Goal: Task Accomplishment & Management: Manage account settings

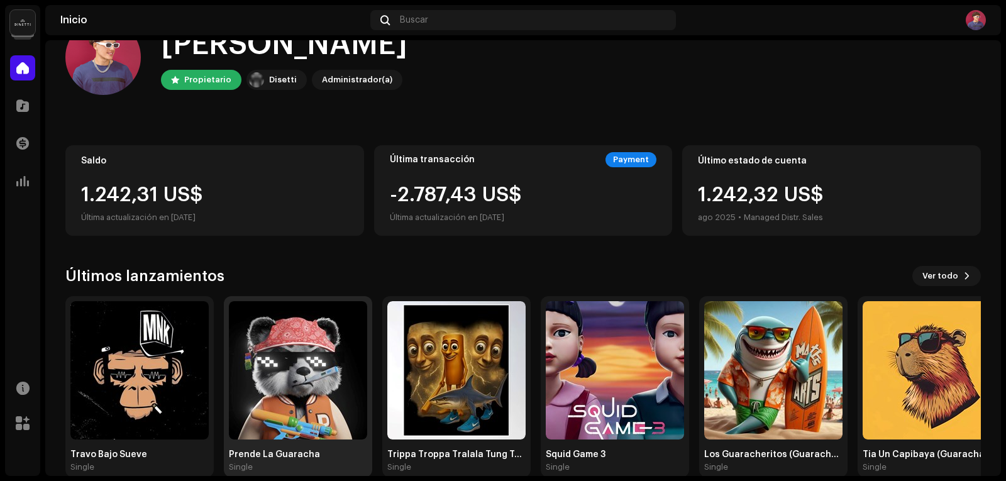
scroll to position [62, 0]
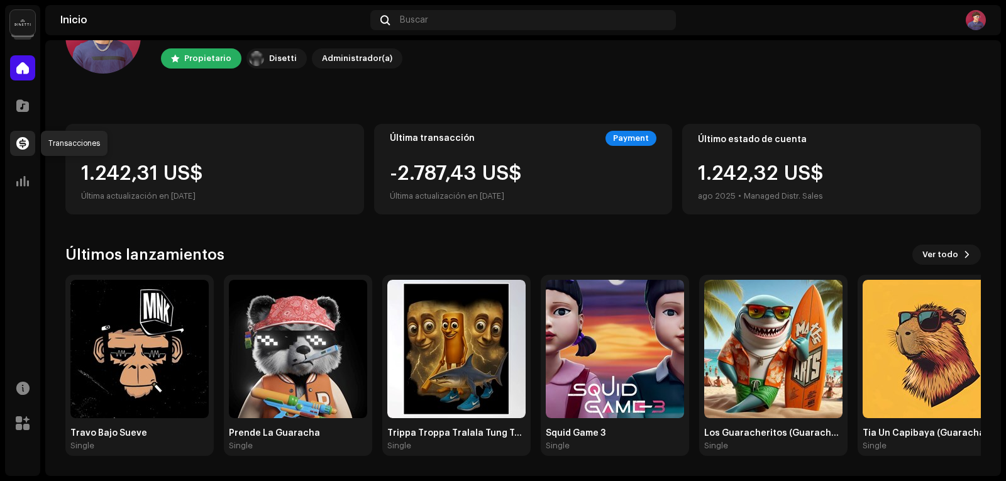
click at [15, 147] on div at bounding box center [22, 143] width 25 height 25
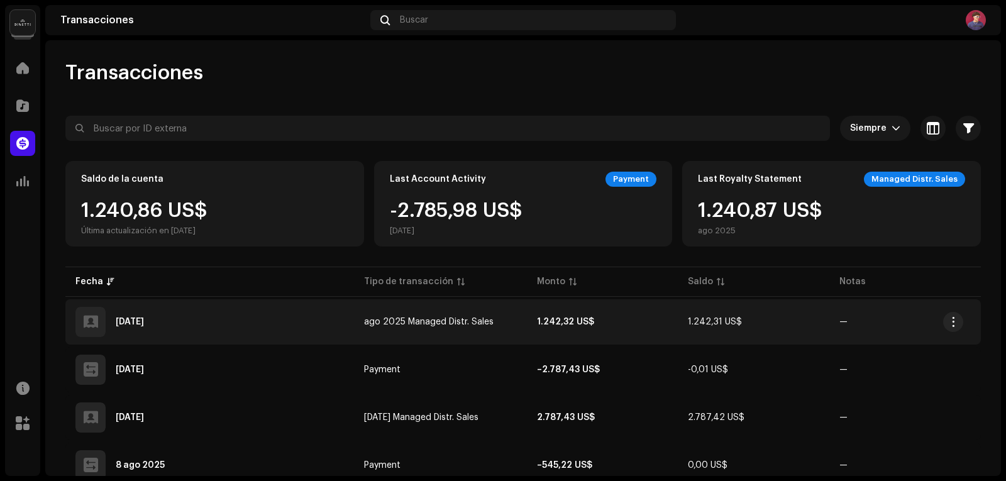
click at [701, 316] on td "1.242,31 US$" at bounding box center [754, 321] width 152 height 45
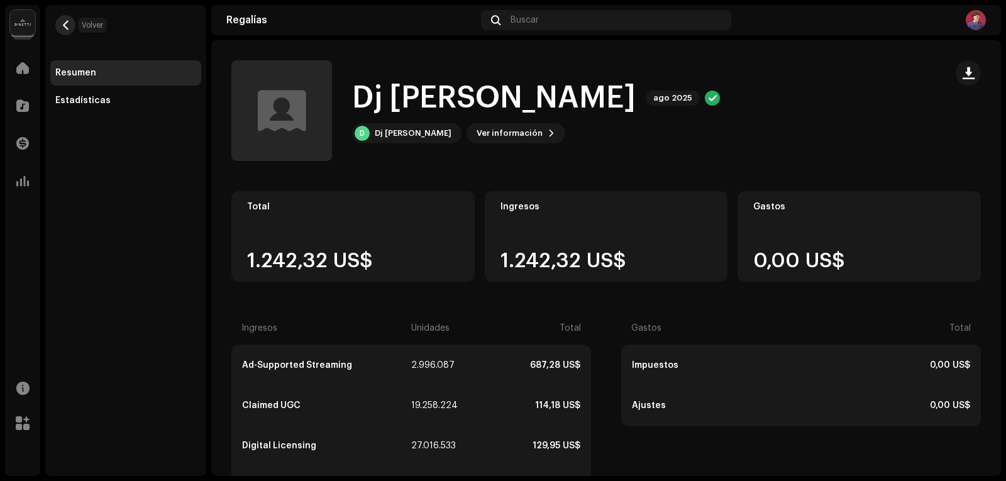
click at [66, 23] on span "button" at bounding box center [65, 25] width 9 height 10
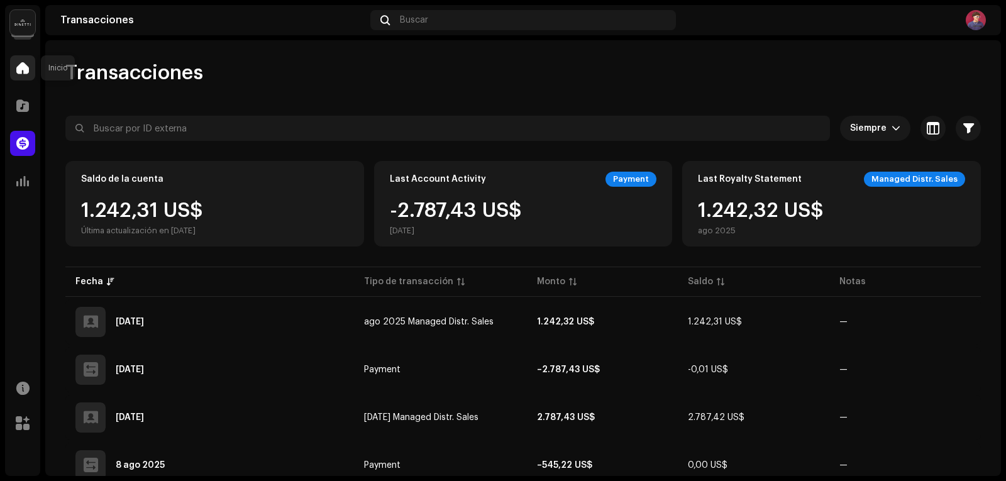
click at [21, 64] on span at bounding box center [22, 68] width 13 height 10
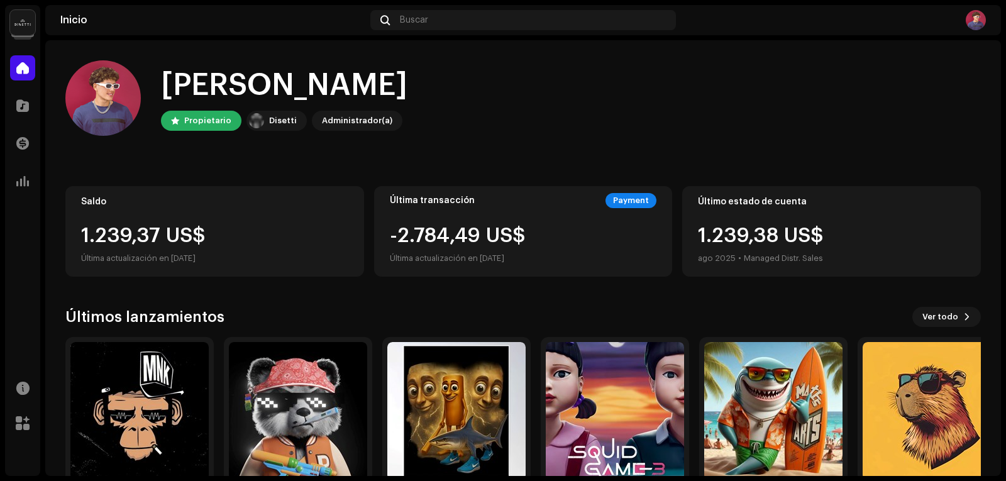
scroll to position [62, 0]
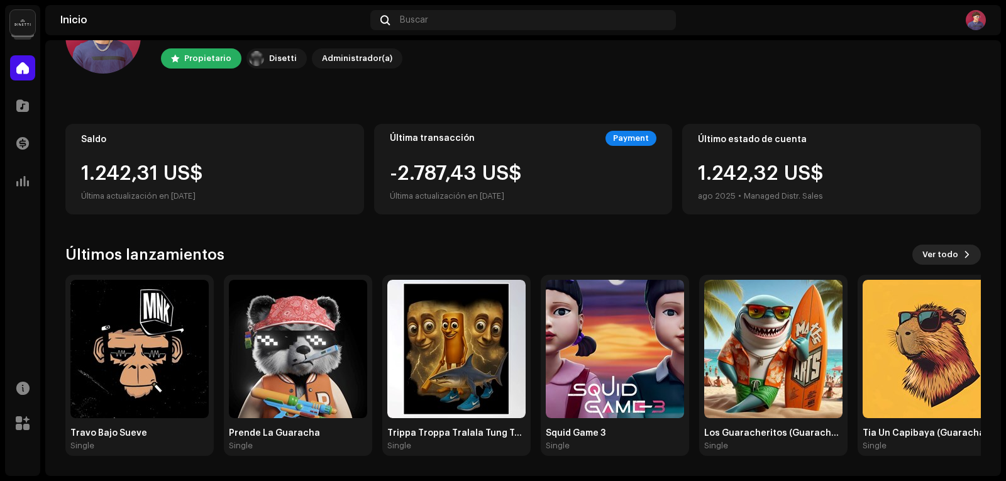
click at [938, 250] on span "Ver todo" at bounding box center [941, 254] width 36 height 25
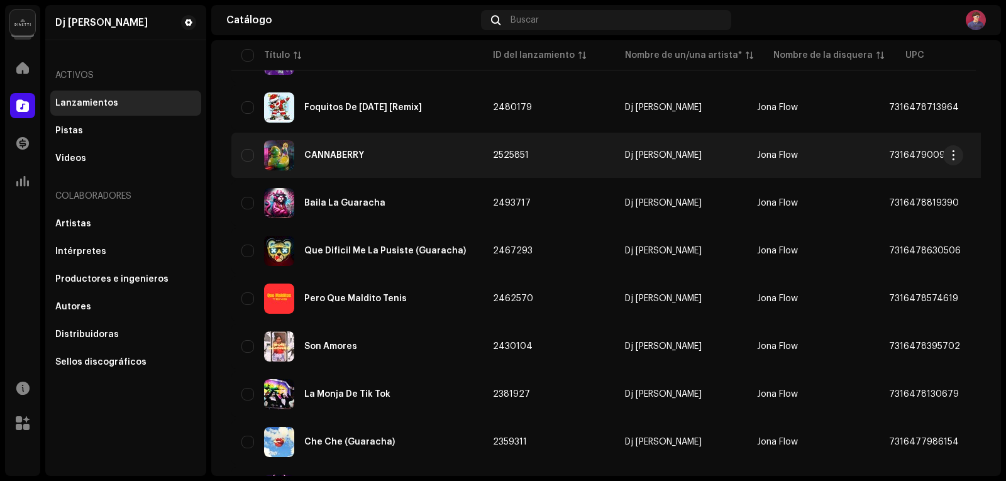
scroll to position [755, 0]
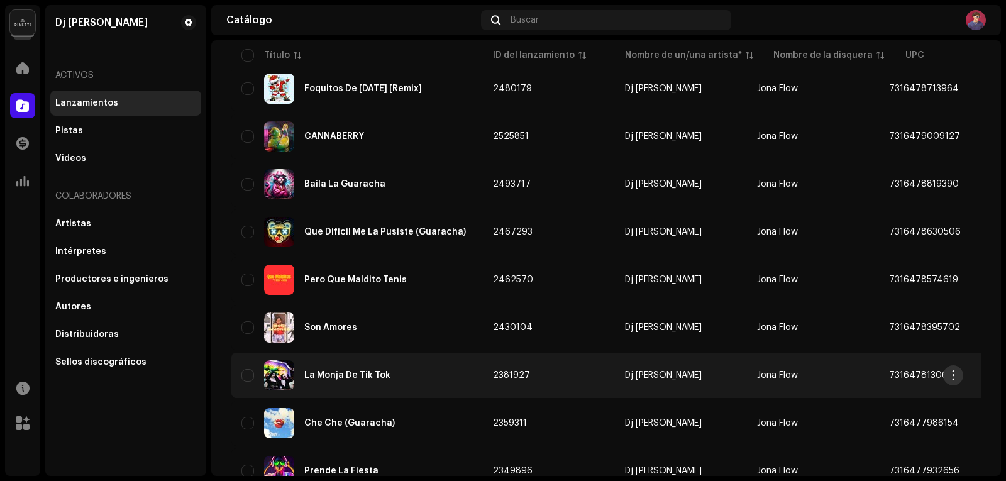
click at [956, 372] on span "button" at bounding box center [953, 375] width 9 height 10
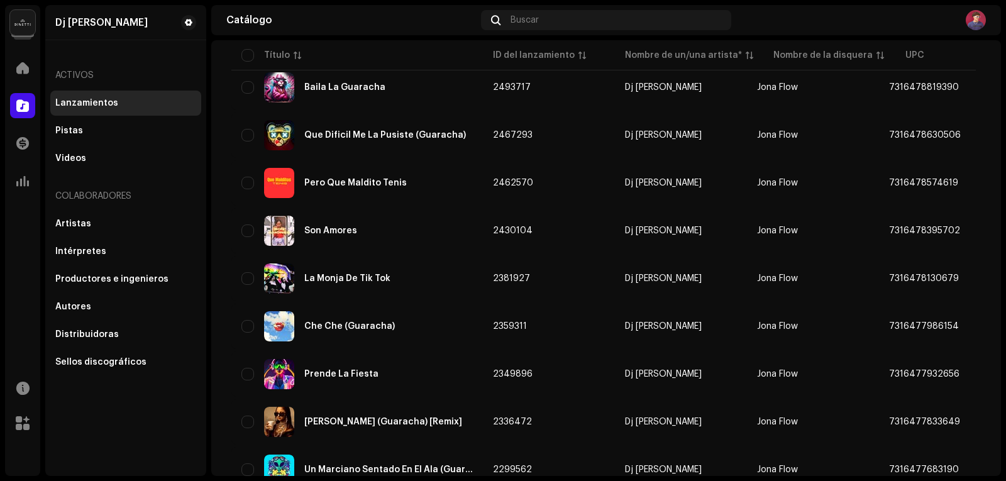
scroll to position [906, 0]
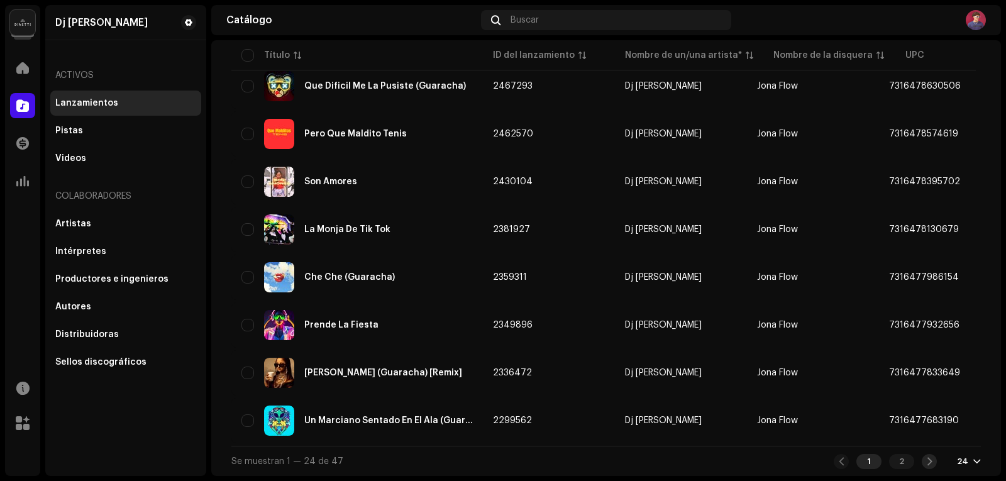
click at [926, 465] on span at bounding box center [930, 462] width 8 height 10
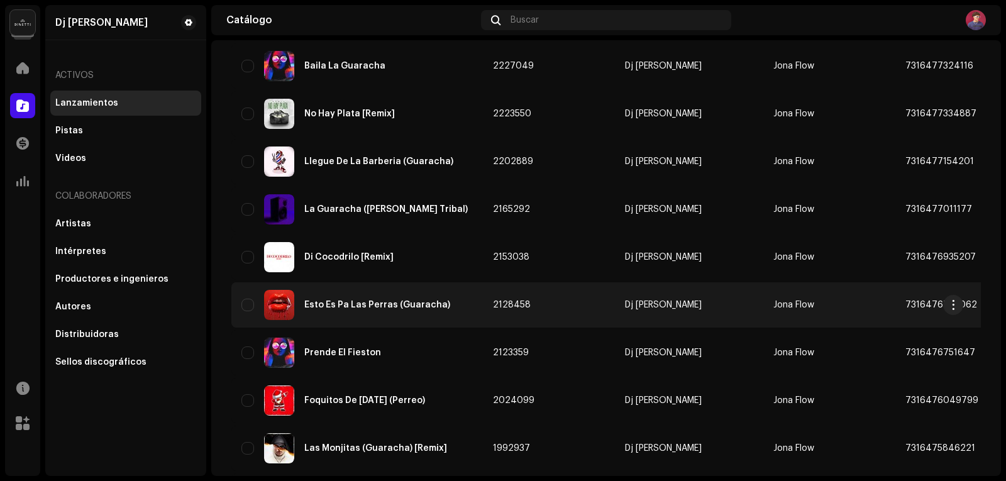
scroll to position [314, 0]
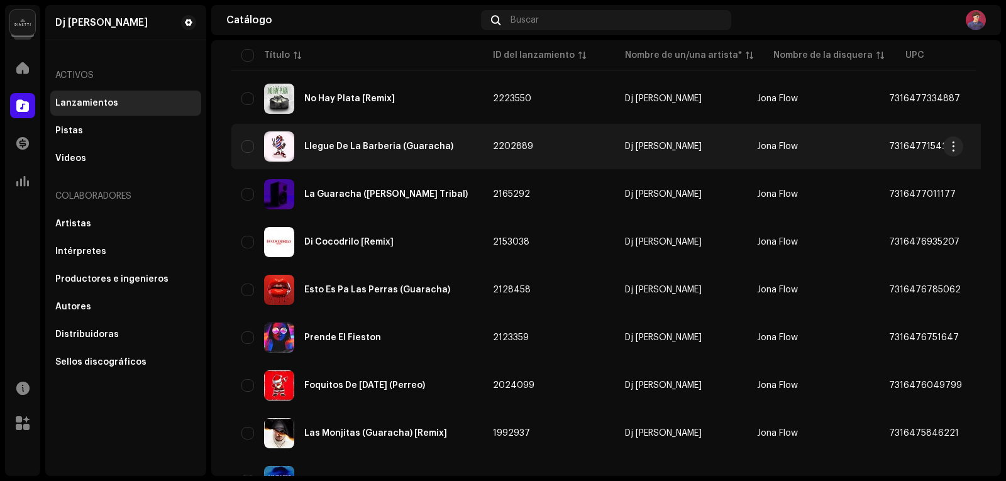
click at [333, 147] on div "Llegue De La Barberia (Guaracha)" at bounding box center [378, 146] width 149 height 9
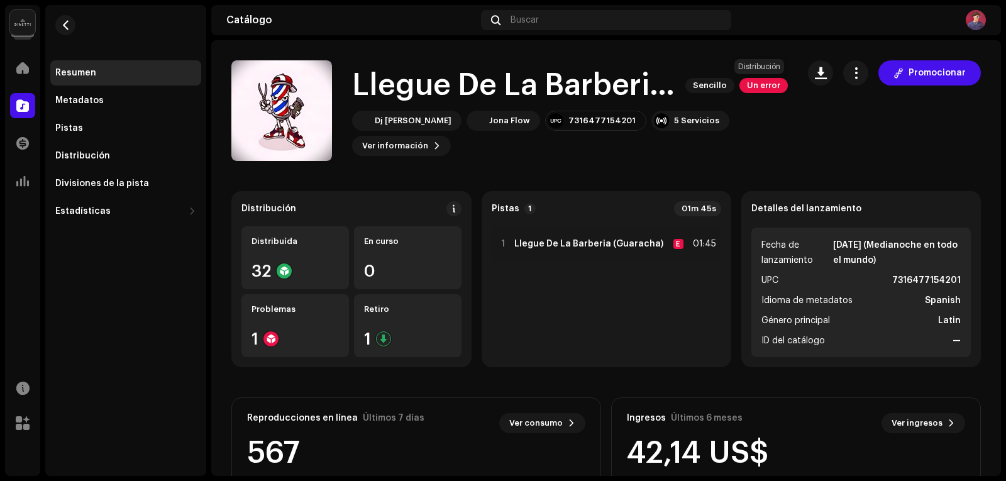
click at [750, 82] on span "Un error" at bounding box center [764, 85] width 48 height 15
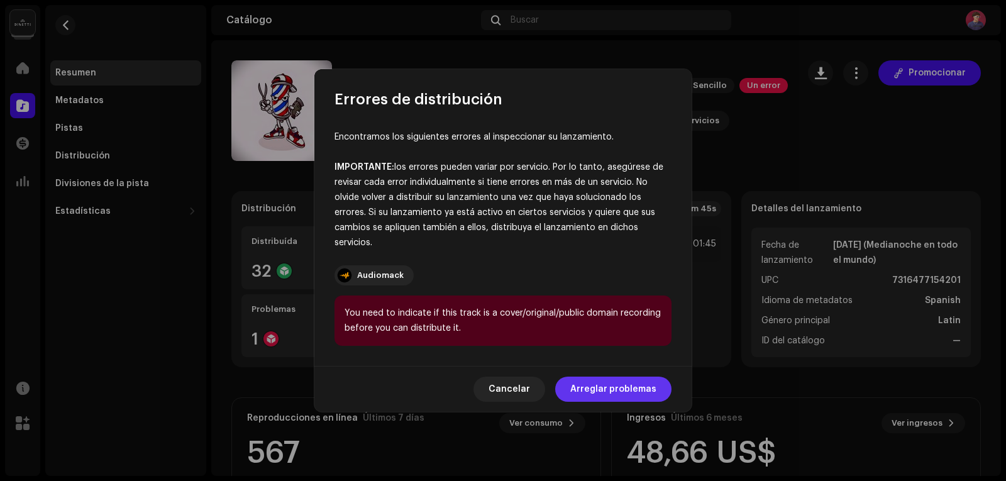
click at [634, 387] on span "Arreglar problemas" at bounding box center [613, 389] width 86 height 25
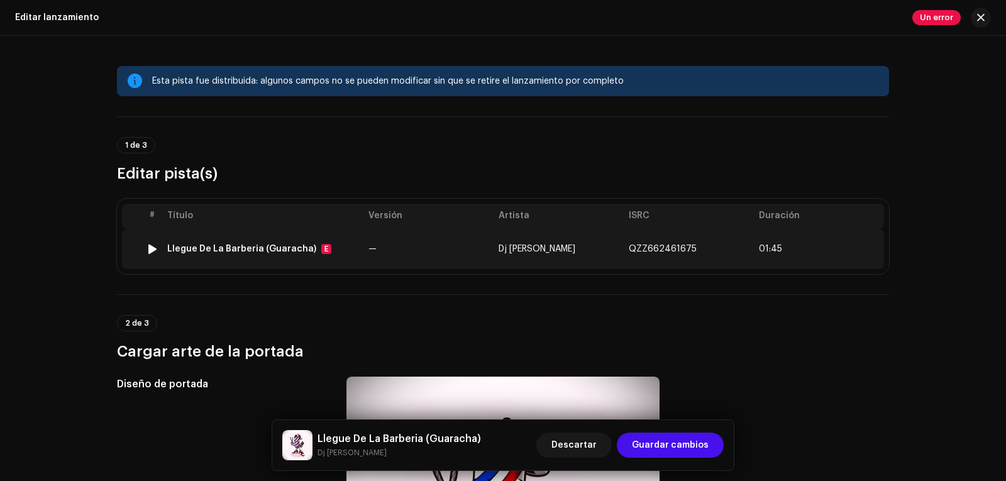
click at [207, 245] on div "Llegue De La Barberia (Guaracha)" at bounding box center [241, 249] width 149 height 10
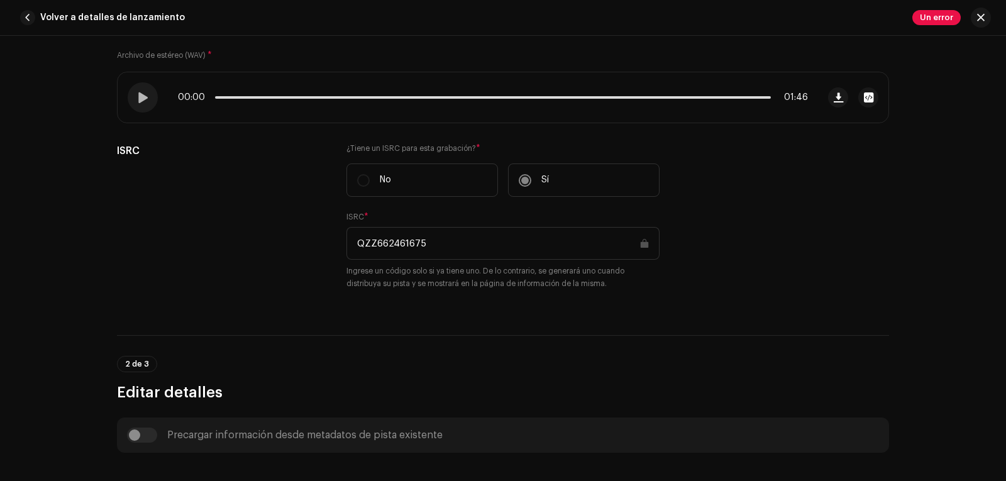
scroll to position [72, 0]
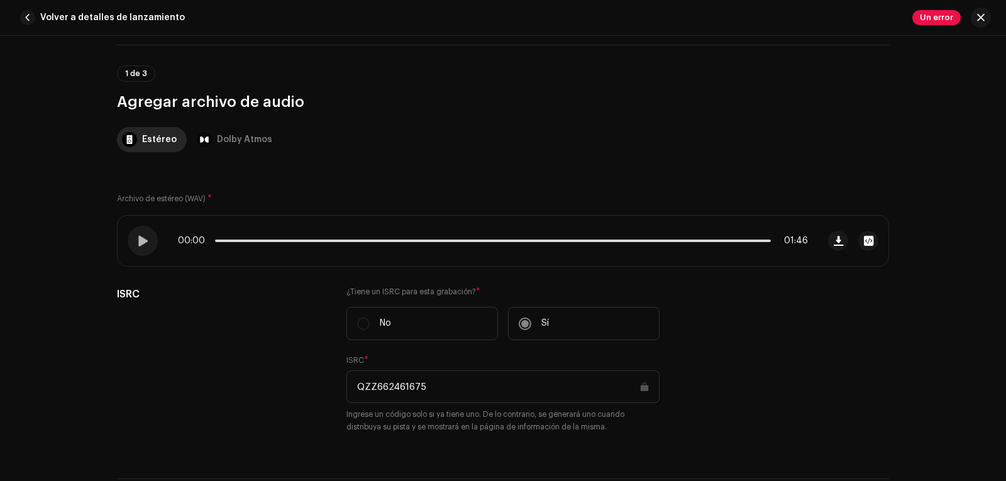
click at [935, 21] on span "Un error" at bounding box center [936, 17] width 48 height 15
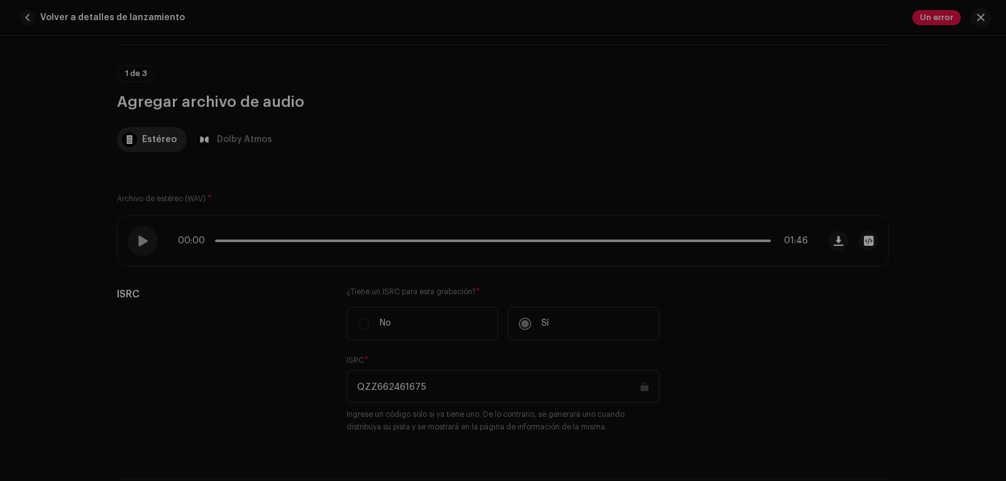
click at [759, 324] on div "Errores de distribución Encontramos los siguientes errores al inspeccionar su l…" at bounding box center [503, 240] width 1006 height 481
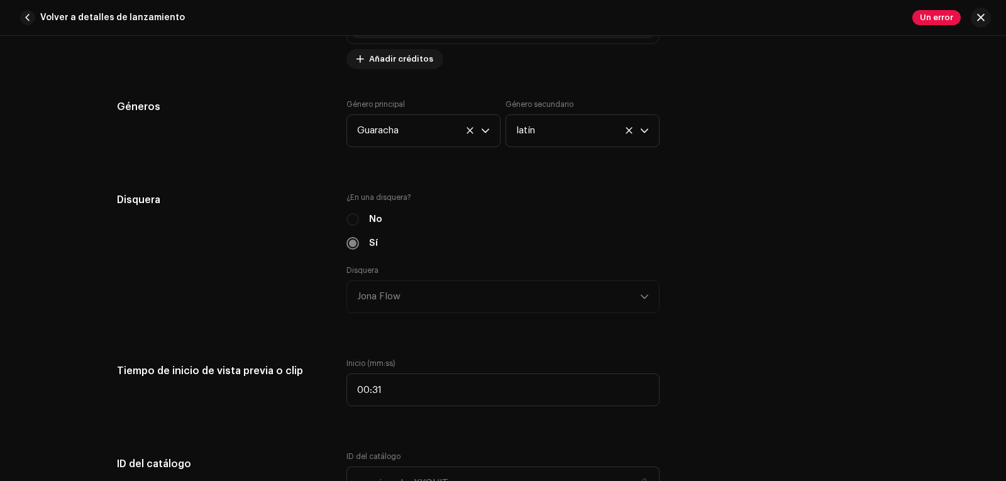
scroll to position [1518, 0]
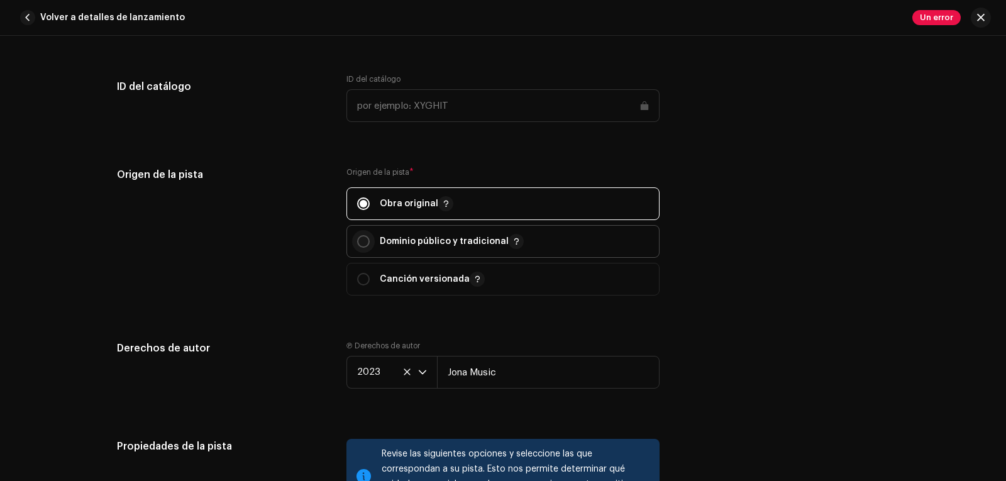
click at [367, 243] on input "radio" at bounding box center [363, 241] width 13 height 13
radio input "true"
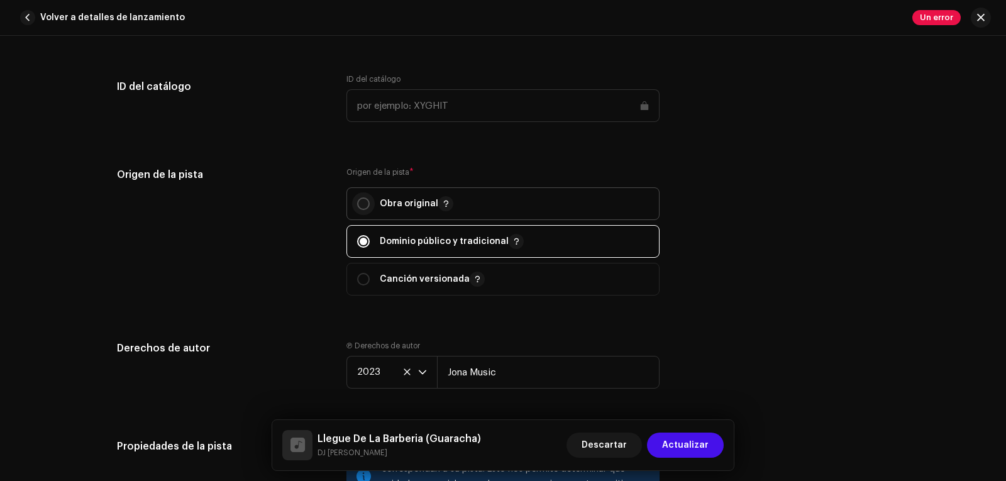
click at [357, 206] on input "radio" at bounding box center [363, 203] width 13 height 13
radio input "true"
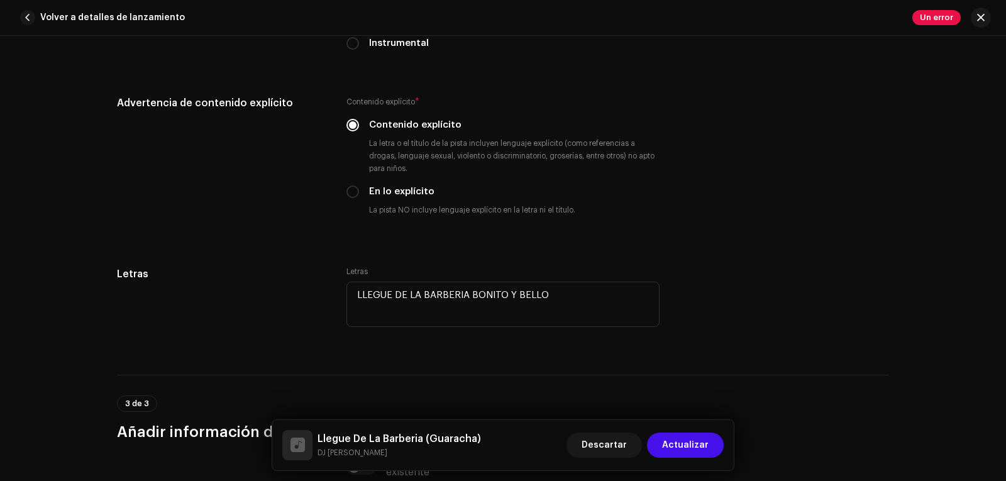
scroll to position [2461, 0]
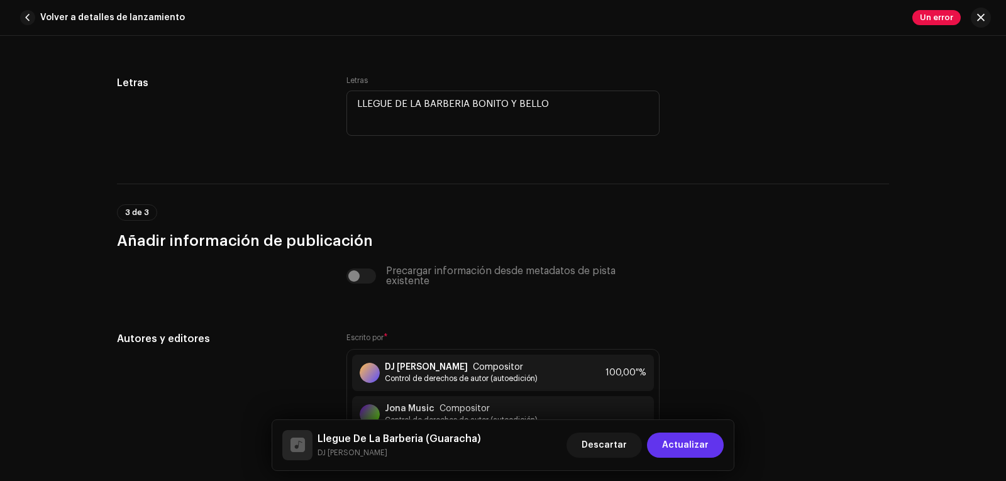
click at [677, 446] on span "Actualizar" at bounding box center [685, 445] width 47 height 25
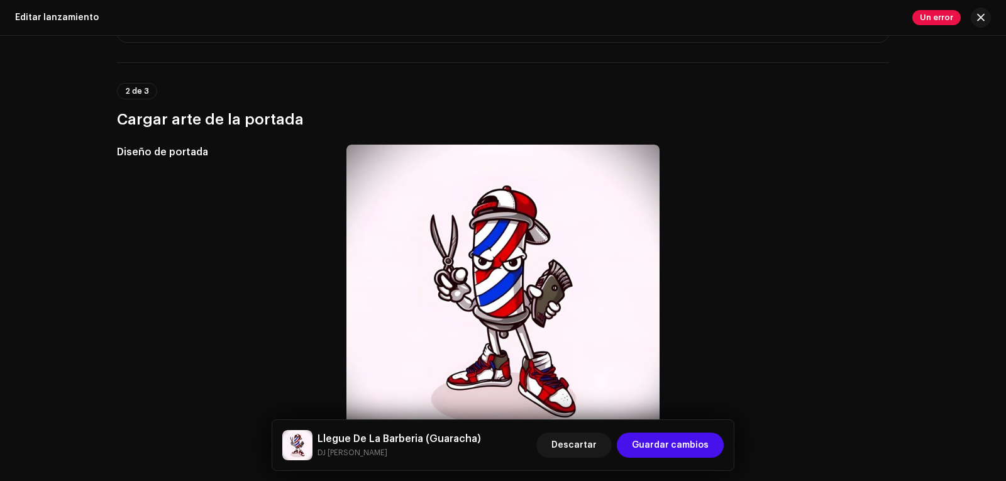
scroll to position [45, 0]
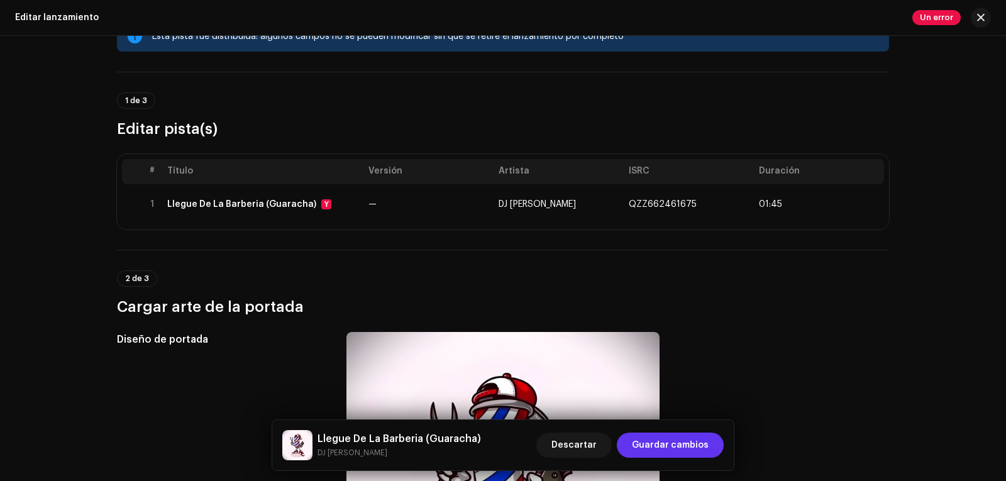
click at [674, 442] on span "Guardar cambios" at bounding box center [670, 445] width 77 height 25
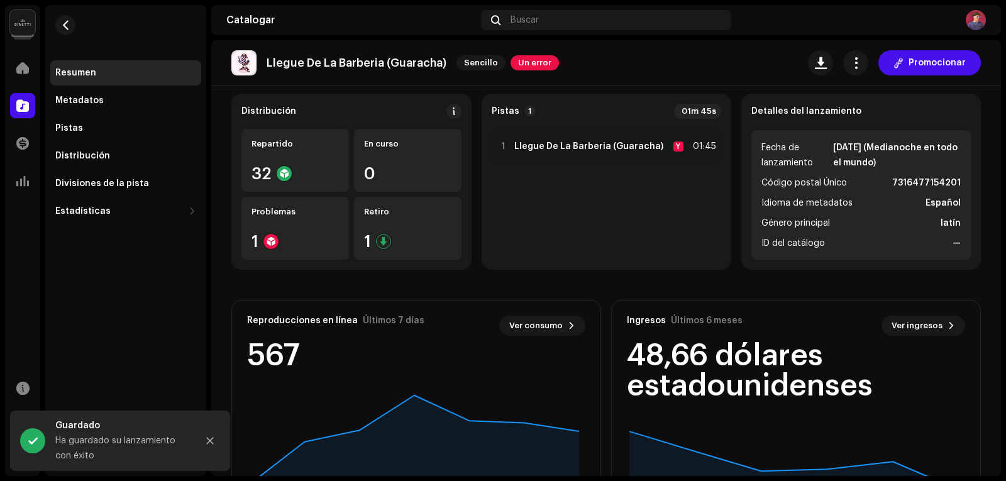
scroll to position [126, 0]
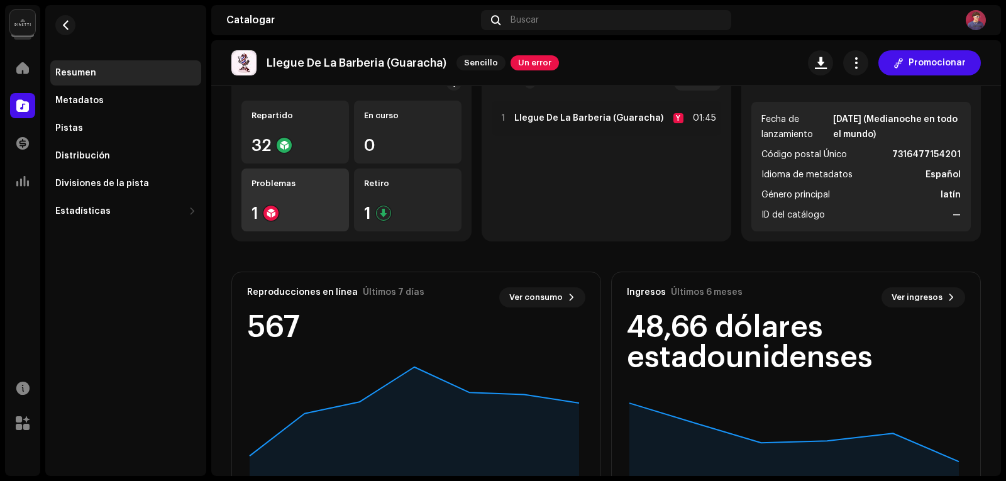
click at [281, 216] on div "1" at bounding box center [295, 213] width 87 height 16
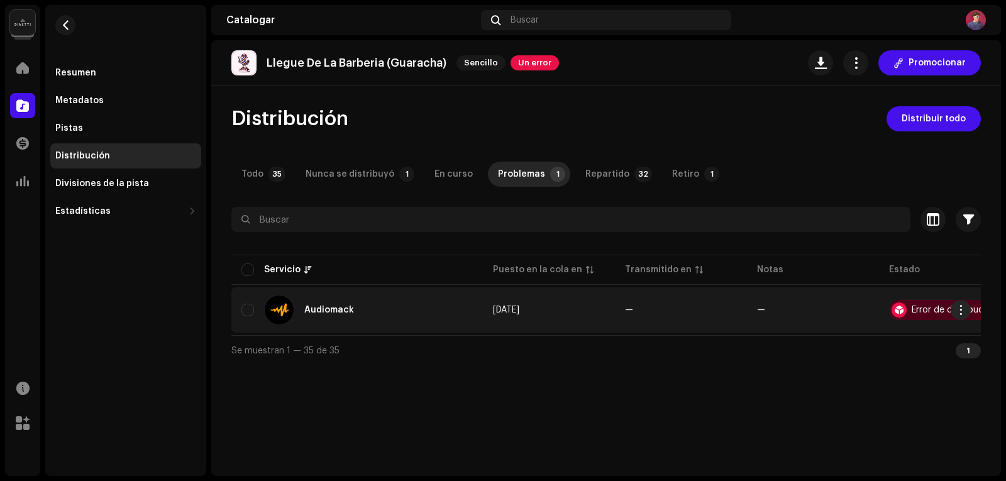
click at [907, 312] on div "Error de distribución" at bounding box center [946, 310] width 114 height 20
click at [247, 312] on input "checkbox" at bounding box center [247, 310] width 13 height 13
checkbox input "true"
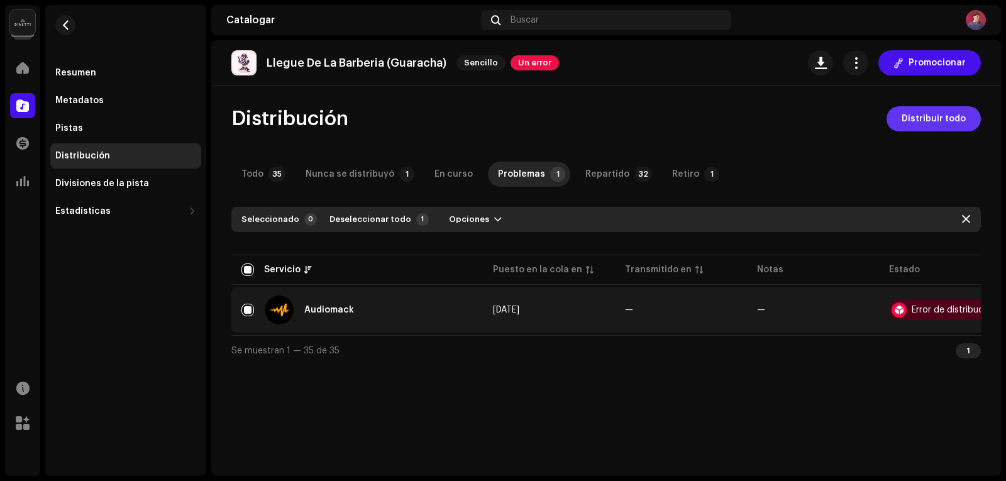
click at [922, 120] on span "Distribuir todo" at bounding box center [934, 118] width 64 height 25
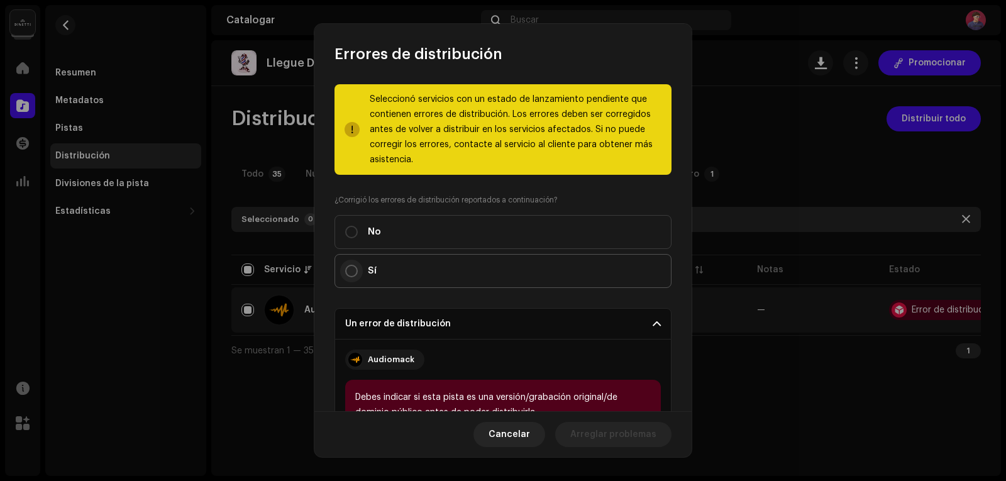
click at [355, 268] on input "Sí" at bounding box center [351, 271] width 13 height 13
radio input "true"
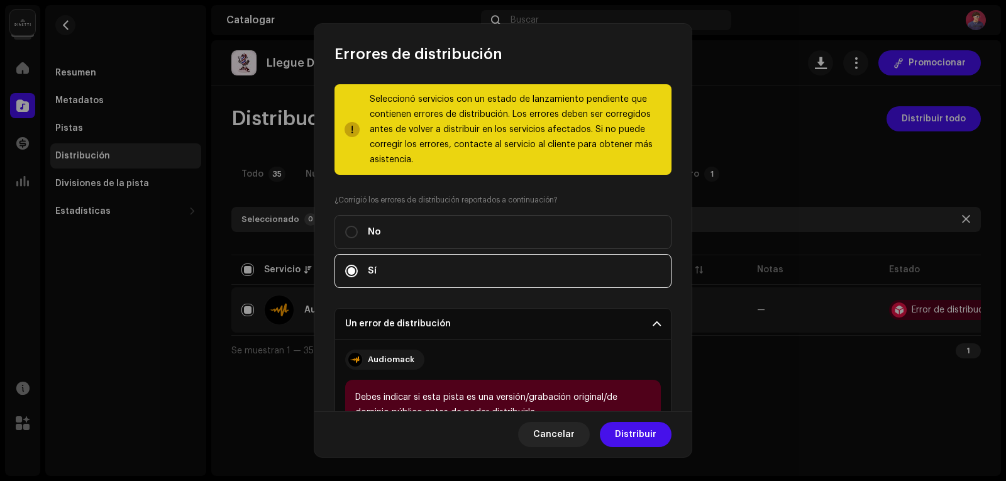
scroll to position [180, 0]
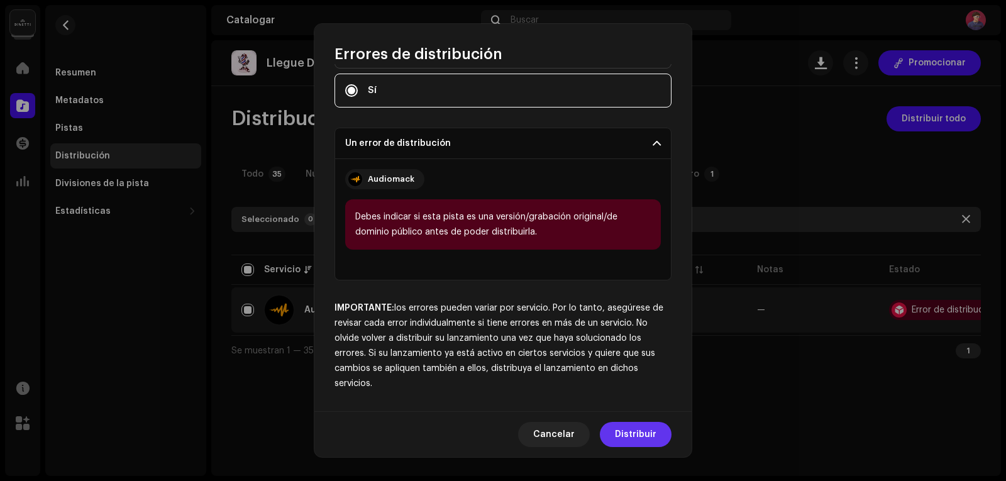
click at [621, 427] on span "Distribuir" at bounding box center [636, 434] width 42 height 25
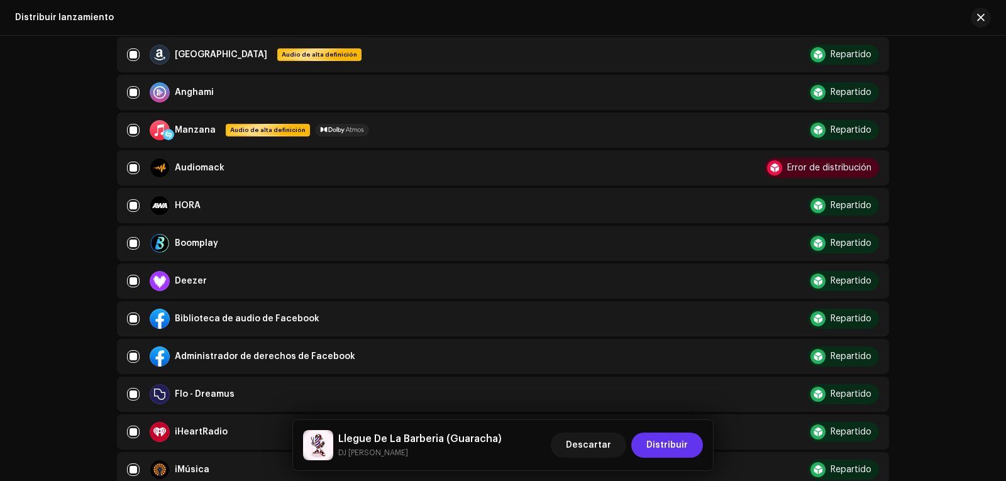
scroll to position [252, 0]
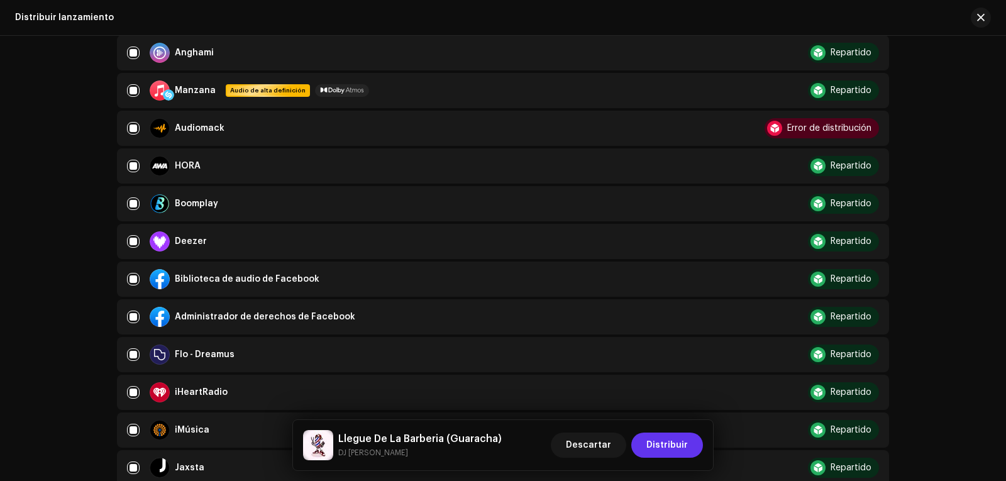
click at [658, 440] on span "Distribuir" at bounding box center [667, 445] width 42 height 25
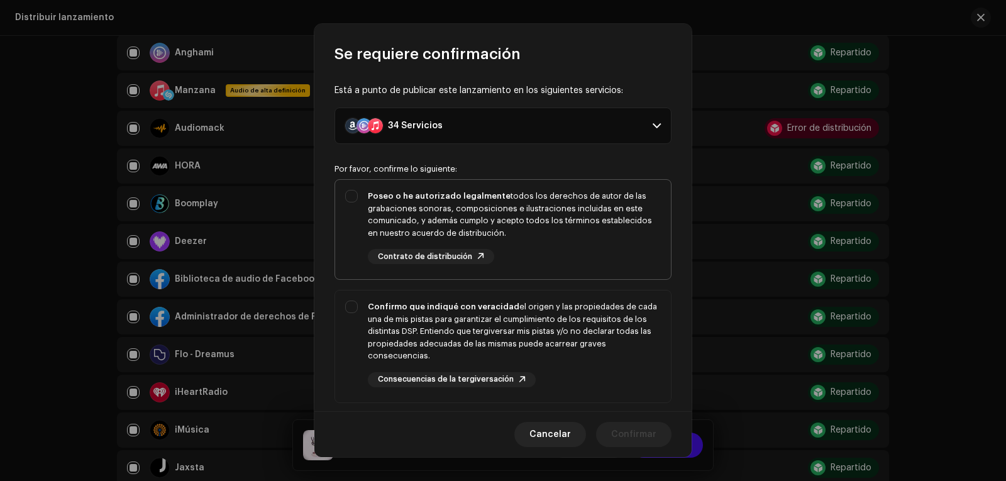
click at [357, 194] on div "Poseo o he autorizado legalmente todos los derechos de autor de las grabaciones…" at bounding box center [503, 227] width 336 height 94
checkbox input "true"
click at [345, 298] on div "Confirmo que indiqué con veracidad el origen y las propiedades de cada una de m…" at bounding box center [503, 344] width 336 height 107
checkbox input "true"
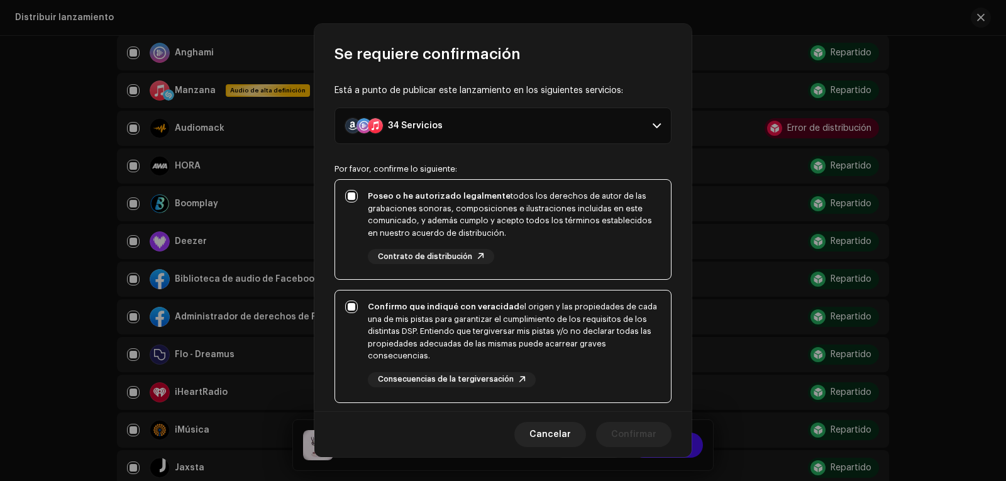
scroll to position [235, 0]
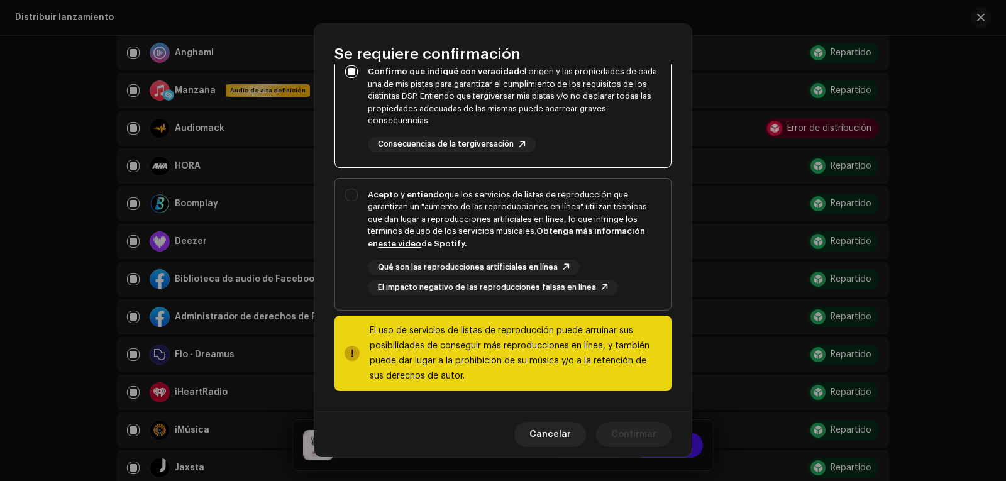
click at [348, 192] on div "Acepto y entiendo que los servicios de listas de reproducción que garantizan un…" at bounding box center [503, 242] width 336 height 127
checkbox input "true"
click at [623, 433] on font "Confirmar" at bounding box center [633, 434] width 45 height 9
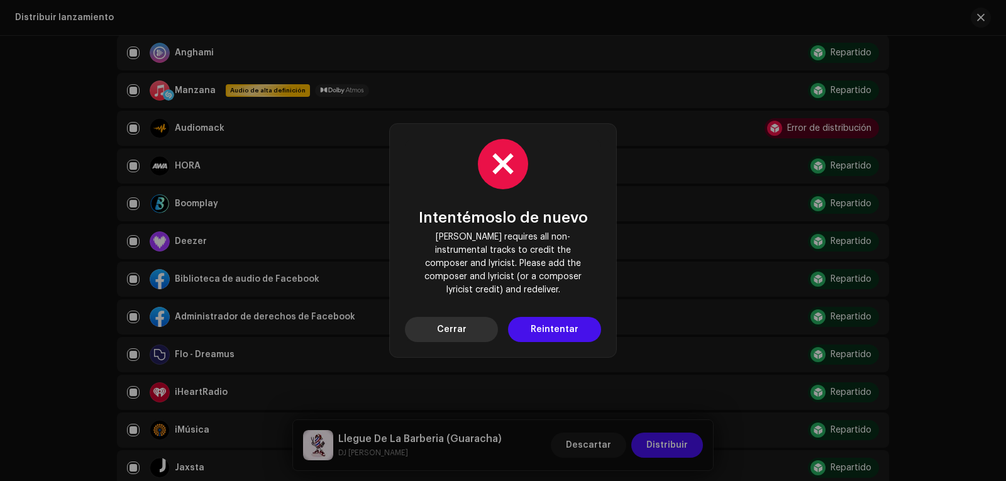
click at [467, 317] on button "Cerrar" at bounding box center [451, 329] width 93 height 25
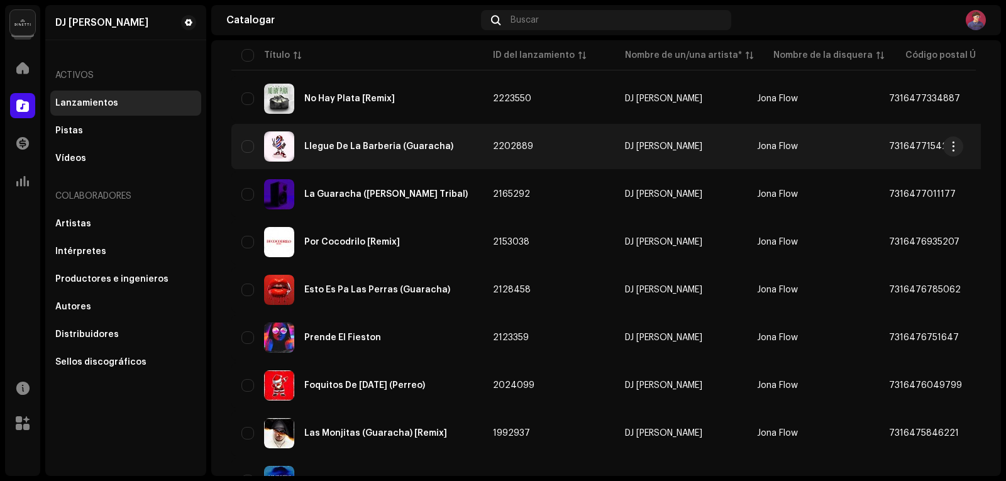
click at [339, 146] on font "Llegue De La Barberia (Guaracha)" at bounding box center [378, 146] width 149 height 9
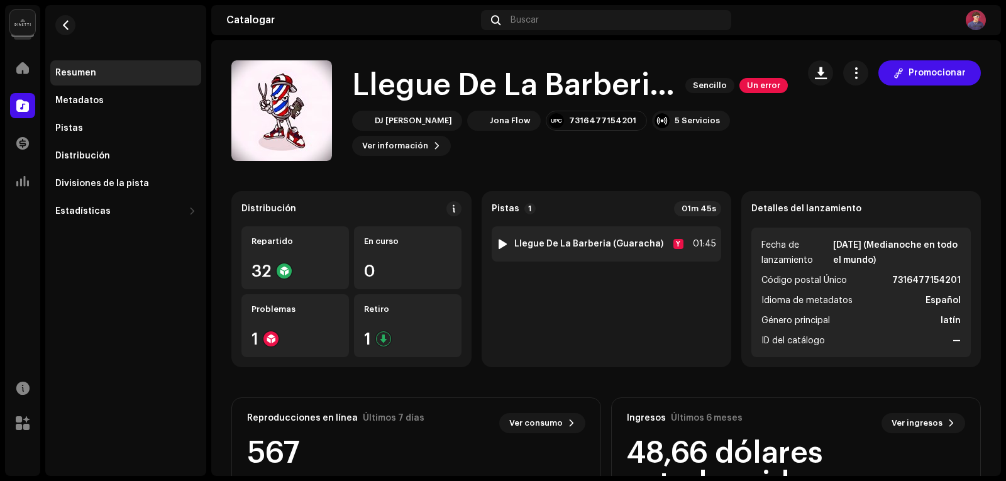
click at [545, 240] on font "Llegue De La Barberia (Guaracha)" at bounding box center [588, 244] width 149 height 9
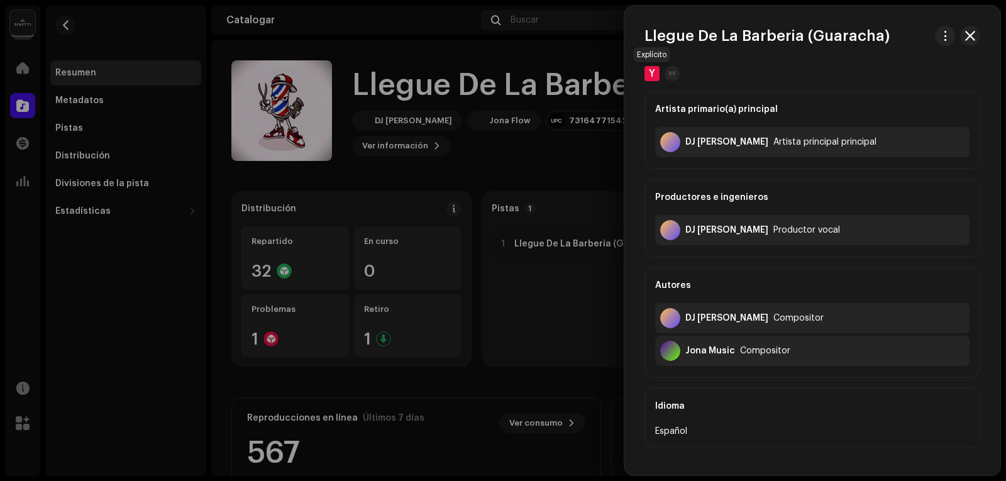
click at [652, 69] on font "Y" at bounding box center [652, 74] width 6 height 10
click at [572, 141] on div at bounding box center [503, 240] width 1006 height 481
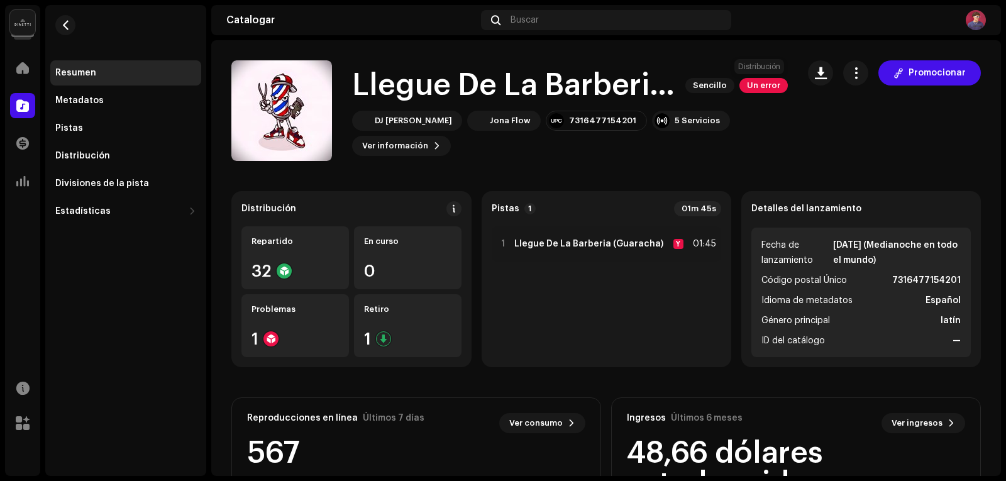
click at [764, 87] on font "Un error" at bounding box center [763, 85] width 33 height 8
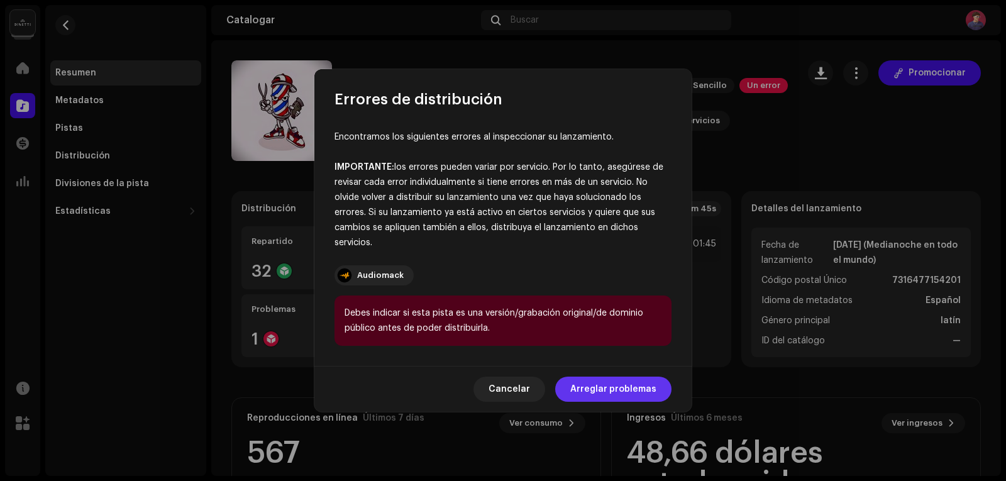
click at [624, 389] on font "Arreglar problemas" at bounding box center [613, 389] width 86 height 9
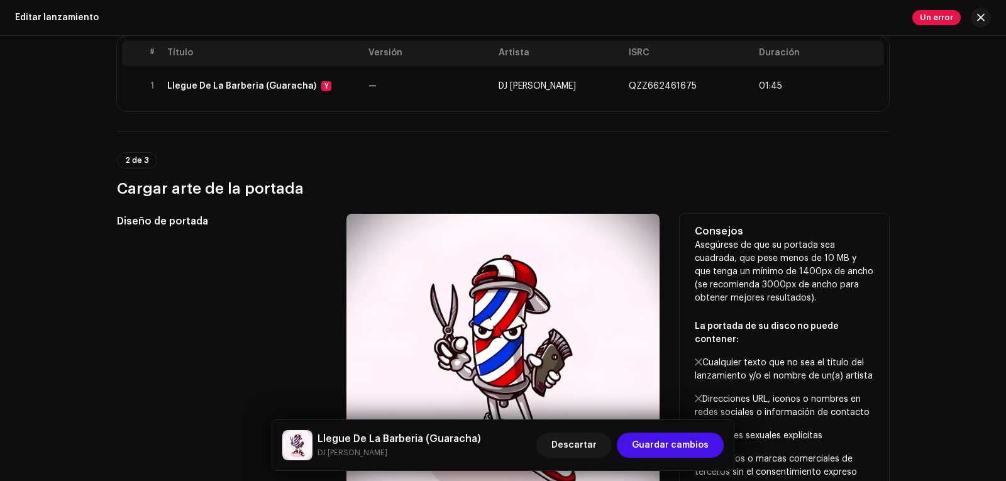
scroll to position [63, 0]
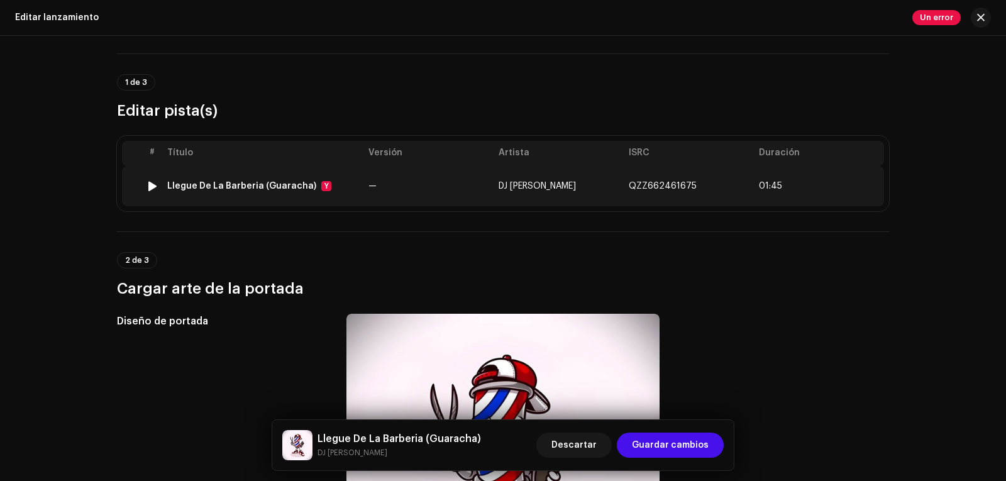
click at [208, 190] on font "Llegue De La Barberia (Guaracha)" at bounding box center [241, 186] width 149 height 9
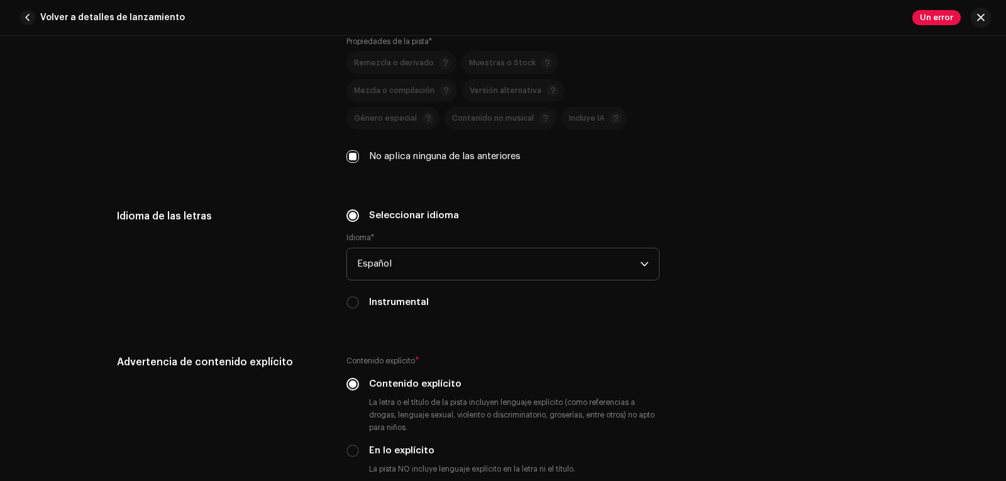
scroll to position [2012, 0]
click at [353, 297] on input "Instrumental" at bounding box center [353, 301] width 13 height 13
radio input "true"
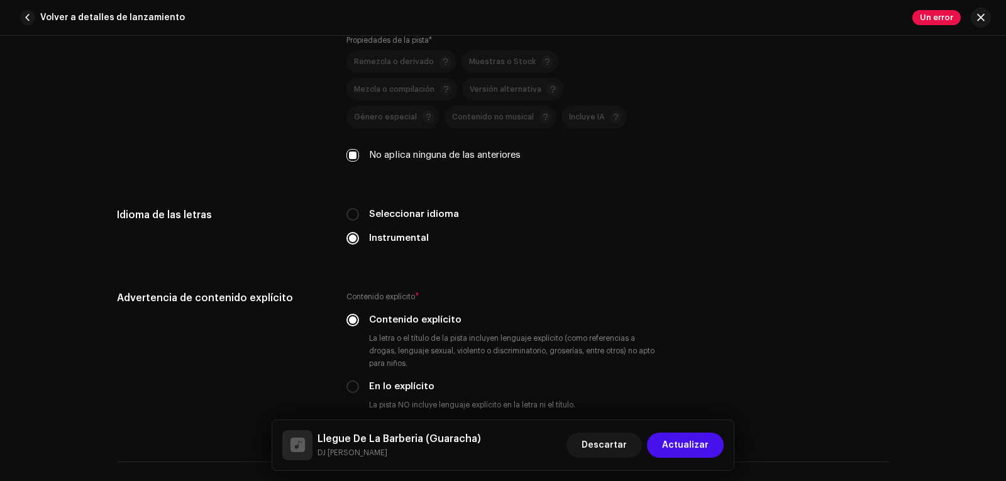
scroll to position [2264, 0]
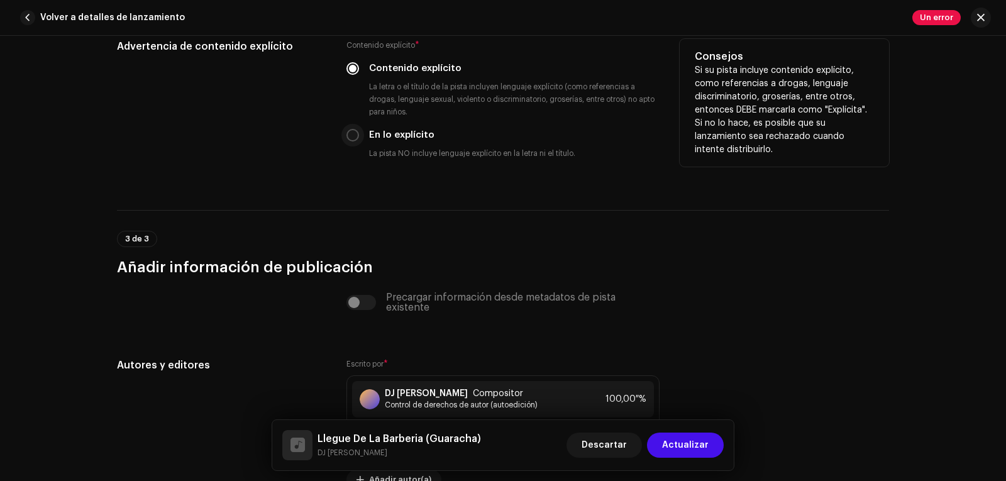
click at [347, 130] on p-radiobutton at bounding box center [353, 135] width 13 height 13
click at [353, 138] on input "En lo explícito" at bounding box center [353, 135] width 13 height 13
radio input "true"
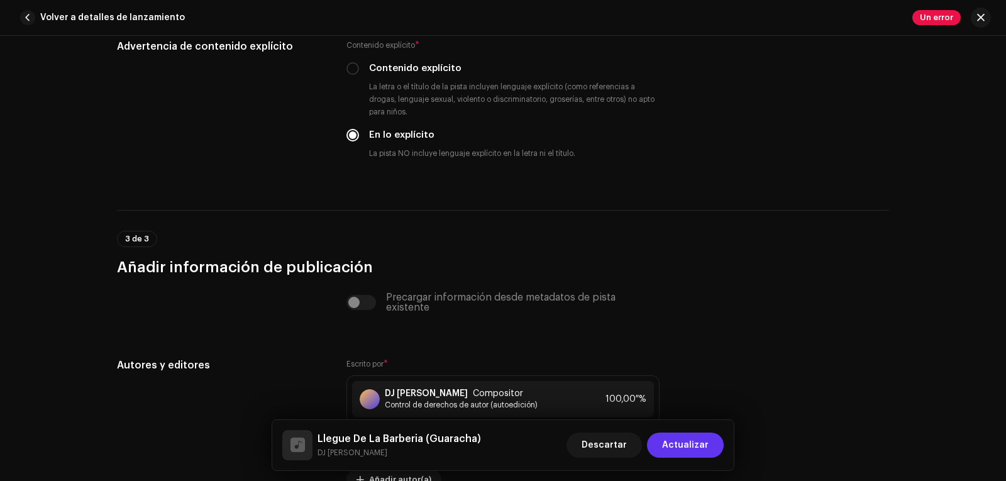
click at [702, 437] on span "Actualizar" at bounding box center [685, 445] width 47 height 25
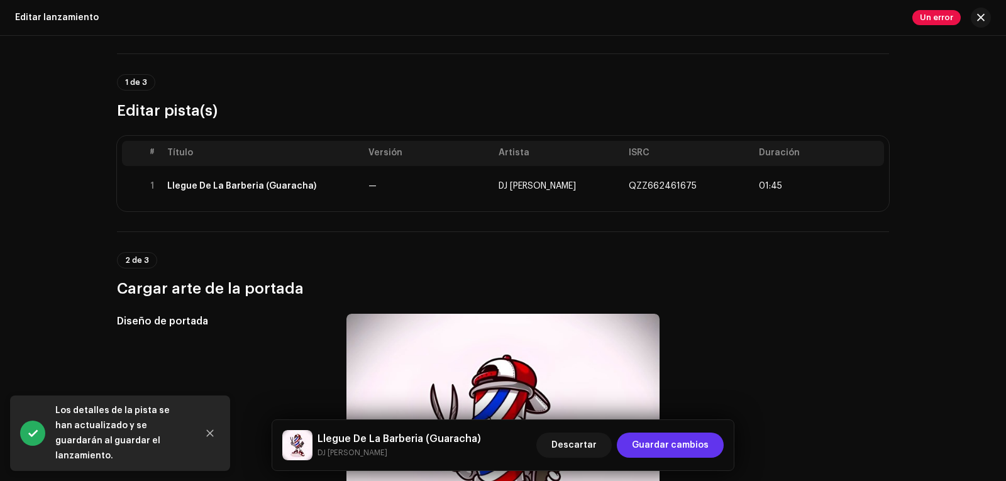
click at [696, 445] on font "Guardar cambios" at bounding box center [670, 445] width 77 height 9
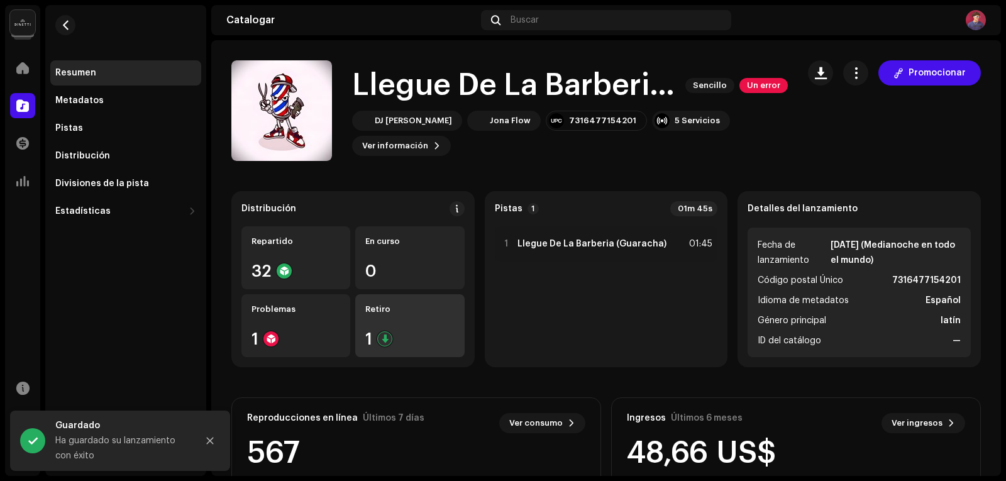
scroll to position [63, 0]
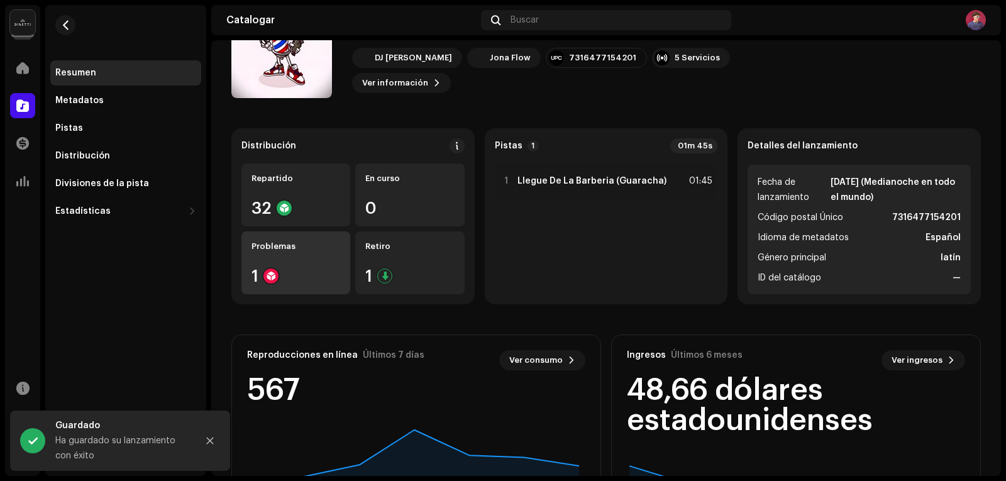
click at [297, 279] on div "1" at bounding box center [296, 276] width 89 height 16
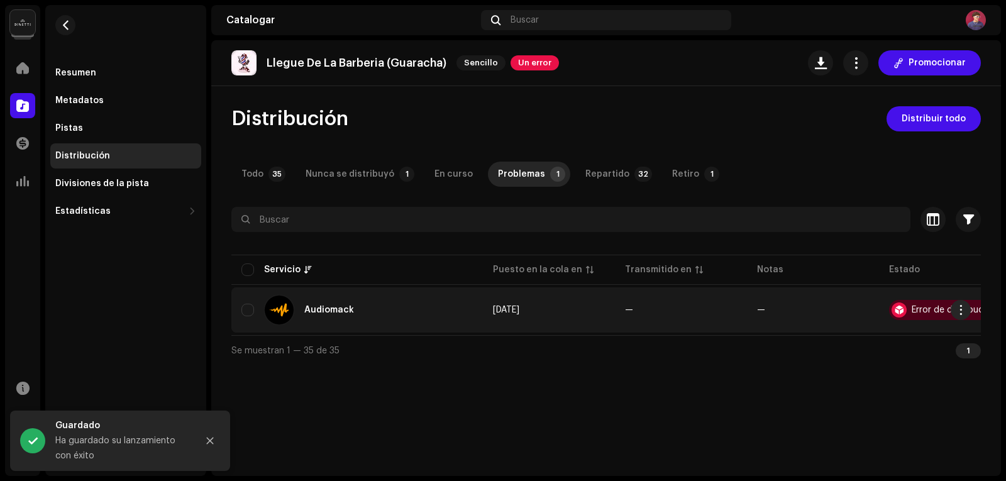
click at [254, 304] on div "Audiomack" at bounding box center [356, 310] width 231 height 30
click at [248, 310] on input "checkbox" at bounding box center [247, 310] width 13 height 13
checkbox input "true"
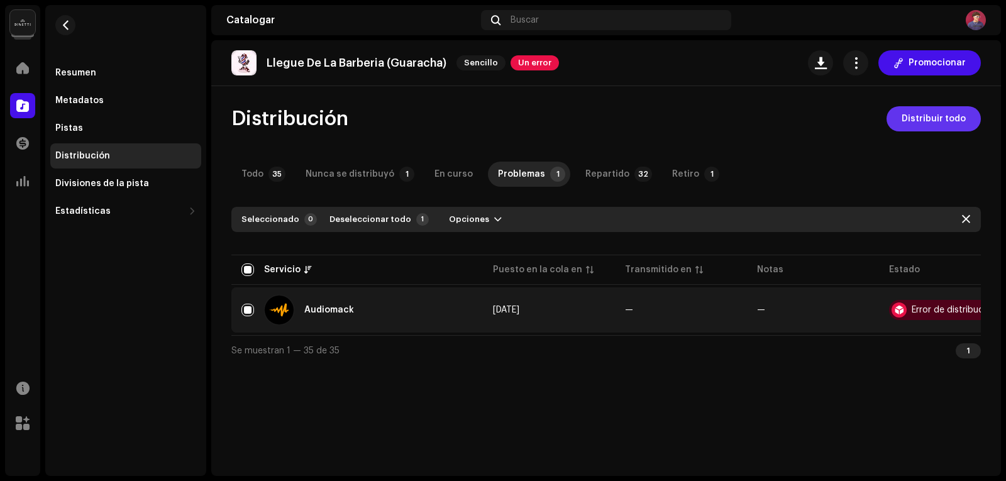
click at [934, 121] on font "Distribuir todo" at bounding box center [934, 118] width 64 height 9
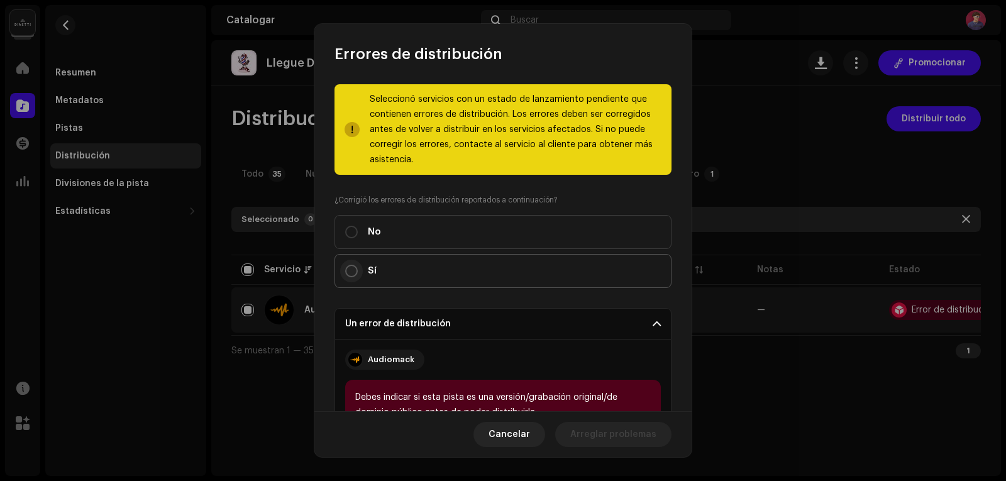
click at [350, 270] on input "Sí" at bounding box center [351, 271] width 13 height 13
radio input "true"
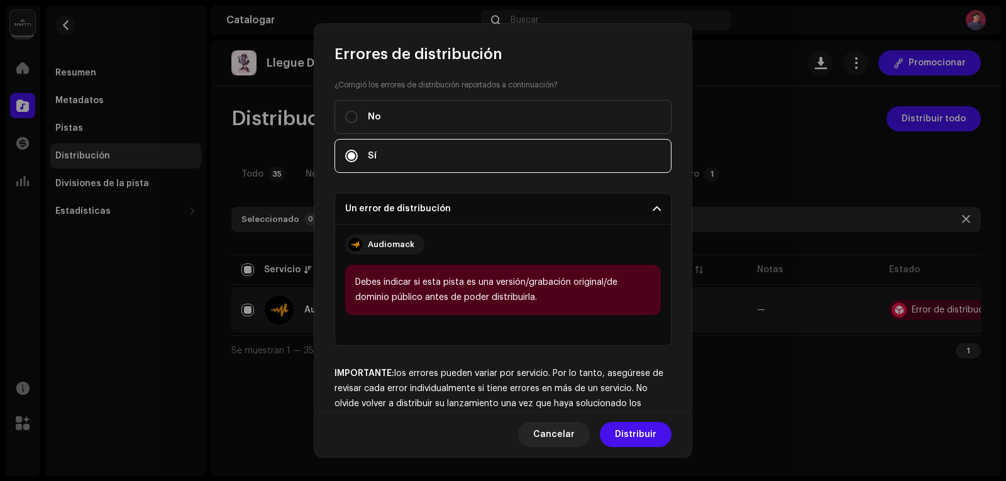
scroll to position [180, 0]
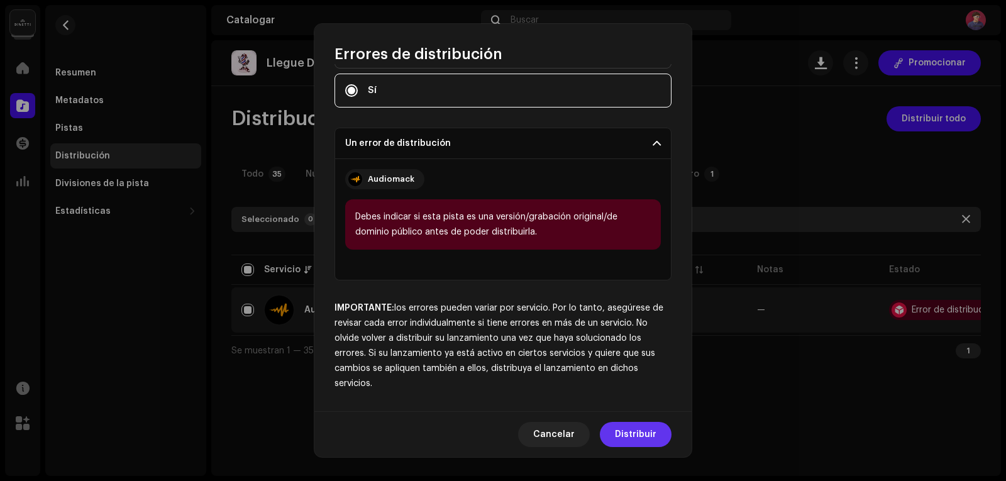
click at [642, 434] on font "Distribuir" at bounding box center [636, 434] width 42 height 9
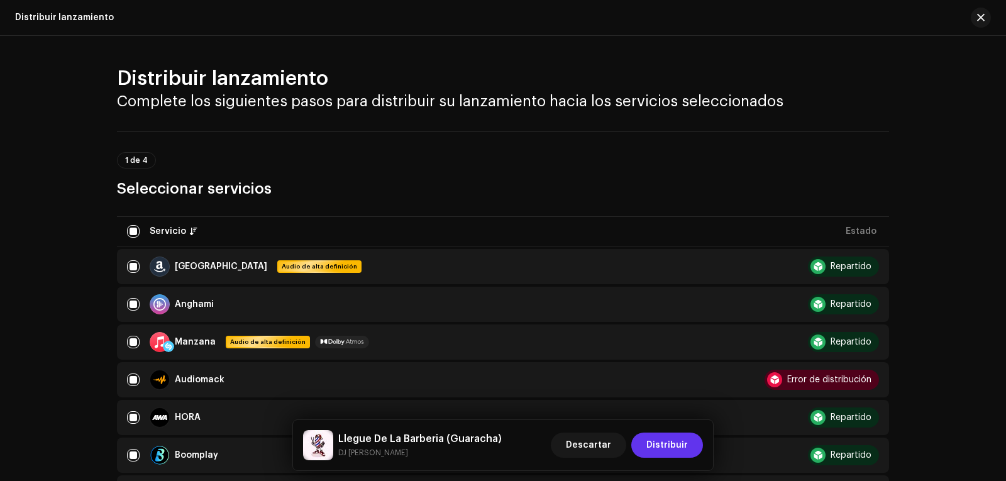
click at [662, 447] on font "Distribuir" at bounding box center [667, 445] width 42 height 9
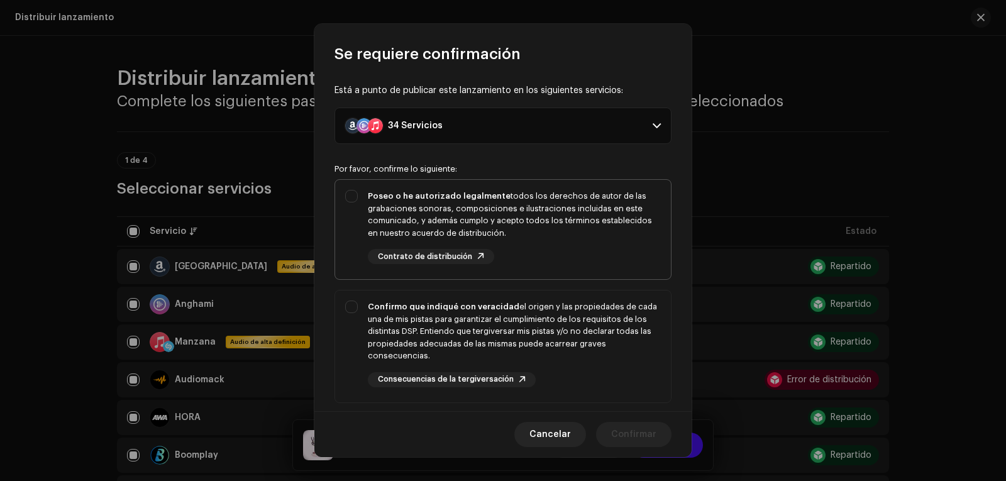
click at [358, 194] on div "Poseo o he autorizado legalmente todos los derechos de autor de las grabaciones…" at bounding box center [503, 227] width 336 height 94
checkbox input "true"
click at [360, 302] on div "Confirmo que indiqué con veracidad el origen y las propiedades de cada una de m…" at bounding box center [503, 344] width 336 height 107
checkbox input "true"
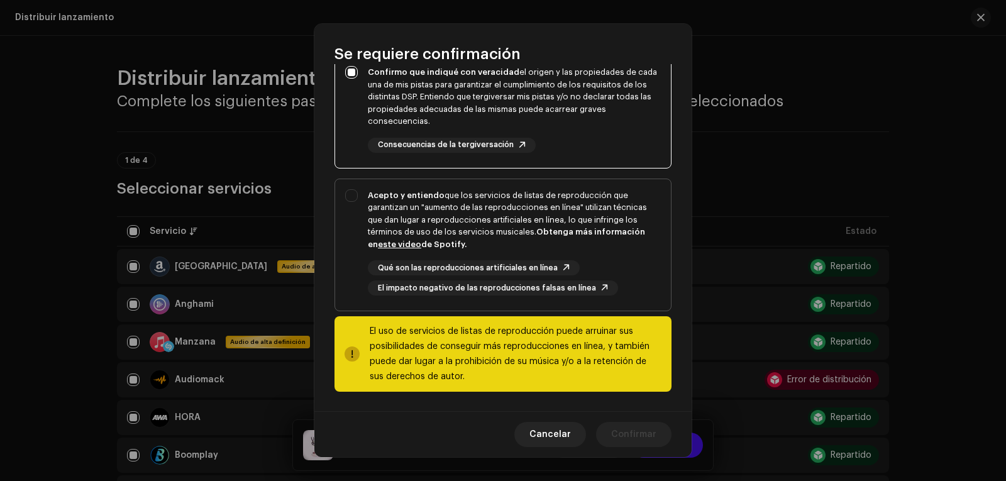
scroll to position [235, 0]
click at [353, 189] on div "Acepto y entiendo que los servicios de listas de reproducción que garantizan un…" at bounding box center [503, 242] width 336 height 127
checkbox input "true"
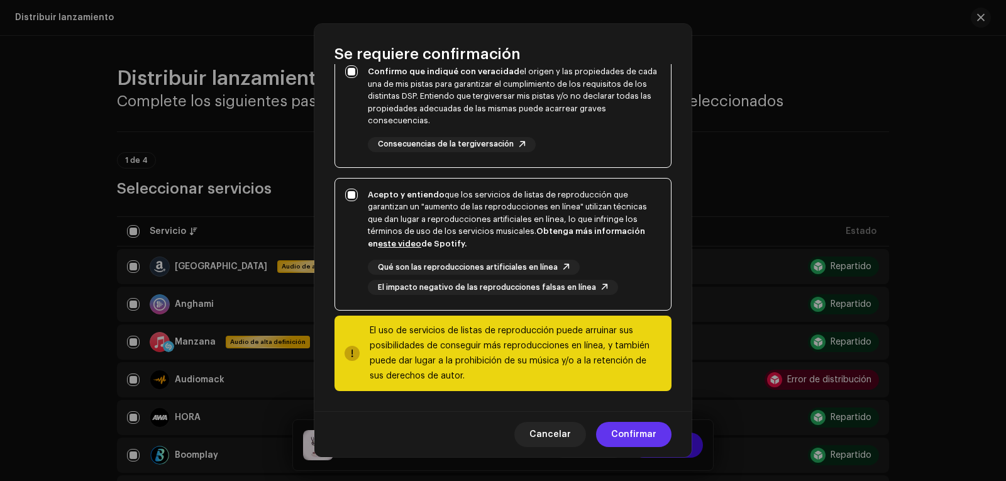
click at [629, 433] on font "Confirmar" at bounding box center [633, 434] width 45 height 9
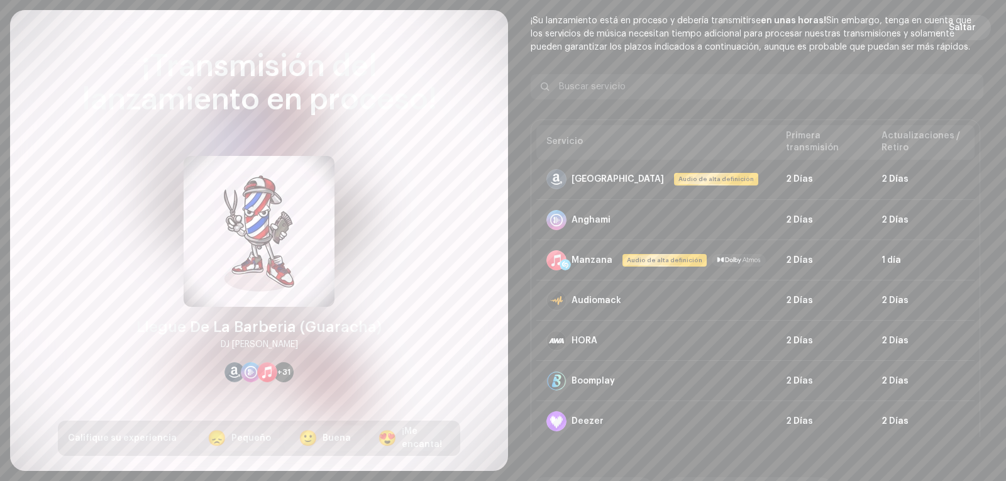
click at [967, 28] on span "Saltar" at bounding box center [962, 27] width 27 height 25
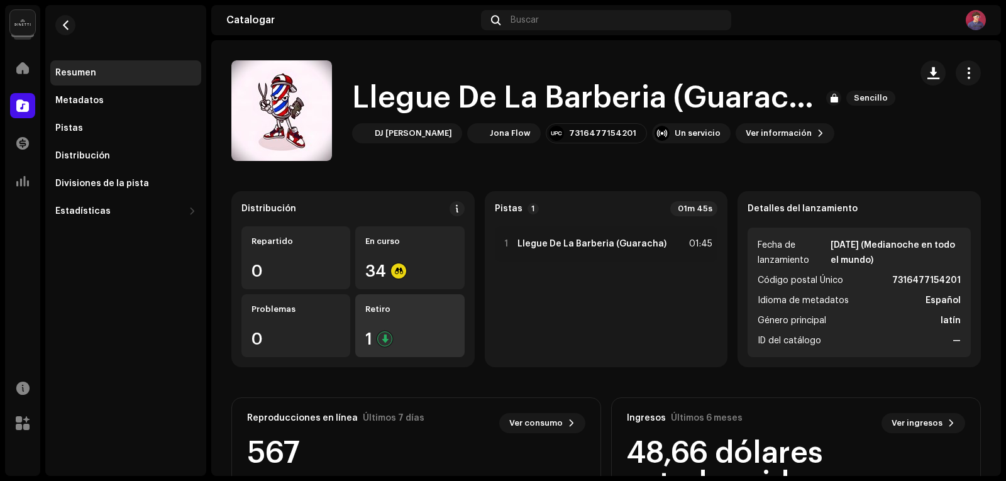
click at [402, 333] on div "1" at bounding box center [409, 339] width 89 height 16
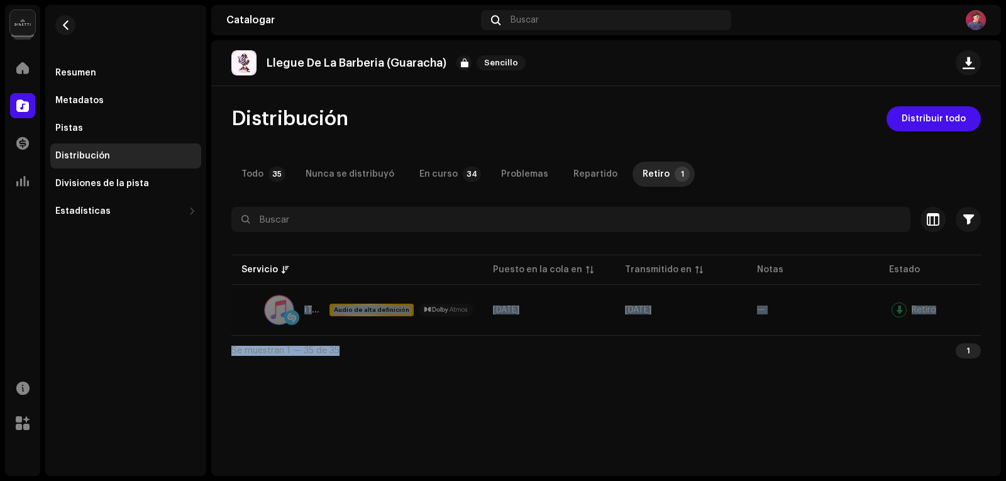
drag, startPoint x: 870, startPoint y: 341, endPoint x: 950, endPoint y: 335, distance: 79.5
click at [956, 340] on div "Seleccionado 0 Deseleccionar todo 0 Opciones Filtros Estado Servicio Puesto en …" at bounding box center [606, 286] width 750 height 158
click at [923, 306] on font "Retiro" at bounding box center [924, 310] width 25 height 9
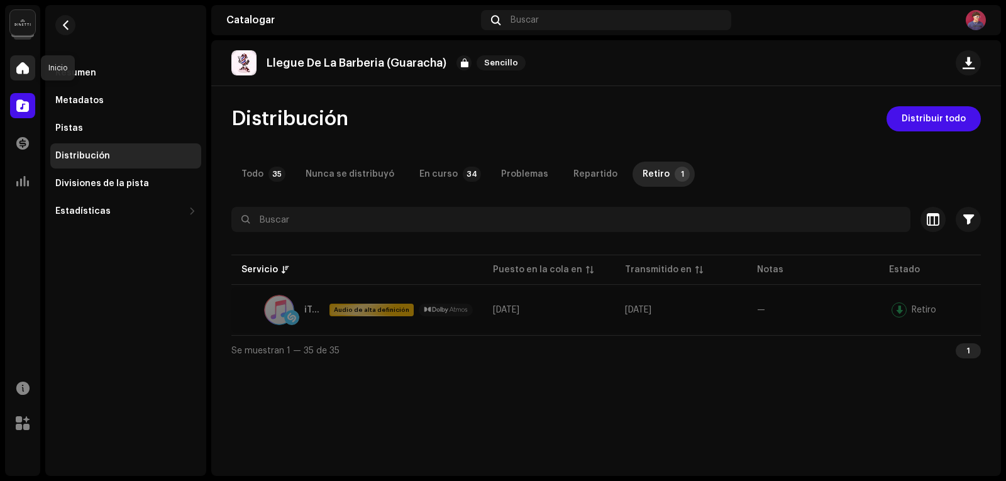
click at [23, 64] on span at bounding box center [22, 68] width 13 height 10
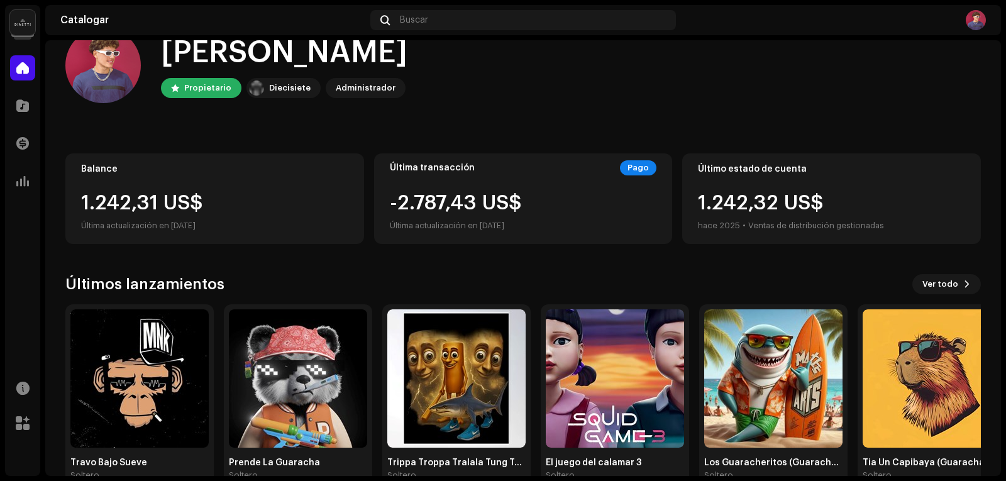
scroll to position [62, 0]
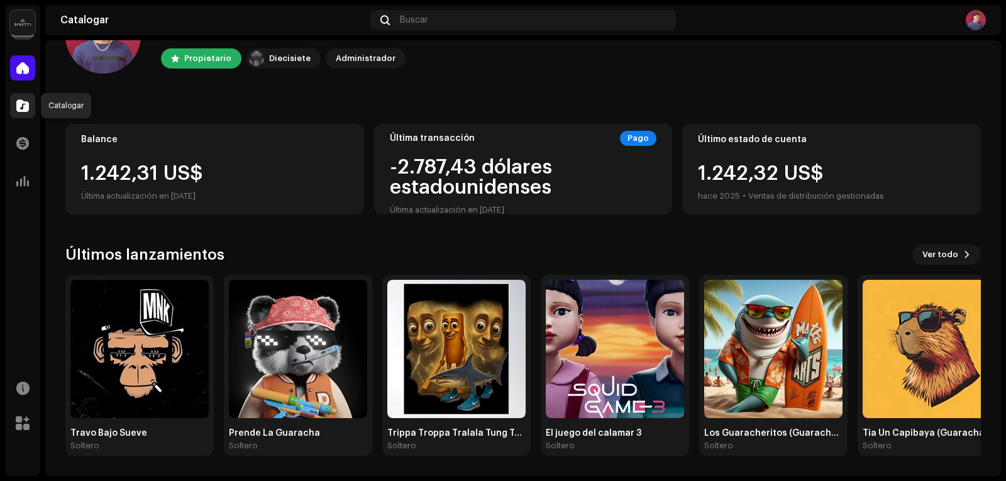
click at [16, 101] on span at bounding box center [22, 106] width 13 height 10
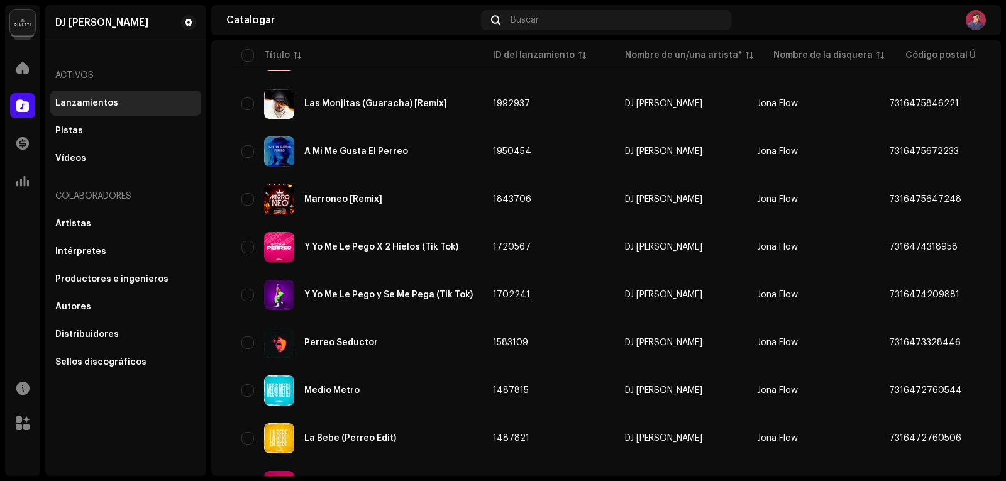
scroll to position [858, 0]
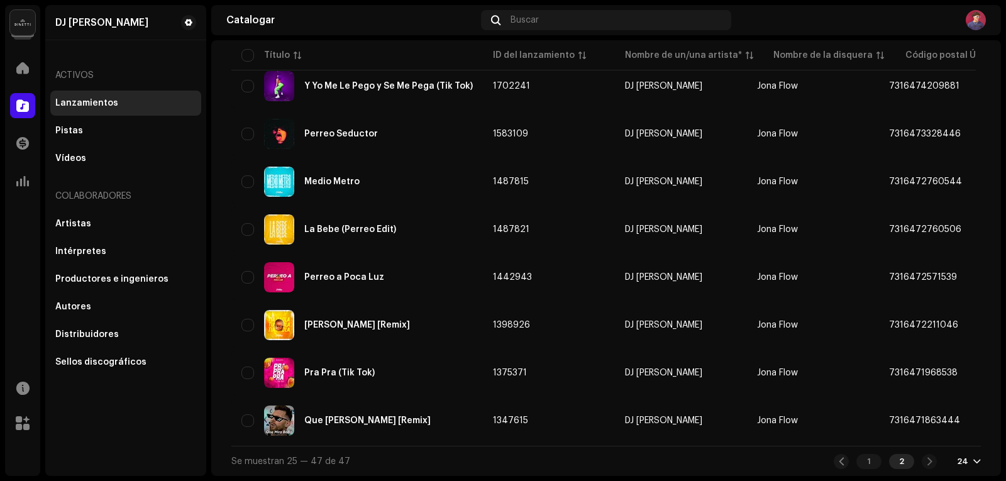
click at [922, 462] on div "1 2" at bounding box center [885, 461] width 103 height 15
click at [920, 462] on div "1 2" at bounding box center [885, 461] width 103 height 15
click at [899, 461] on font "2" at bounding box center [901, 461] width 5 height 8
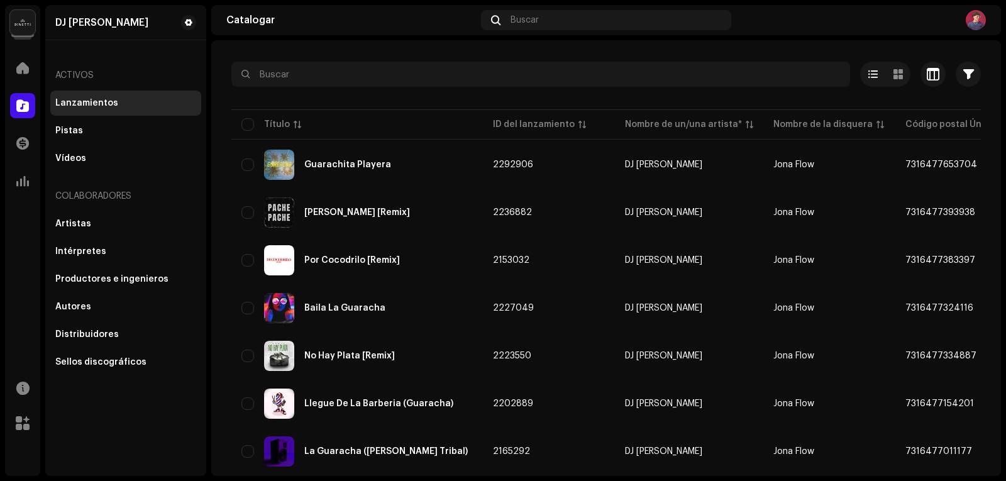
scroll to position [40, 0]
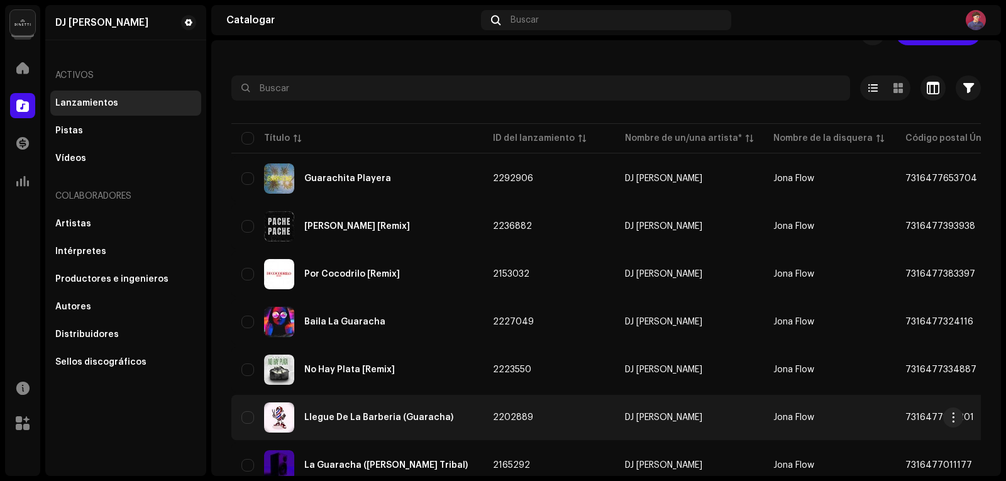
click at [350, 419] on font "Llegue De La Barberia (Guaracha)" at bounding box center [378, 417] width 149 height 9
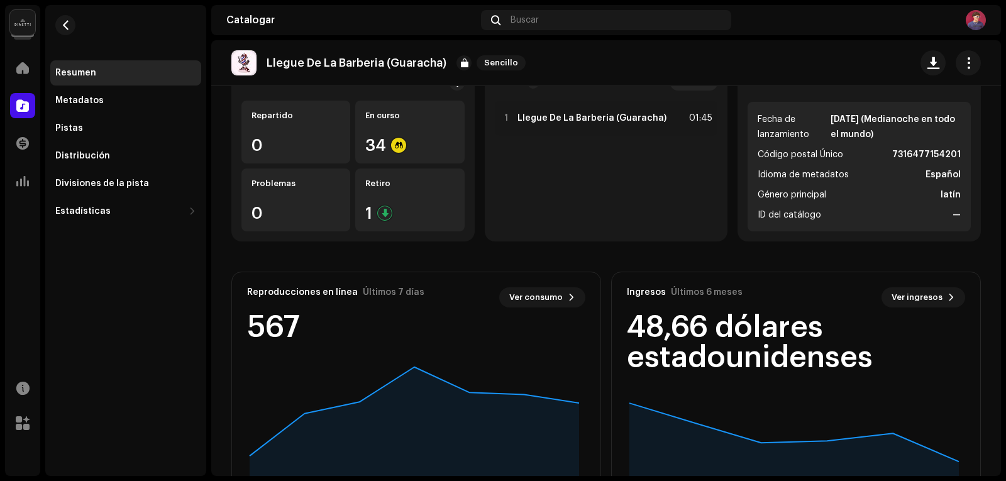
scroll to position [195, 0]
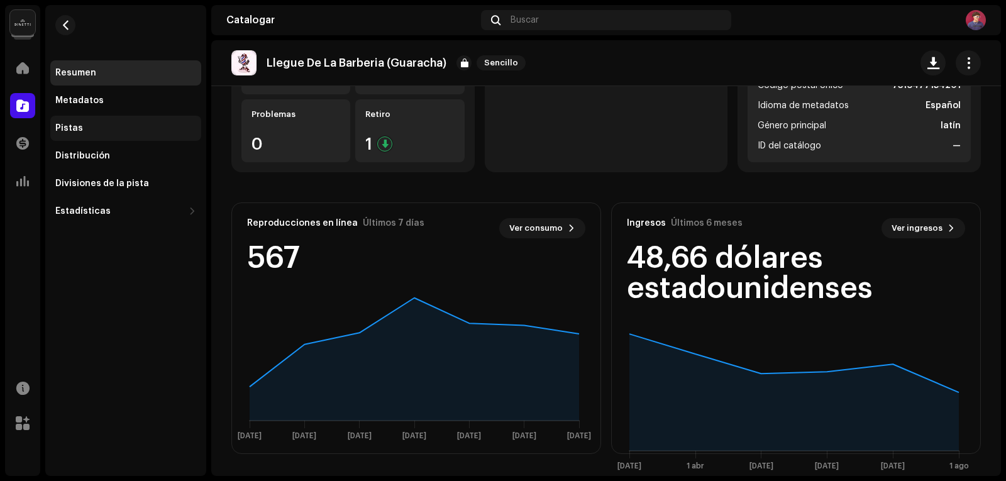
click at [91, 124] on div "Pistas" at bounding box center [125, 128] width 141 height 10
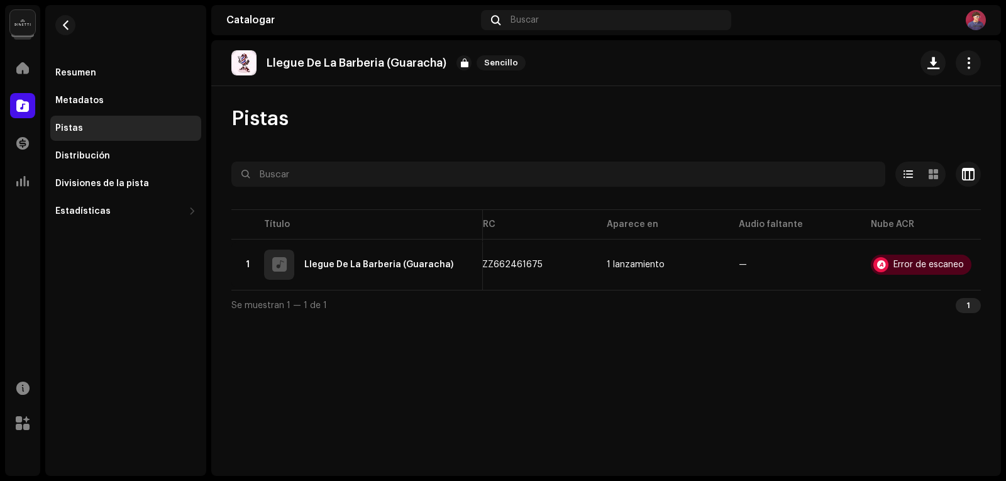
scroll to position [0, 304]
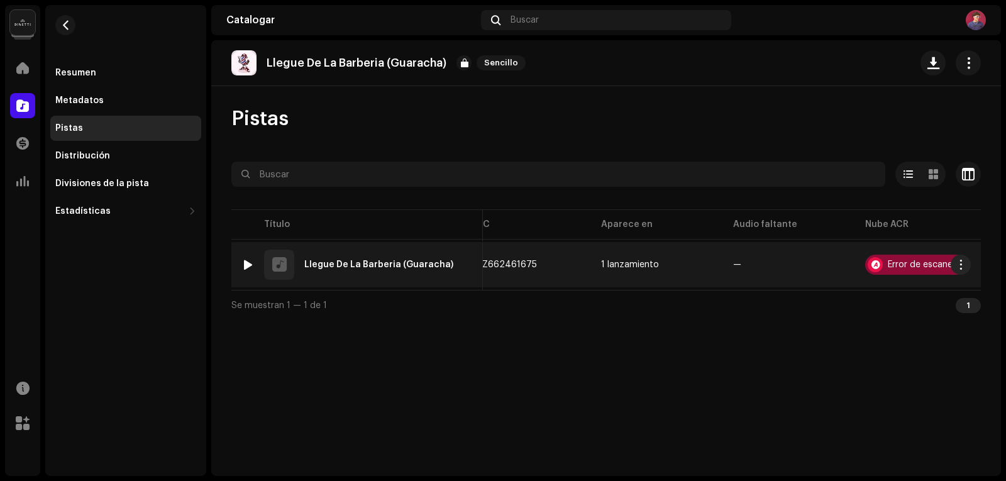
click at [918, 265] on div "Error de escaneo" at bounding box center [923, 264] width 70 height 9
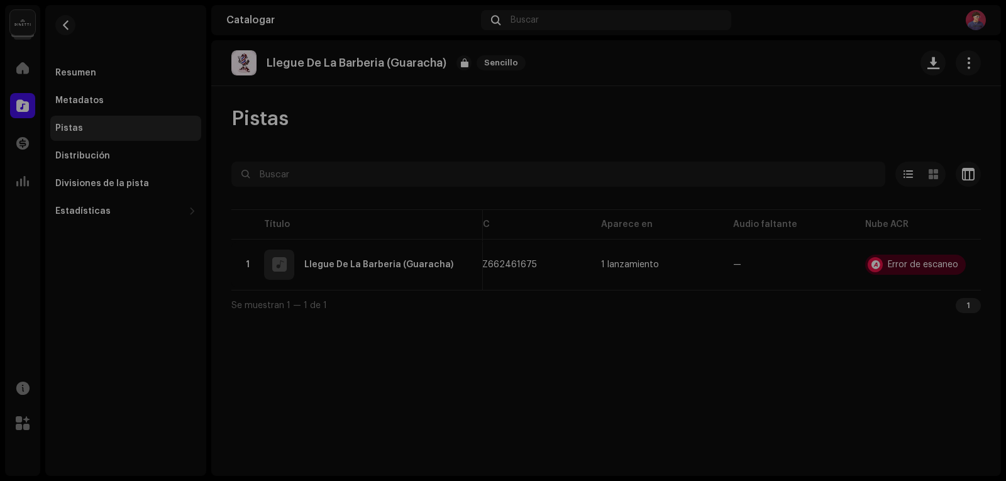
click at [793, 336] on div "Reconocimiento de audio por AcrCloud aún está procesando el archivo de audio. N…" at bounding box center [503, 240] width 1006 height 481
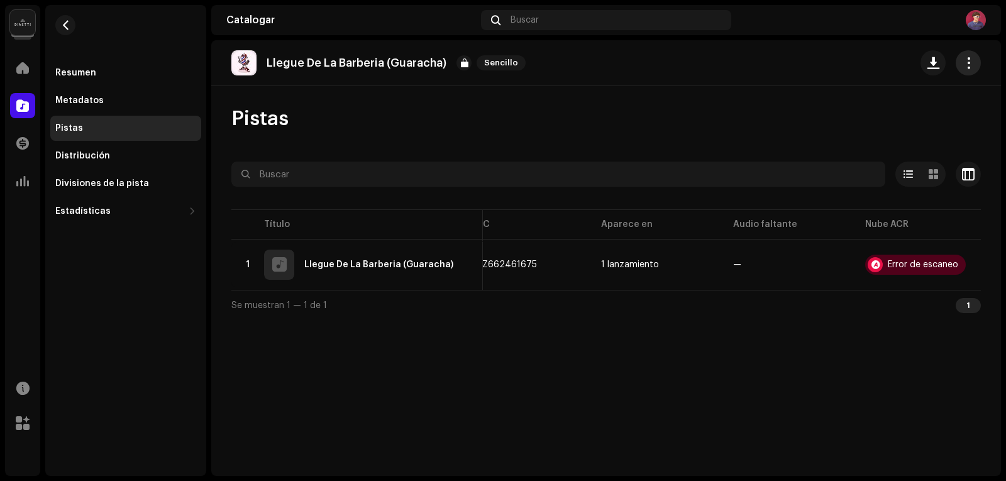
click at [975, 60] on button "button" at bounding box center [968, 62] width 25 height 25
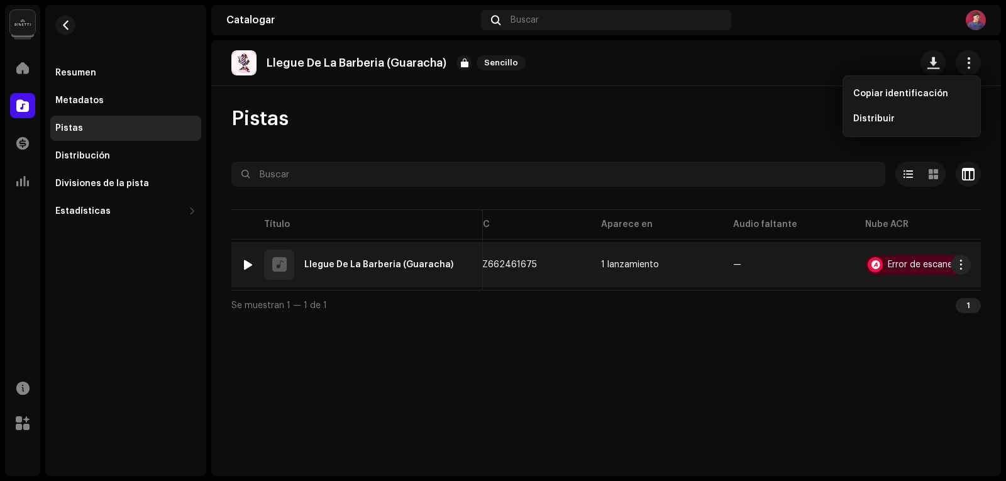
click at [244, 263] on div at bounding box center [247, 265] width 9 height 10
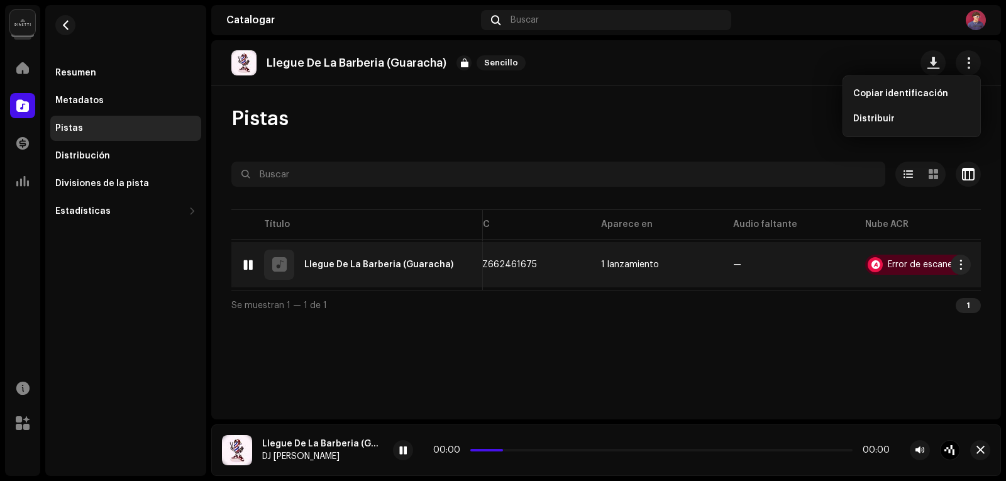
click at [243, 265] on div at bounding box center [247, 265] width 9 height 10
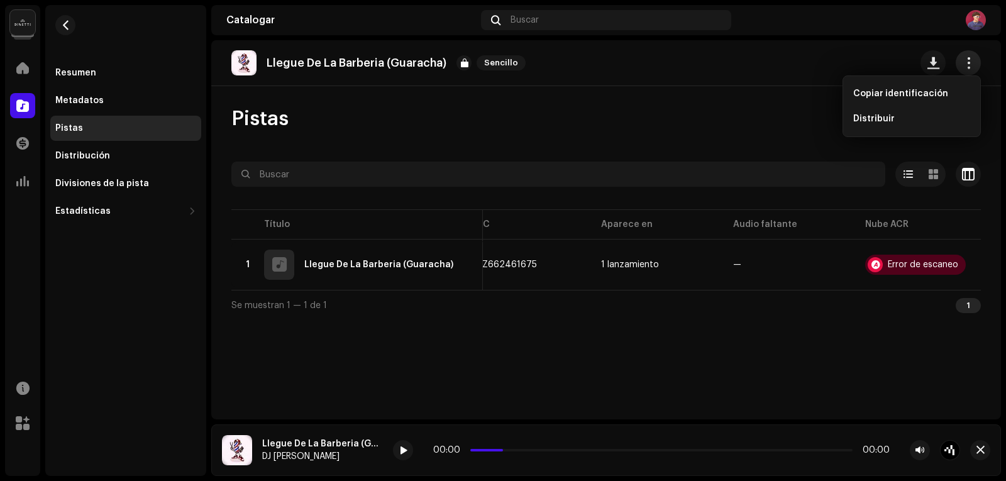
click at [975, 69] on button "button" at bounding box center [968, 62] width 25 height 25
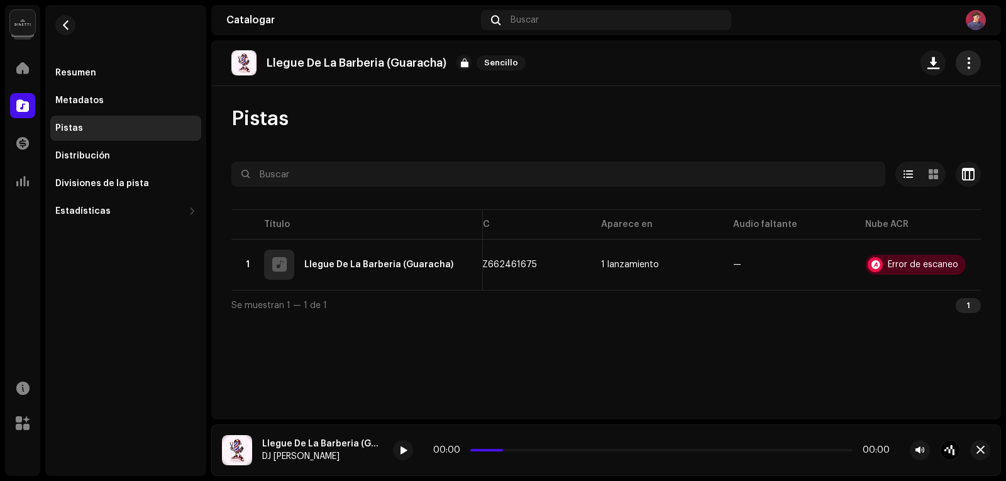
click at [975, 69] on button "button" at bounding box center [968, 62] width 25 height 25
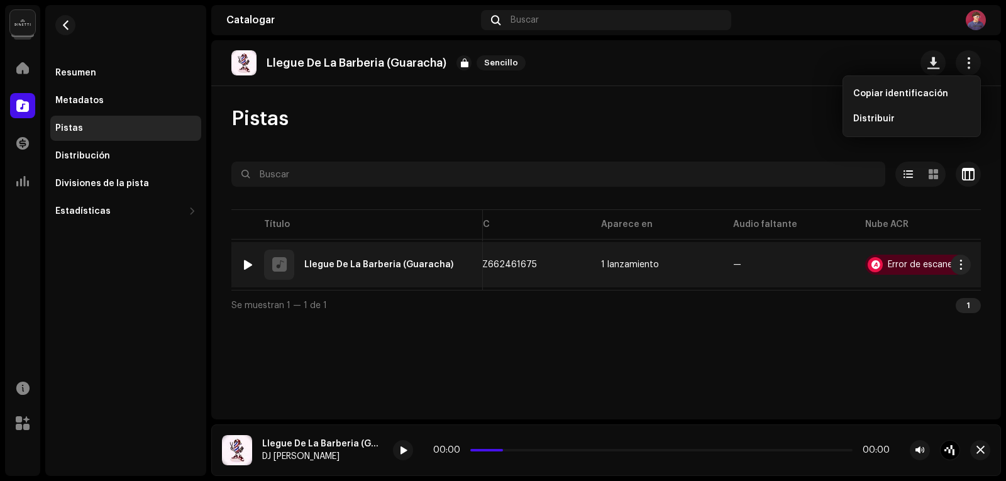
click at [256, 265] on div "1 Llegue De La Barberia (Guaracha)" at bounding box center [356, 265] width 231 height 30
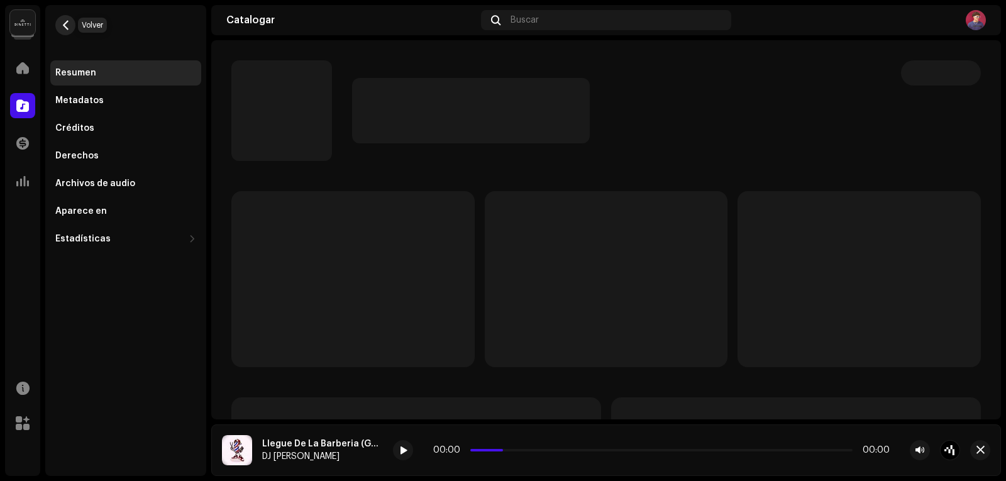
click at [63, 21] on span "button" at bounding box center [65, 25] width 9 height 10
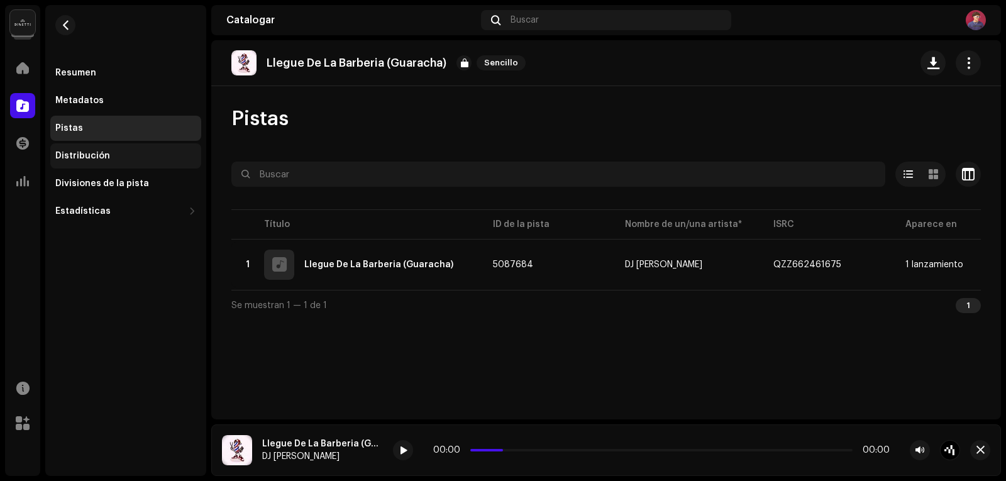
click at [77, 153] on font "Distribución" at bounding box center [82, 156] width 55 height 9
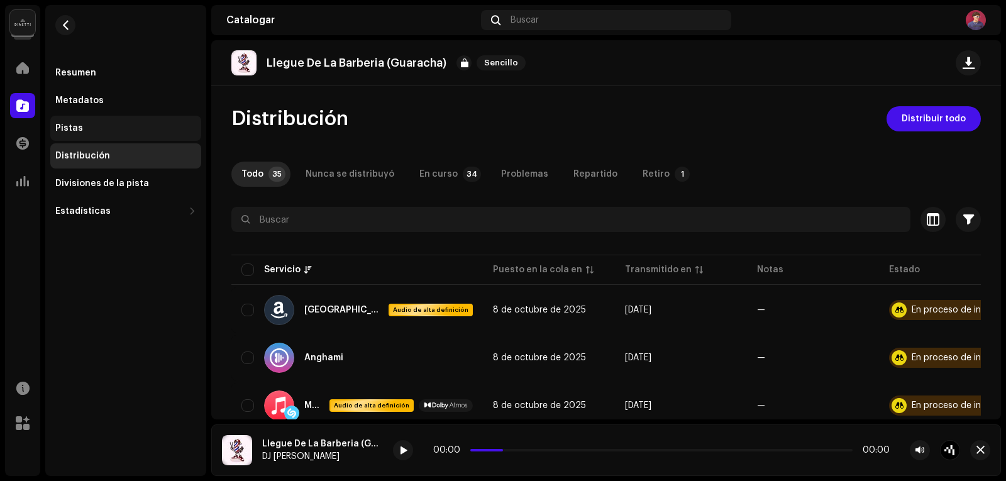
click at [74, 131] on font "Pistas" at bounding box center [69, 128] width 28 height 9
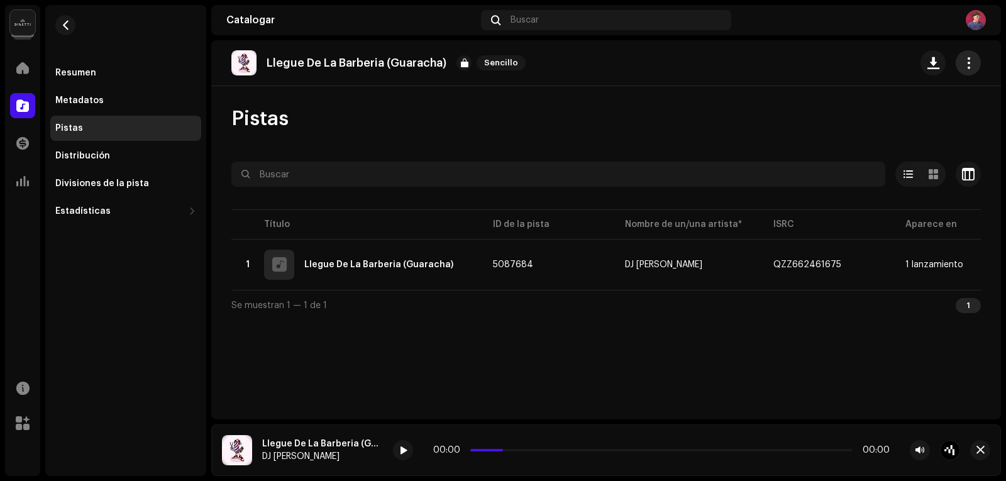
click at [967, 58] on span "button" at bounding box center [969, 63] width 12 height 10
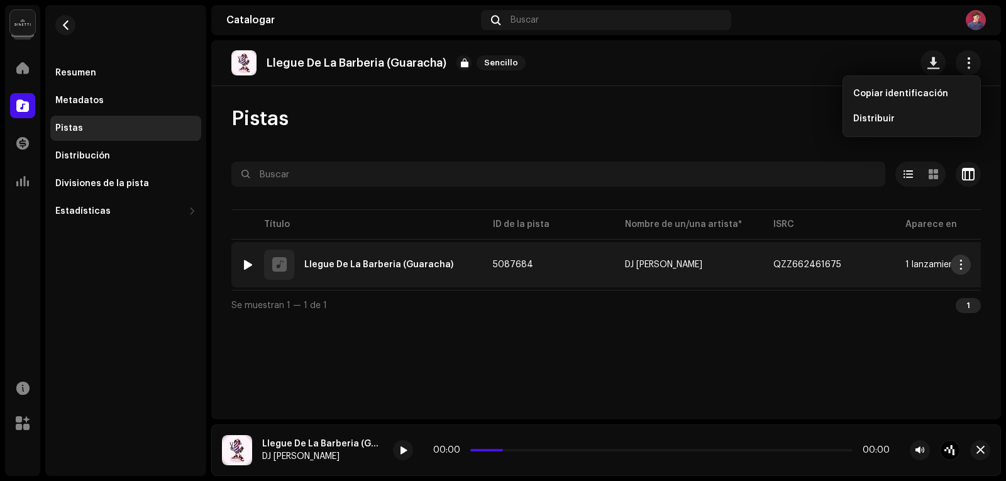
click at [965, 263] on span "button" at bounding box center [961, 265] width 9 height 10
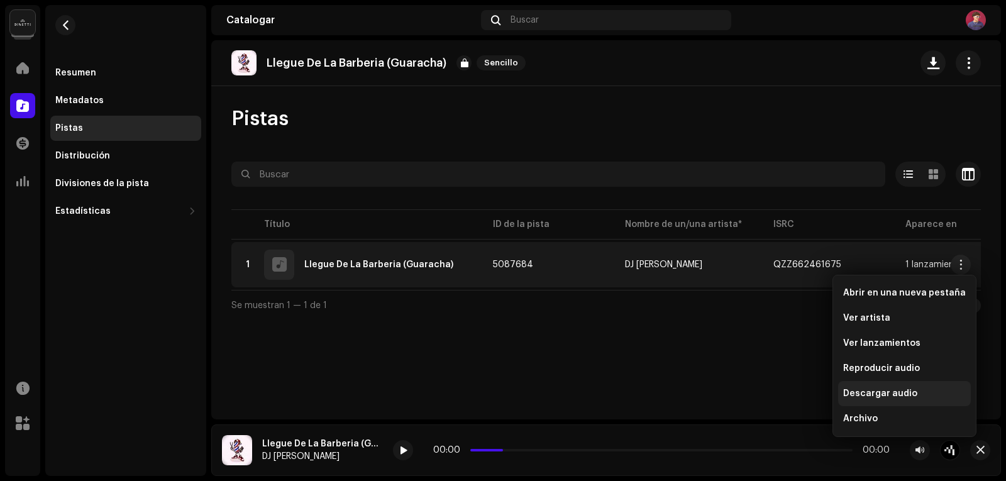
click at [908, 390] on span "Descargar audio" at bounding box center [880, 394] width 74 height 10
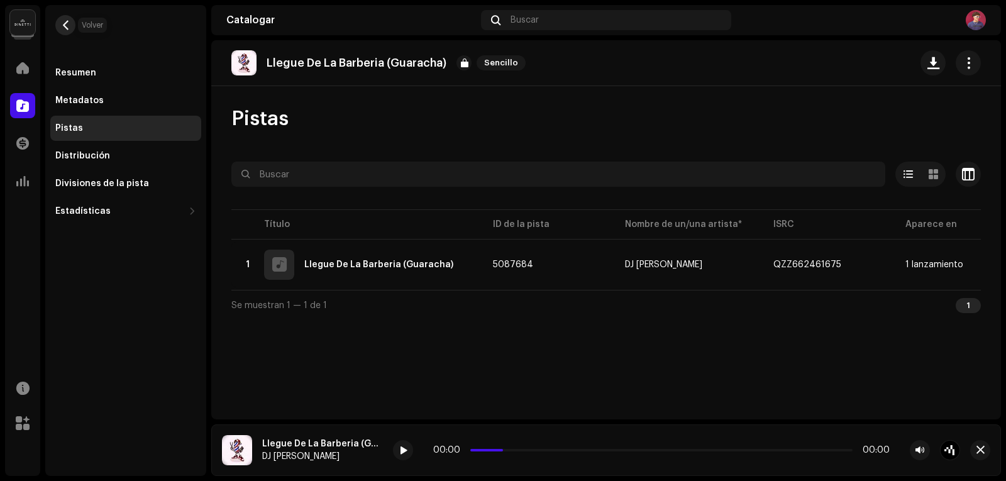
click at [59, 30] on button "button" at bounding box center [65, 25] width 20 height 20
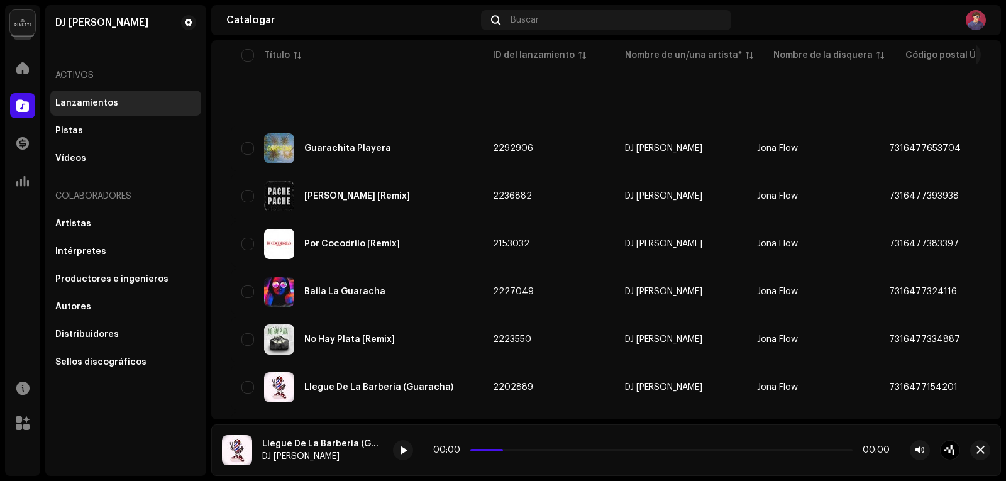
scroll to position [377, 0]
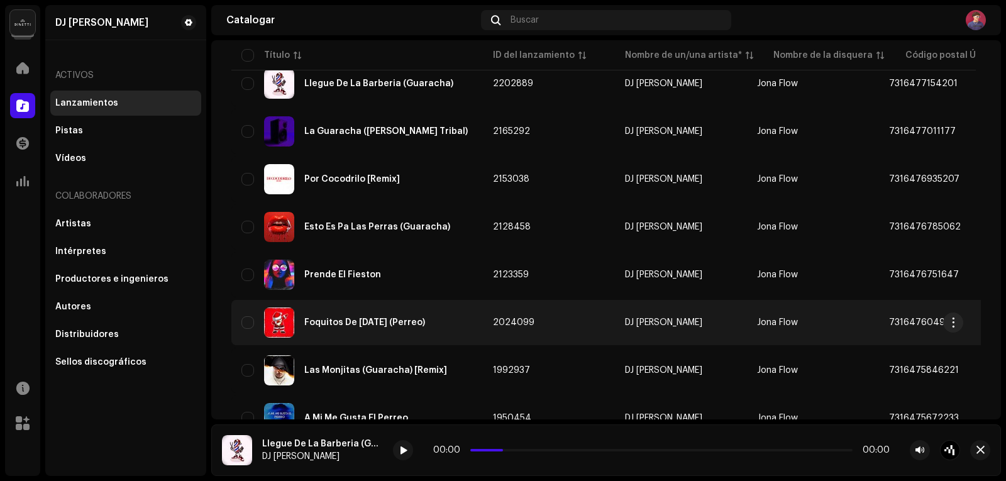
click at [380, 319] on font "Foquitos De [DATE] (Perreo)" at bounding box center [364, 322] width 121 height 9
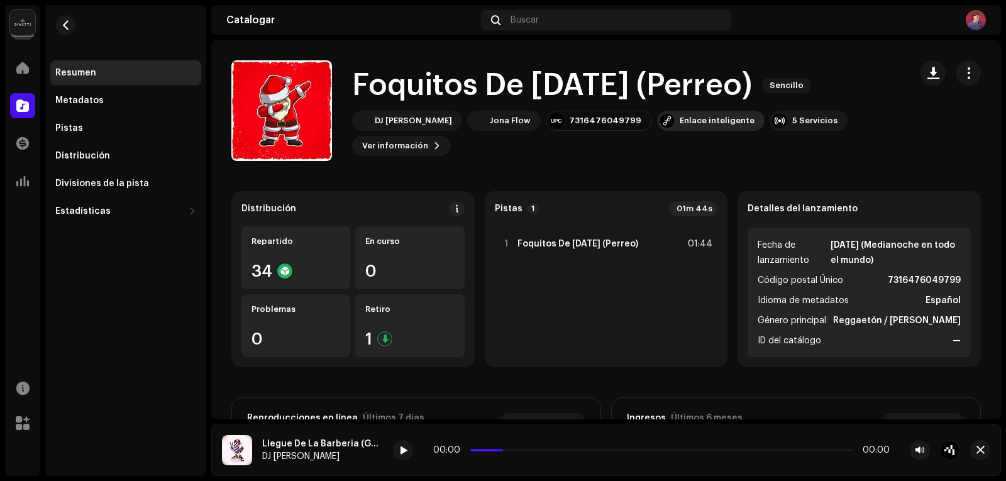
click at [680, 121] on div "Enlace inteligente" at bounding box center [717, 121] width 75 height 10
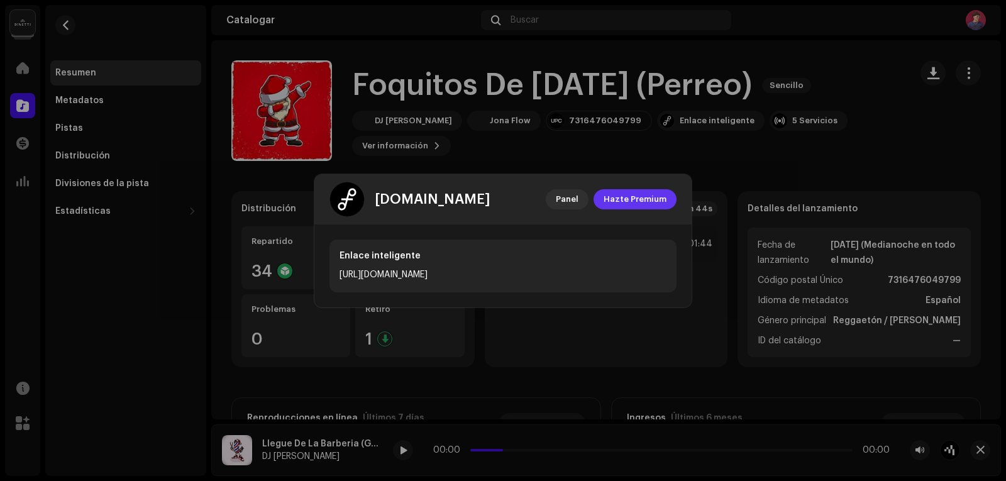
click at [617, 200] on font "Hazte Premium" at bounding box center [635, 199] width 63 height 8
click at [561, 192] on span "Panel" at bounding box center [567, 199] width 23 height 25
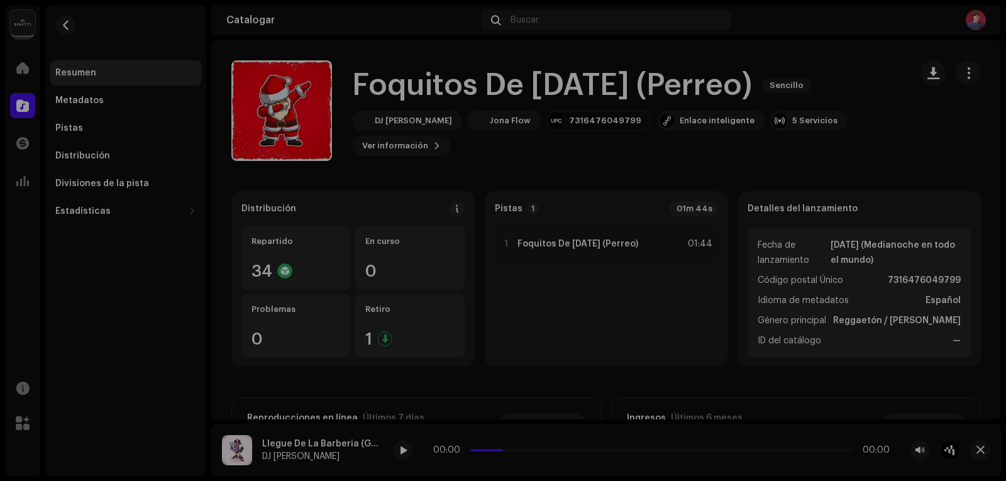
click at [469, 386] on div "feature.fm Panel Hazte Premium Enlace inteligente https://ffm.to/d6a0724e960847…" at bounding box center [503, 240] width 1006 height 481
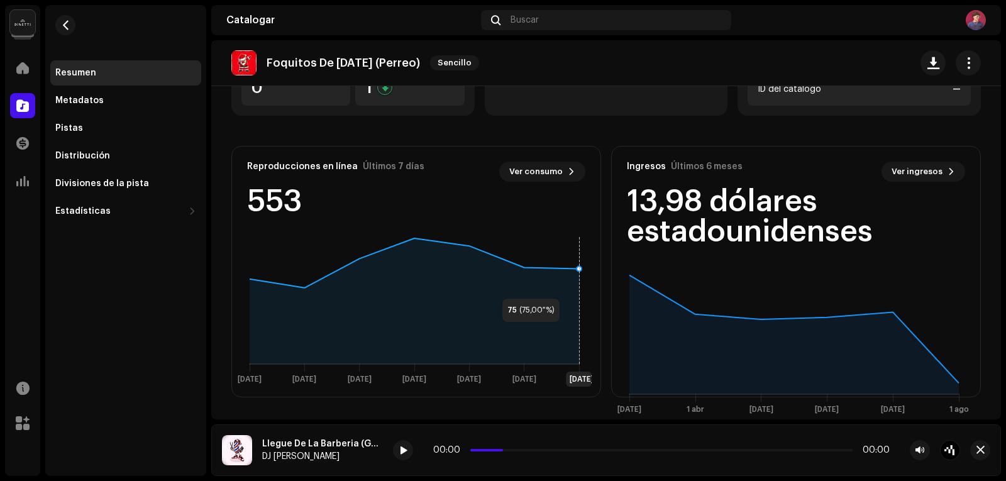
scroll to position [126, 0]
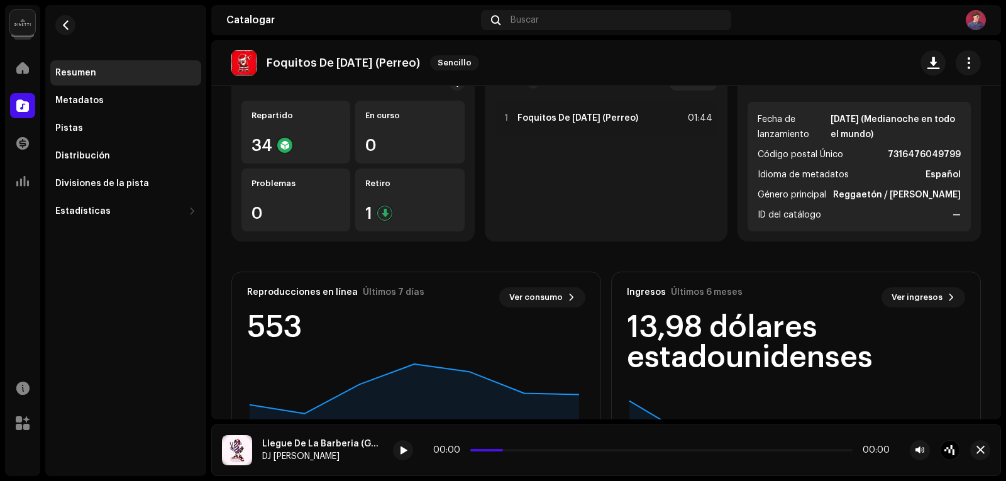
drag, startPoint x: 66, startPoint y: 131, endPoint x: 180, endPoint y: 1, distance: 172.9
click at [66, 131] on font "Pistas" at bounding box center [69, 128] width 28 height 9
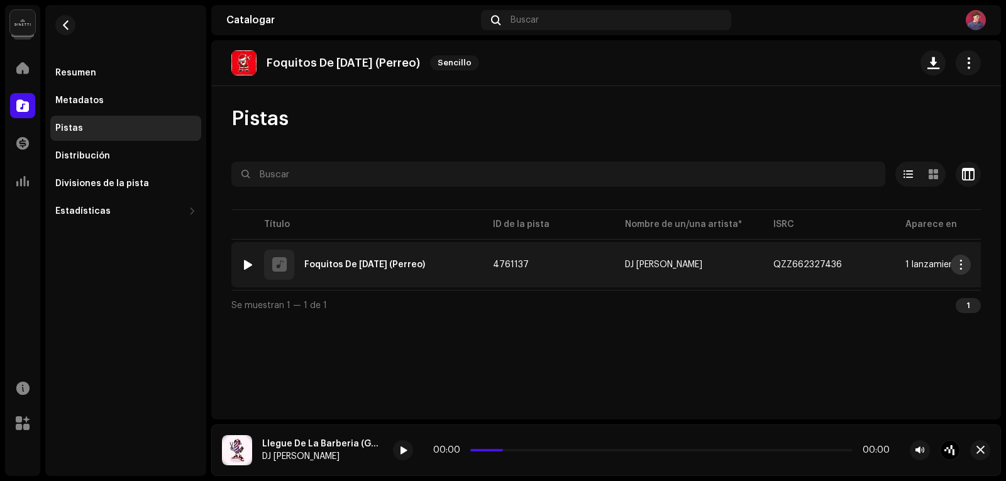
click at [963, 265] on span "button" at bounding box center [961, 265] width 9 height 10
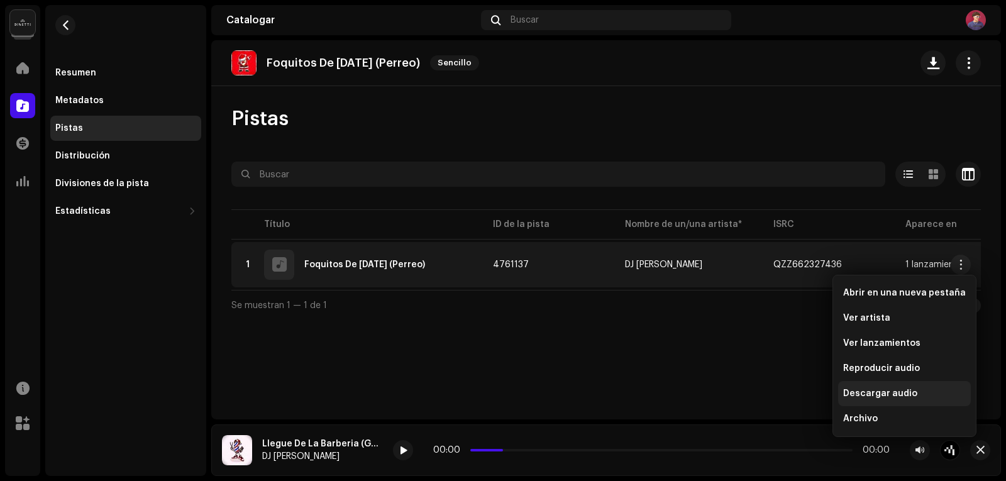
click at [877, 395] on font "Descargar audio" at bounding box center [880, 393] width 74 height 9
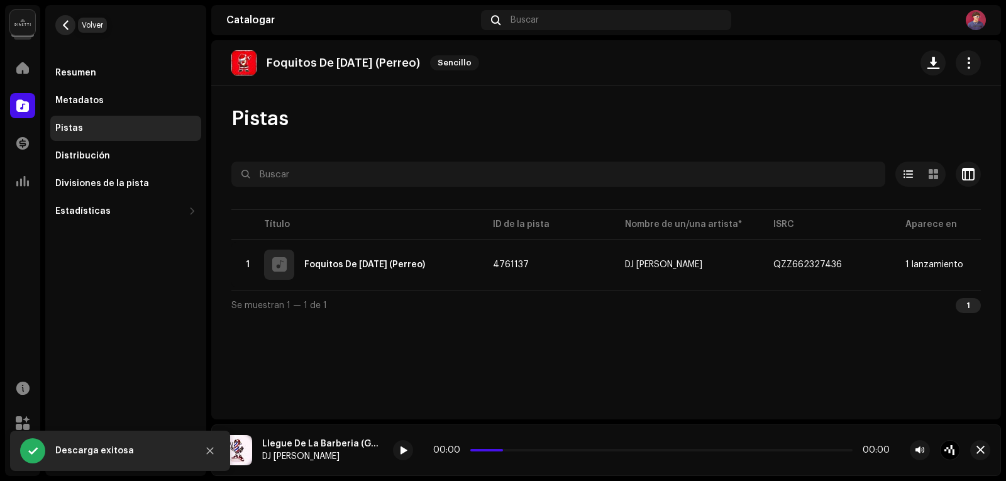
click at [64, 20] on span "button" at bounding box center [65, 25] width 9 height 10
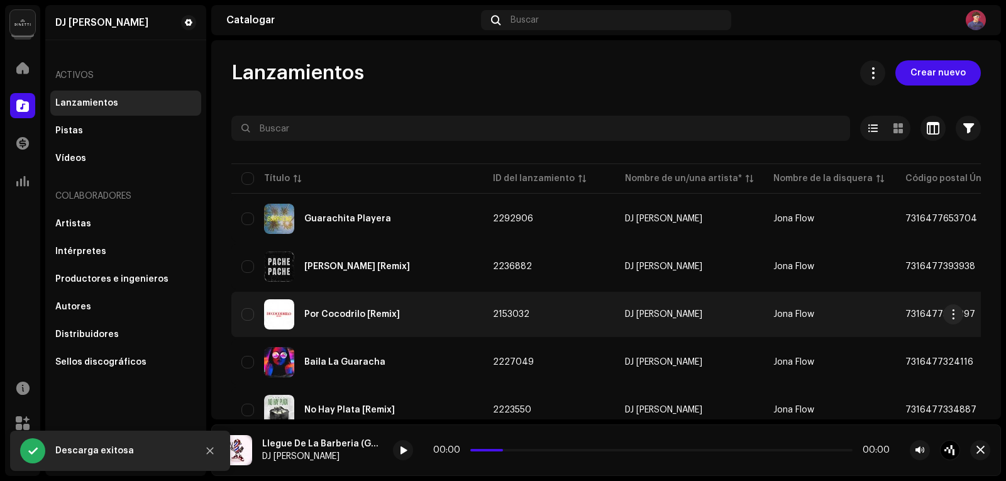
scroll to position [126, 0]
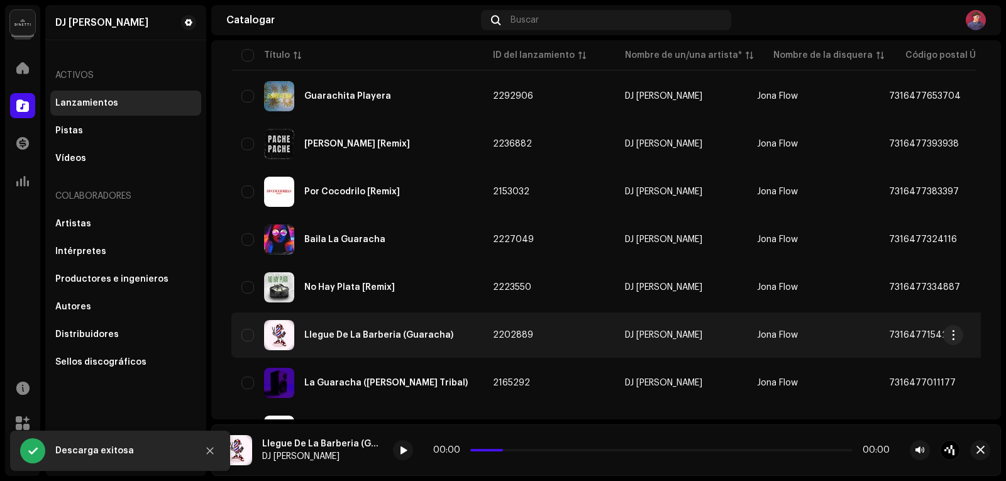
click at [335, 335] on font "Llegue De La Barberia (Guaracha)" at bounding box center [378, 335] width 149 height 9
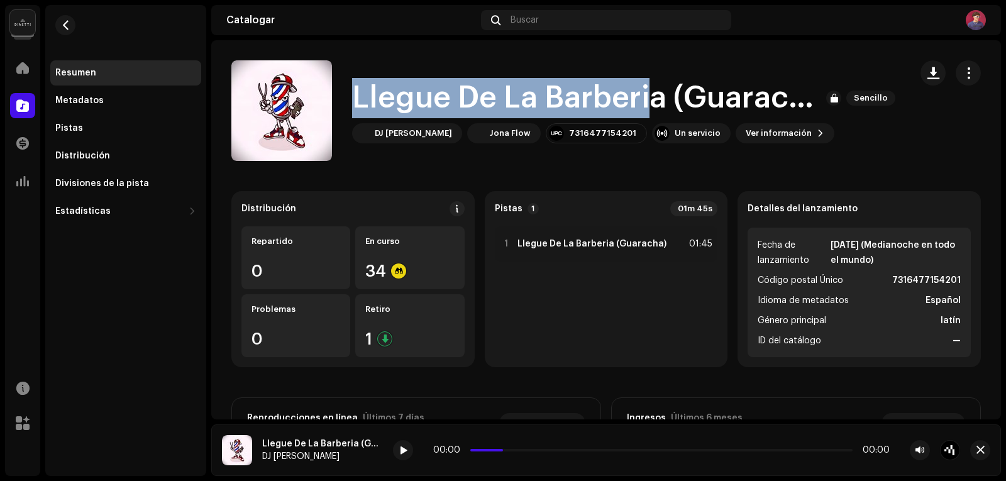
drag, startPoint x: 0, startPoint y: 0, endPoint x: 645, endPoint y: 89, distance: 650.7
click at [645, 89] on div "Llegue De La Barberia (Guaracha) Sencillo DJ Jonathan Jona Flow 7316477154201 U…" at bounding box center [565, 110] width 669 height 101
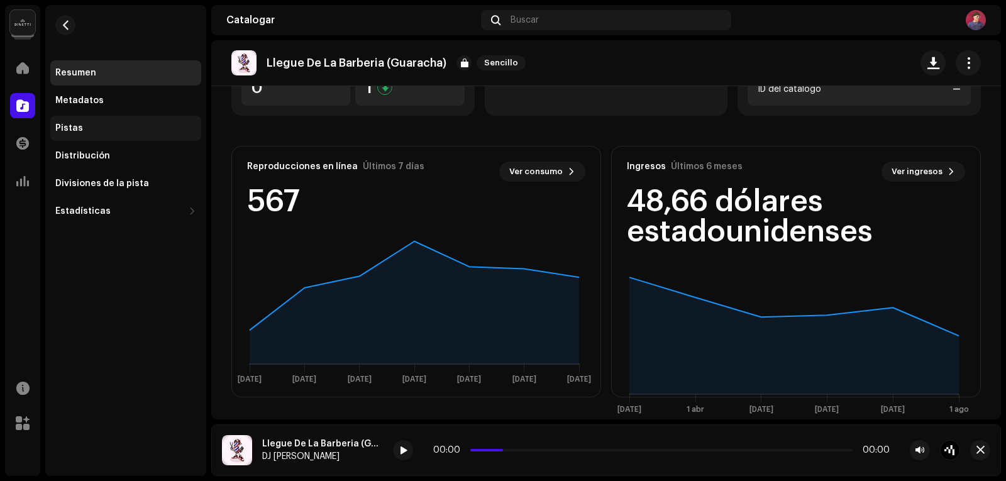
click at [60, 121] on div "Pistas" at bounding box center [125, 128] width 151 height 25
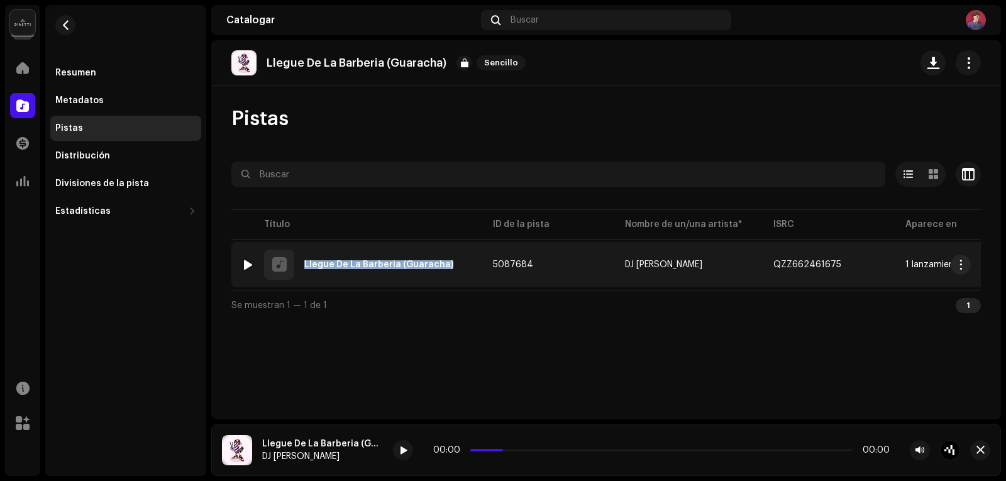
drag, startPoint x: 457, startPoint y: 258, endPoint x: 312, endPoint y: 269, distance: 145.7
click at [312, 269] on div "1 Llegue De La Barberia (Guaracha)" at bounding box center [356, 265] width 231 height 30
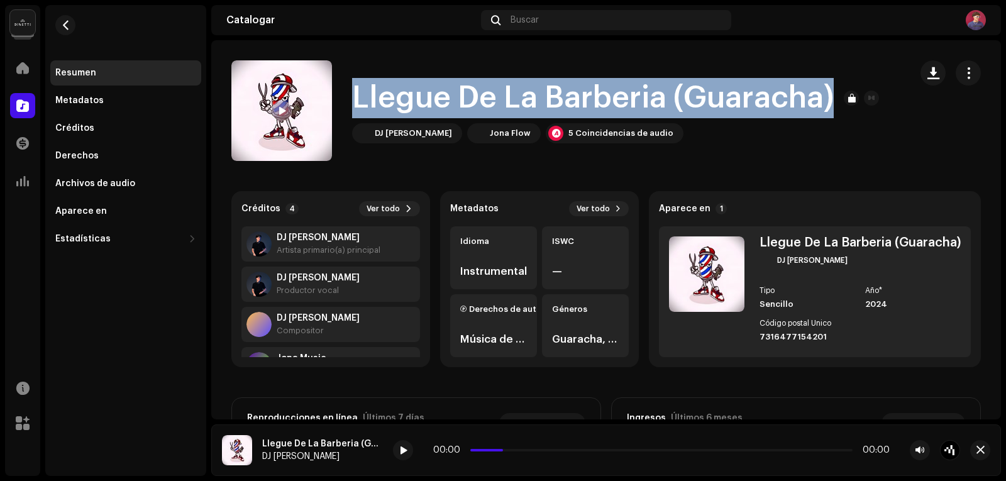
drag, startPoint x: 833, startPoint y: 100, endPoint x: 357, endPoint y: 99, distance: 476.7
click at [356, 99] on div "Llegue De La Barberia (Guaracha)" at bounding box center [615, 98] width 527 height 40
copy font "Llegue De La Barberia (Guaracha)"
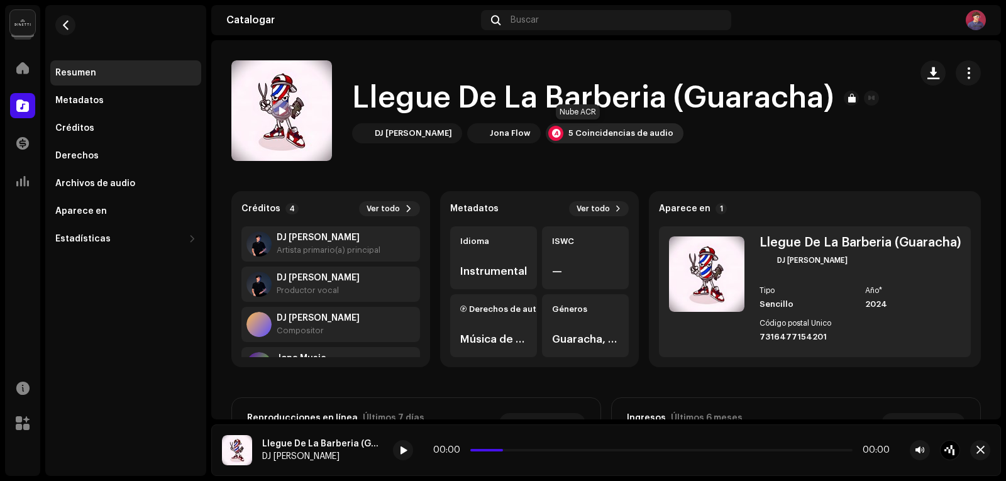
click at [550, 128] on div "5 Coincidencias de audio" at bounding box center [615, 133] width 138 height 20
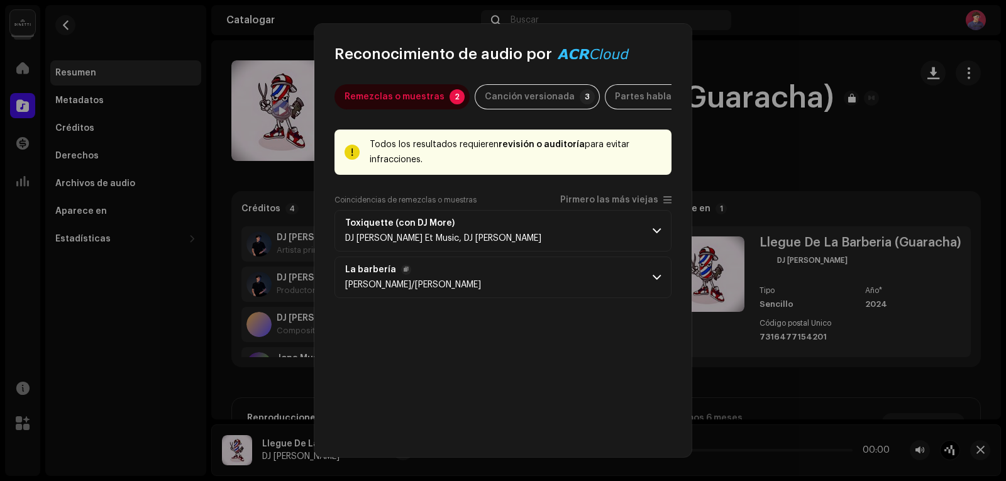
click at [582, 280] on p-accordion-header "La barbería Alejandro Vazquez/Alejandro Vázquez Medina" at bounding box center [503, 278] width 337 height 42
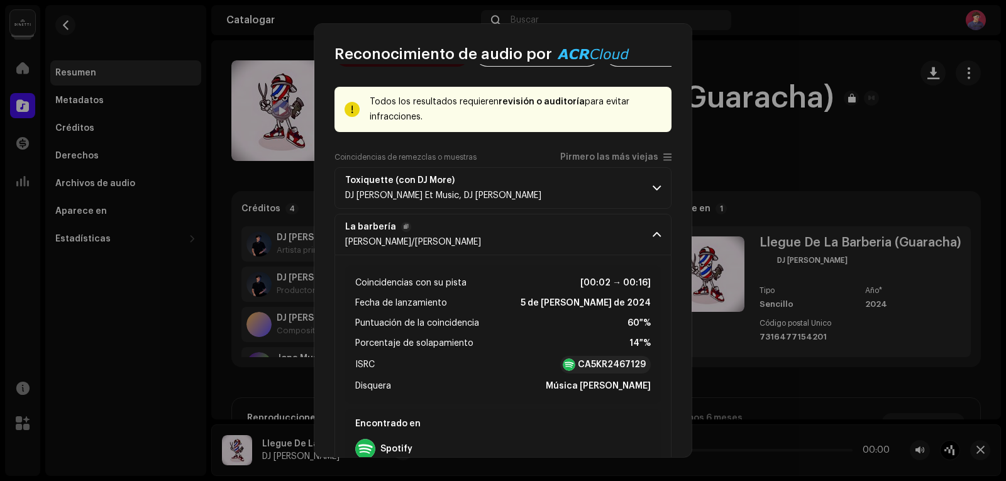
scroll to position [119, 0]
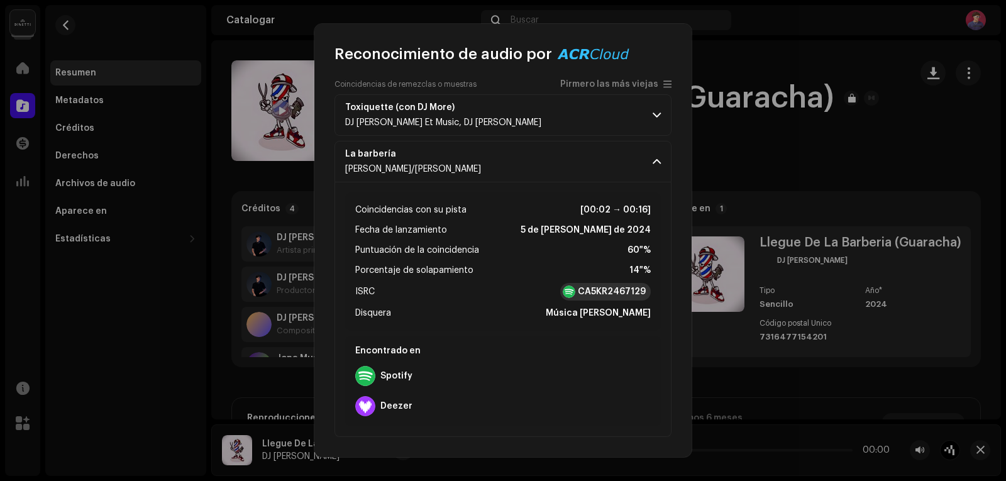
click at [587, 291] on font "CA5KR2467129" at bounding box center [612, 291] width 68 height 9
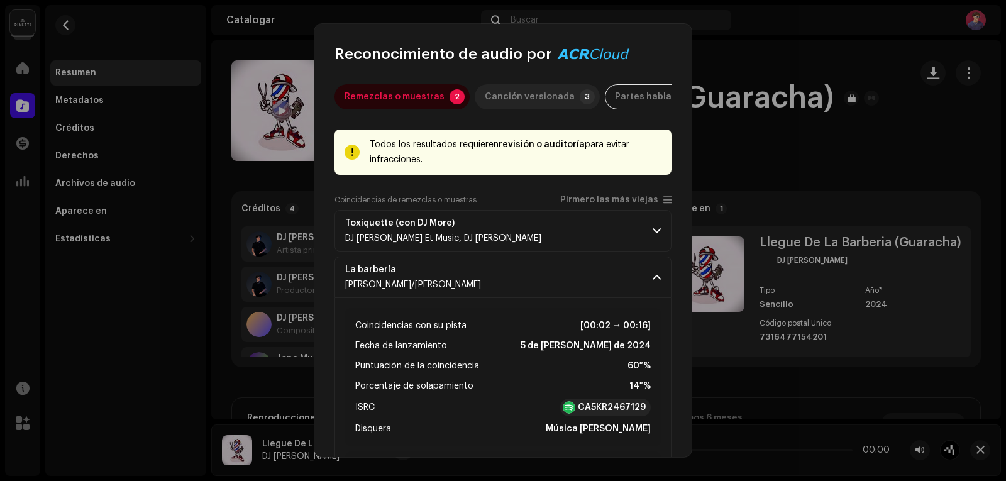
click at [528, 91] on div "Canción versionada" at bounding box center [530, 96] width 90 height 25
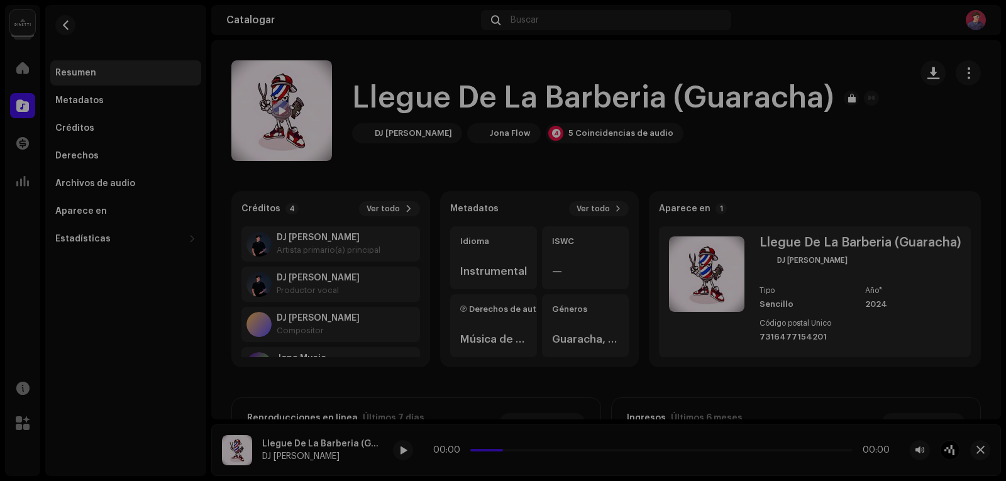
click at [755, 63] on div "Reconocimiento de audio por Remezclas o muestras 2 Canción versionada 3 Partes …" at bounding box center [503, 240] width 1006 height 481
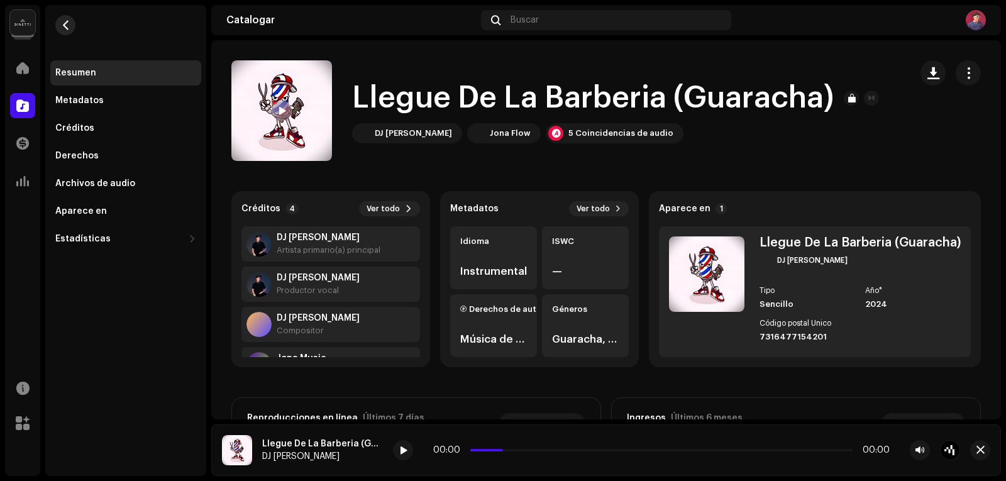
click at [69, 26] on span "button" at bounding box center [65, 25] width 9 height 10
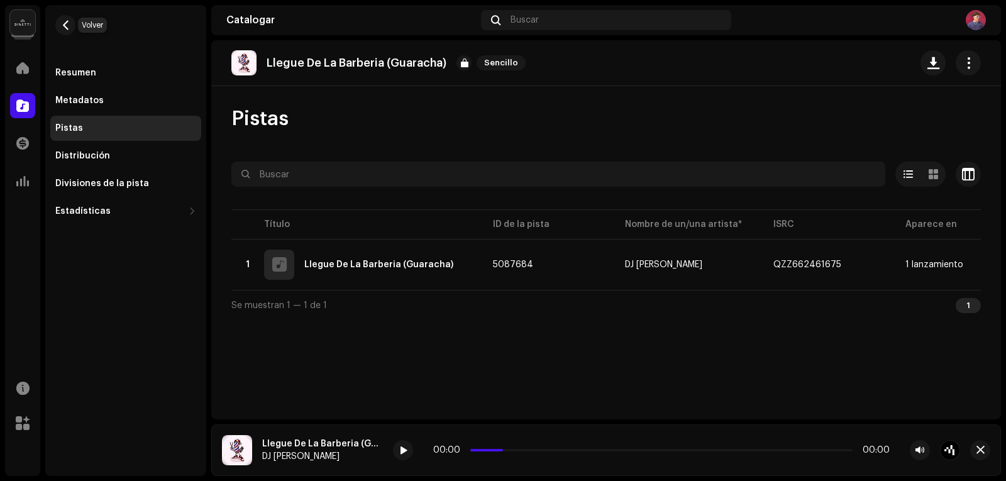
click at [69, 26] on span "button" at bounding box center [65, 25] width 9 height 10
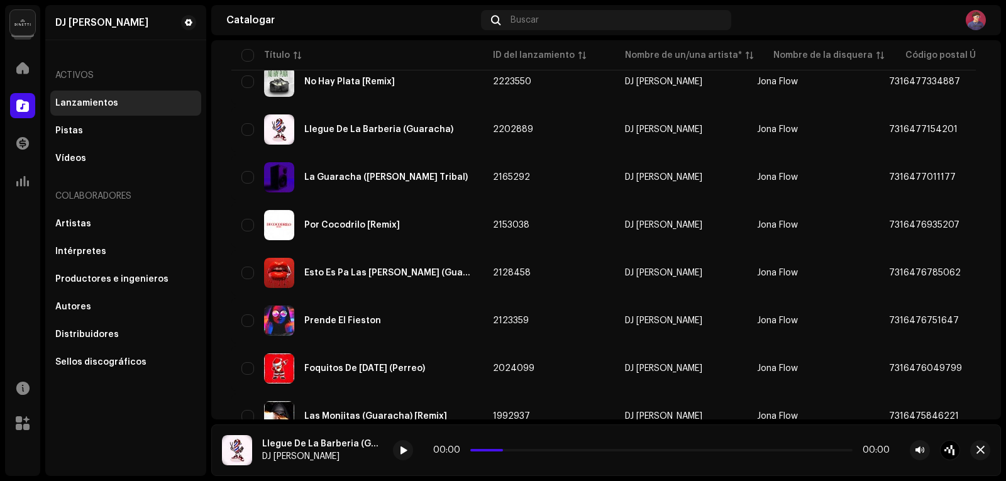
scroll to position [503, 0]
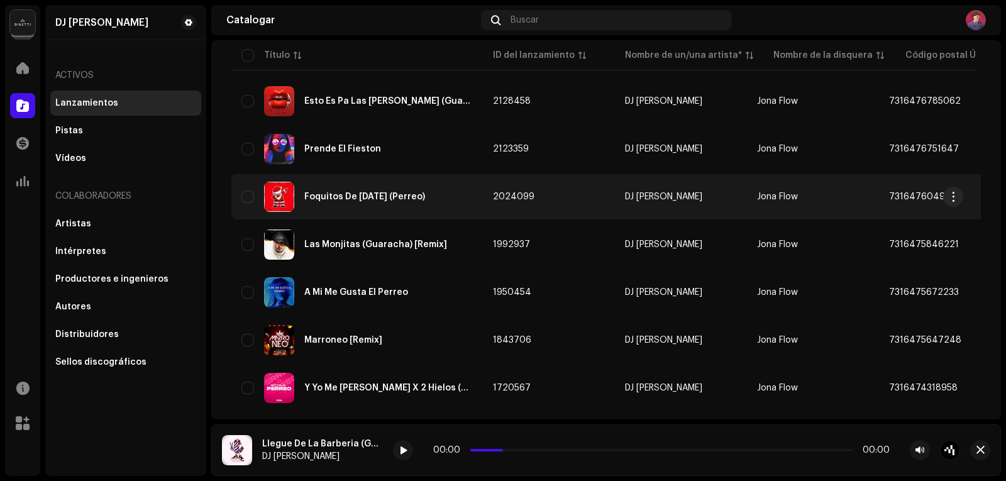
click at [336, 202] on div "Foquitos De [DATE] (Perreo)" at bounding box center [356, 197] width 231 height 30
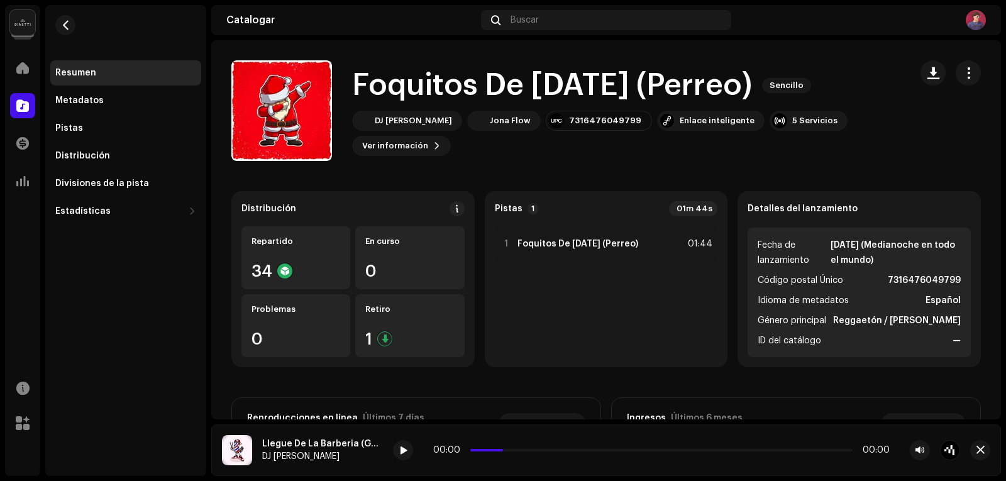
drag, startPoint x: 357, startPoint y: 85, endPoint x: 760, endPoint y: 76, distance: 402.6
click at [773, 76] on div "Foquitos De Navidad (Perreo) Sencillo" at bounding box center [626, 85] width 548 height 40
copy font "Foquitos De [DATE] (Perreo)"
click at [69, 22] on span "button" at bounding box center [65, 25] width 9 height 10
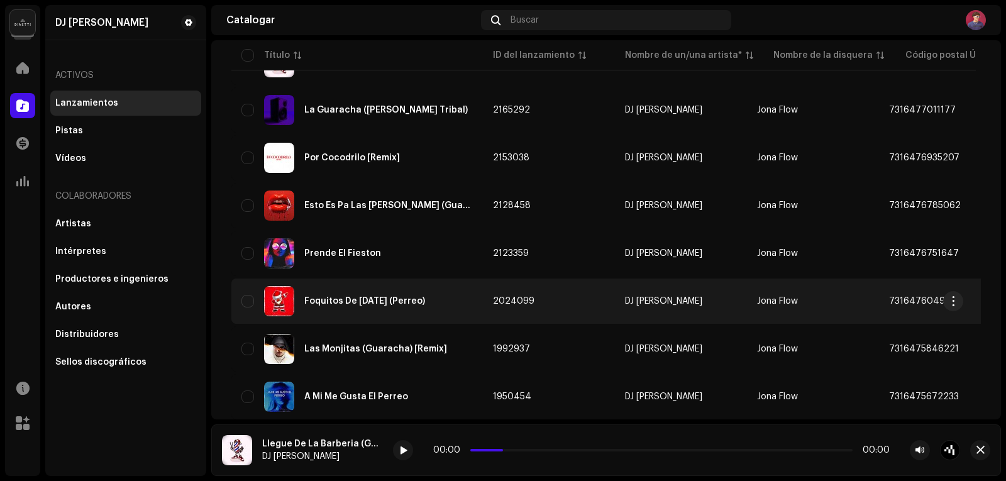
scroll to position [440, 0]
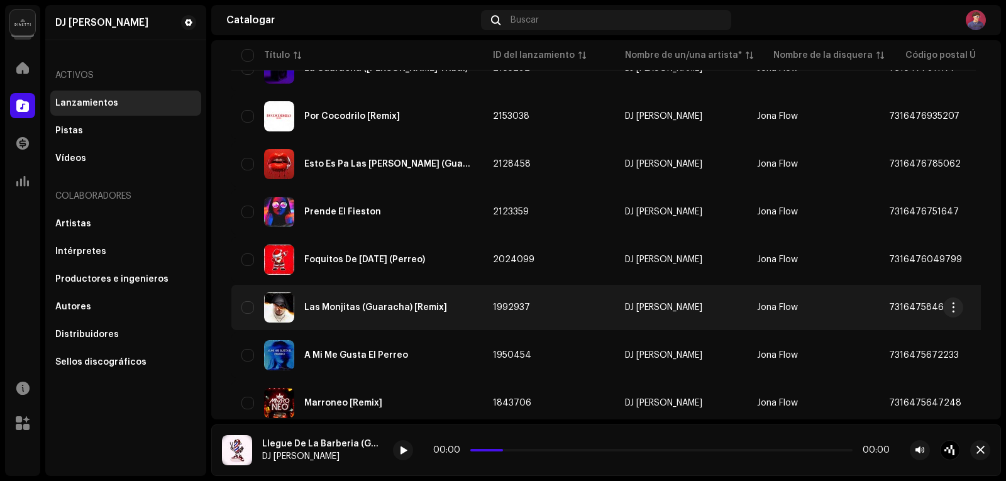
click at [392, 302] on div "Las Monjitas (Guaracha) [Remix]" at bounding box center [356, 307] width 231 height 30
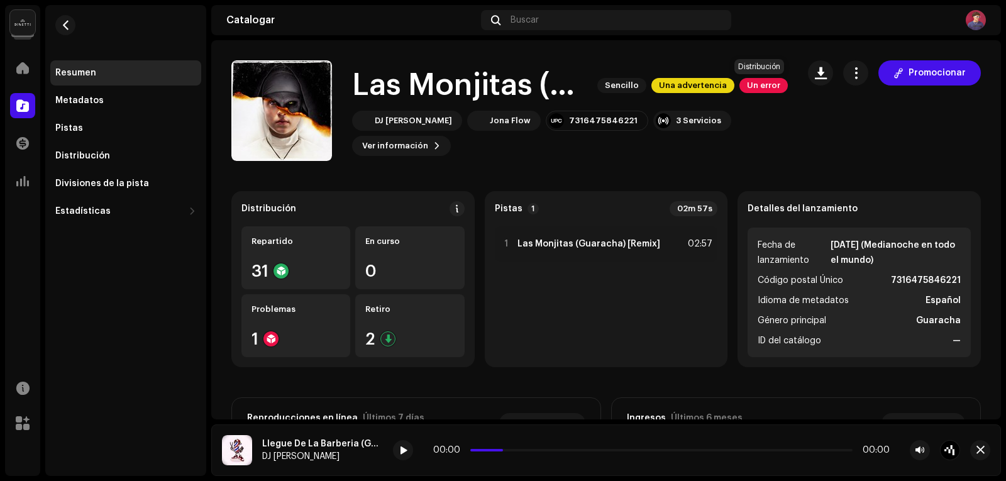
click at [754, 84] on font "Un error" at bounding box center [763, 85] width 33 height 8
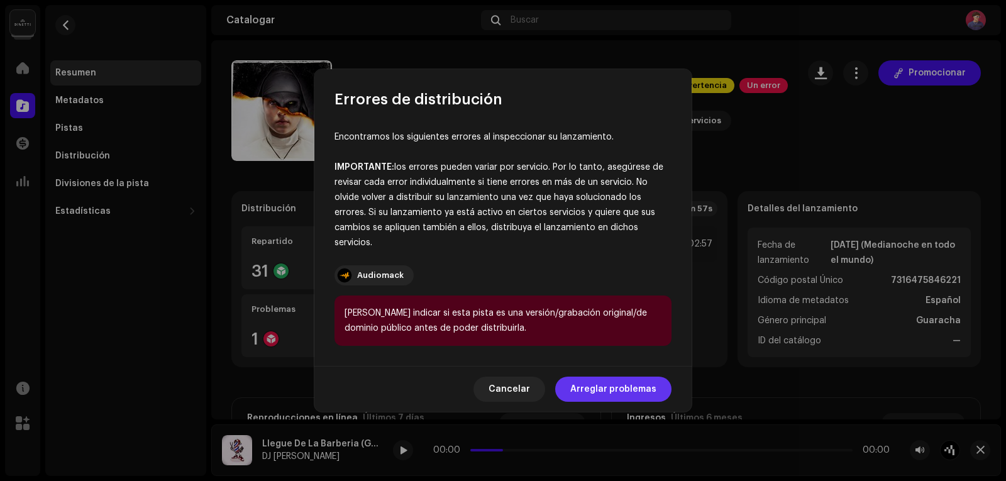
click at [599, 394] on span "Arreglar problemas" at bounding box center [613, 389] width 86 height 25
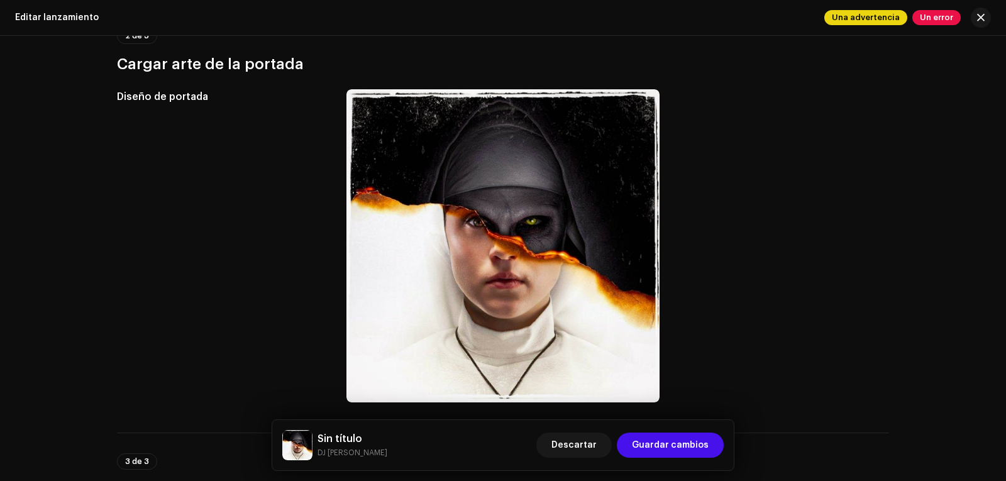
scroll to position [63, 0]
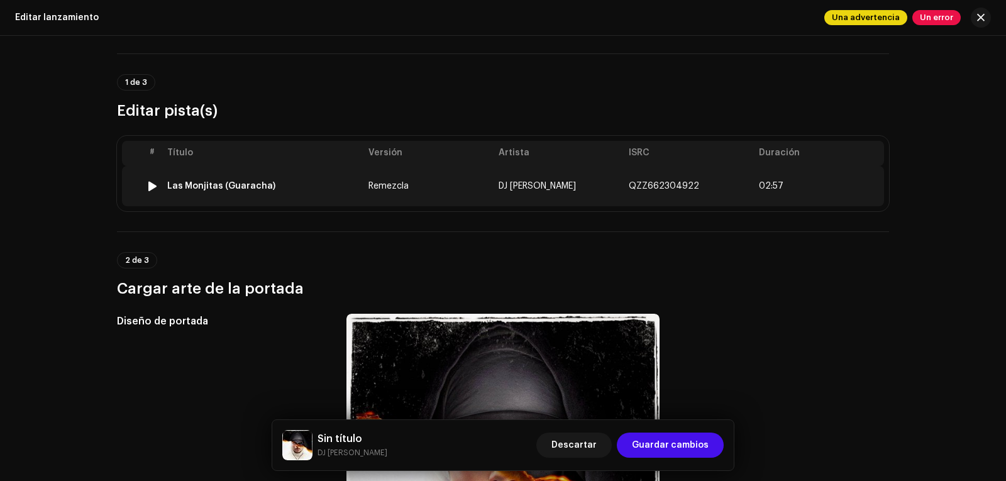
click at [402, 184] on font "Remezcla" at bounding box center [389, 186] width 40 height 9
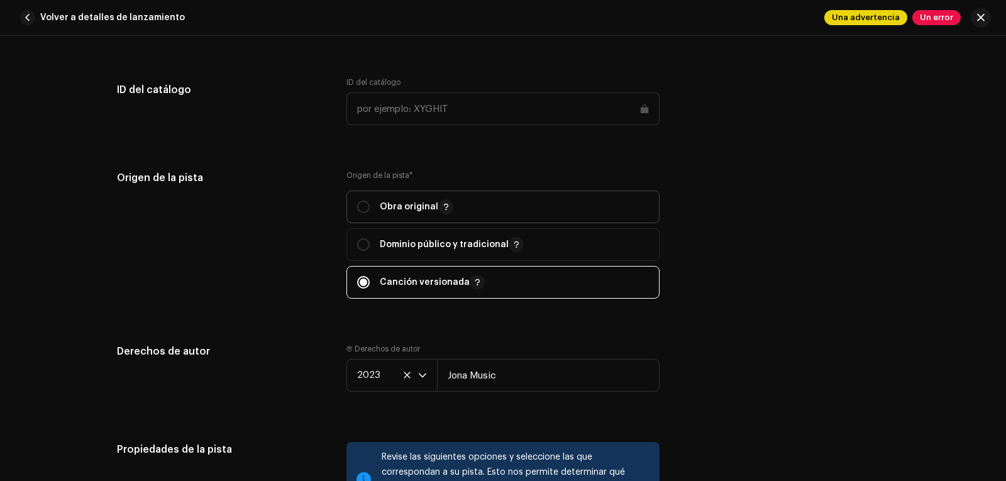
scroll to position [1509, 0]
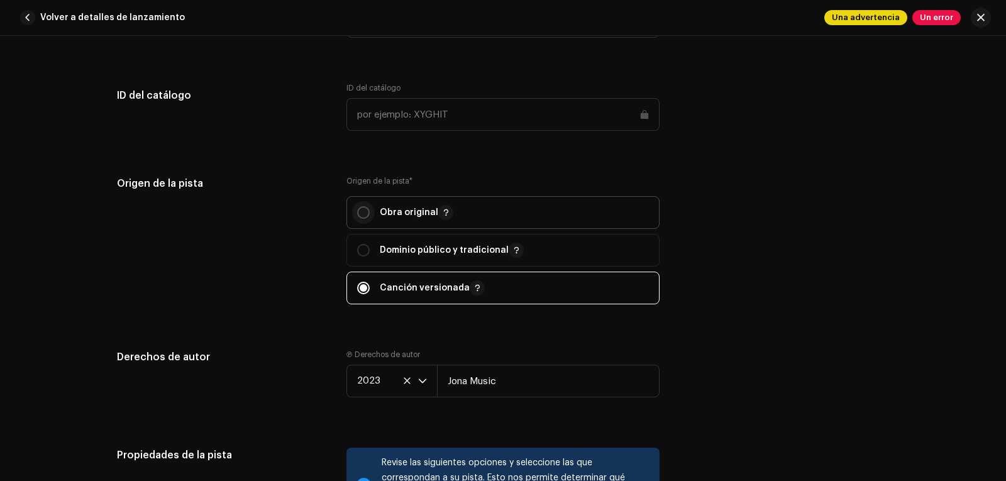
click at [362, 216] on input "radio" at bounding box center [363, 212] width 13 height 13
radio input "true"
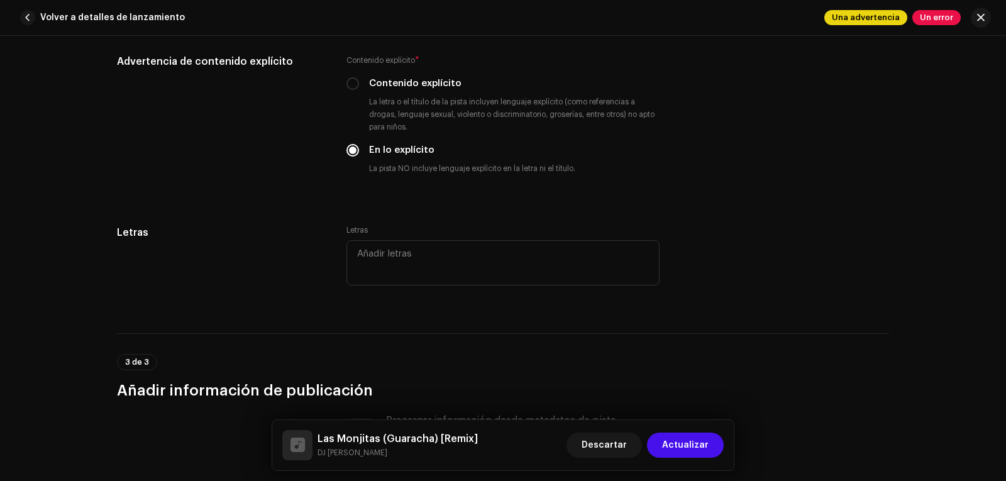
scroll to position [2138, 0]
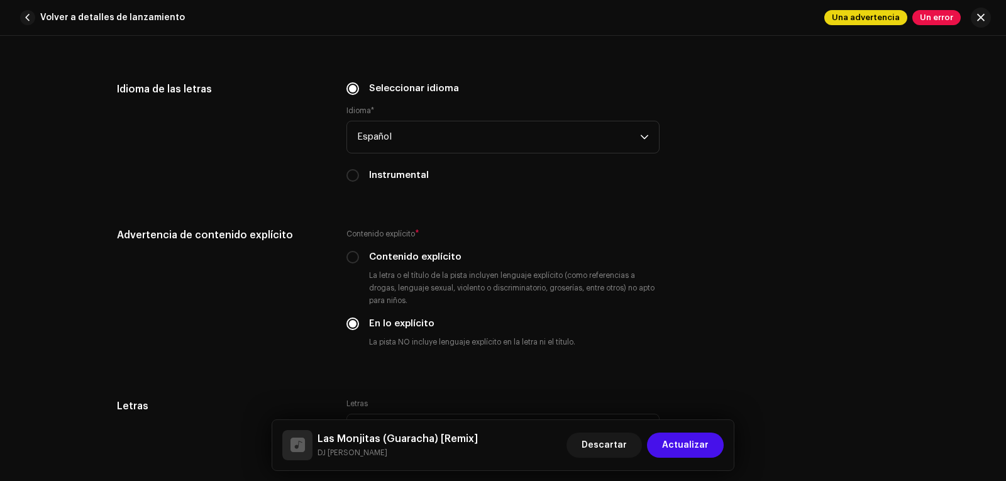
click at [357, 176] on div "Instrumental" at bounding box center [503, 176] width 313 height 14
click at [352, 177] on input "Instrumental" at bounding box center [353, 175] width 13 height 13
radio input "true"
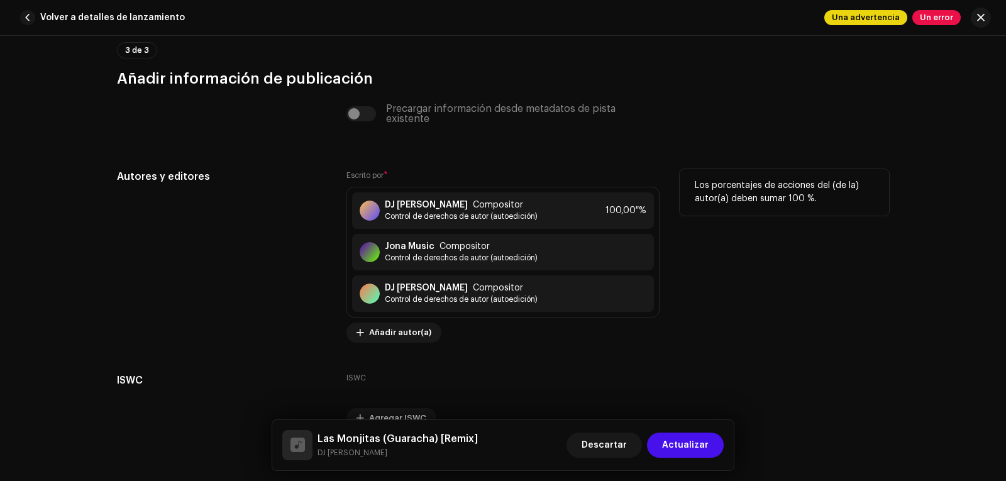
scroll to position [2521, 0]
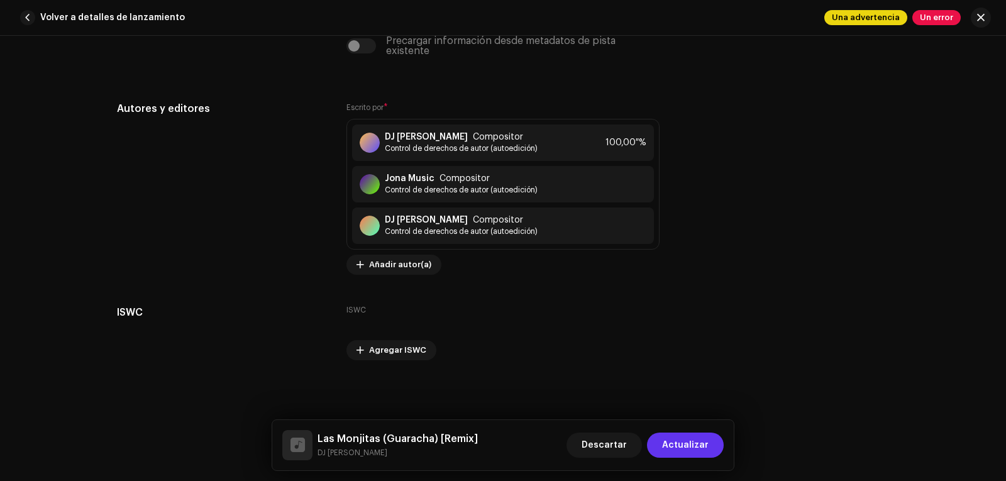
click at [690, 441] on font "Actualizar" at bounding box center [685, 445] width 47 height 9
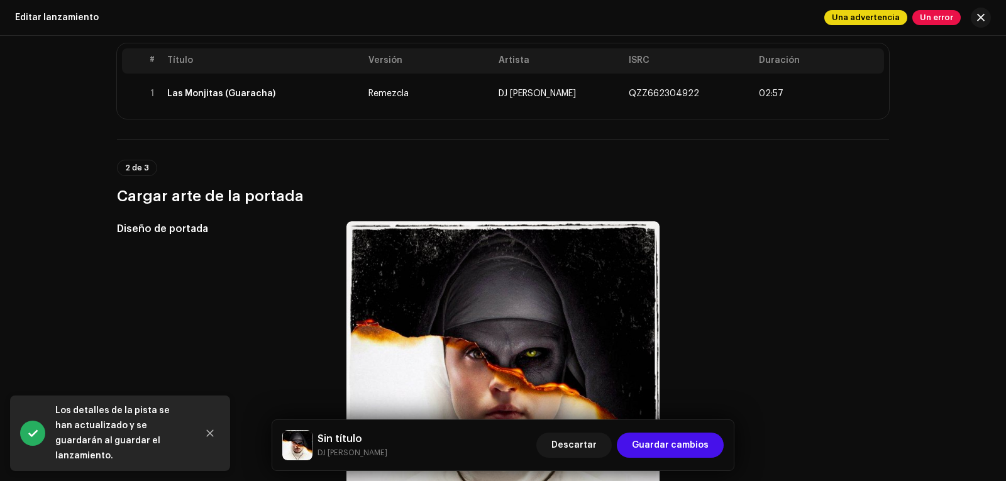
scroll to position [377, 0]
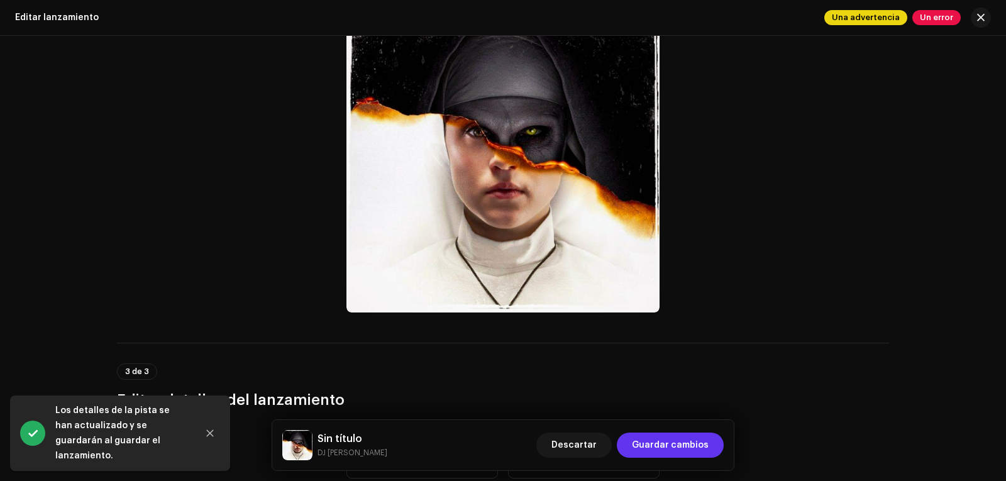
click at [665, 446] on font "Guardar cambios" at bounding box center [670, 445] width 77 height 9
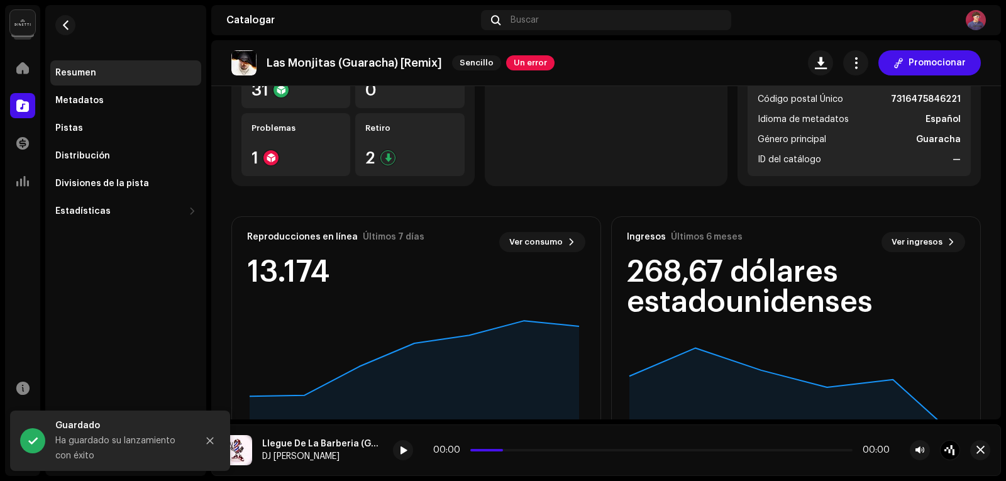
scroll to position [189, 0]
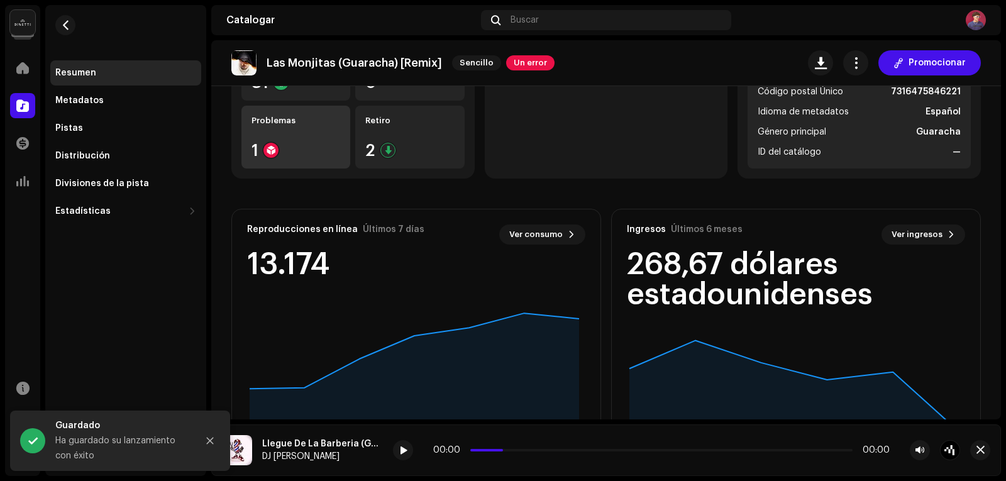
click at [296, 161] on div "Problemas 1" at bounding box center [295, 137] width 109 height 63
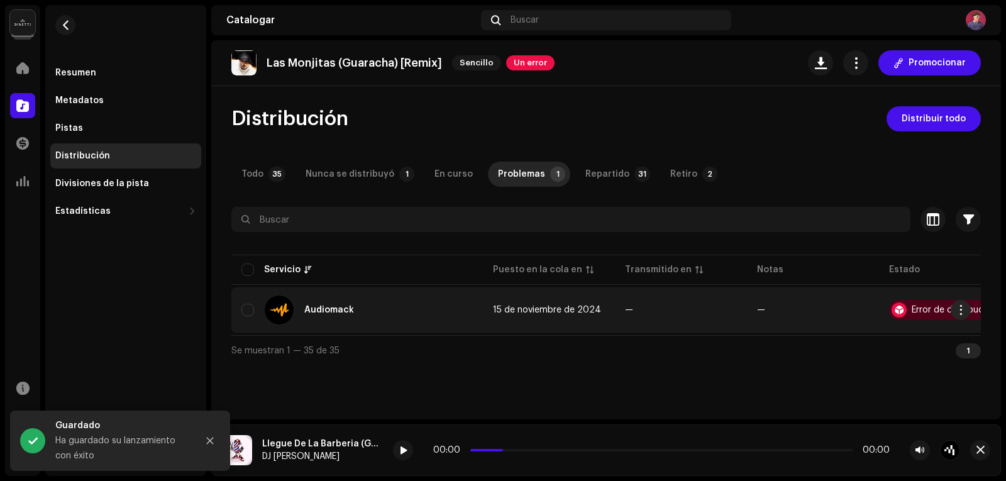
click at [911, 309] on div "Error de distribución" at bounding box center [946, 310] width 114 height 20
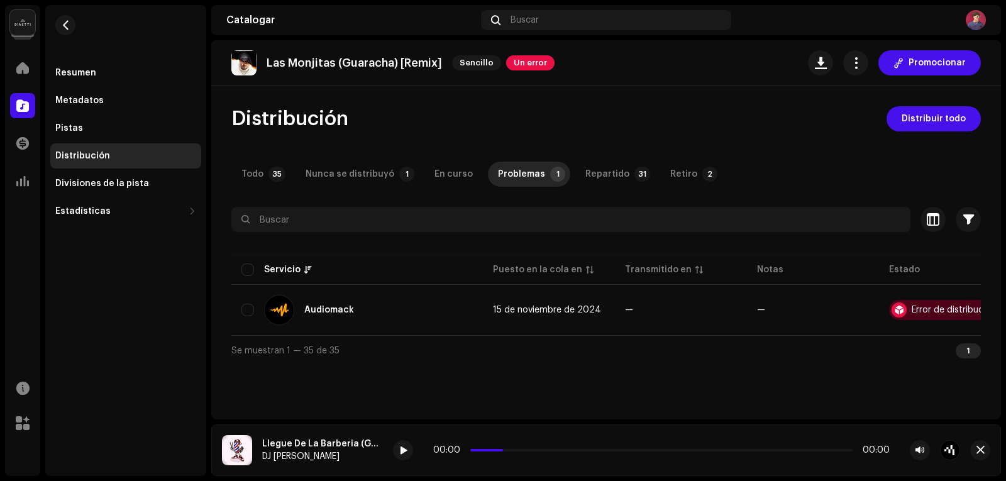
scroll to position [0, 33]
click at [670, 171] on font "Retiro" at bounding box center [683, 174] width 27 height 9
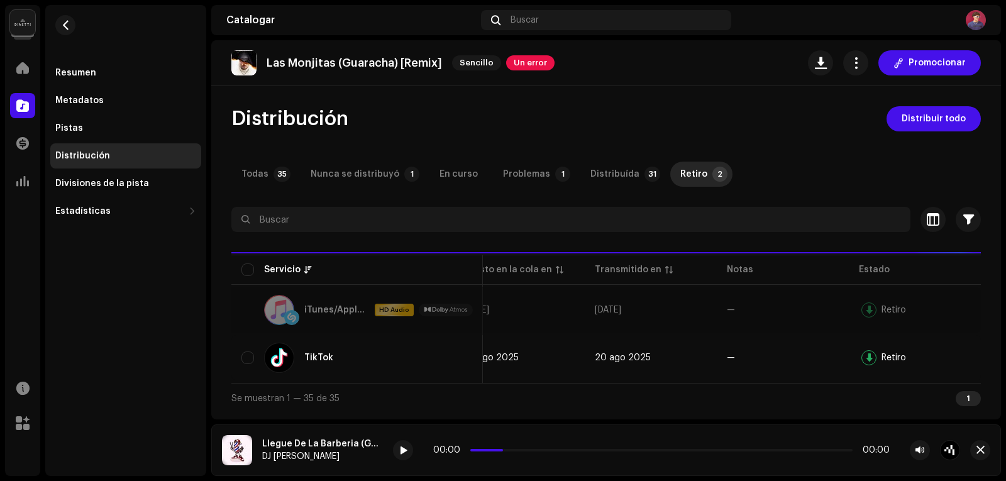
scroll to position [0, 30]
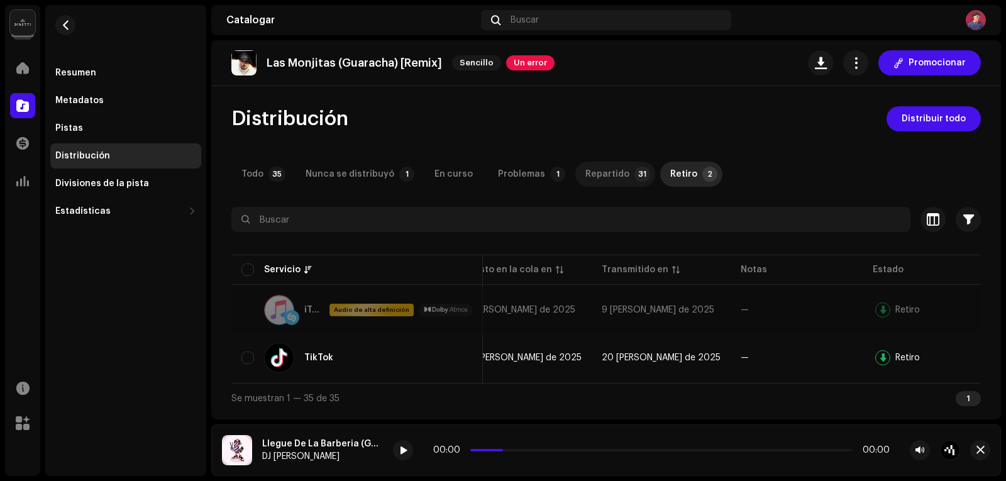
click at [592, 171] on font "Repartido" at bounding box center [607, 174] width 44 height 9
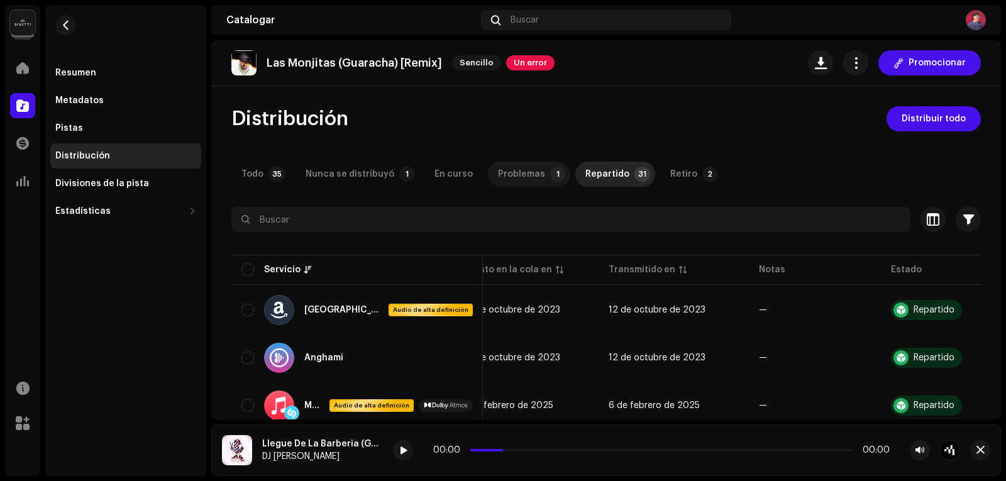
click at [516, 174] on font "Problemas" at bounding box center [521, 174] width 47 height 9
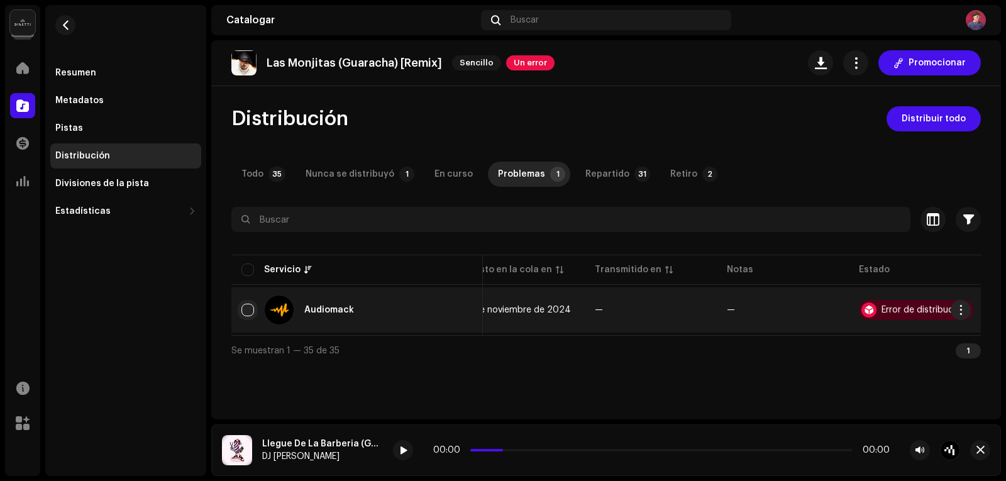
click at [241, 305] on input "checkbox" at bounding box center [247, 310] width 13 height 13
checkbox input "true"
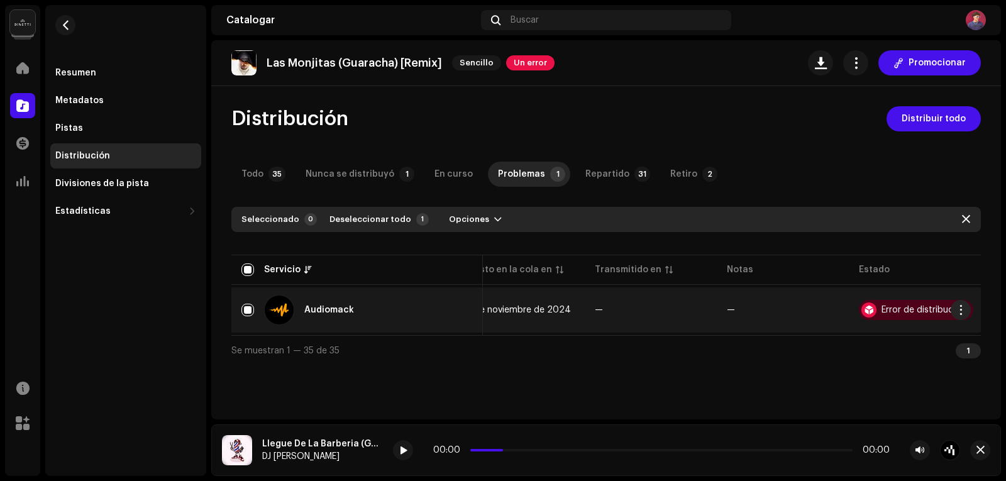
click at [904, 311] on font "Error de distribución" at bounding box center [924, 310] width 84 height 9
click at [957, 308] on span "button" at bounding box center [961, 310] width 9 height 10
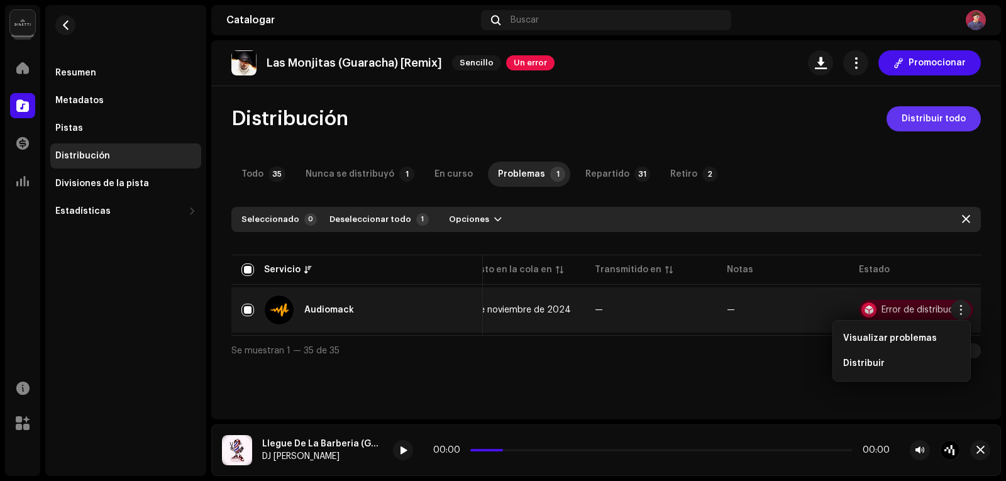
click at [927, 125] on span "Distribuir todo" at bounding box center [934, 118] width 64 height 25
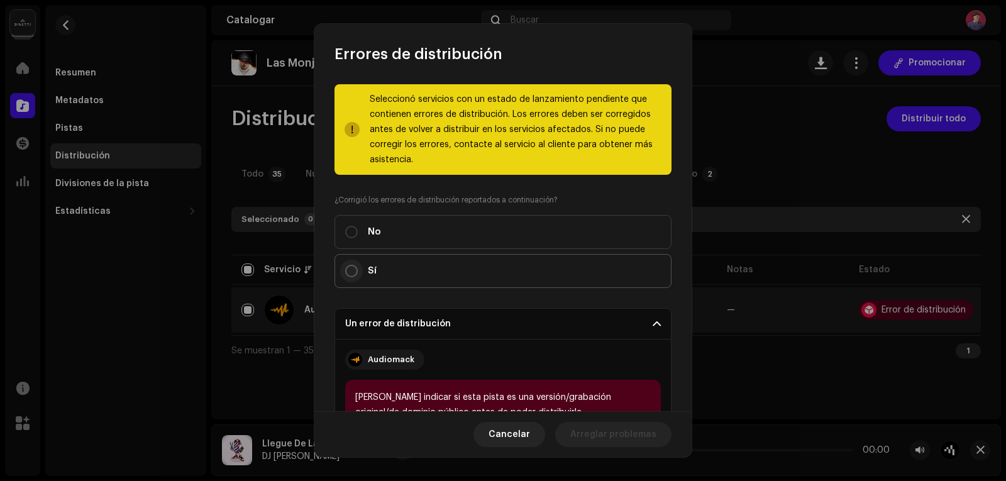
click at [354, 265] on p-radiobutton at bounding box center [351, 271] width 13 height 13
click at [354, 265] on input "Sí" at bounding box center [351, 271] width 13 height 13
radio input "true"
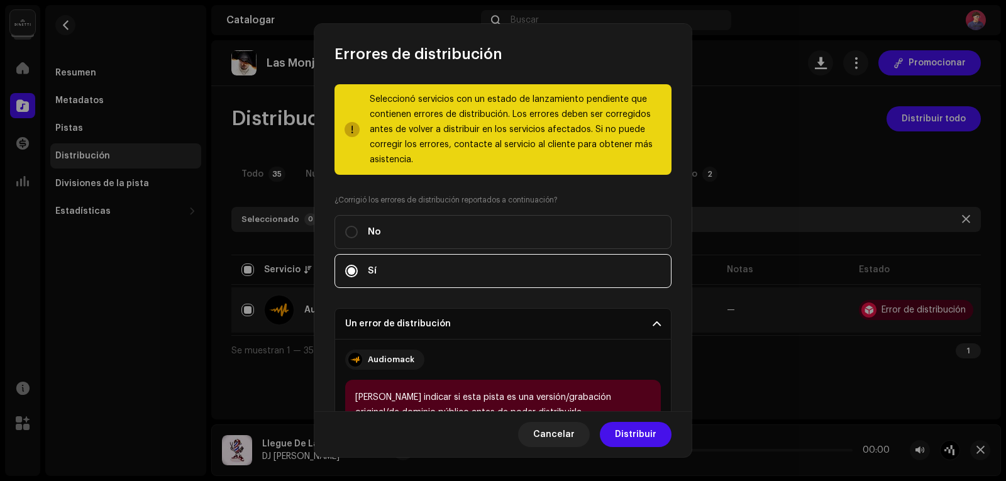
scroll to position [180, 0]
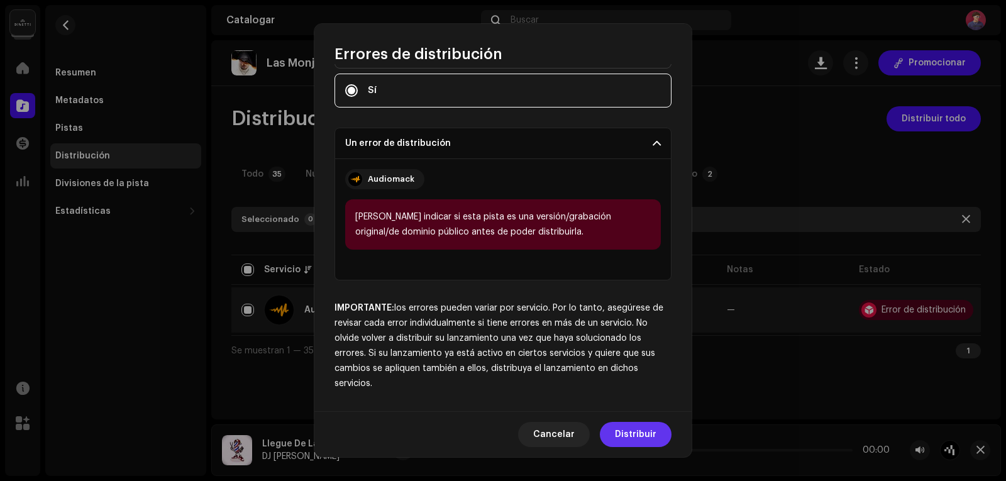
click at [636, 431] on font "Distribuir" at bounding box center [636, 434] width 42 height 9
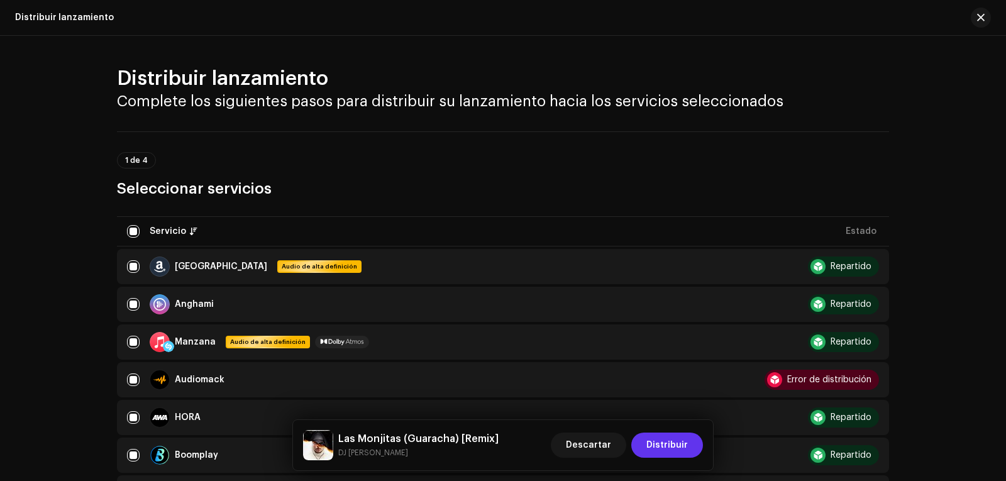
click at [667, 447] on font "Distribuir" at bounding box center [667, 445] width 42 height 9
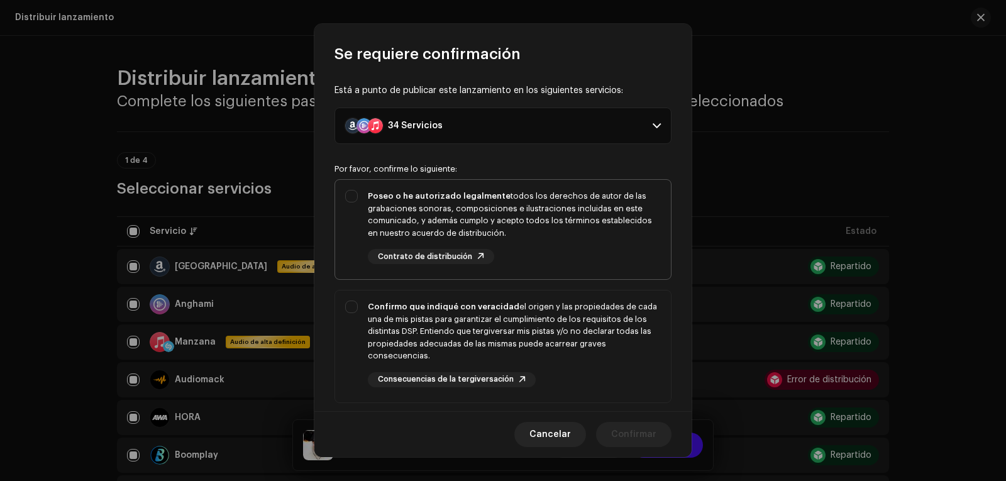
drag, startPoint x: 351, startPoint y: 194, endPoint x: 352, endPoint y: 208, distance: 13.8
click at [352, 196] on div "Poseo o he autorizado legalmente todos los derechos de autor de las grabaciones…" at bounding box center [503, 227] width 336 height 94
checkbox input "true"
click at [353, 308] on div "Confirmo que indiqué con veracidad el origen y las propiedades de cada una de m…" at bounding box center [503, 344] width 336 height 107
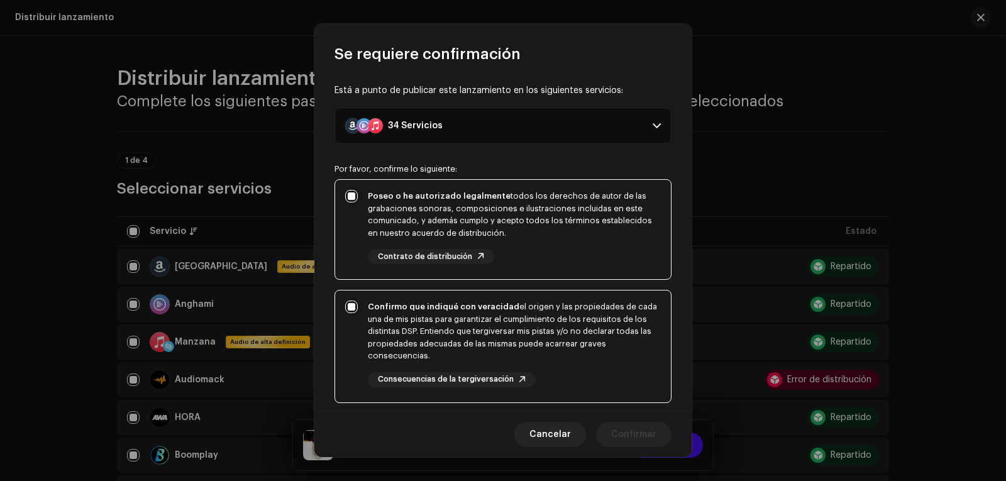
checkbox input "true"
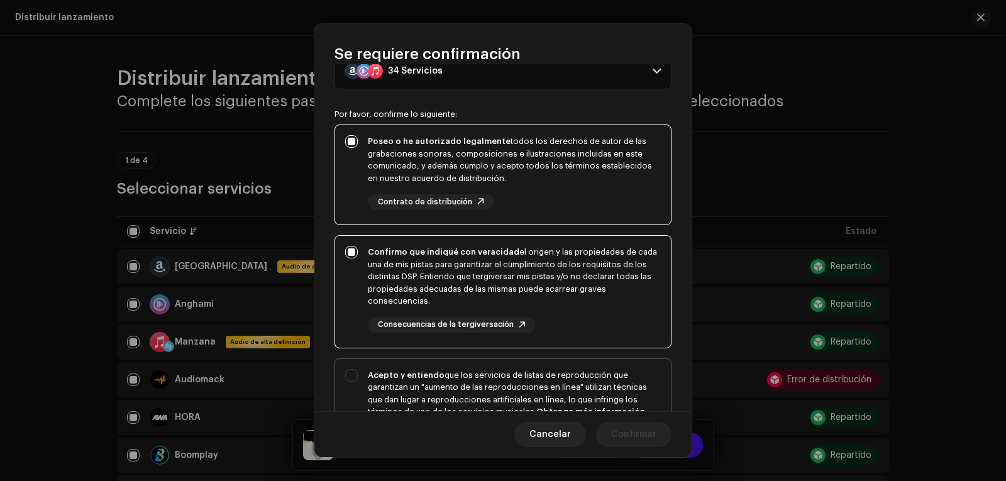
scroll to position [235, 0]
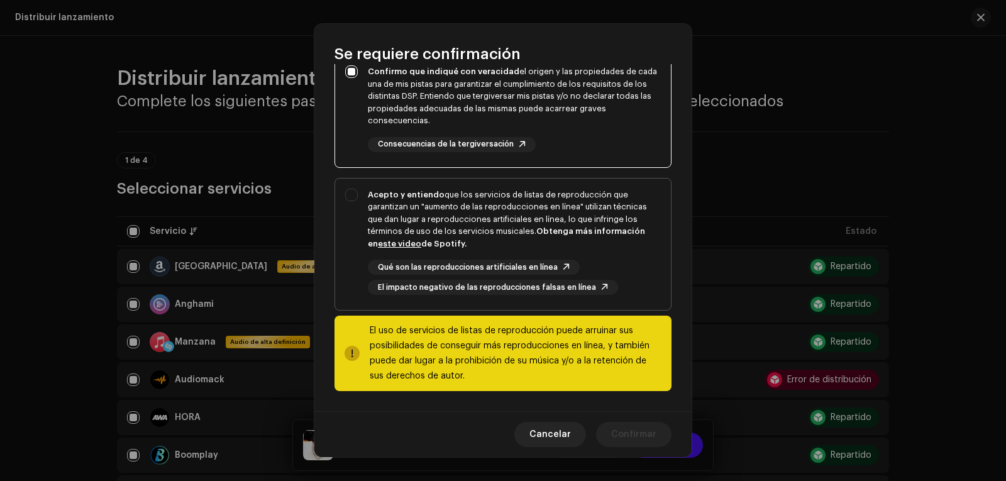
click at [352, 195] on div "Acepto y entiendo que los servicios de listas de reproducción que garantizan un…" at bounding box center [503, 242] width 336 height 127
checkbox input "true"
click at [625, 433] on font "Confirmar" at bounding box center [633, 434] width 45 height 9
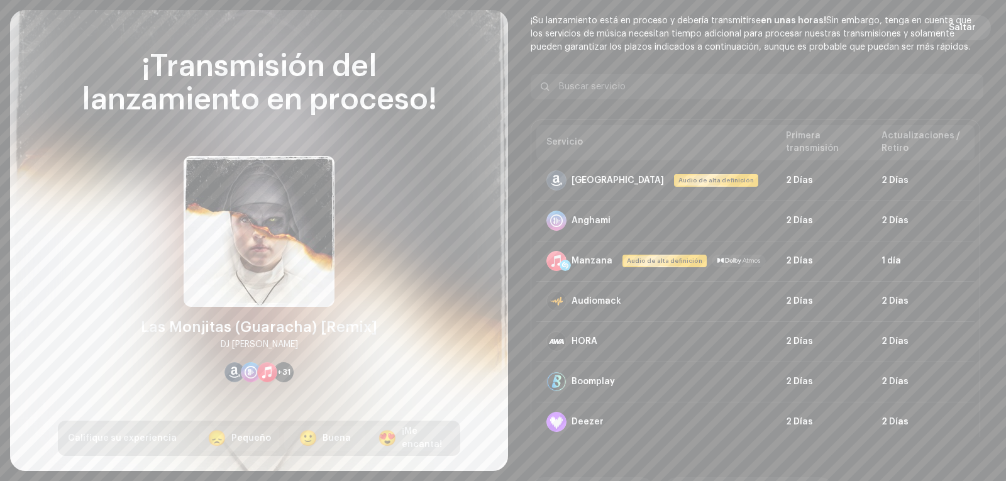
click at [960, 31] on font "Saltar" at bounding box center [962, 27] width 27 height 9
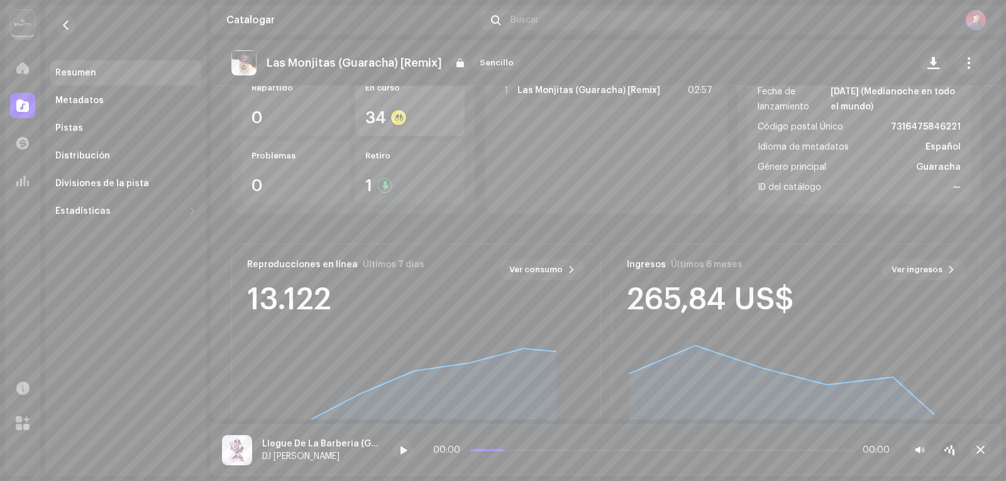
scroll to position [189, 0]
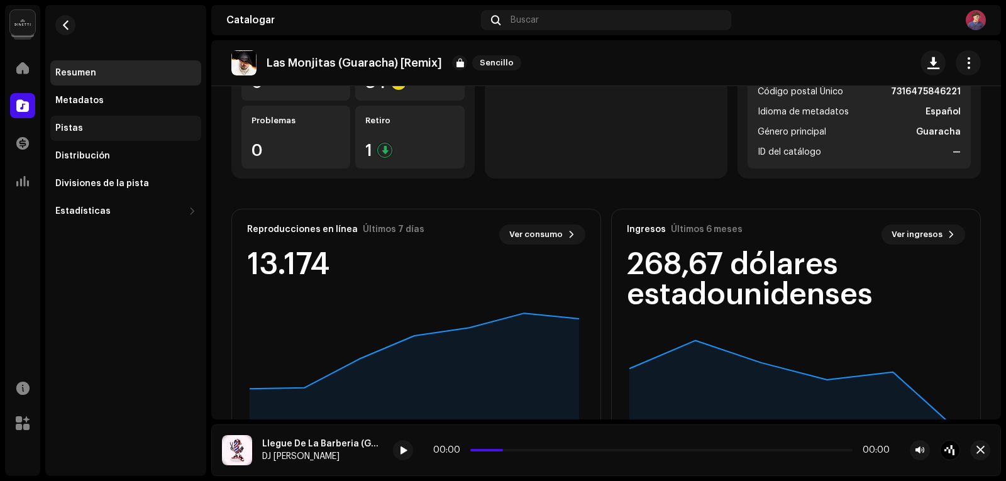
click at [96, 130] on div "Pistas" at bounding box center [125, 128] width 141 height 10
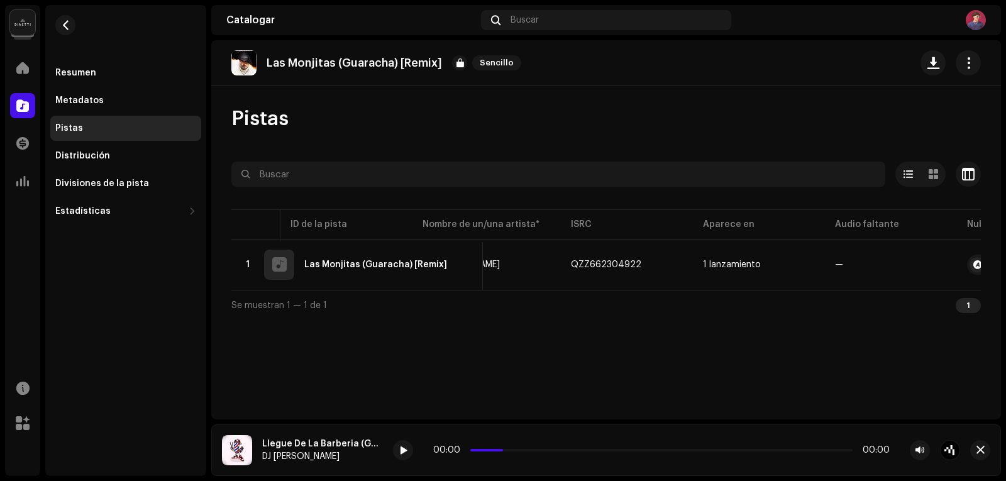
scroll to position [0, 304]
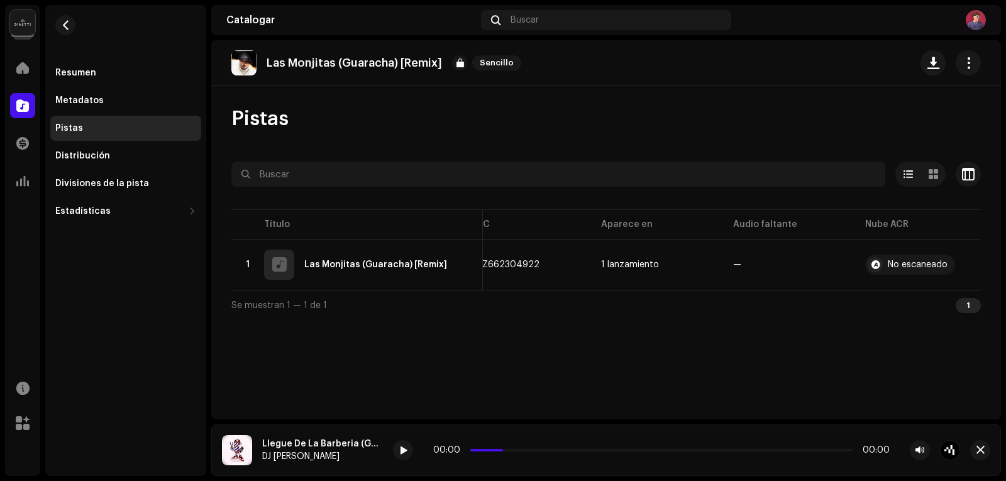
drag, startPoint x: 725, startPoint y: 297, endPoint x: 344, endPoint y: 298, distance: 381.1
click at [344, 298] on div "Se muestran 1 — 1 de 1 1" at bounding box center [606, 305] width 750 height 30
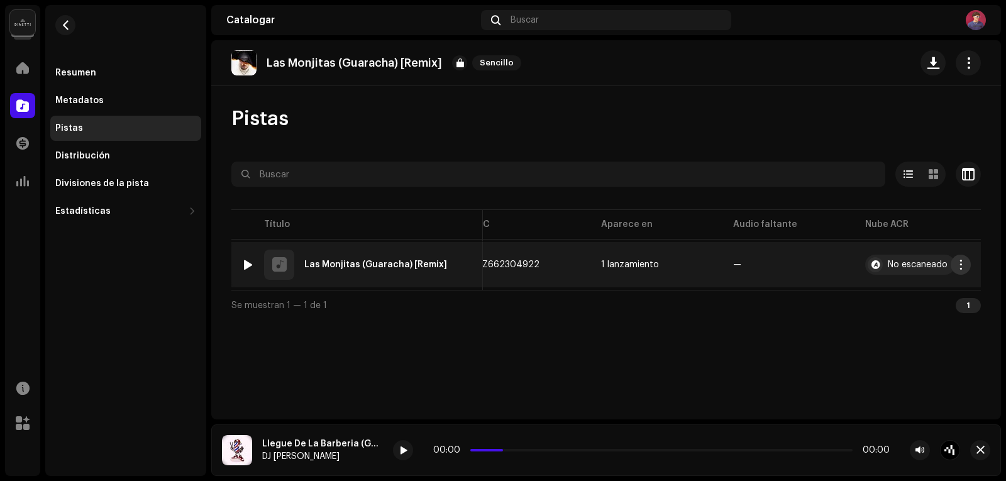
click at [965, 261] on span "button" at bounding box center [961, 265] width 9 height 10
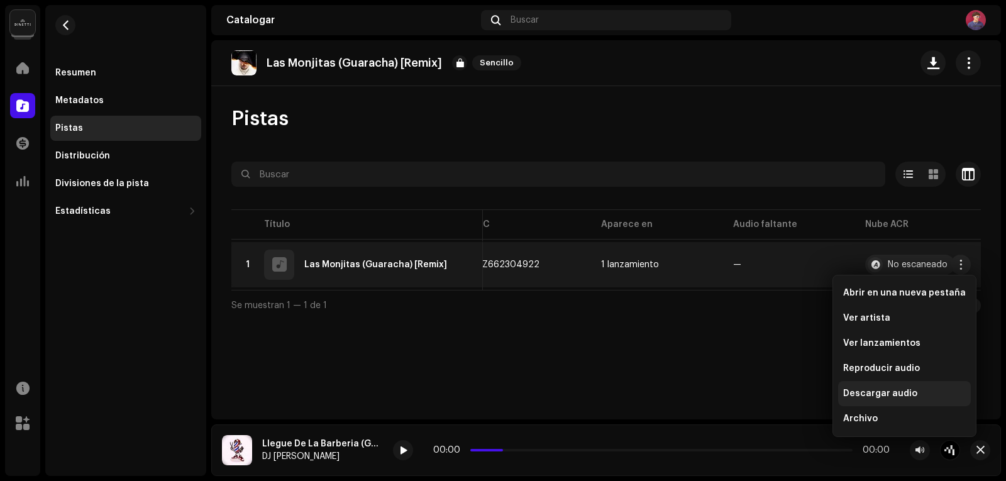
click at [895, 392] on font "Descargar audio" at bounding box center [880, 393] width 74 height 9
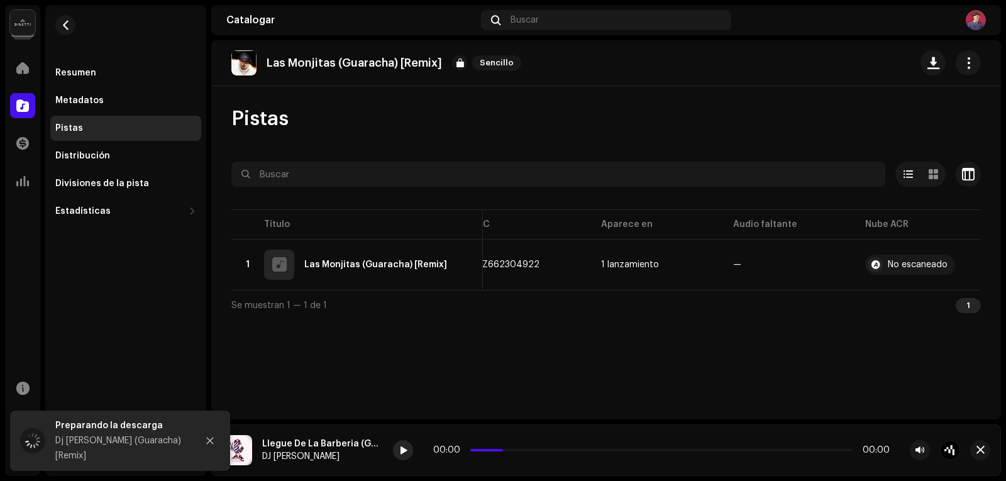
click at [404, 448] on span at bounding box center [403, 451] width 8 height 10
click at [403, 455] on span at bounding box center [403, 451] width 8 height 10
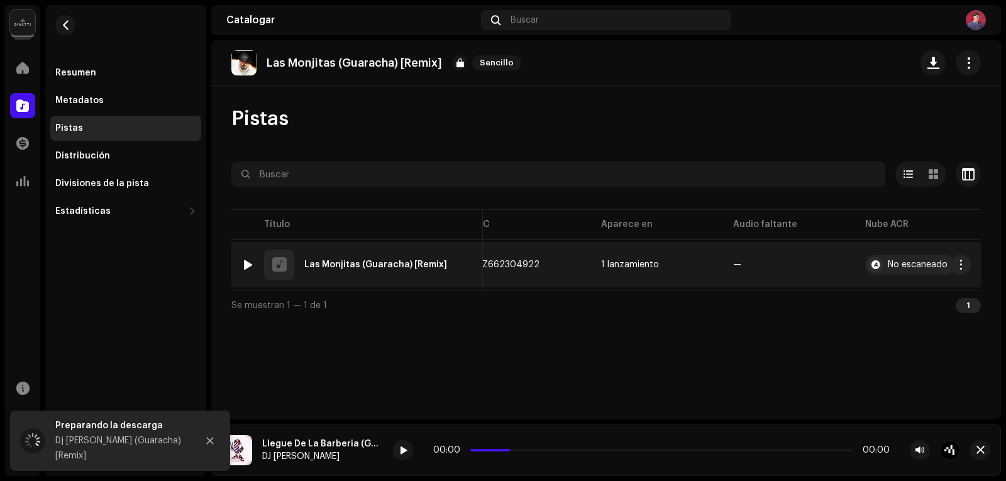
click at [251, 265] on div at bounding box center [247, 265] width 9 height 10
click at [959, 267] on span "button" at bounding box center [961, 265] width 9 height 10
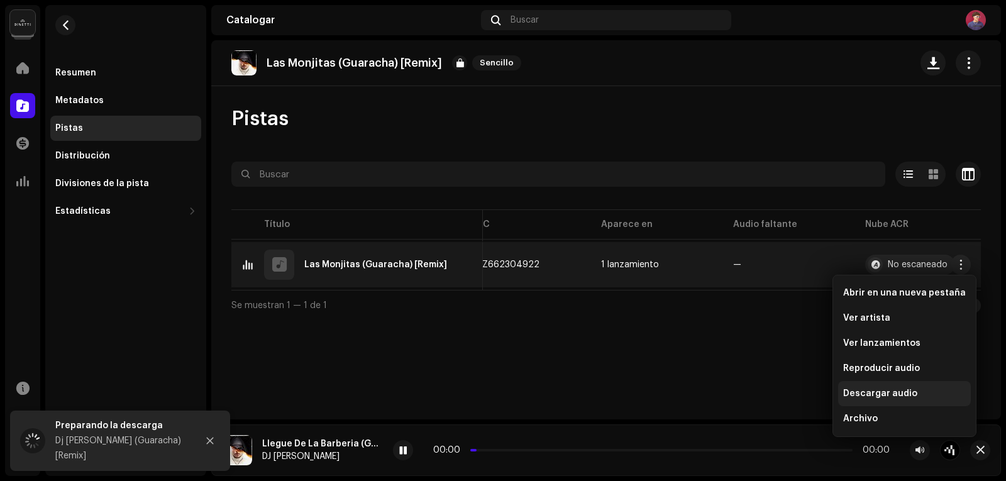
click at [884, 391] on font "Descargar audio" at bounding box center [880, 393] width 74 height 9
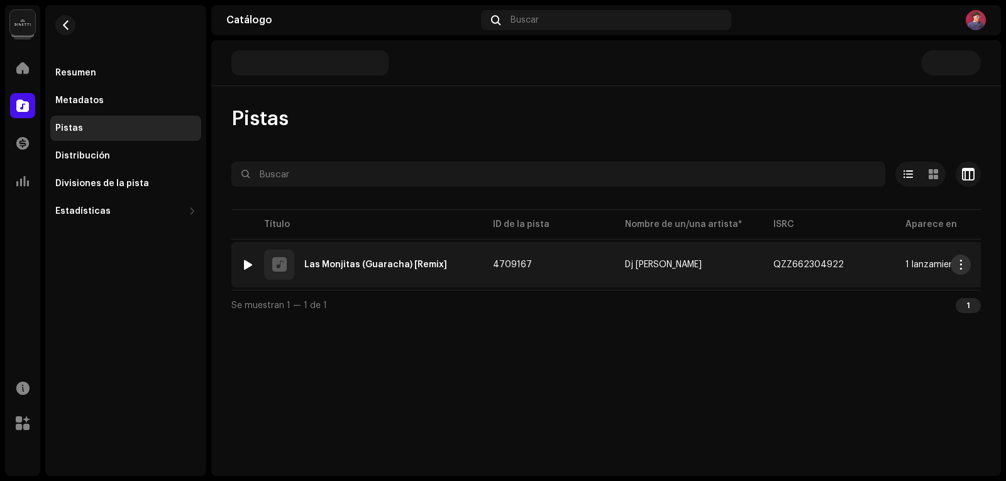
click at [962, 262] on span "button" at bounding box center [961, 265] width 9 height 10
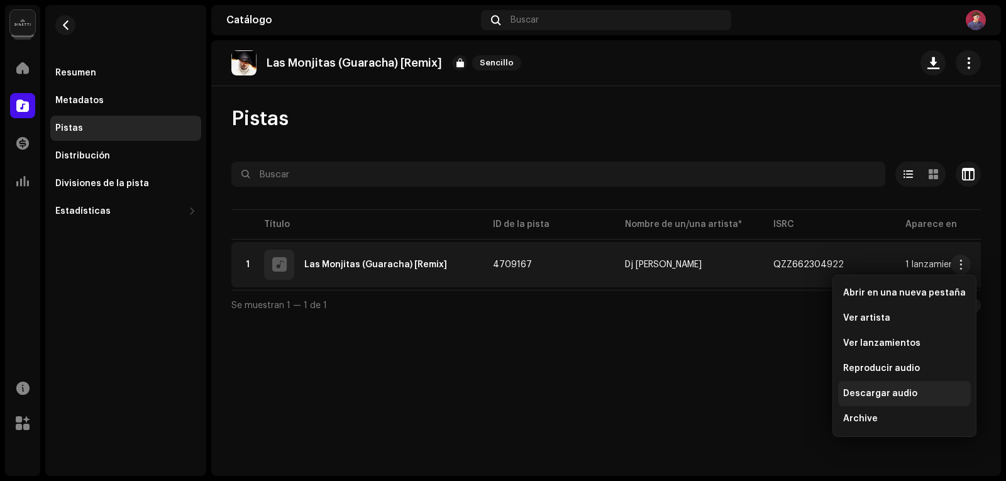
click at [912, 390] on span "Descargar audio" at bounding box center [880, 394] width 74 height 10
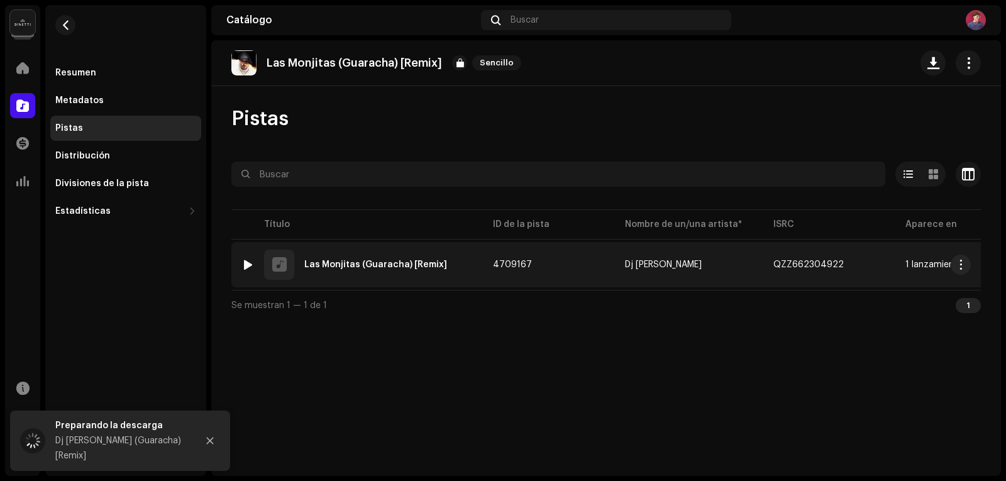
click at [248, 260] on div at bounding box center [247, 265] width 9 height 10
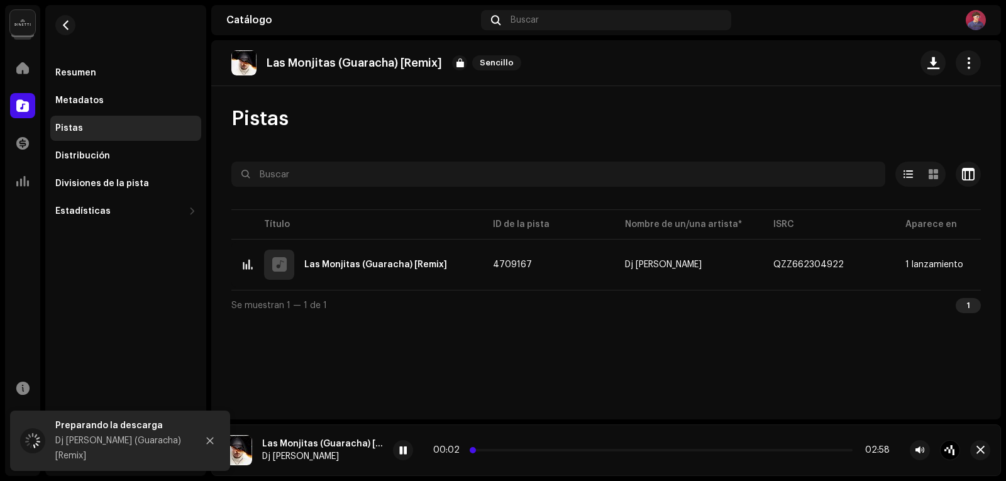
click at [480, 450] on p-slider at bounding box center [661, 450] width 382 height 3
click at [487, 450] on p-slider at bounding box center [661, 450] width 382 height 3
click at [492, 450] on p-slider at bounding box center [661, 450] width 382 height 3
click at [500, 451] on p-slider at bounding box center [661, 450] width 382 height 3
click at [515, 450] on p-slider at bounding box center [661, 450] width 382 height 3
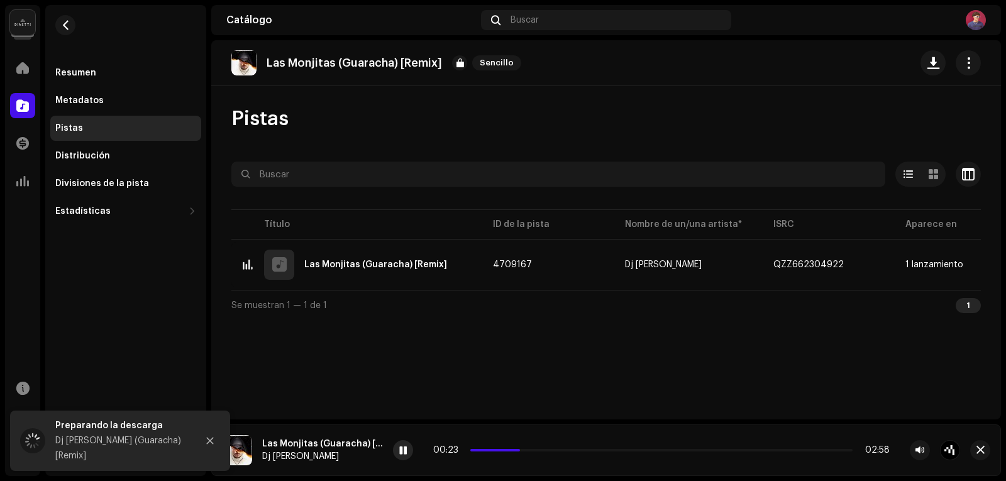
click at [406, 448] on span at bounding box center [403, 451] width 8 height 10
drag, startPoint x: 418, startPoint y: 296, endPoint x: 440, endPoint y: 294, distance: 22.7
click at [441, 294] on div "Seleccionado 0 Opciones Filtros Estado de distribución En curso No iniciado Fec…" at bounding box center [606, 241] width 750 height 158
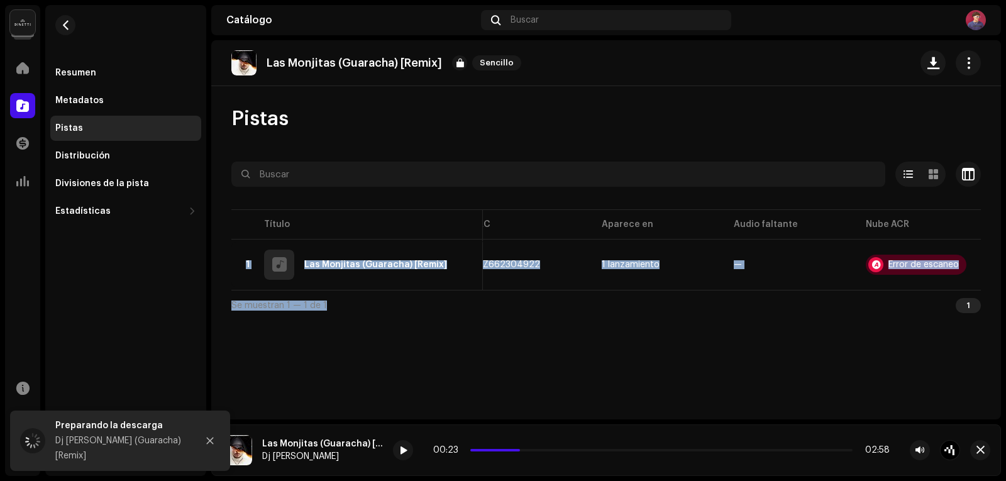
scroll to position [0, 304]
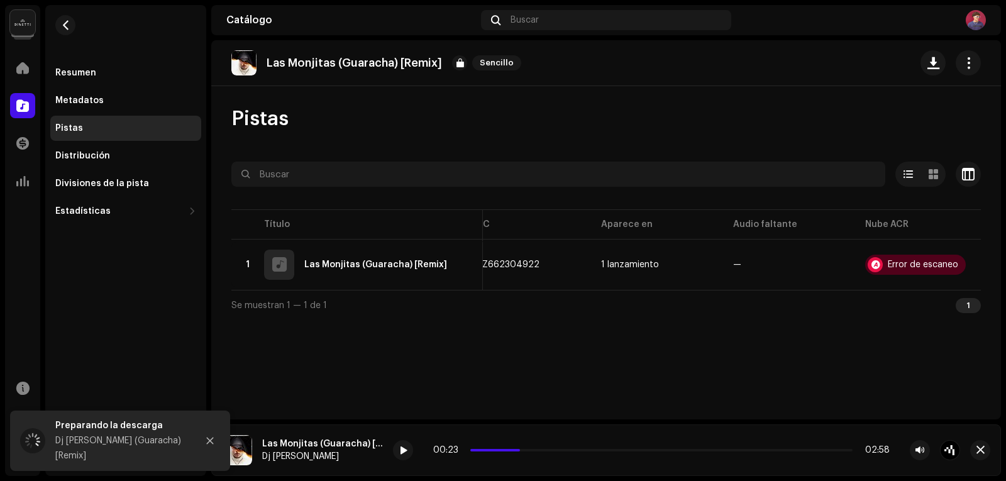
click at [666, 341] on div "Las Monjitas (Guaracha) [Remix] Sencillo Pistas Seleccionado 0 Opciones Filtros…" at bounding box center [606, 229] width 790 height 379
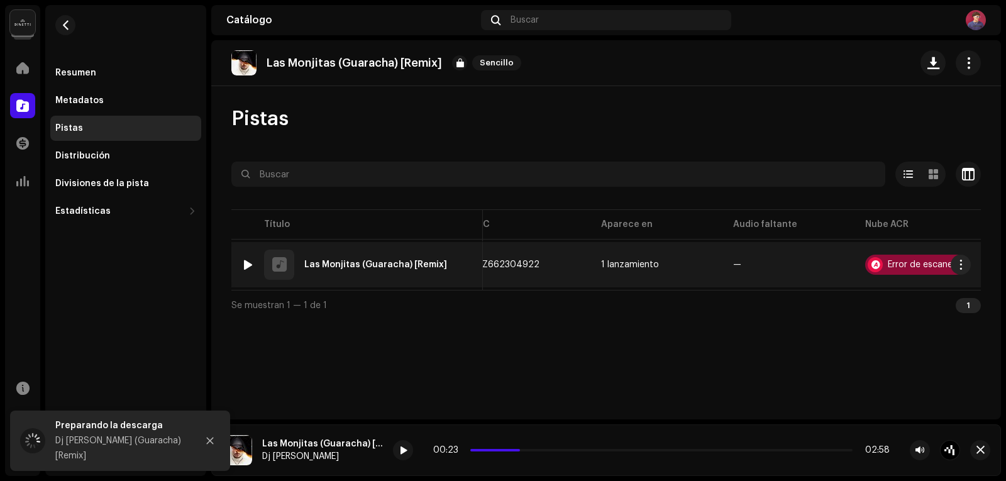
click at [907, 267] on div "Error de escaneo" at bounding box center [923, 264] width 70 height 9
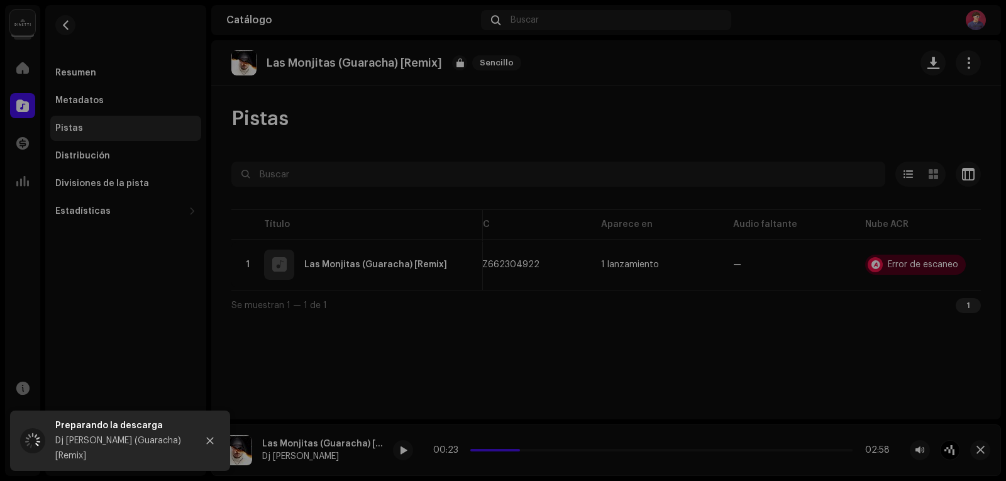
click at [822, 357] on div "Reconocimiento de audio por AcrCloud is still processing the audio file. Do NOT…" at bounding box center [503, 240] width 1006 height 481
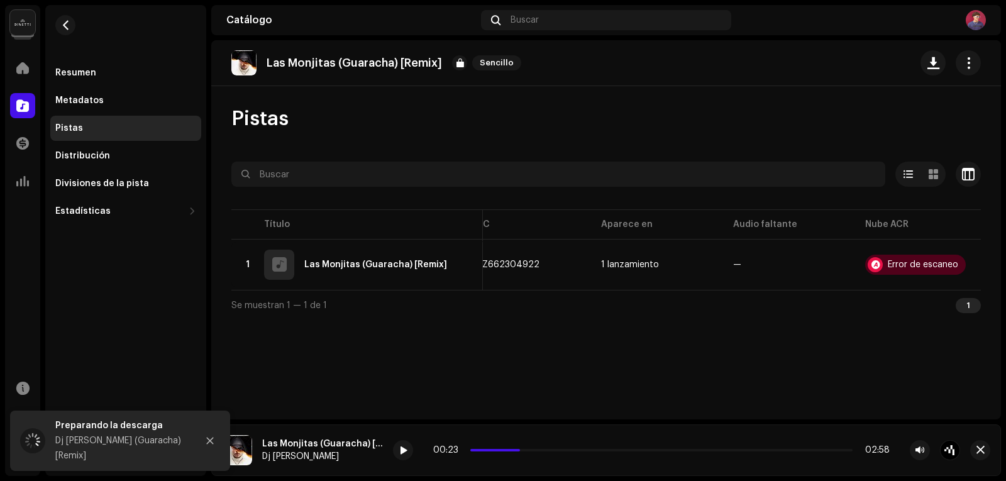
click at [970, 311] on div "1" at bounding box center [968, 305] width 25 height 15
click at [967, 60] on span "button" at bounding box center [969, 63] width 12 height 10
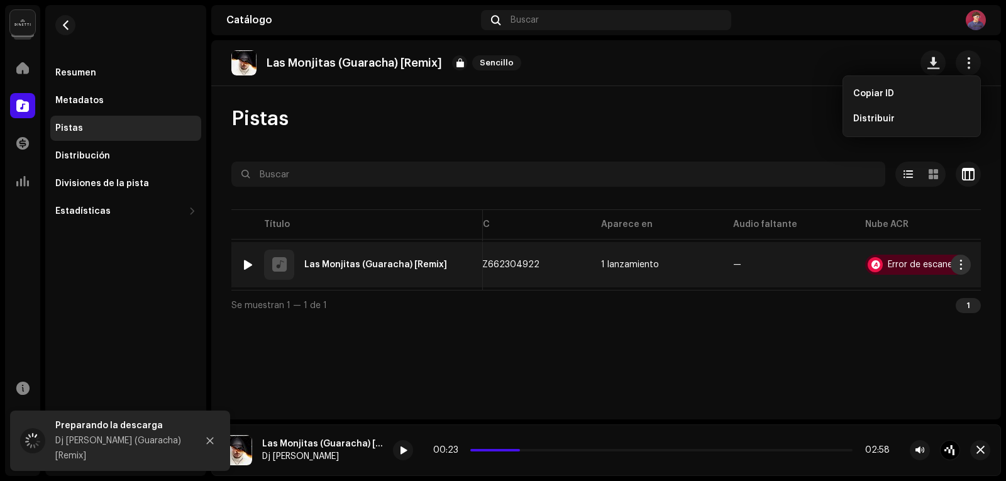
click at [964, 267] on span "button" at bounding box center [961, 265] width 9 height 10
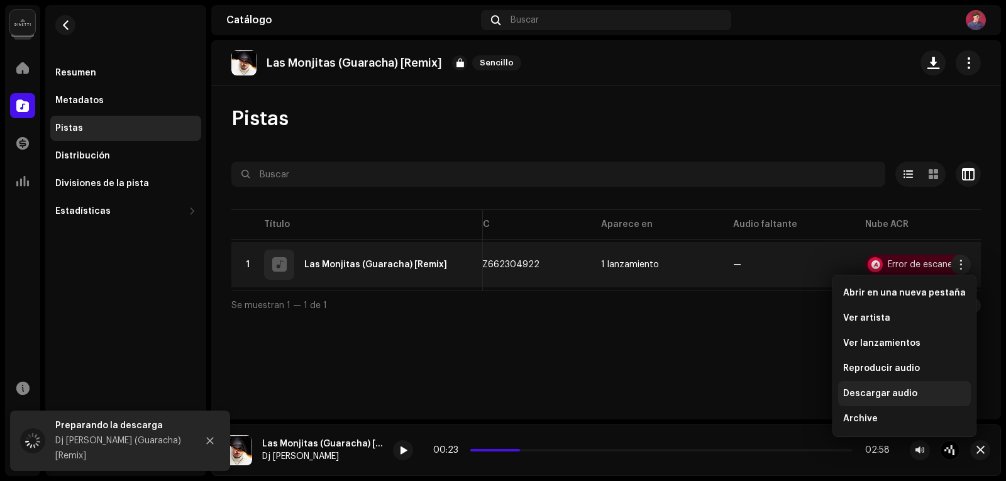
click at [886, 388] on div "Descargar audio" at bounding box center [904, 393] width 133 height 25
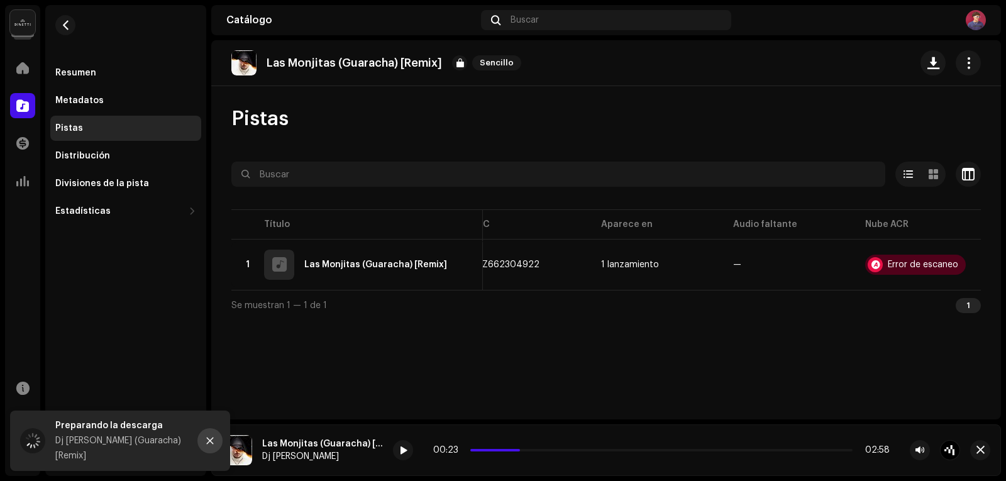
click at [214, 441] on icon "Close" at bounding box center [210, 440] width 9 height 9
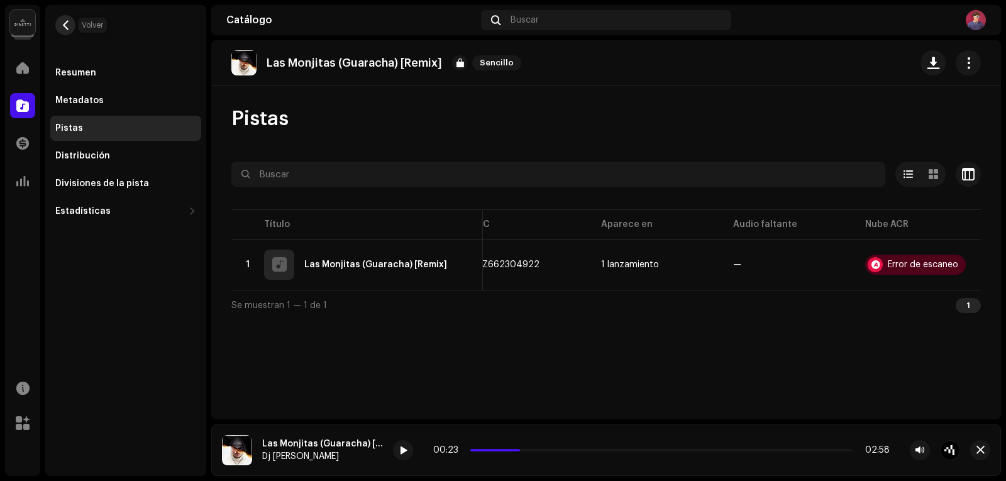
click at [69, 23] on span "button" at bounding box center [65, 25] width 9 height 10
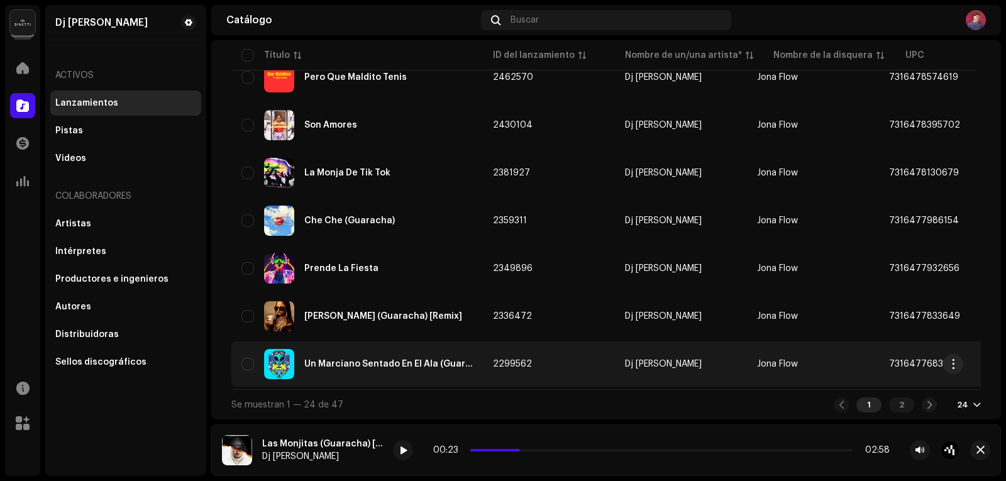
scroll to position [962, 0]
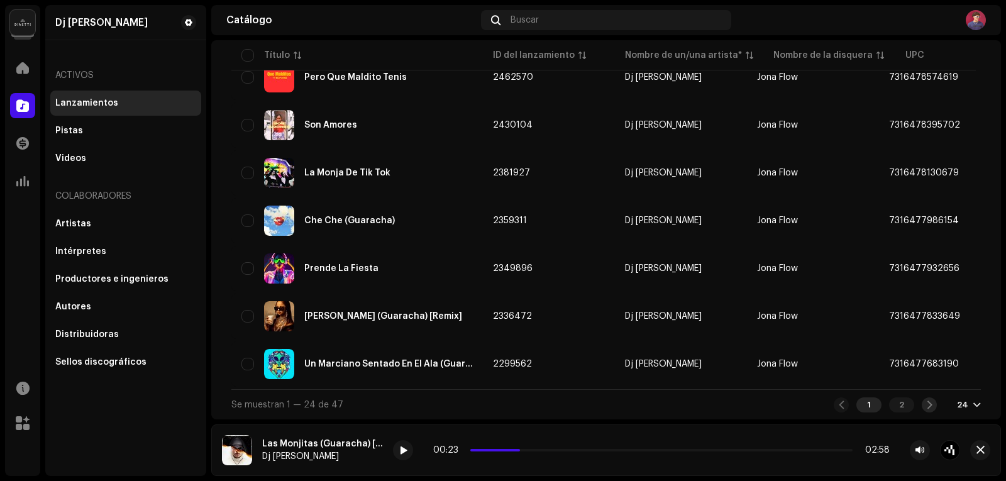
click at [922, 404] on div at bounding box center [929, 404] width 15 height 15
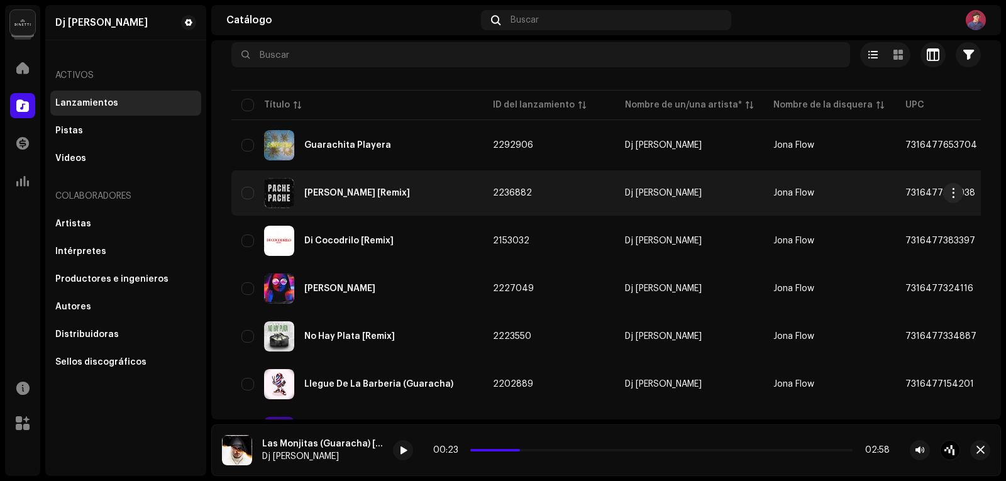
scroll to position [252, 0]
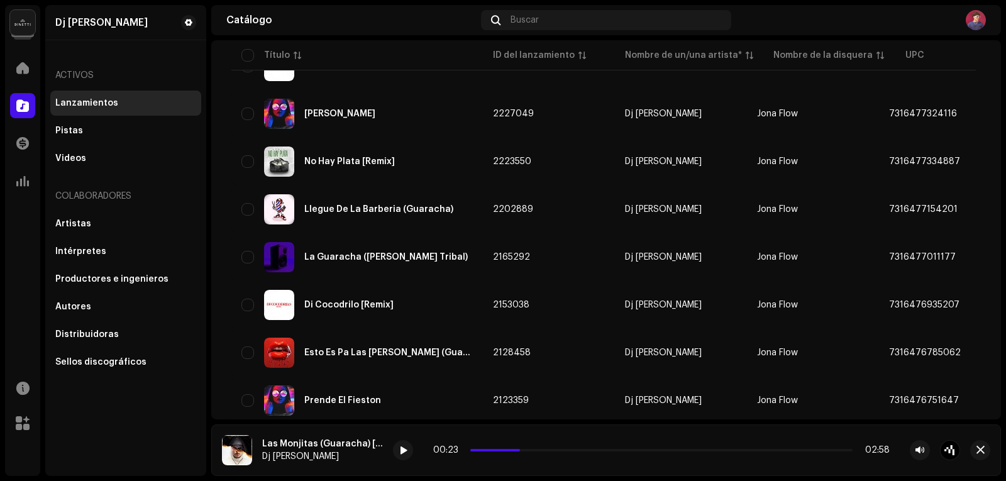
click at [324, 447] on div "Las Monjitas (Guaracha) [Remix]" at bounding box center [322, 444] width 121 height 10
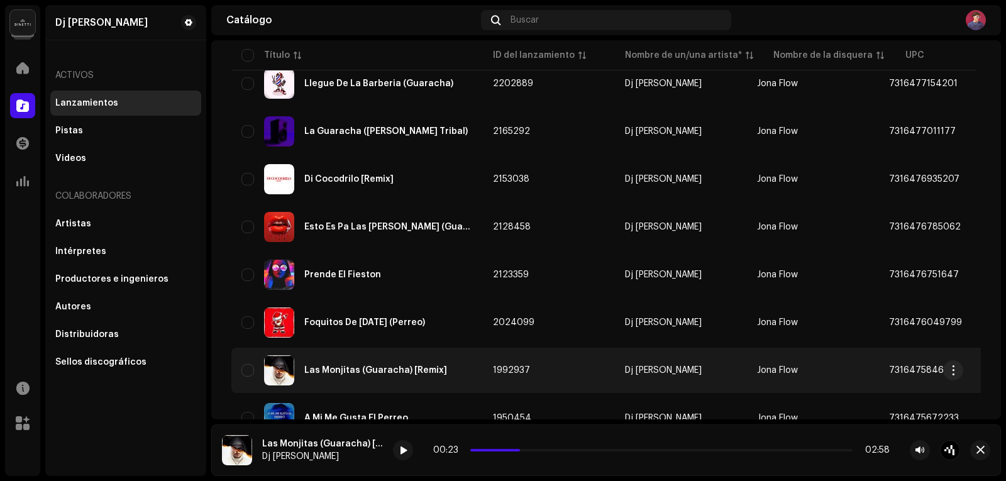
scroll to position [440, 0]
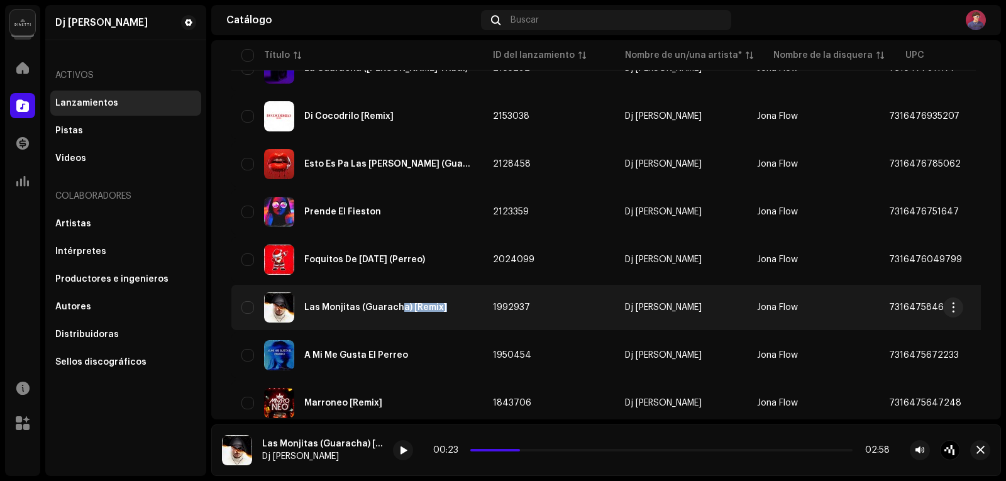
drag, startPoint x: 447, startPoint y: 299, endPoint x: 396, endPoint y: 309, distance: 52.5
click at [396, 309] on div "Las Monjitas (Guaracha) [Remix]" at bounding box center [356, 307] width 231 height 30
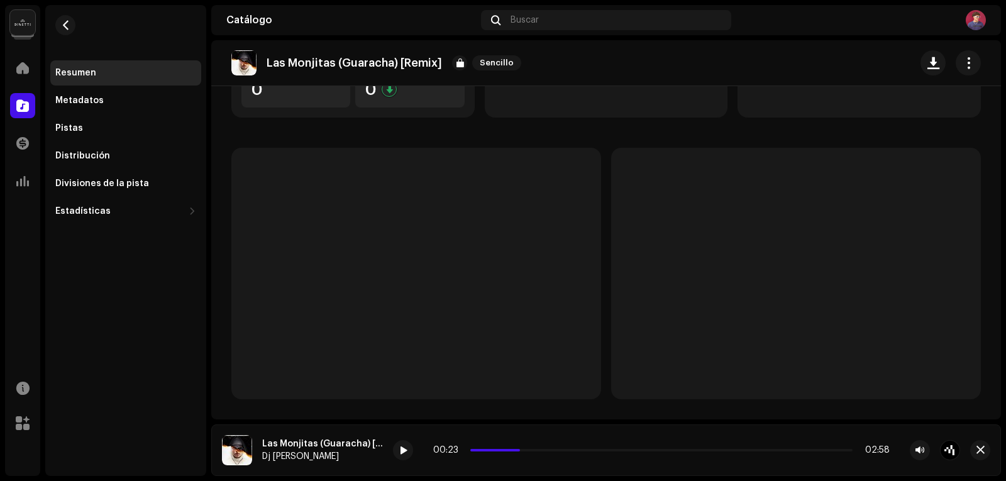
scroll to position [26, 0]
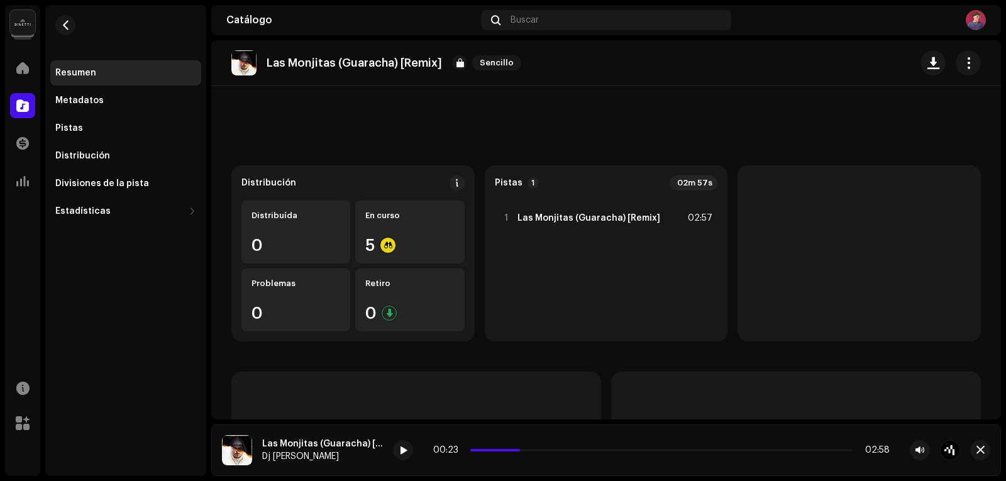
click at [367, 308] on div "Retiro 0" at bounding box center [409, 300] width 109 height 63
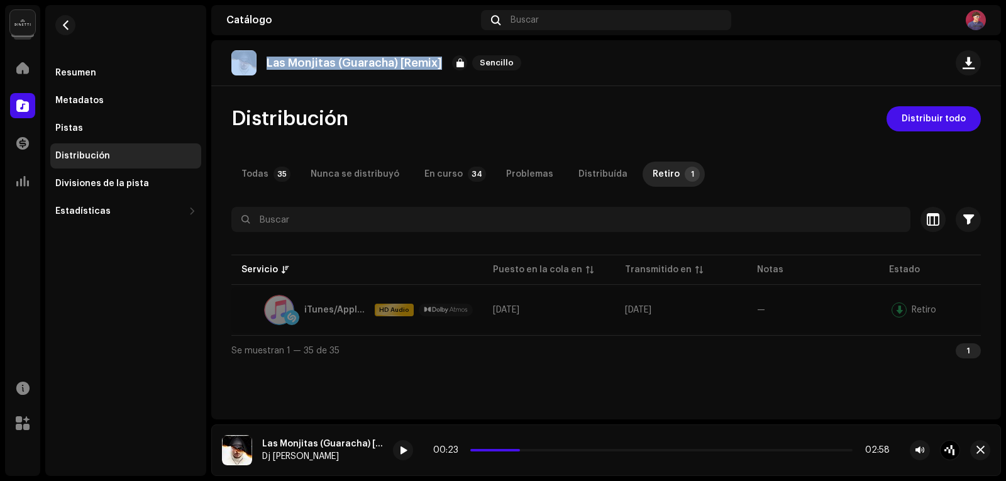
drag, startPoint x: 440, startPoint y: 59, endPoint x: 257, endPoint y: 65, distance: 183.7
click at [257, 65] on div "Las Monjitas (Guaracha) [Remix] Sencillo" at bounding box center [378, 62] width 295 height 25
copy div "Las Monjitas (Guaracha) [Remix]"
click at [67, 24] on span "button" at bounding box center [65, 25] width 9 height 10
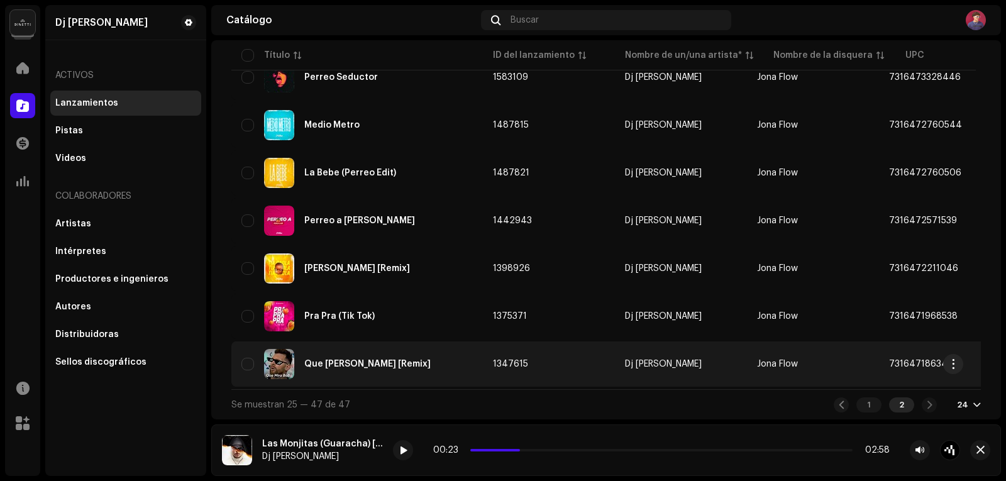
click at [357, 360] on div "Que [PERSON_NAME] [Remix]" at bounding box center [367, 364] width 126 height 9
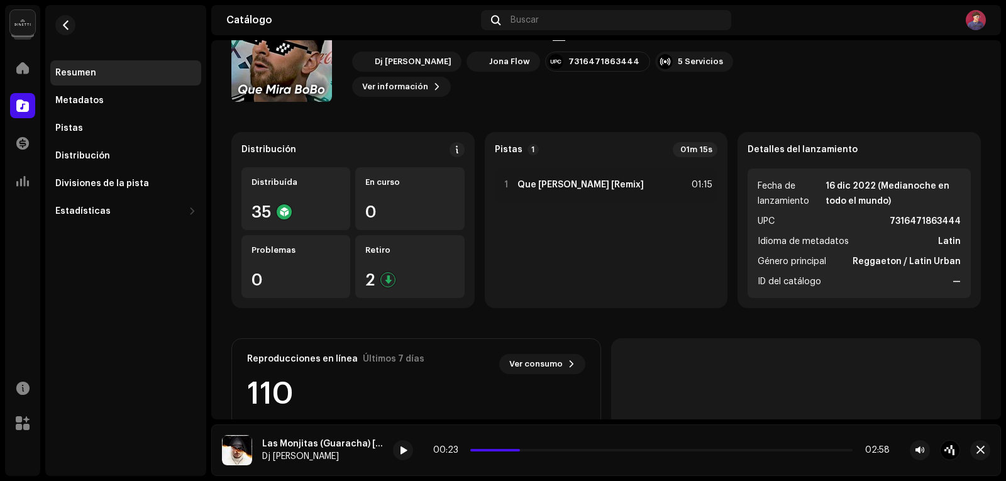
scroll to position [126, 0]
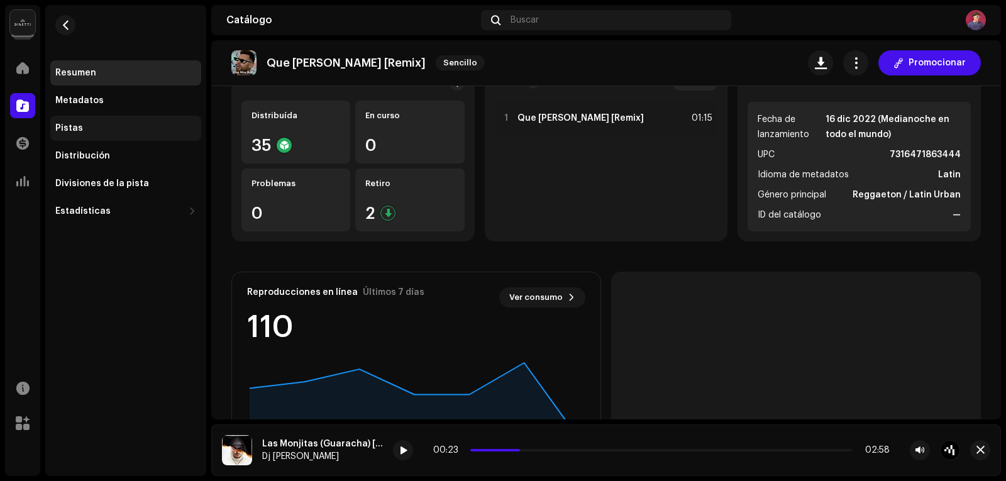
click at [85, 130] on div "Pistas" at bounding box center [125, 128] width 141 height 10
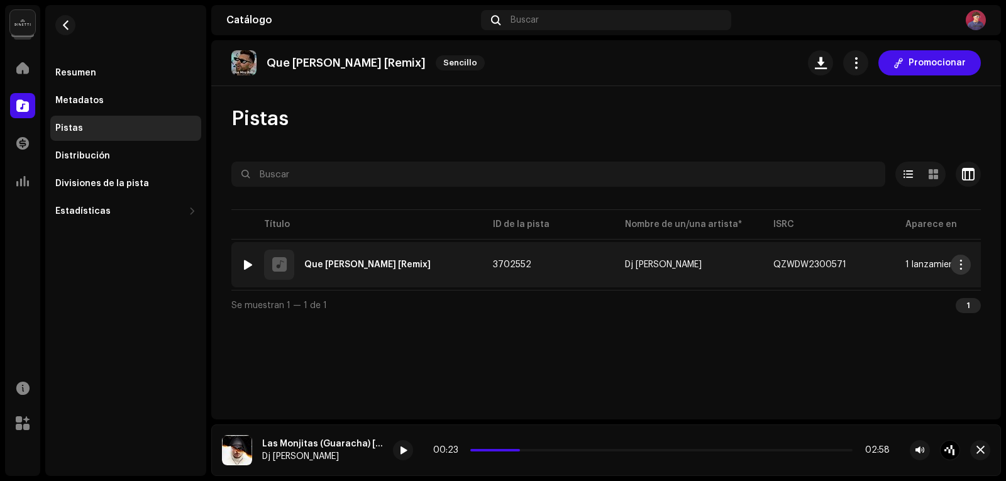
click at [965, 263] on span "button" at bounding box center [961, 265] width 9 height 10
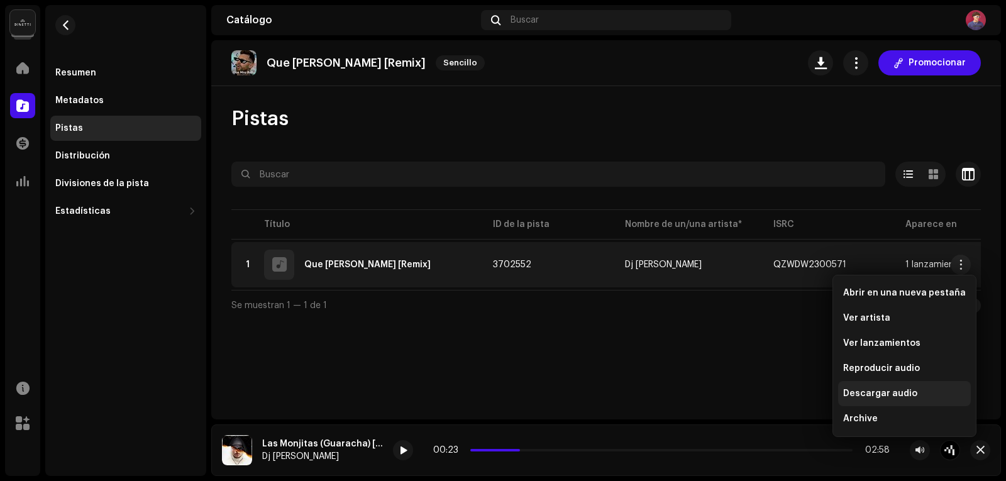
click at [893, 392] on span "Descargar audio" at bounding box center [880, 394] width 74 height 10
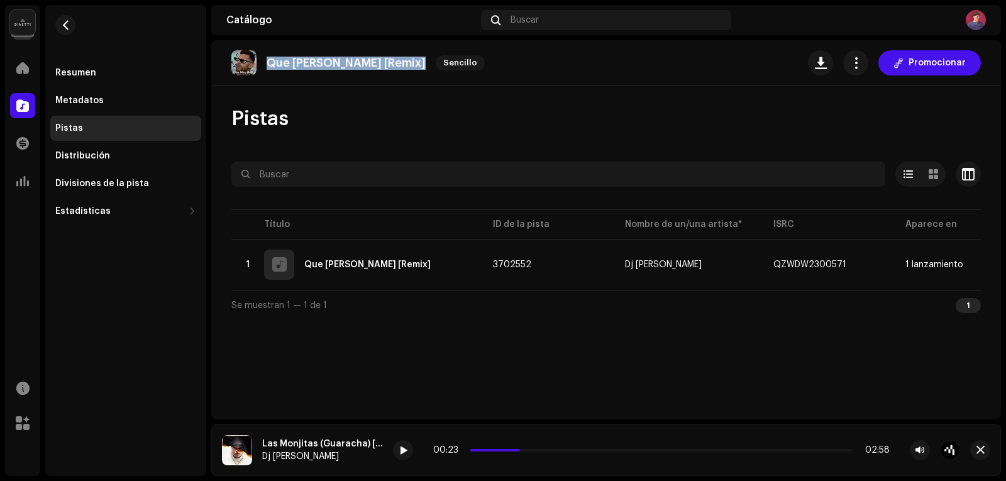
drag, startPoint x: 270, startPoint y: 62, endPoint x: 397, endPoint y: 63, distance: 127.0
click at [397, 63] on div "Que [PERSON_NAME] [Remix] Sencillo" at bounding box center [360, 62] width 258 height 25
copy re-o-release-hero "Que [PERSON_NAME] [Remix] Sencillo Promocionar"
click at [67, 26] on span "button" at bounding box center [65, 25] width 9 height 10
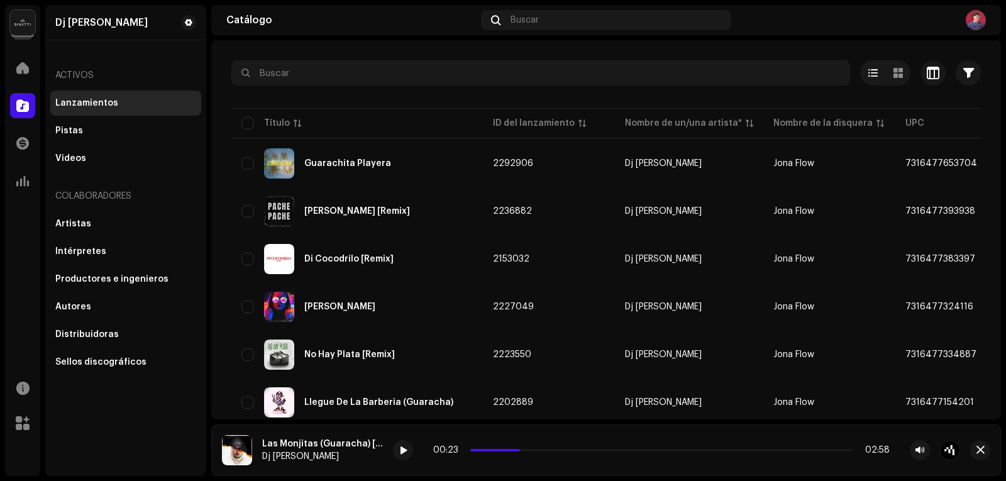
scroll to position [34, 0]
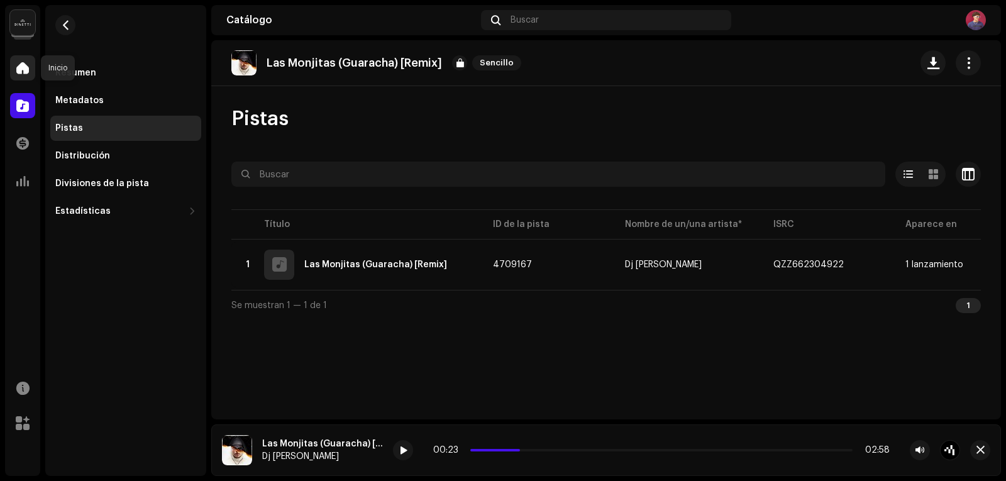
click at [24, 70] on span at bounding box center [22, 68] width 13 height 10
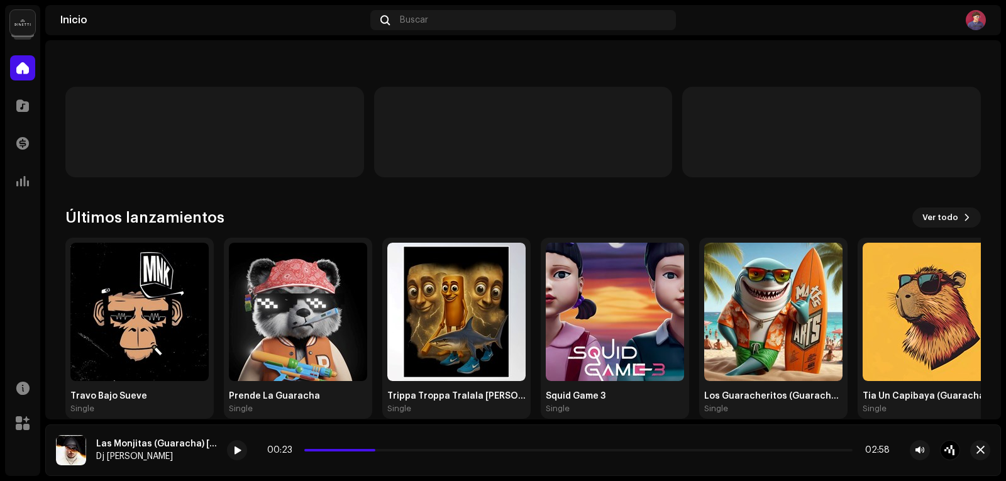
scroll to position [119, 0]
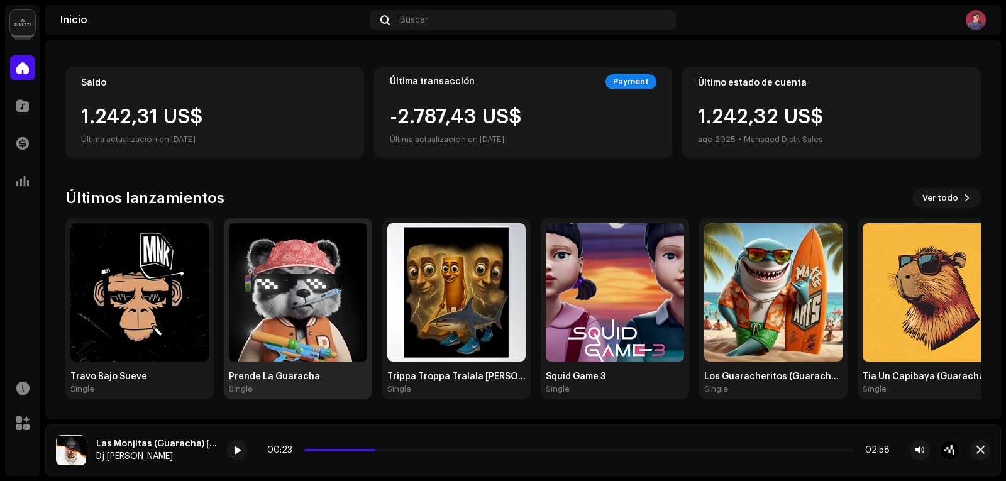
click at [299, 343] on img at bounding box center [298, 292] width 138 height 138
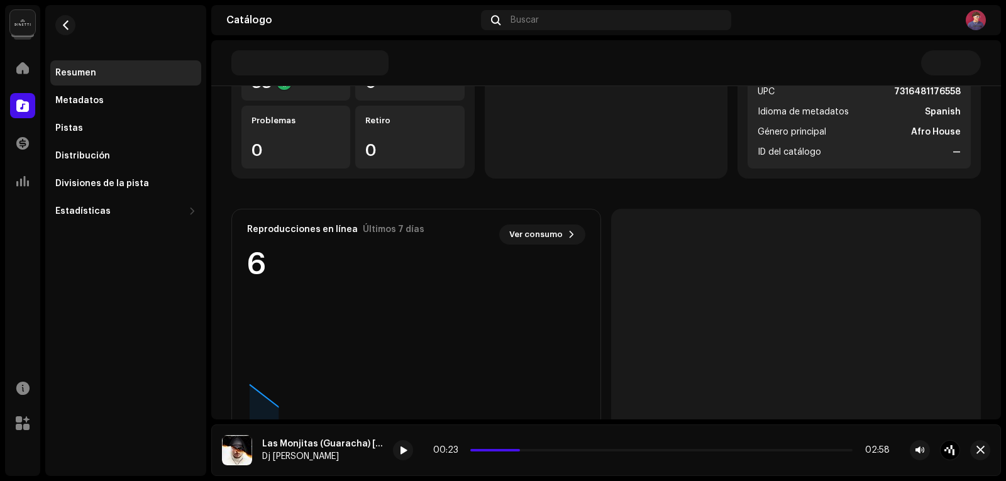
scroll to position [126, 0]
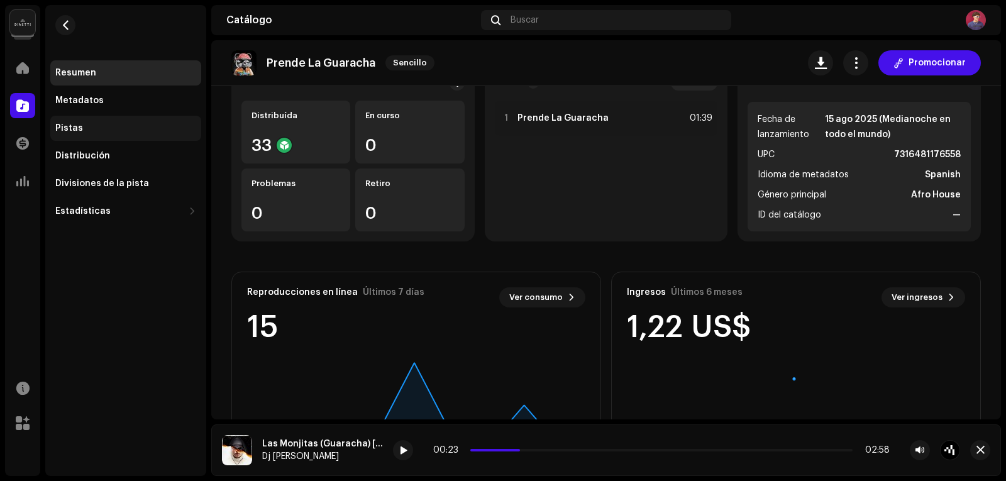
click at [95, 131] on div "Pistas" at bounding box center [125, 128] width 141 height 10
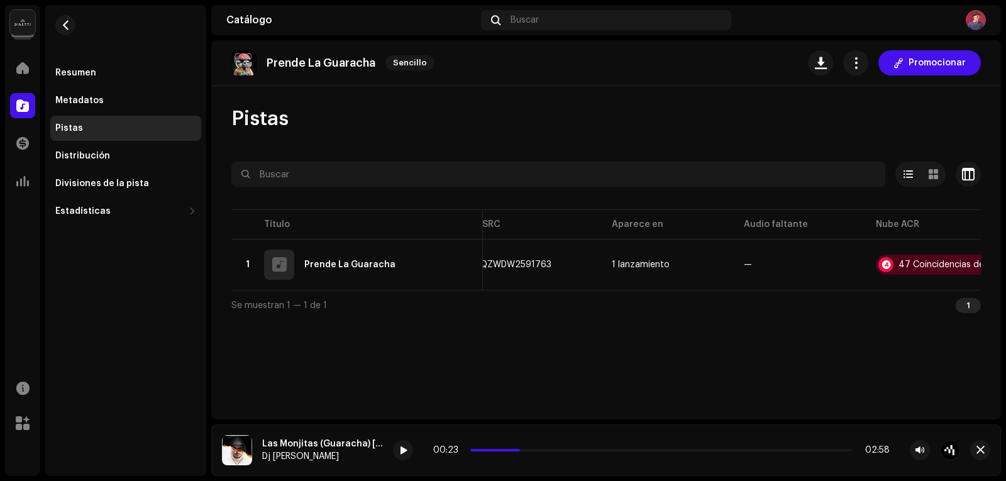
scroll to position [0, 331]
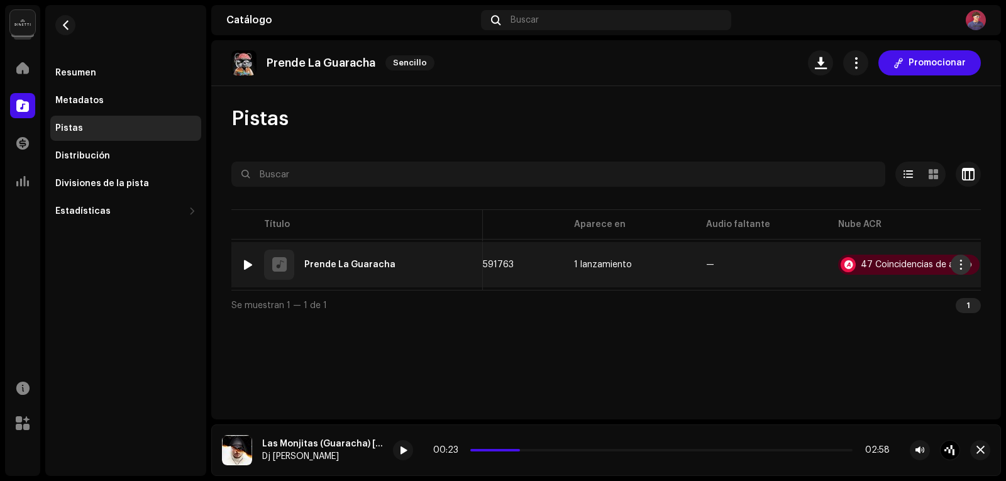
click at [963, 269] on button "button" at bounding box center [961, 265] width 20 height 20
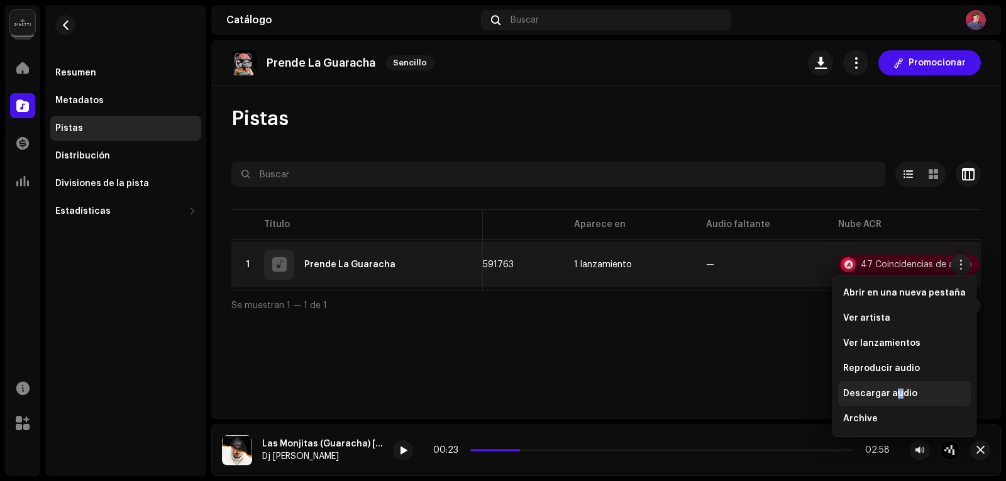
click at [896, 399] on div "Descargar audio" at bounding box center [904, 393] width 133 height 25
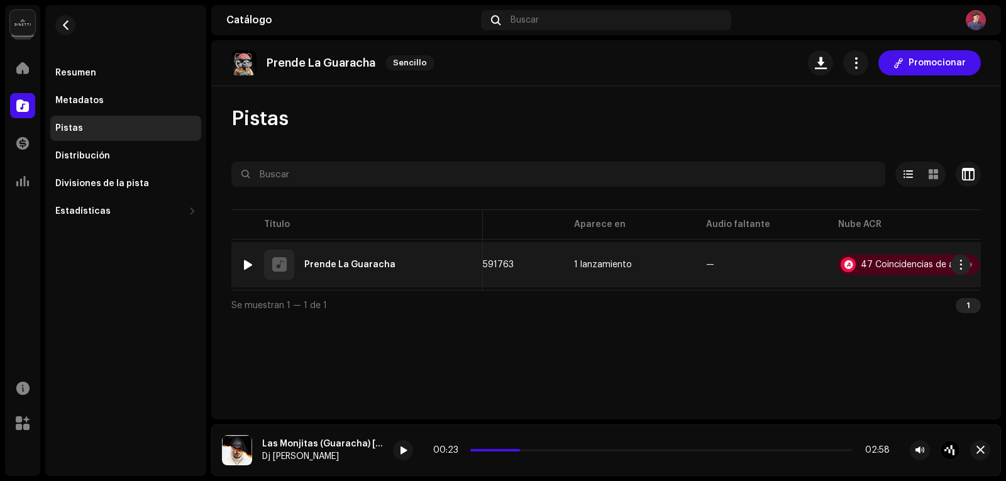
click at [245, 265] on div at bounding box center [247, 265] width 9 height 10
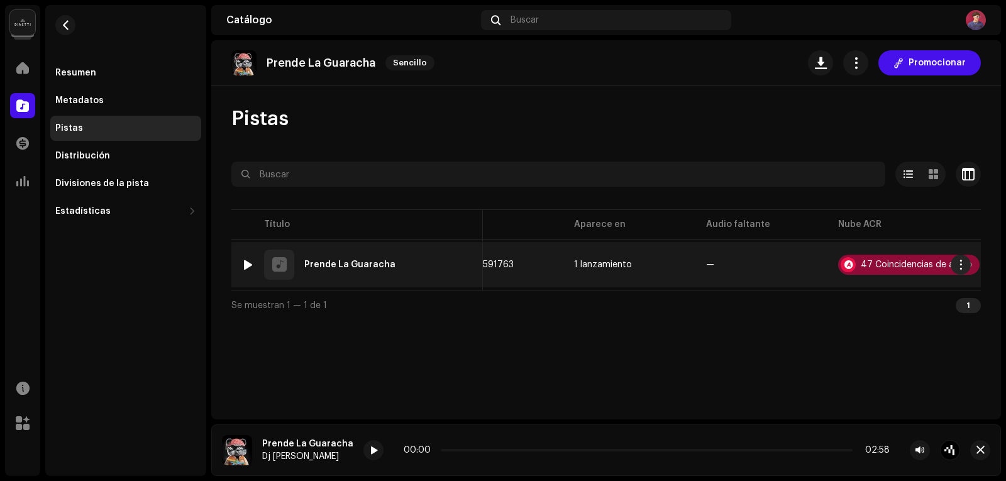
click at [907, 268] on div "47 Coincidencias de audio" at bounding box center [916, 264] width 111 height 9
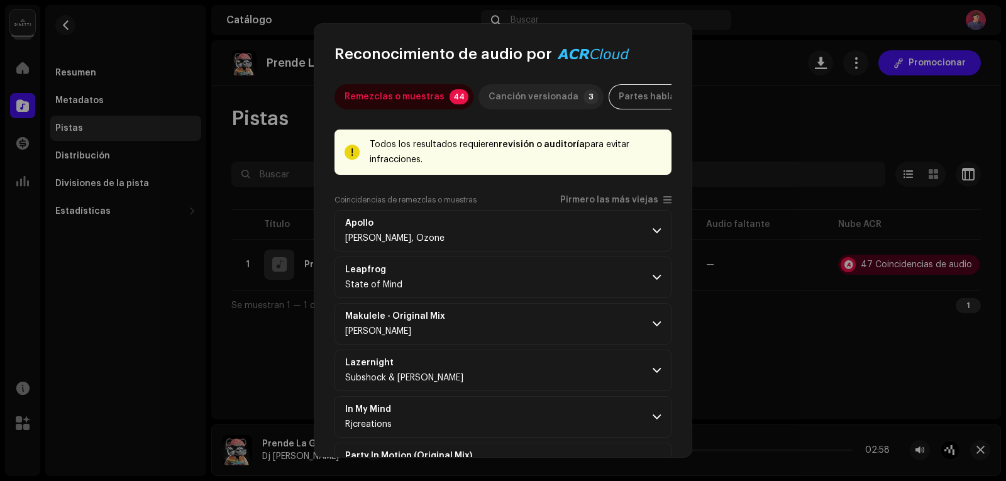
drag, startPoint x: 471, startPoint y: 101, endPoint x: 492, endPoint y: 97, distance: 21.2
click at [479, 101] on p-tab "Canción versionada 3" at bounding box center [541, 96] width 125 height 25
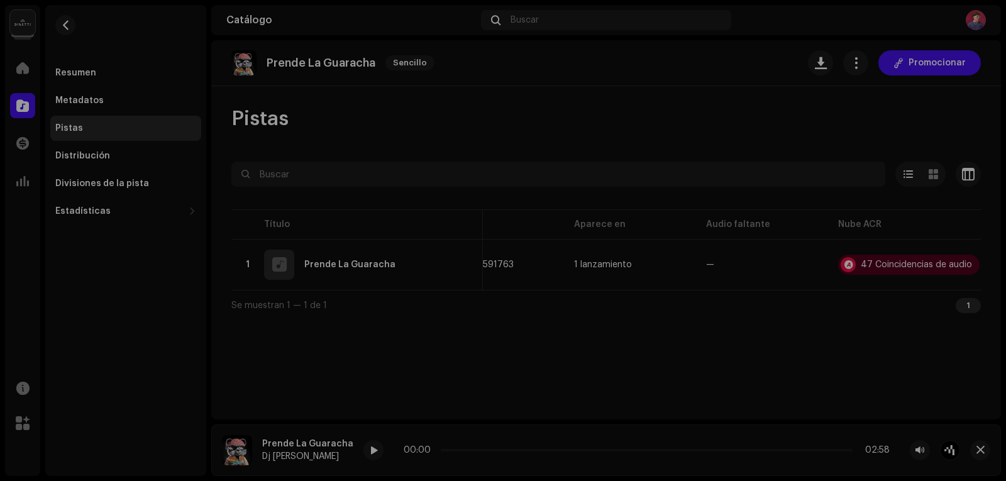
click at [728, 77] on div "Reconocimiento de audio por Remezclas o muestras 44 Canción versionada 3 Partes…" at bounding box center [503, 240] width 1006 height 481
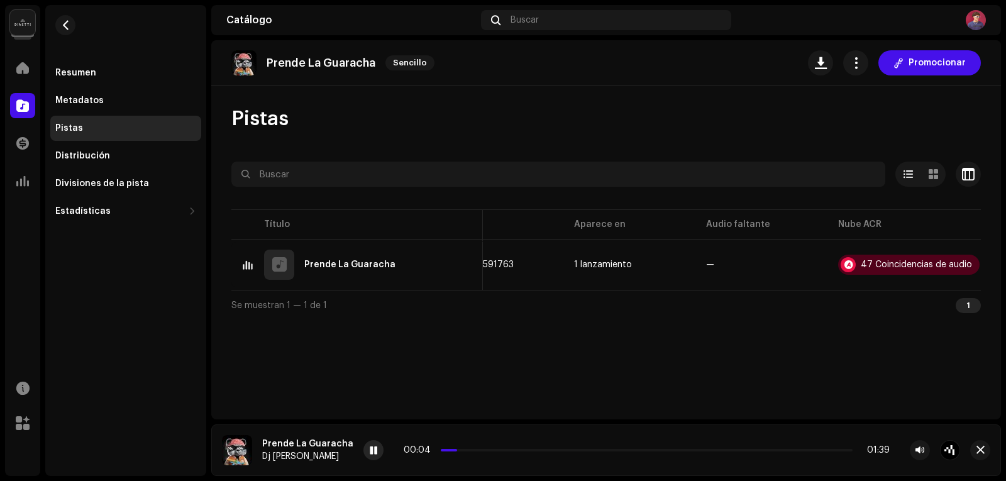
click at [370, 448] on span at bounding box center [374, 451] width 8 height 10
drag, startPoint x: 378, startPoint y: 64, endPoint x: 264, endPoint y: 65, distance: 113.8
click at [264, 65] on div "Prende La Guaracha Sencillo" at bounding box center [335, 62] width 208 height 25
copy p "Prende La Guaracha"
click at [67, 20] on span "button" at bounding box center [65, 25] width 9 height 10
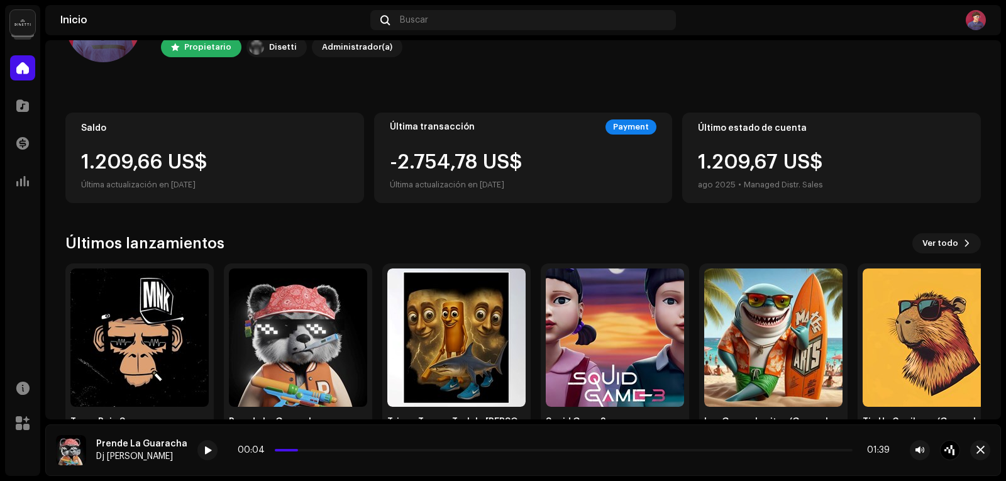
scroll to position [119, 0]
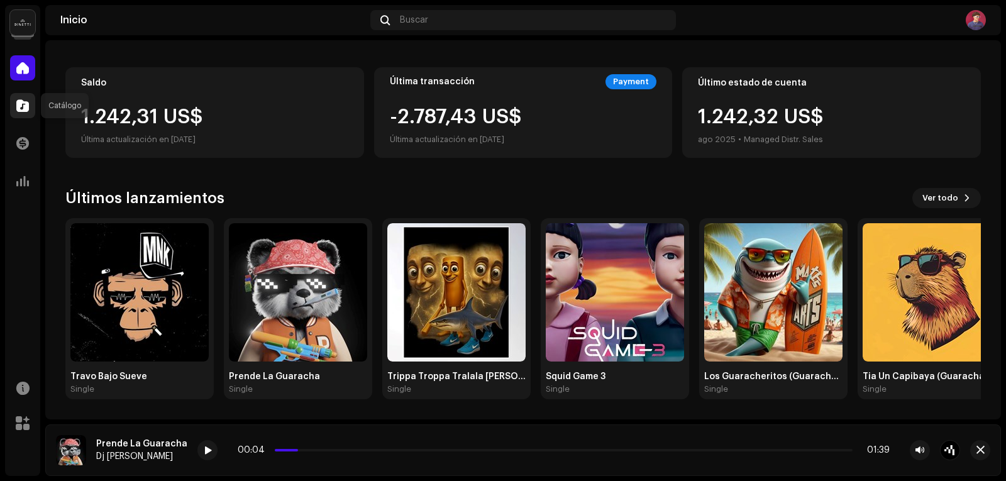
click at [18, 104] on span at bounding box center [22, 106] width 13 height 10
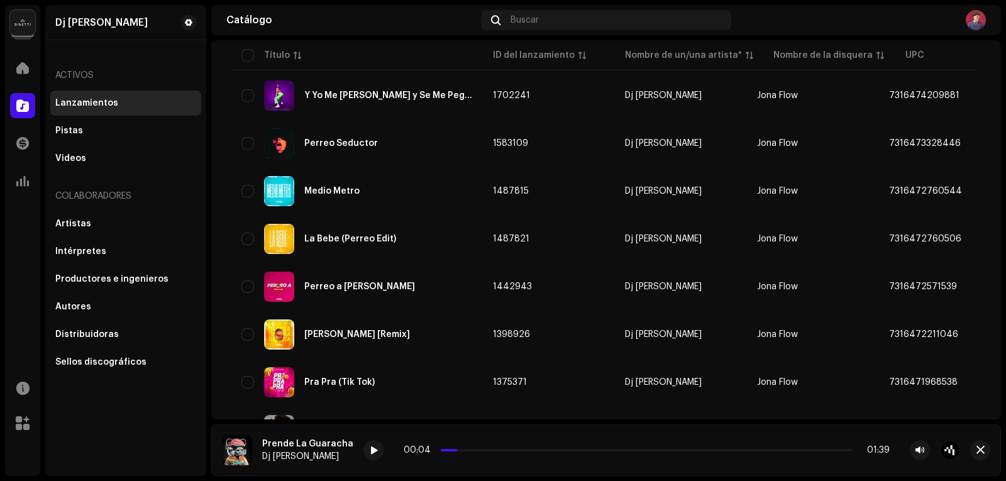
scroll to position [914, 0]
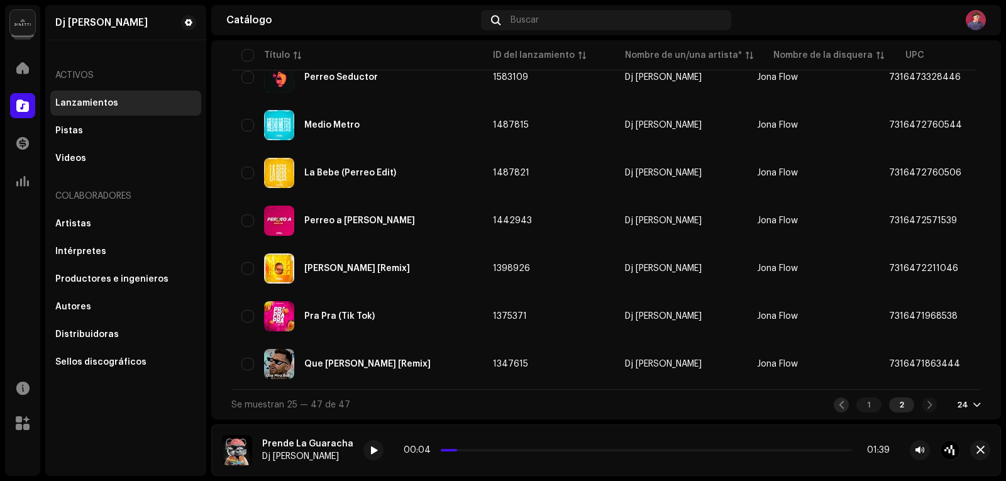
click at [841, 405] on div at bounding box center [841, 404] width 15 height 15
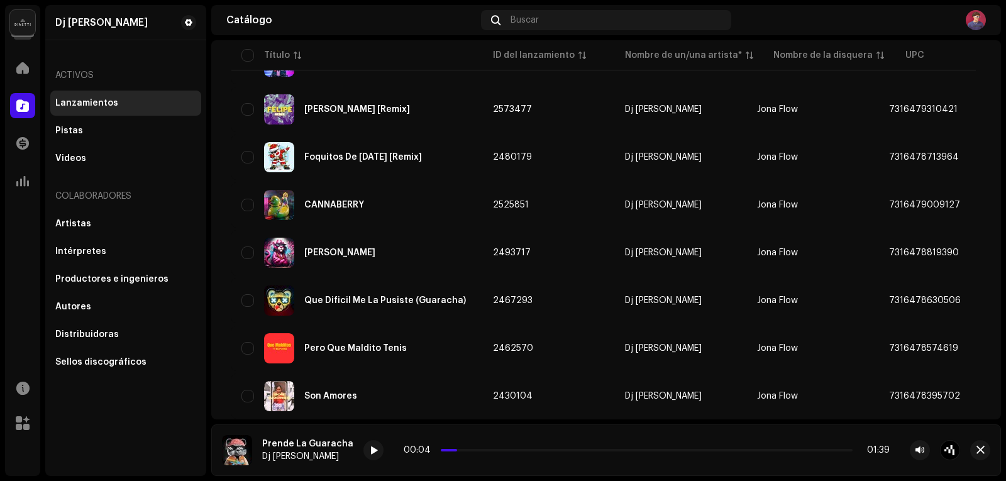
scroll to position [692, 0]
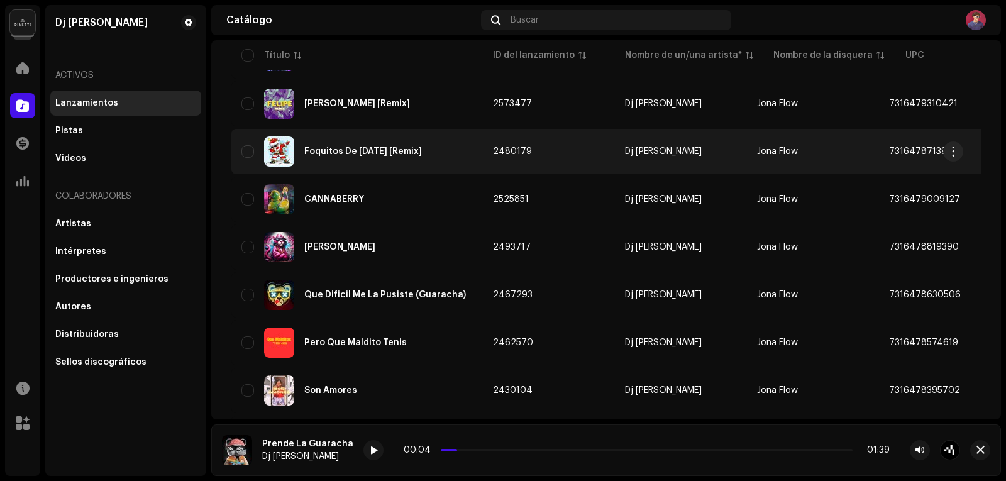
click at [323, 144] on div "Foquitos De [DATE] [Remix]" at bounding box center [356, 151] width 231 height 30
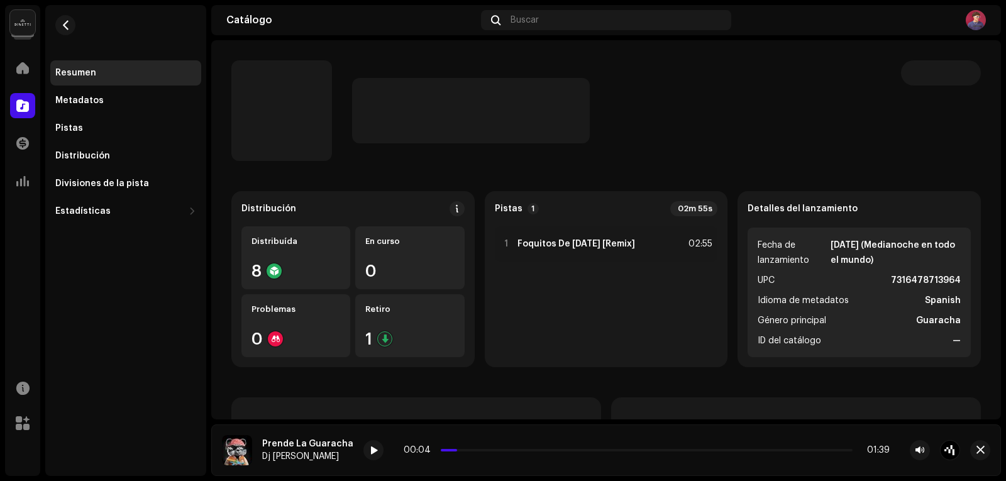
scroll to position [63, 0]
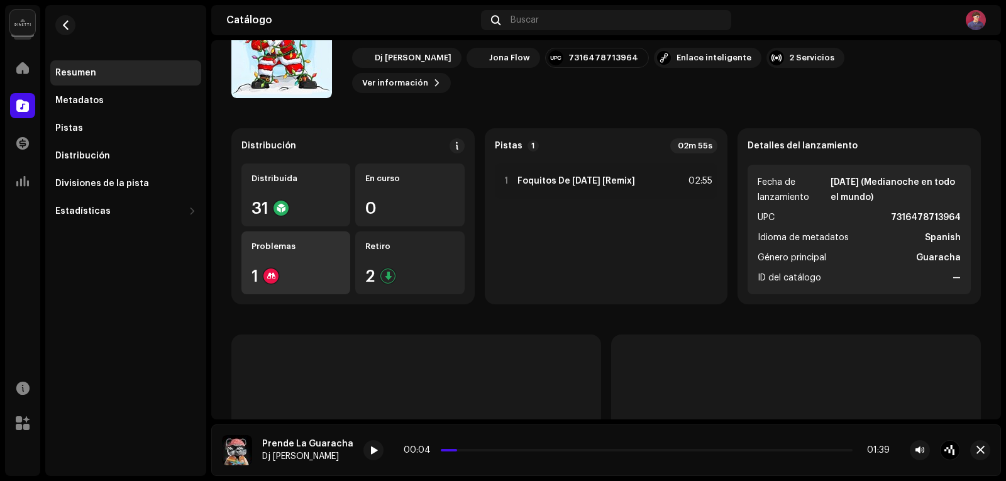
click at [295, 272] on div "1" at bounding box center [296, 276] width 89 height 16
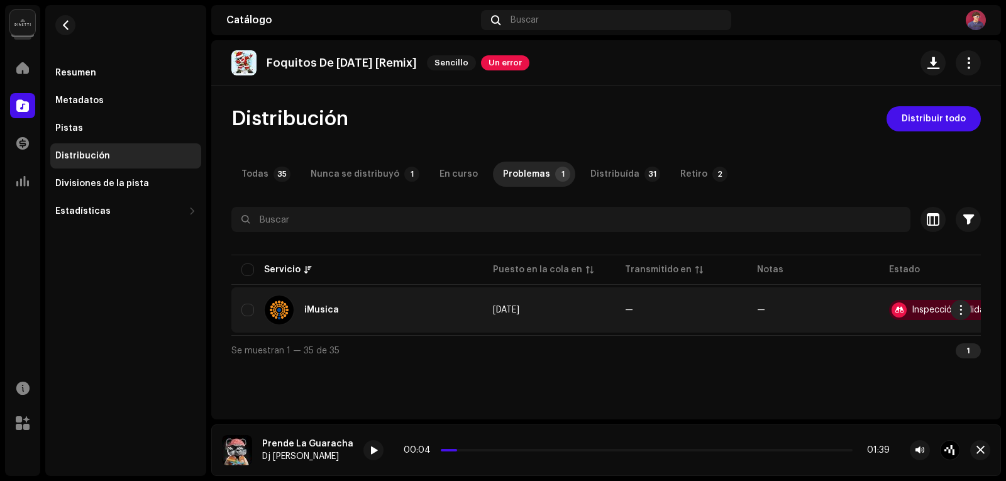
click at [933, 308] on div "Inspección fallida" at bounding box center [948, 310] width 73 height 9
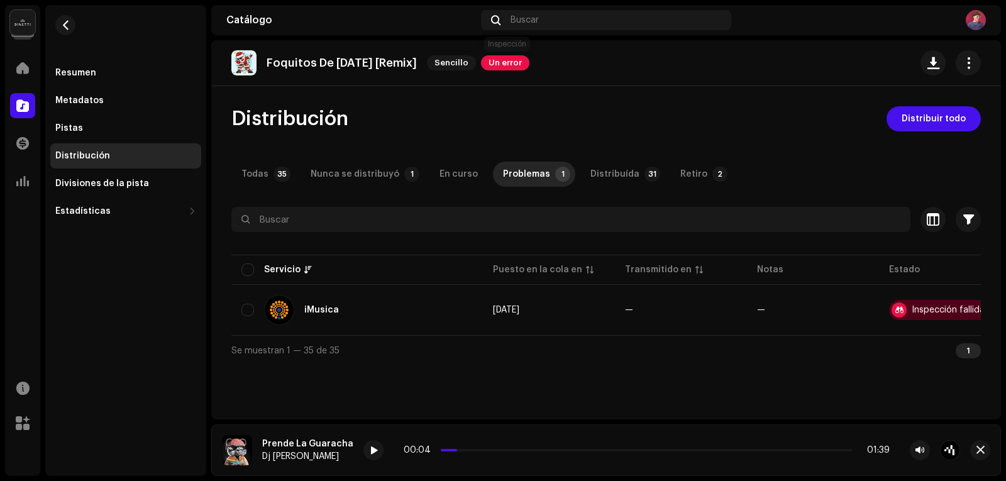
click at [514, 62] on span "Un error" at bounding box center [505, 62] width 48 height 15
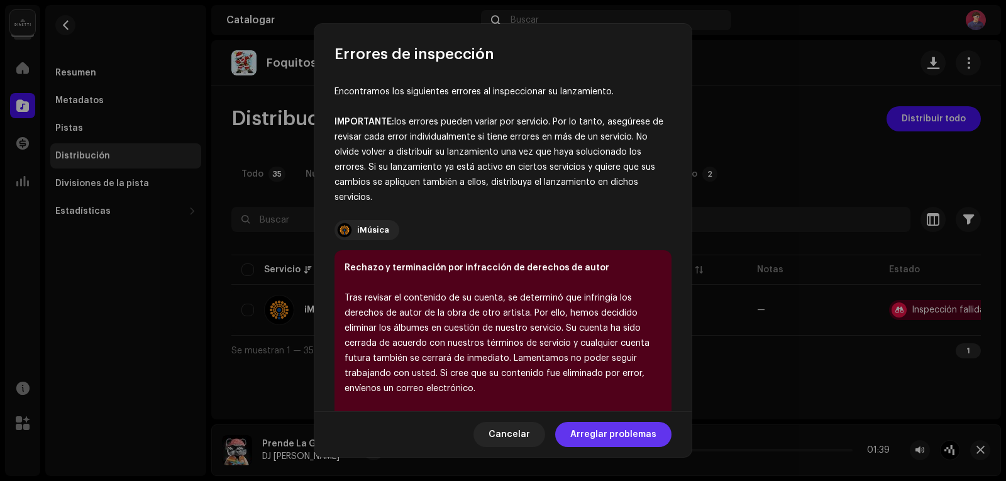
click at [584, 438] on span "Arreglar problemas" at bounding box center [613, 434] width 86 height 25
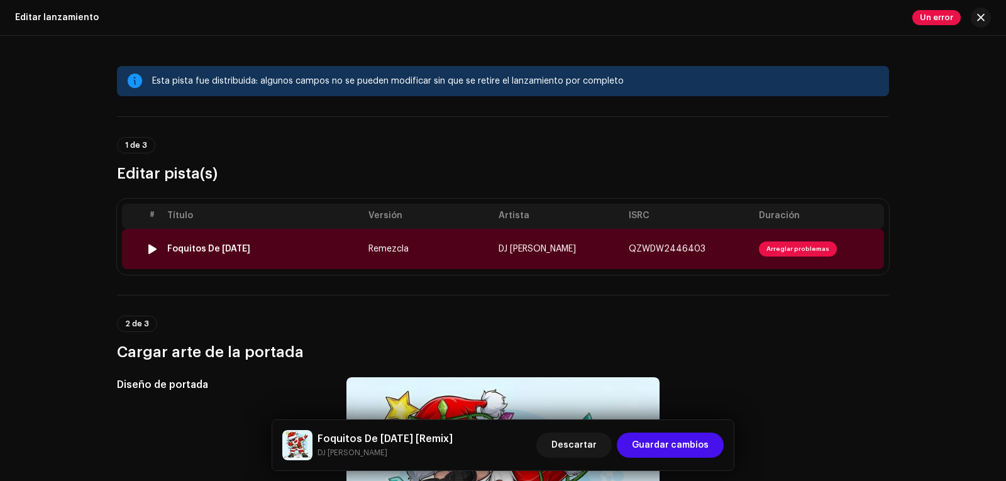
click at [189, 247] on div "Foquitos De [DATE]" at bounding box center [208, 249] width 83 height 10
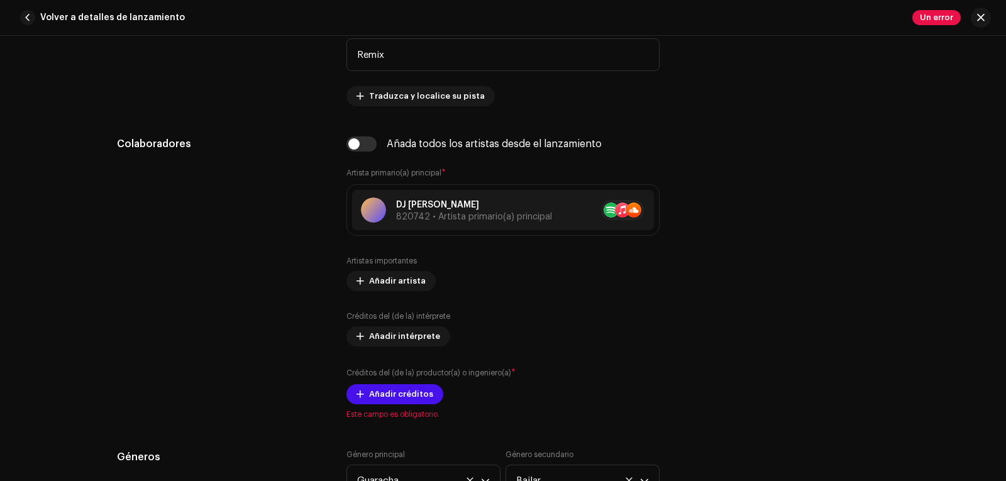
scroll to position [943, 0]
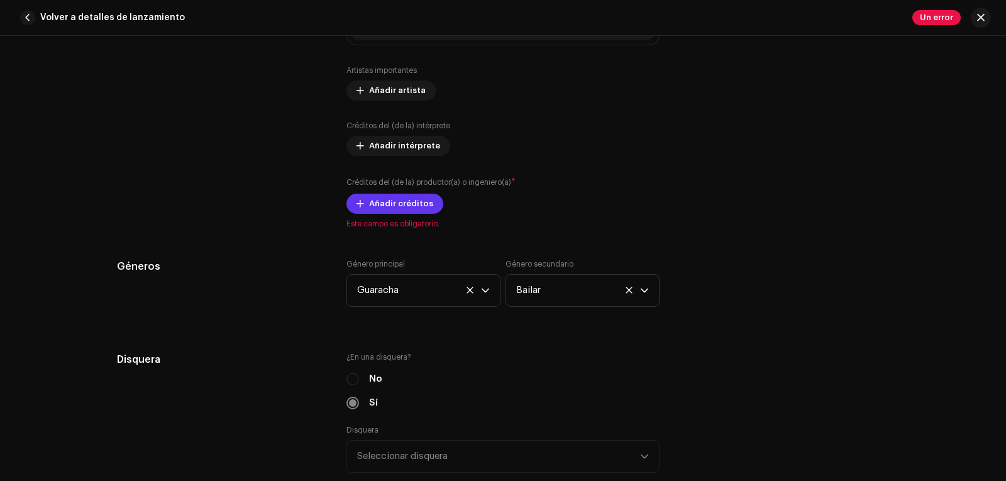
click at [369, 202] on font "Añadir créditos" at bounding box center [401, 203] width 64 height 8
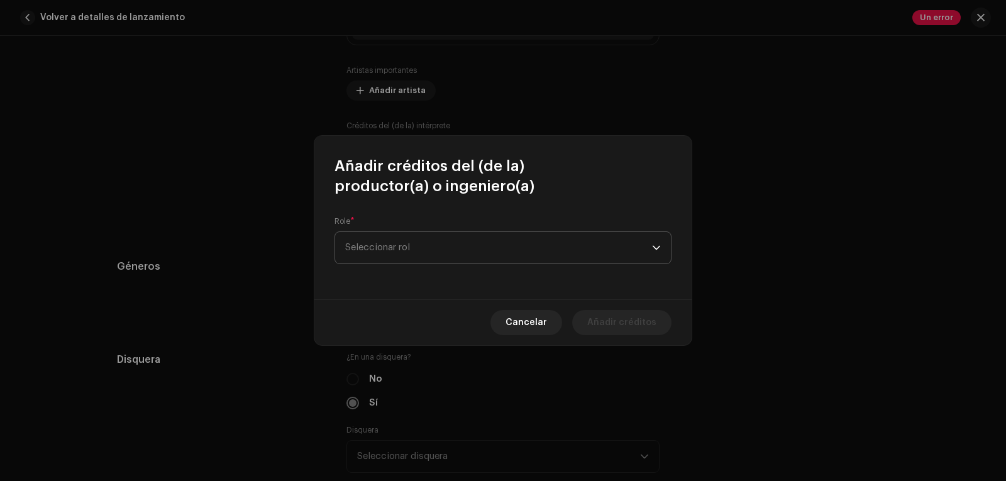
click at [386, 241] on span "Seleccionar rol" at bounding box center [498, 247] width 307 height 31
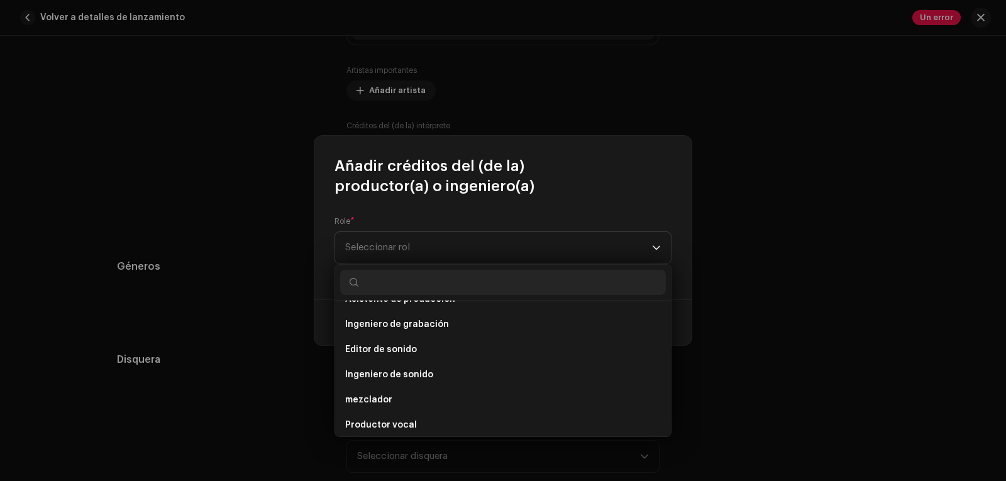
scroll to position [553, 0]
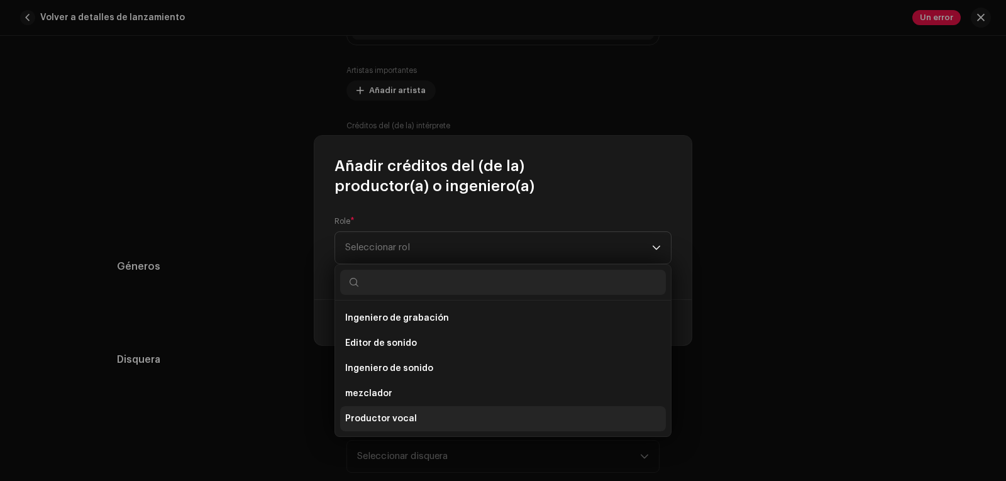
click at [376, 415] on font "Productor vocal" at bounding box center [381, 418] width 72 height 9
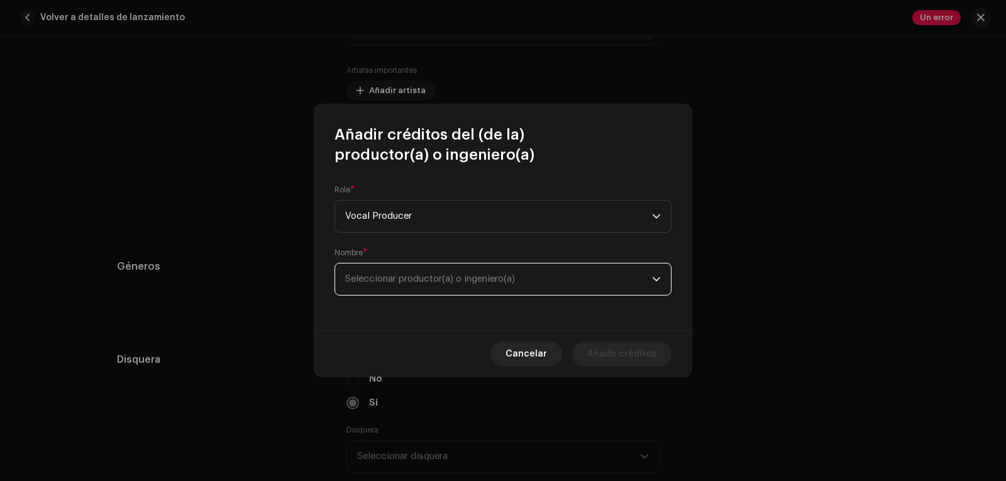
click at [355, 280] on span "Seleccionar productor(a) o ingeniero(a)" at bounding box center [430, 278] width 170 height 9
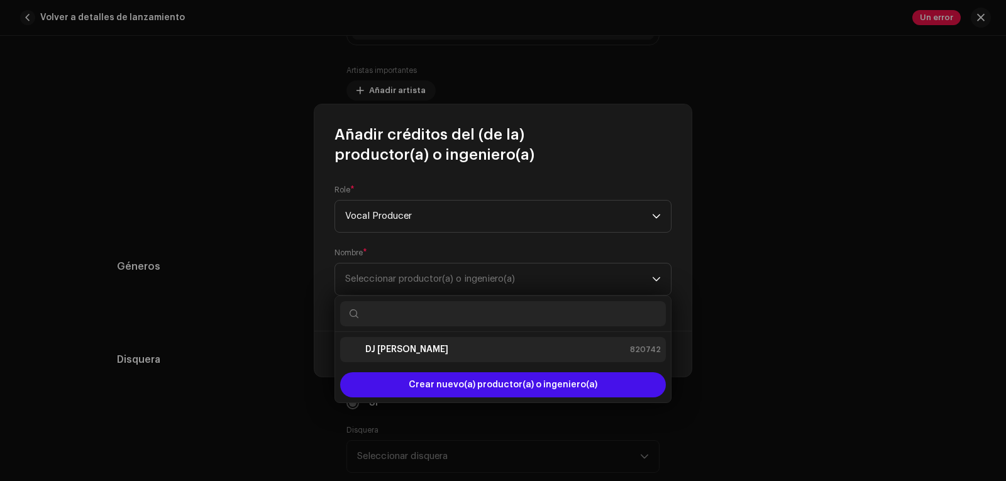
click at [389, 348] on font "DJ [PERSON_NAME]" at bounding box center [406, 349] width 83 height 9
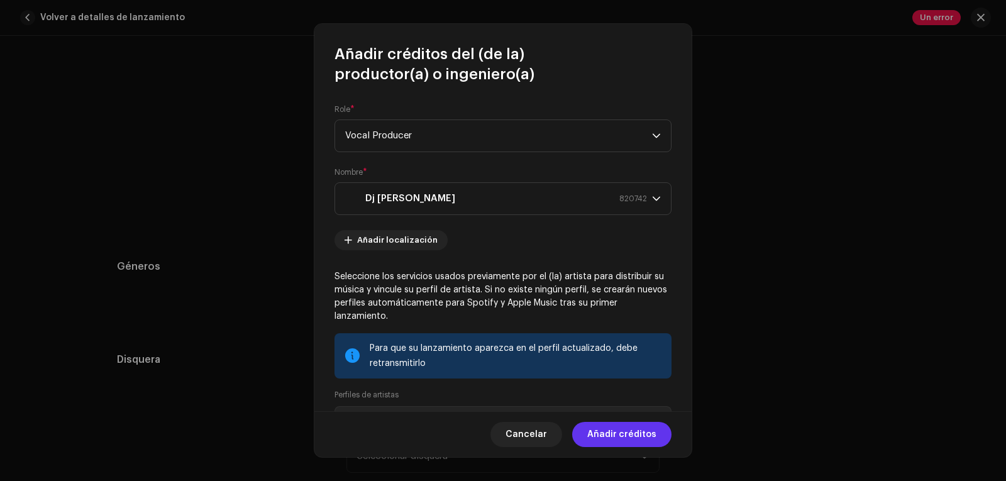
click at [618, 433] on font "Añadir créditos" at bounding box center [621, 434] width 69 height 9
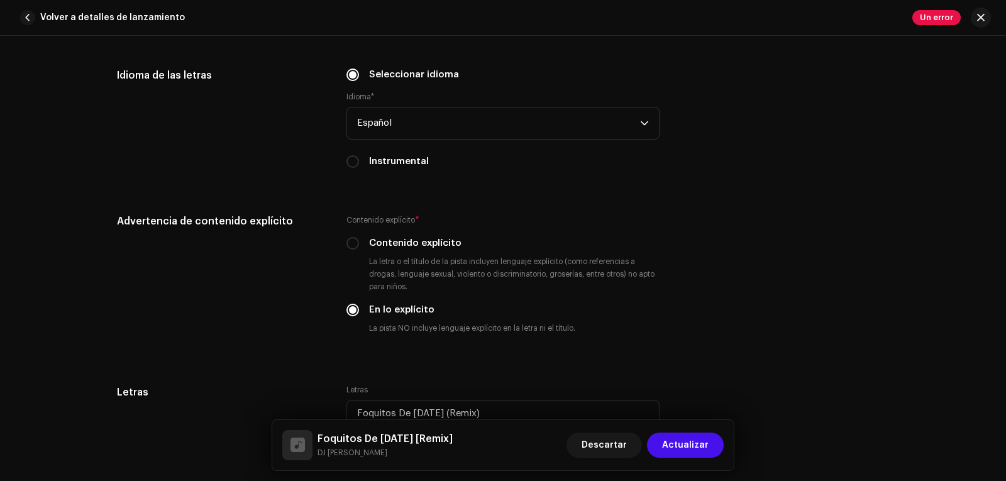
scroll to position [2147, 0]
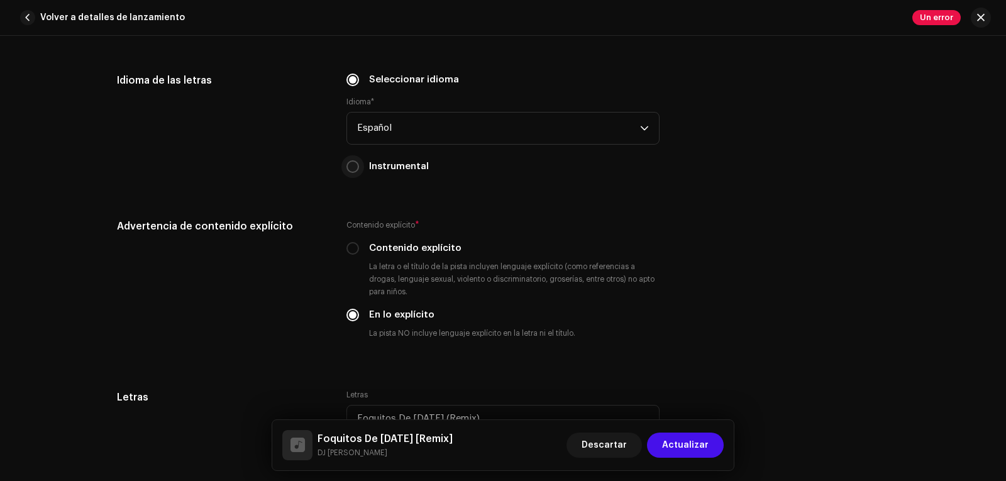
click at [347, 165] on input "Instrumental" at bounding box center [353, 166] width 13 height 13
radio input "true"
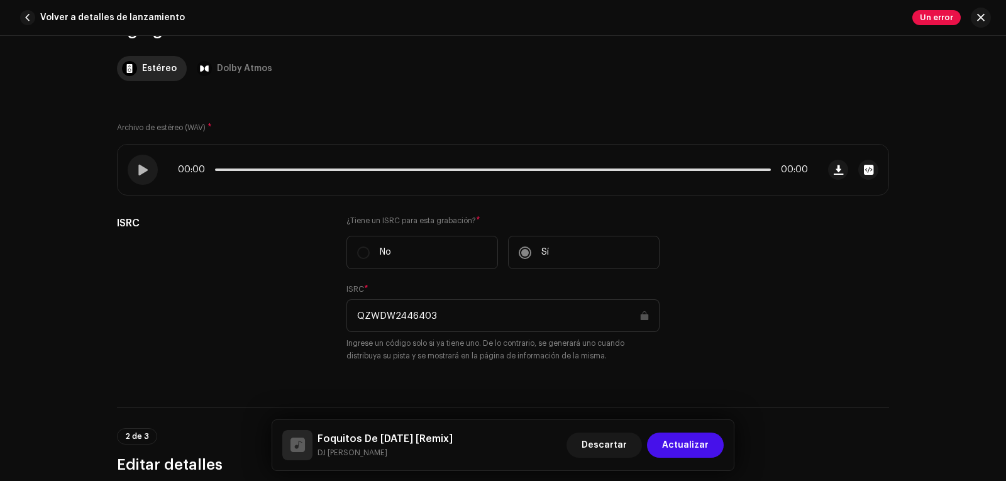
scroll to position [135, 0]
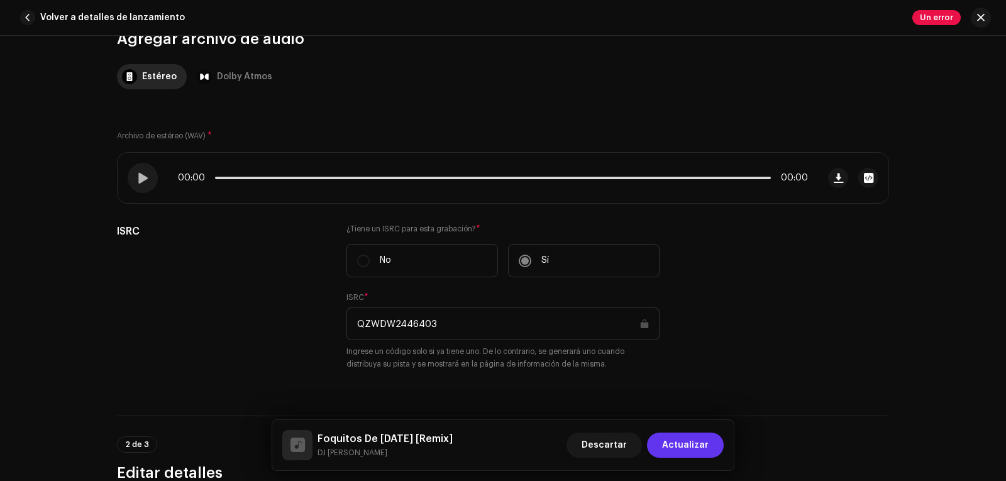
click at [664, 439] on button "Actualizar" at bounding box center [685, 445] width 77 height 25
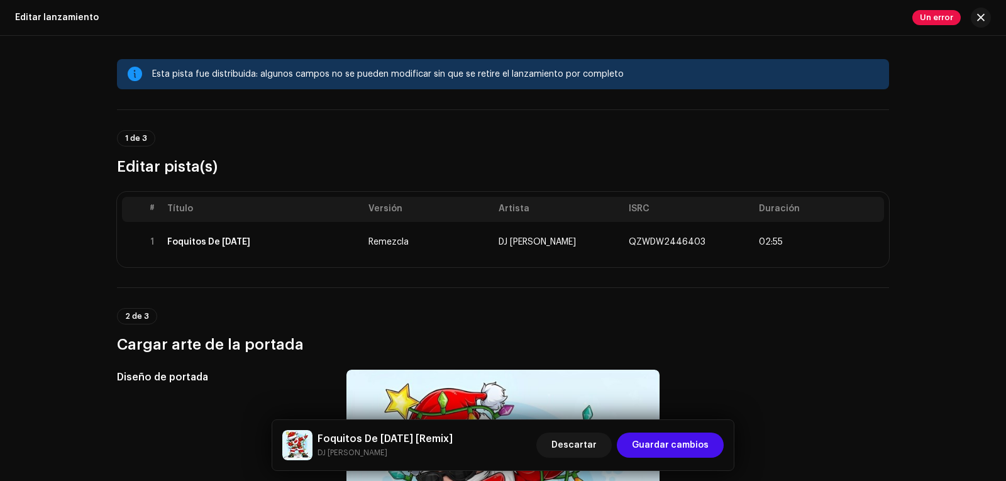
scroll to position [0, 0]
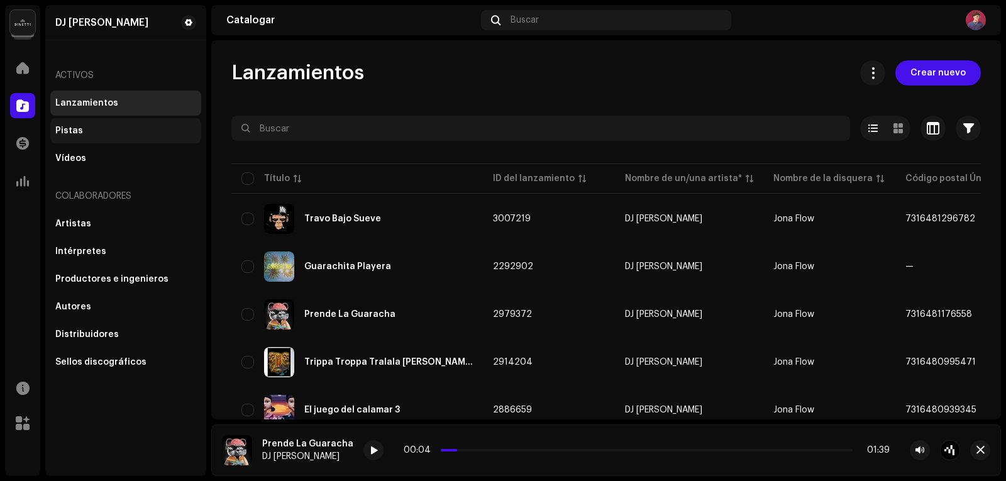
click at [69, 131] on font "Pistas" at bounding box center [69, 130] width 28 height 9
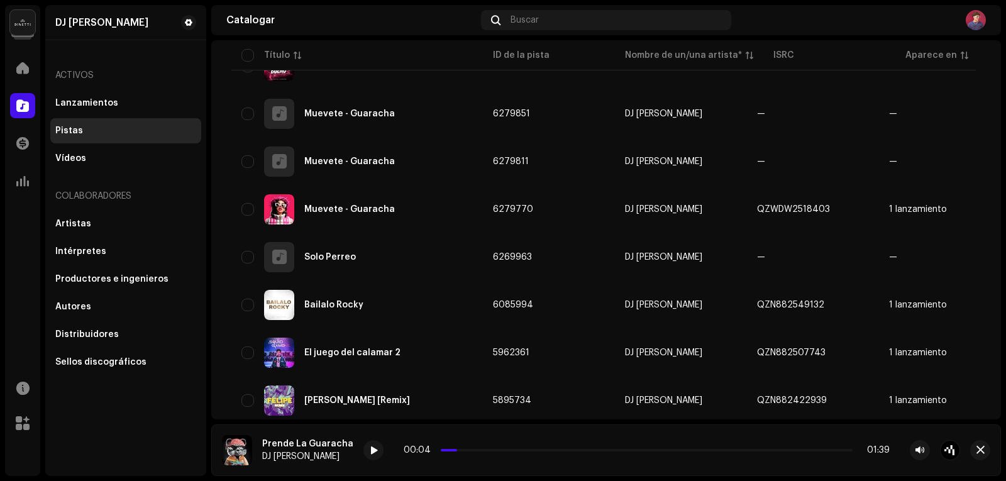
scroll to position [440, 0]
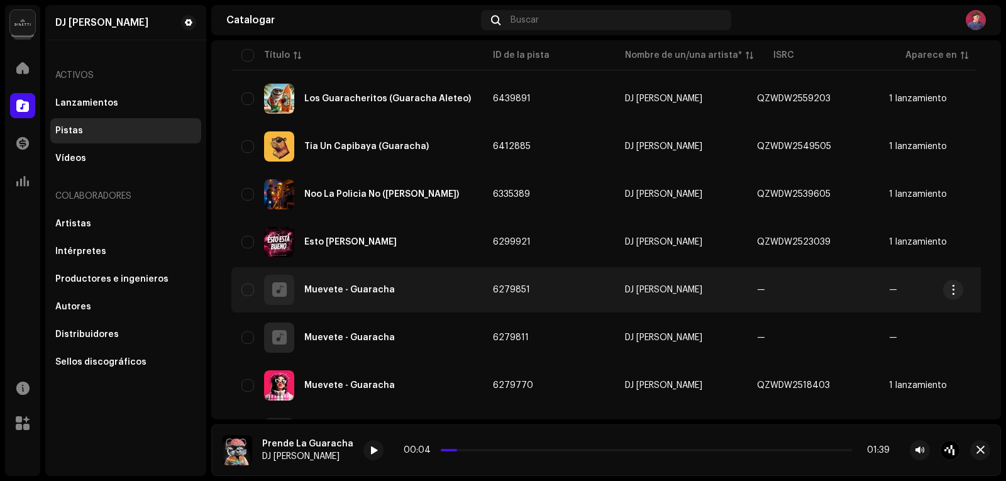
click at [333, 298] on div "Muevete - Guaracha" at bounding box center [356, 290] width 231 height 30
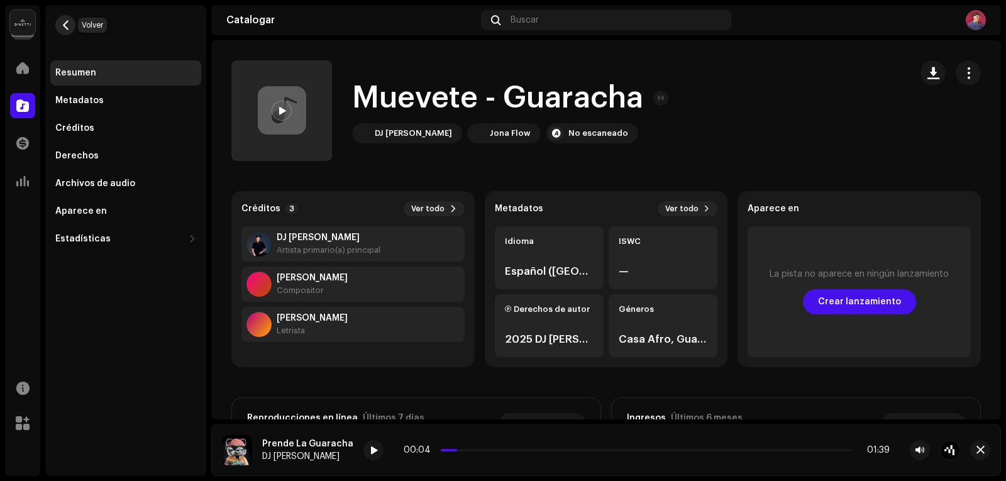
click at [61, 24] on span "button" at bounding box center [65, 25] width 9 height 10
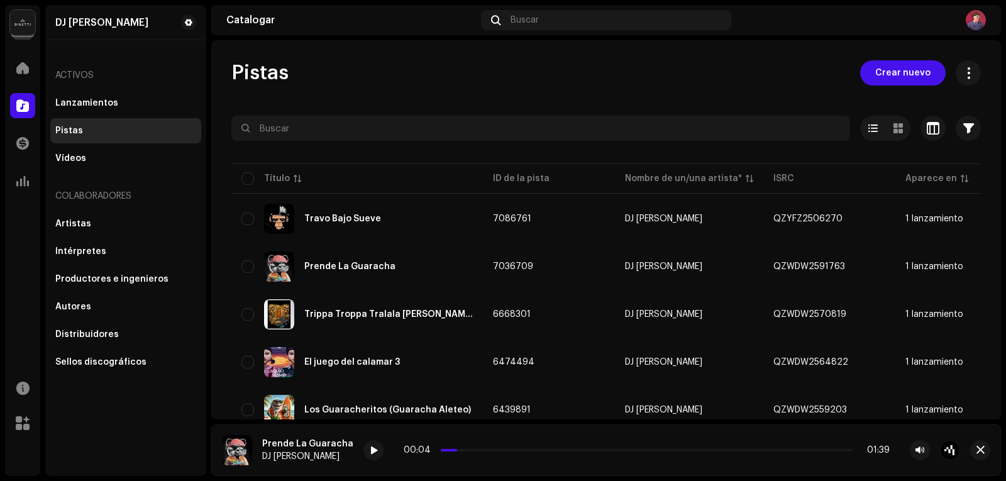
click at [60, 24] on font "DJ [PERSON_NAME]" at bounding box center [101, 23] width 93 height 10
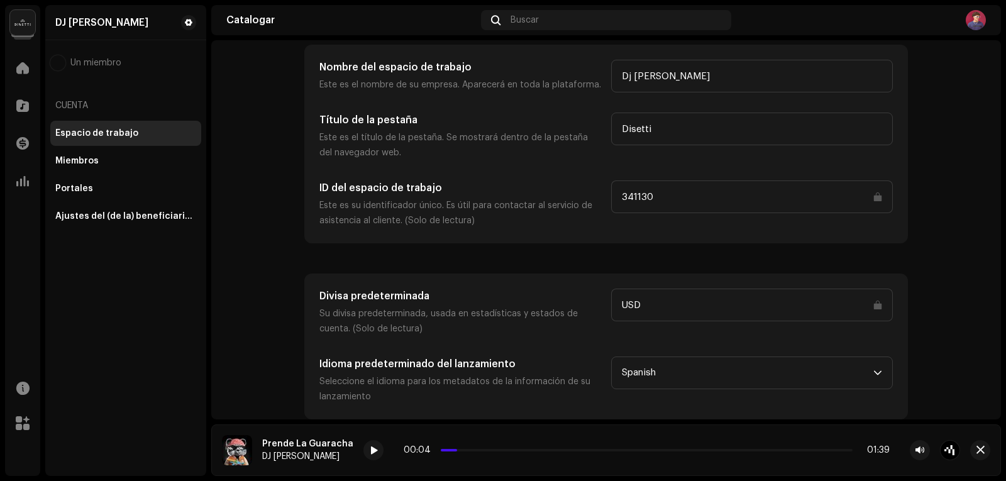
scroll to position [71, 0]
click at [33, 112] on div at bounding box center [22, 105] width 25 height 25
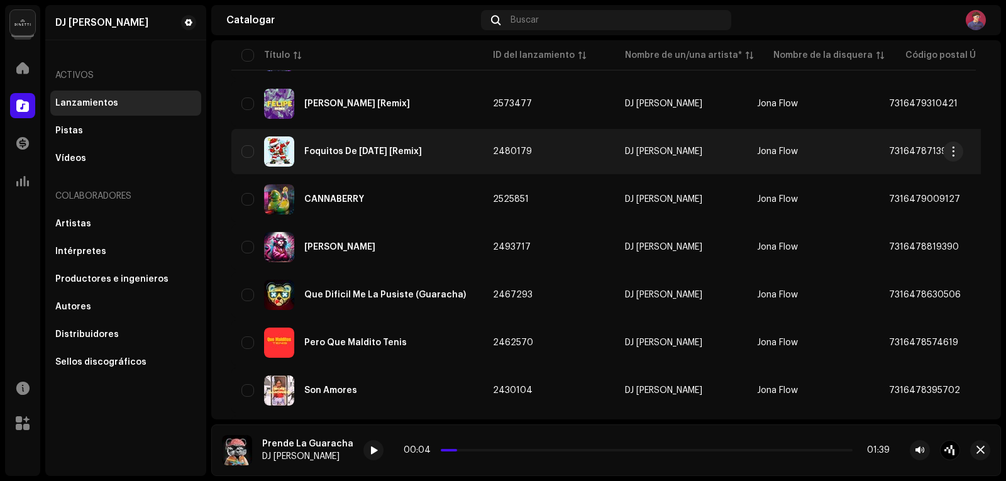
click at [335, 160] on div "Foquitos De [DATE] [Remix]" at bounding box center [356, 151] width 231 height 30
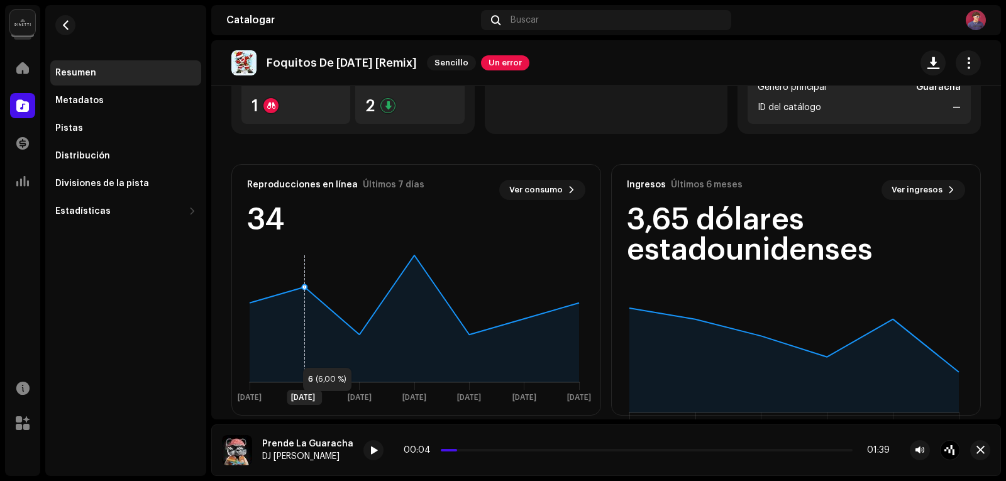
scroll to position [252, 0]
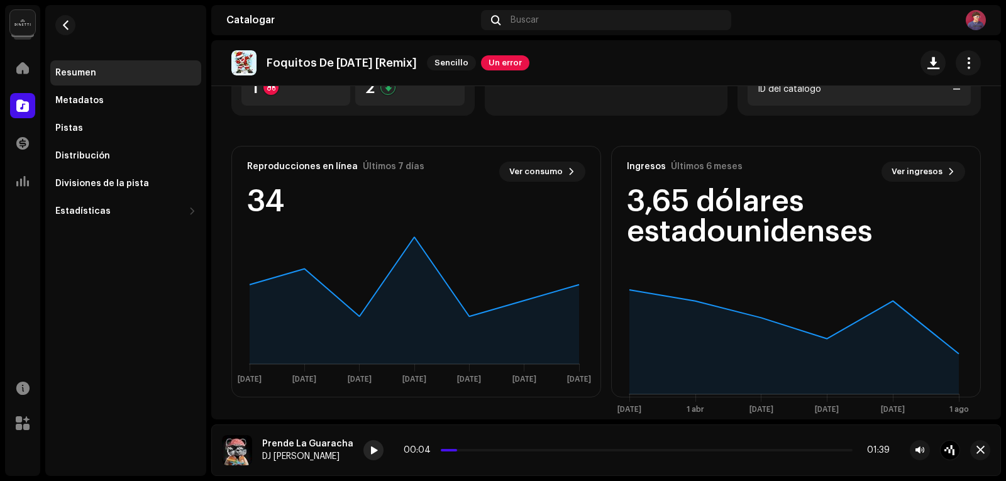
click at [363, 452] on div at bounding box center [373, 450] width 20 height 20
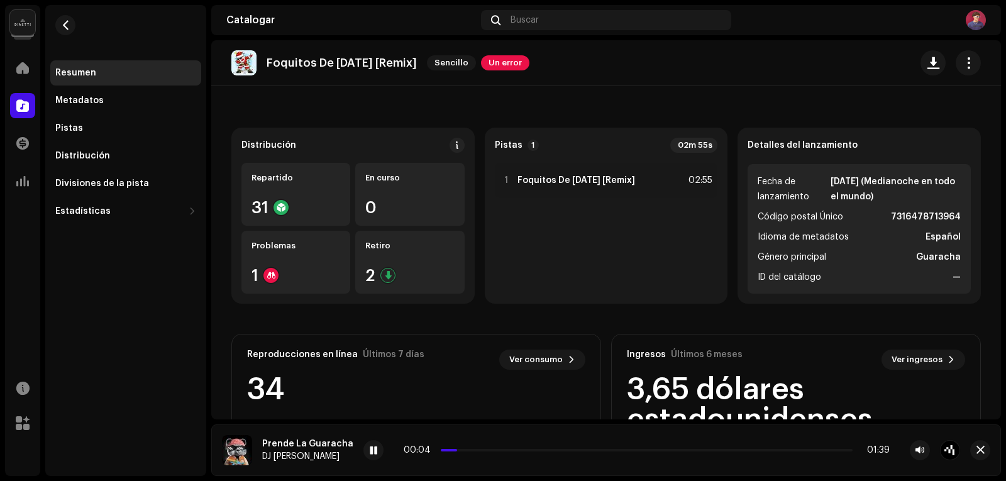
scroll to position [63, 0]
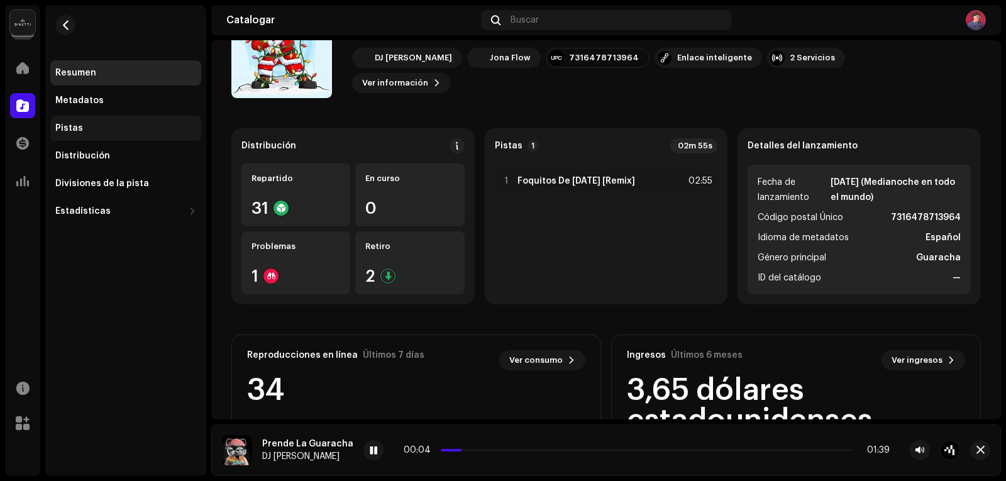
click at [81, 127] on div "Pistas" at bounding box center [125, 128] width 141 height 10
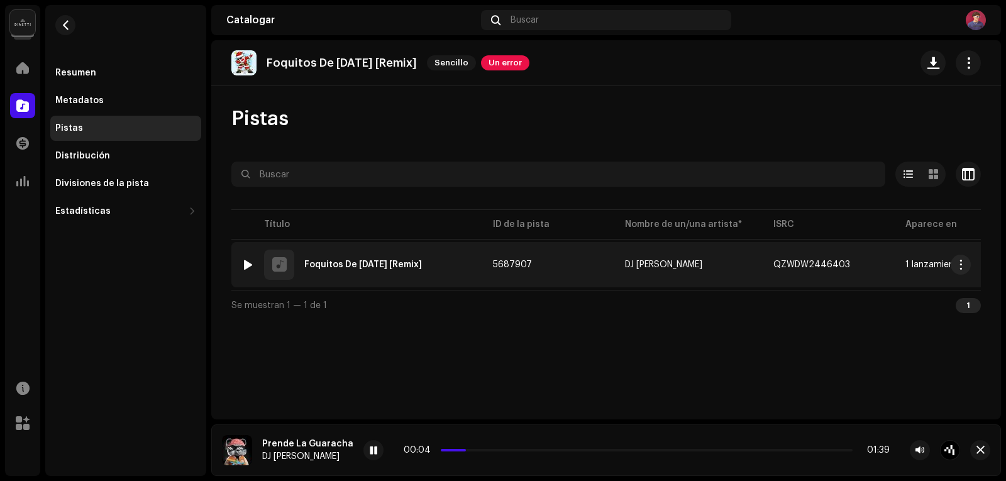
click at [246, 265] on div at bounding box center [247, 265] width 9 height 10
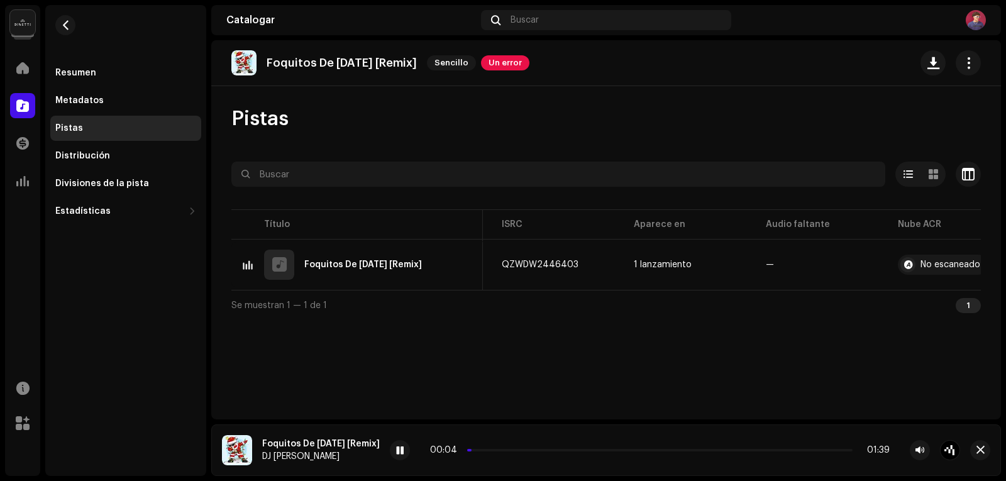
scroll to position [0, 304]
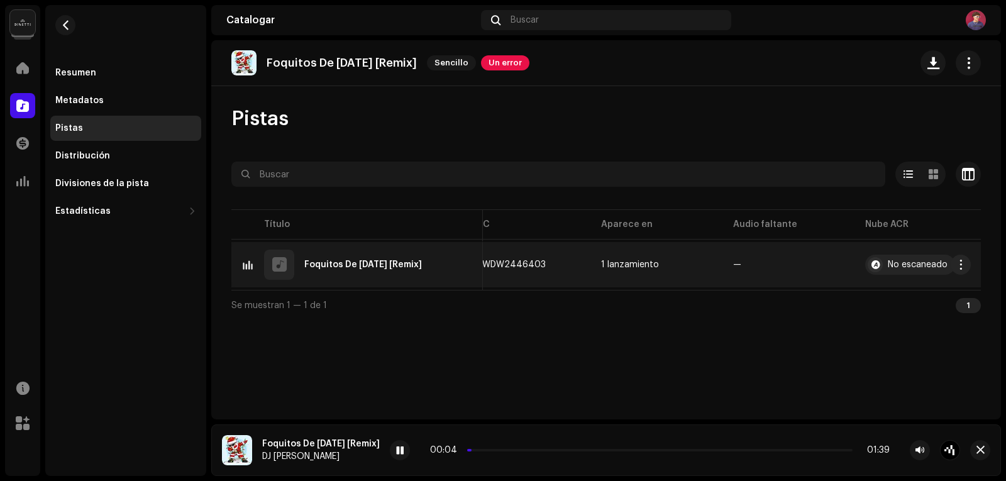
click at [970, 296] on div "Se muestran 1 — 1 de 1 1" at bounding box center [606, 305] width 750 height 30
click at [961, 267] on span "button" at bounding box center [961, 265] width 9 height 10
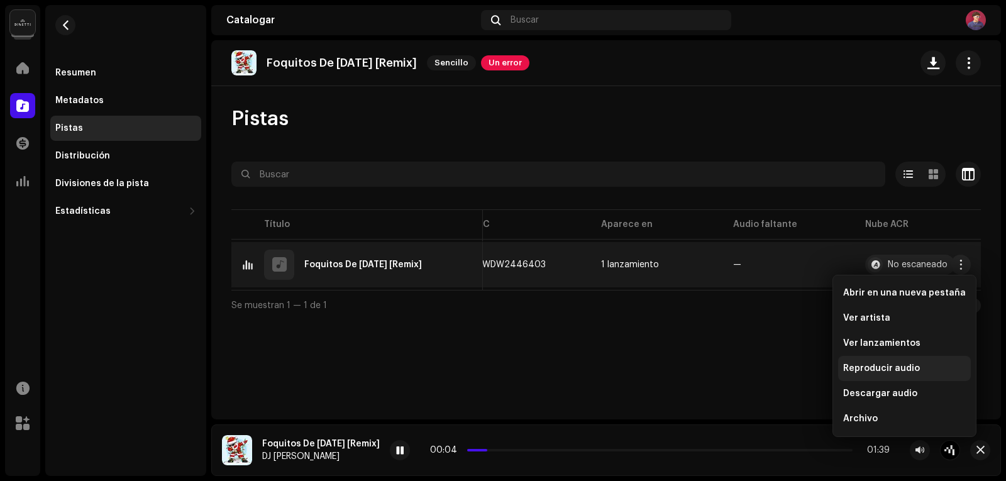
click at [894, 367] on span "Reproducir audio" at bounding box center [881, 368] width 77 height 10
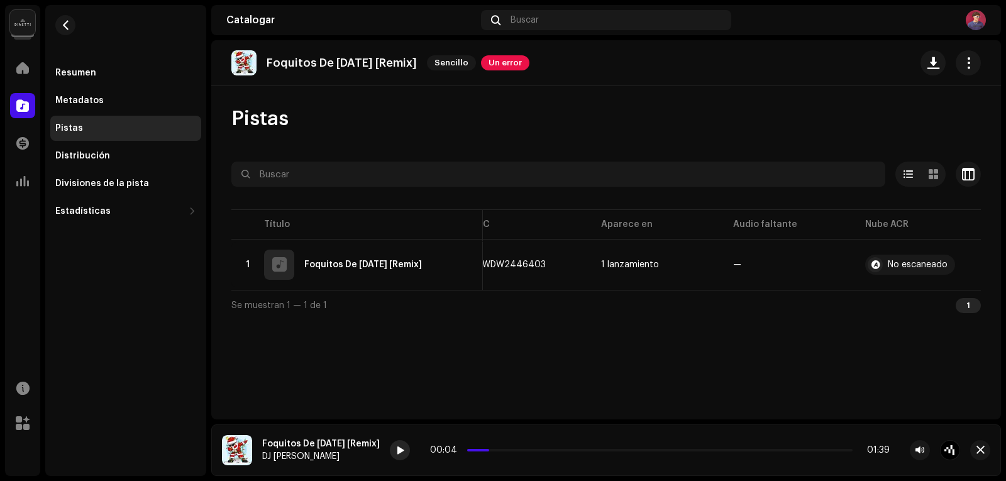
click at [407, 445] on div at bounding box center [400, 450] width 20 height 20
click at [965, 59] on span "button" at bounding box center [969, 63] width 12 height 10
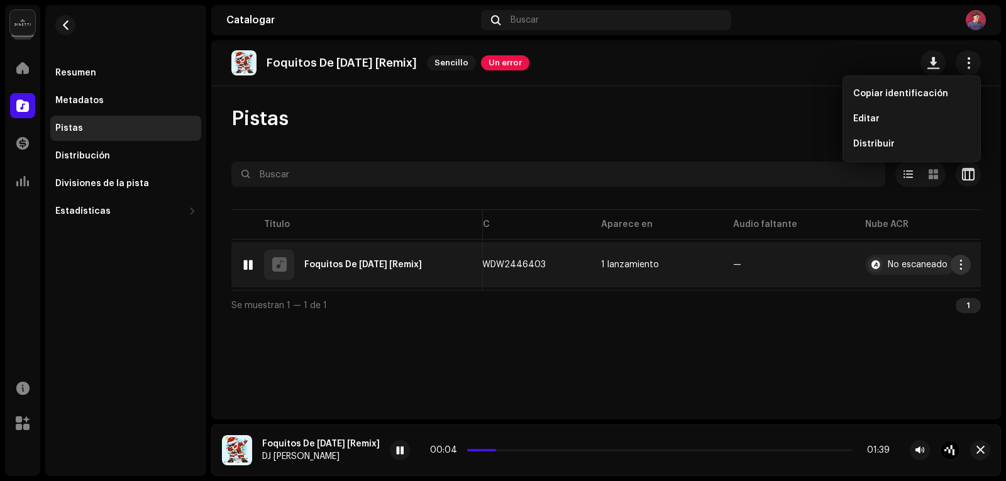
click at [960, 262] on span "button" at bounding box center [961, 265] width 9 height 10
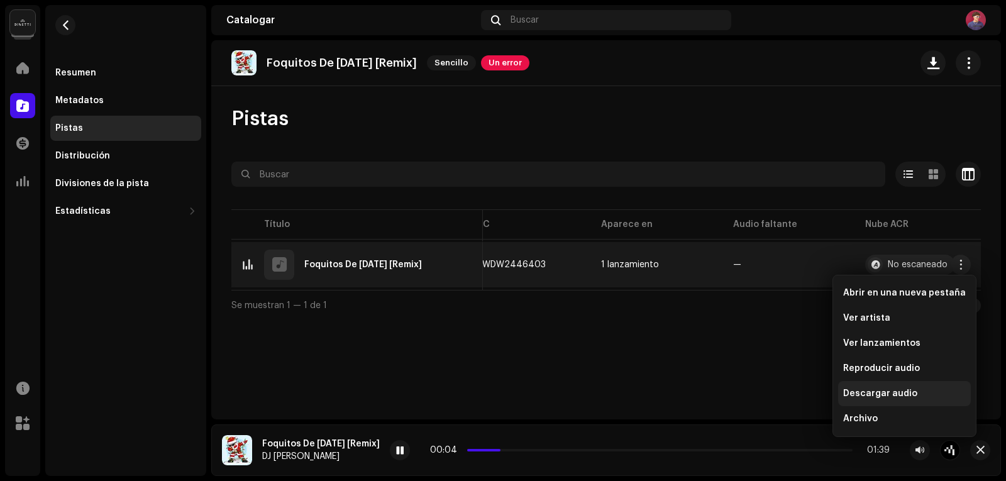
click at [905, 393] on font "Descargar audio" at bounding box center [880, 393] width 74 height 9
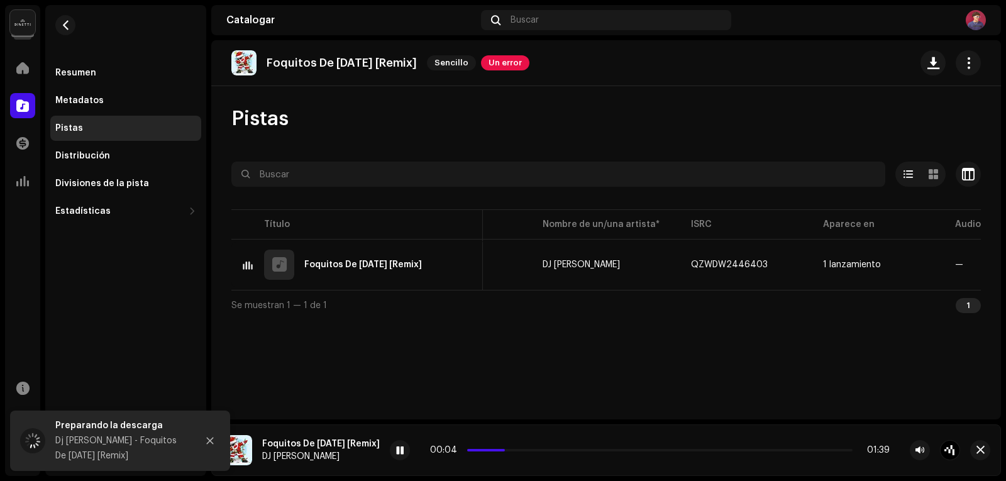
scroll to position [0, 0]
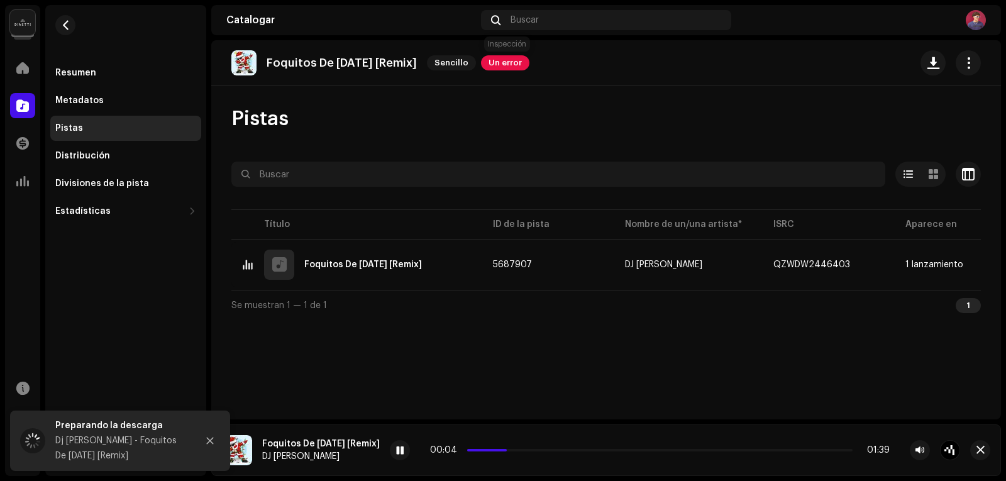
click at [520, 61] on font "Un error" at bounding box center [505, 62] width 33 height 8
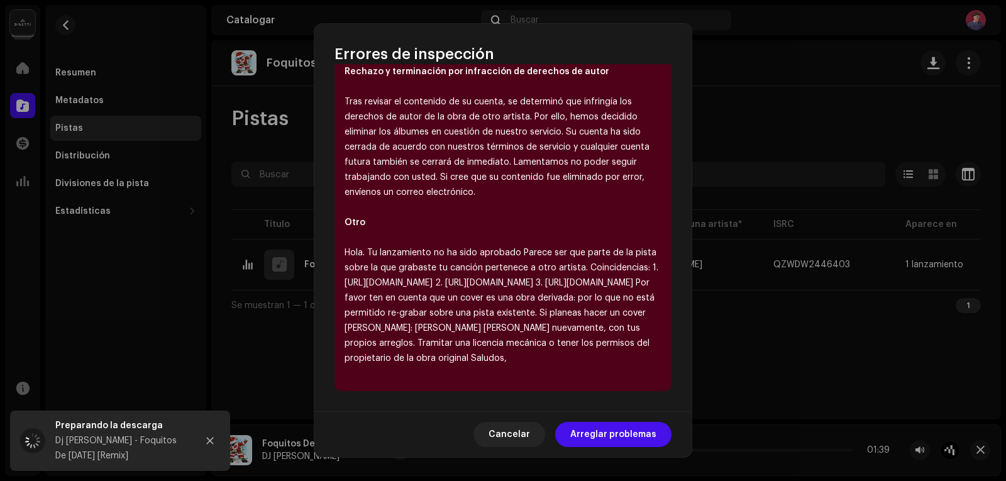
scroll to position [226, 0]
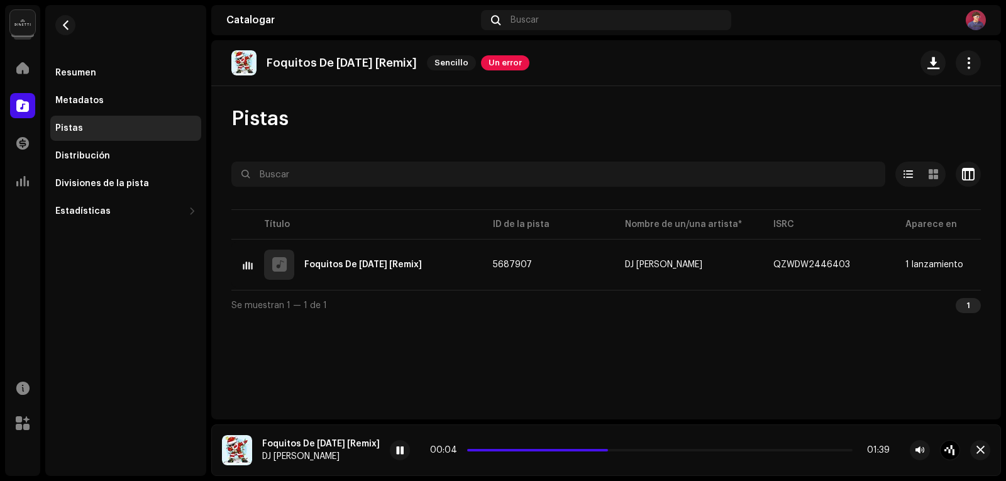
click at [753, 399] on div "Errores de inspección Encontramos los siguientes errores al inspeccionar su lan…" at bounding box center [503, 240] width 1006 height 481
click at [630, 450] on p-slider at bounding box center [659, 450] width 385 height 3
click at [658, 448] on div "00:04 01:39" at bounding box center [660, 450] width 460 height 10
click at [660, 451] on p-slider at bounding box center [659, 450] width 385 height 3
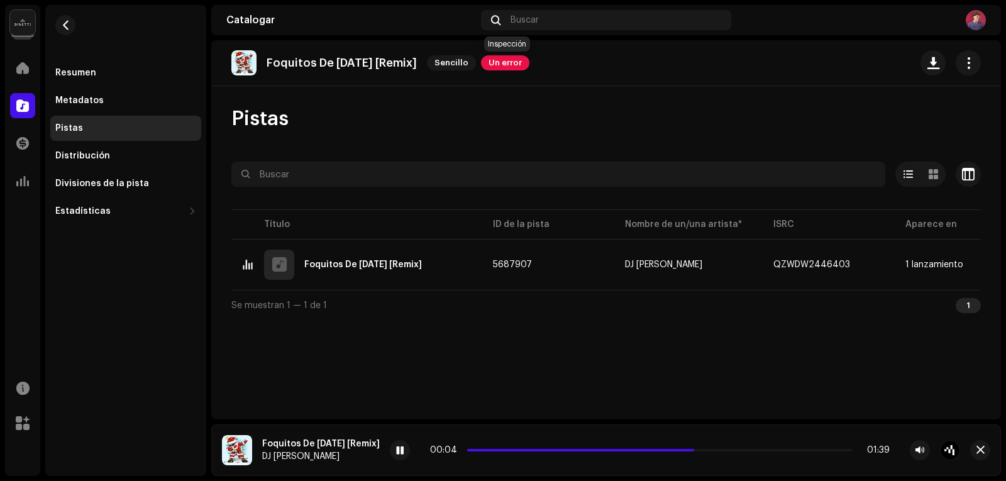
click at [507, 58] on span "Un error" at bounding box center [505, 62] width 48 height 15
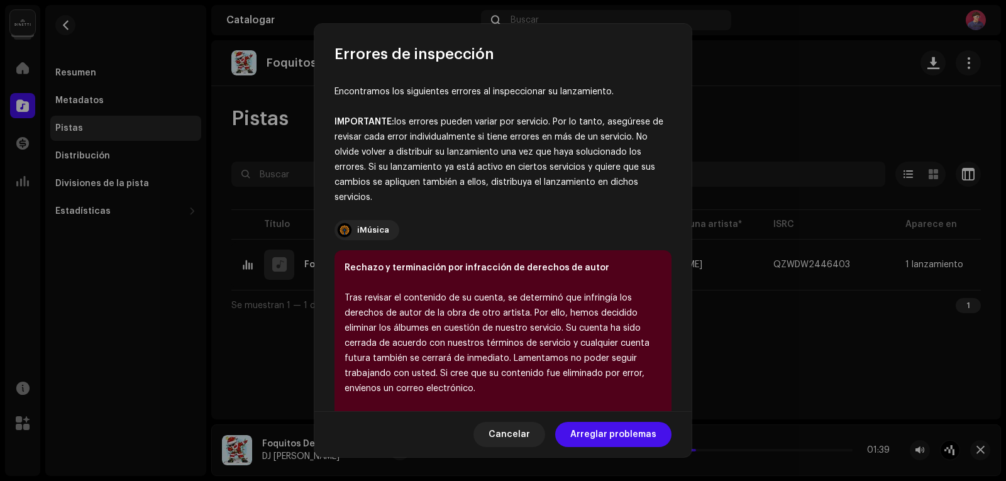
click at [362, 231] on font "iMúsica" at bounding box center [373, 230] width 32 height 8
click at [351, 231] on div at bounding box center [344, 230] width 15 height 15
click at [348, 230] on div at bounding box center [344, 230] width 15 height 15
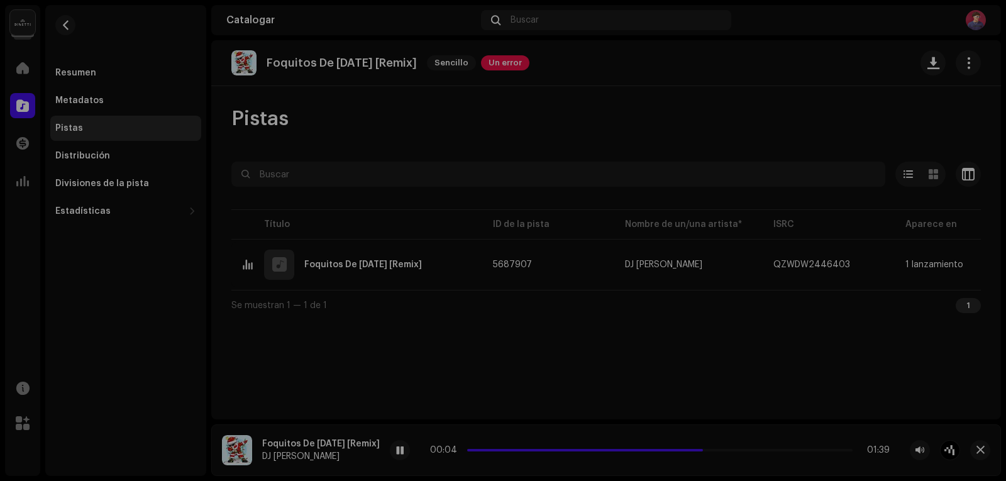
click at [88, 223] on div "Errores de inspección Encontramos los siguientes errores al inspeccionar su lan…" at bounding box center [503, 240] width 1006 height 481
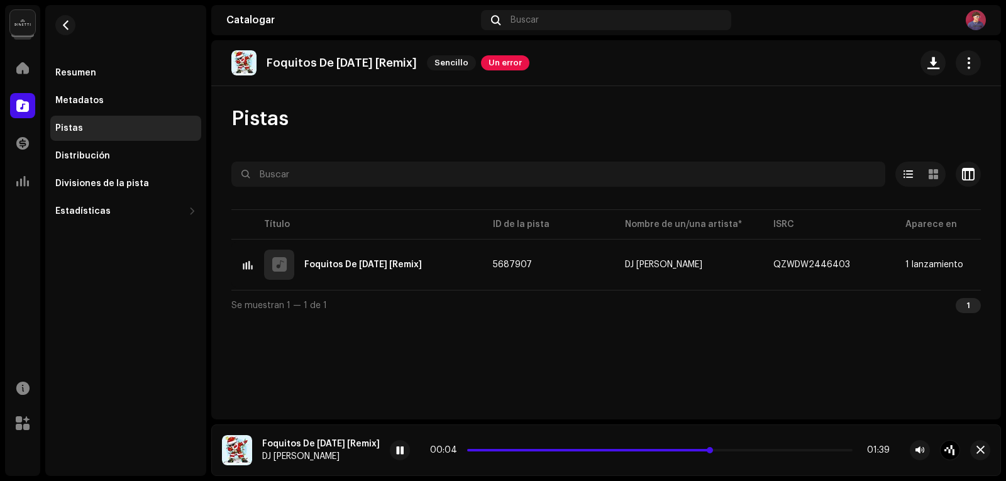
click at [762, 450] on p-slider at bounding box center [659, 450] width 385 height 3
click at [802, 450] on p-slider at bounding box center [659, 450] width 385 height 3
click at [818, 450] on p-slider at bounding box center [659, 450] width 385 height 3
click at [581, 446] on div "00:04 01:39" at bounding box center [660, 450] width 460 height 10
click at [581, 449] on span at bounding box center [643, 450] width 352 height 3
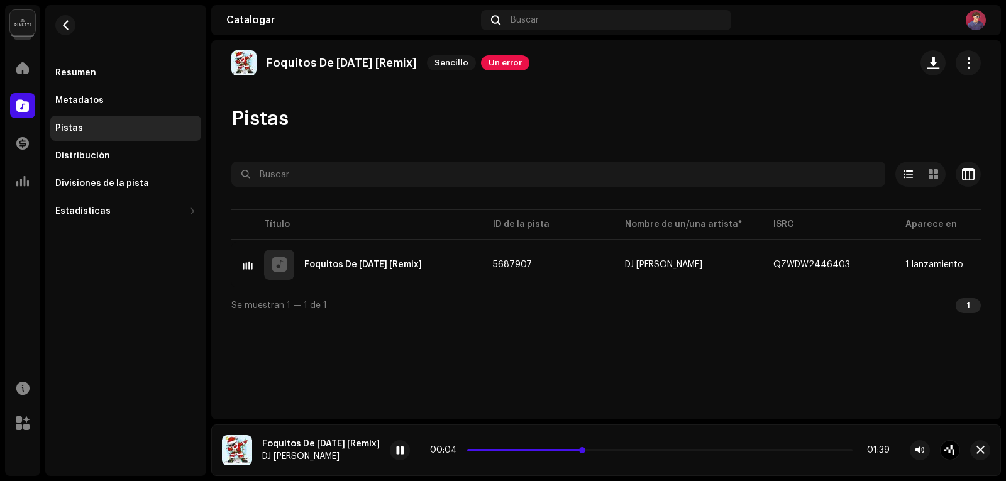
click at [536, 450] on span at bounding box center [525, 450] width 117 height 3
click at [400, 450] on span at bounding box center [400, 451] width 8 height 10
click at [402, 452] on span at bounding box center [400, 451] width 8 height 10
drag, startPoint x: 404, startPoint y: 452, endPoint x: 410, endPoint y: 445, distance: 9.8
click at [404, 451] on span at bounding box center [400, 451] width 8 height 10
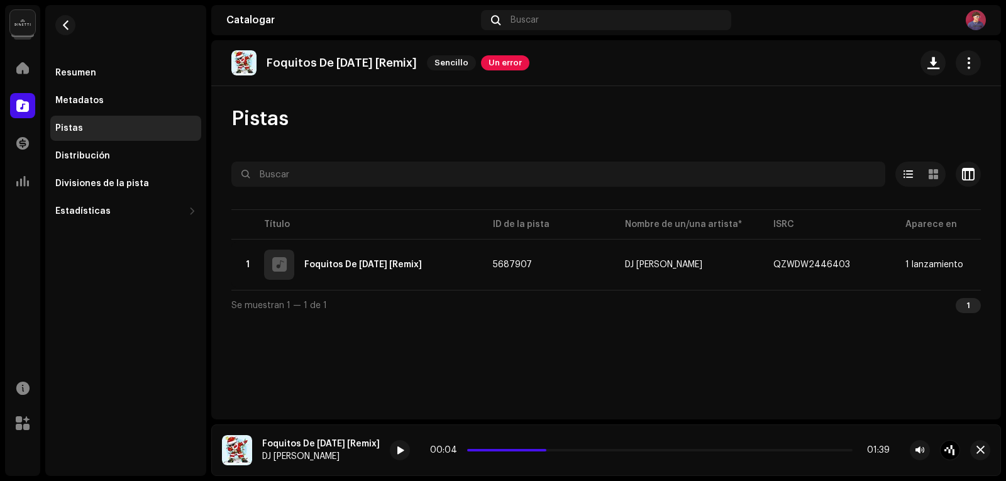
click at [104, 132] on div "Pistas" at bounding box center [125, 128] width 141 height 10
click at [520, 60] on font "Un error" at bounding box center [505, 62] width 33 height 8
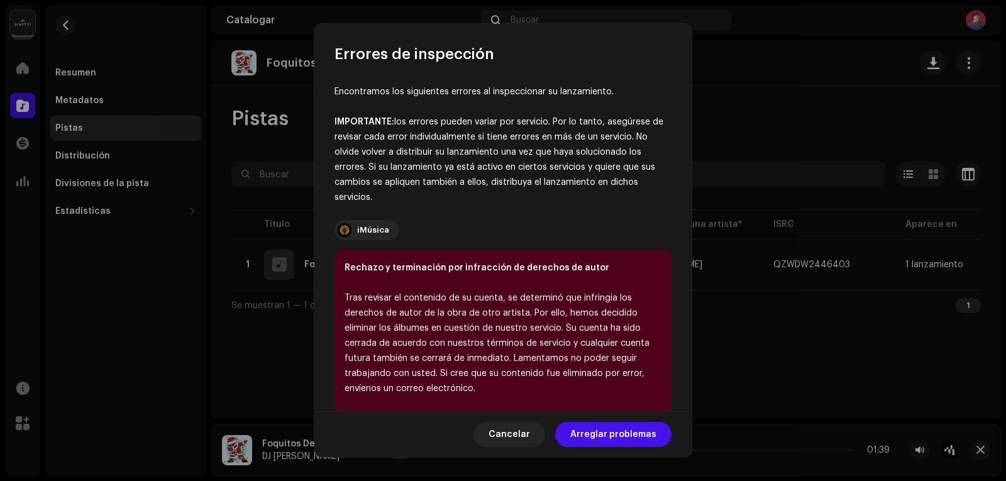
click at [626, 424] on span "Arreglar problemas" at bounding box center [613, 434] width 86 height 25
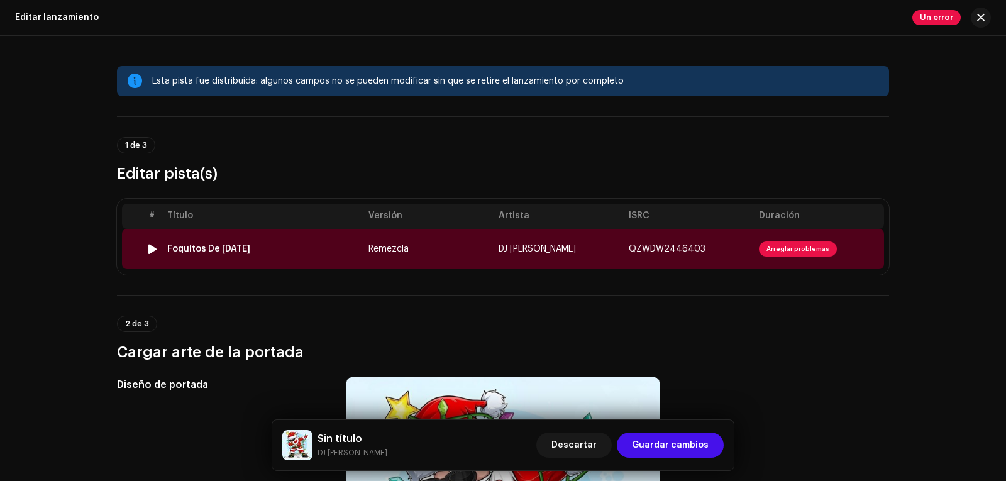
click at [787, 247] on font "Arreglar problemas" at bounding box center [798, 249] width 63 height 6
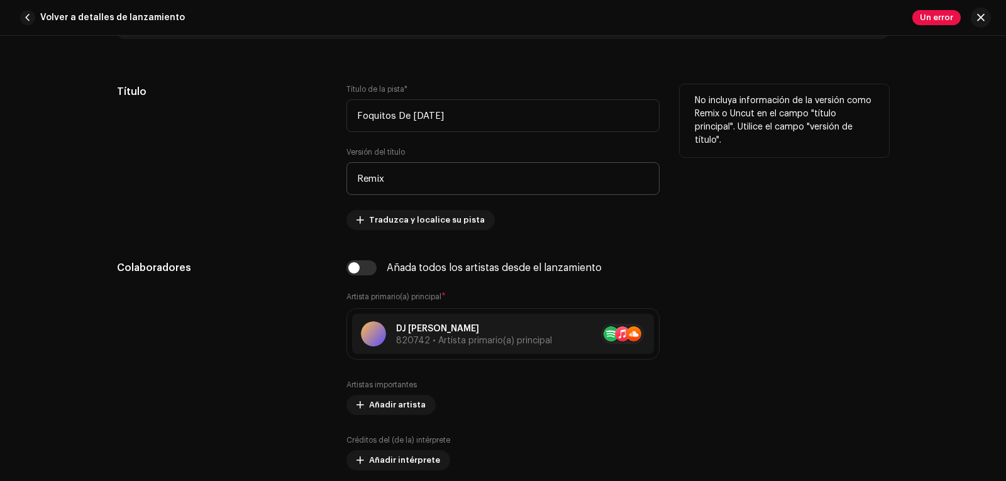
scroll to position [880, 0]
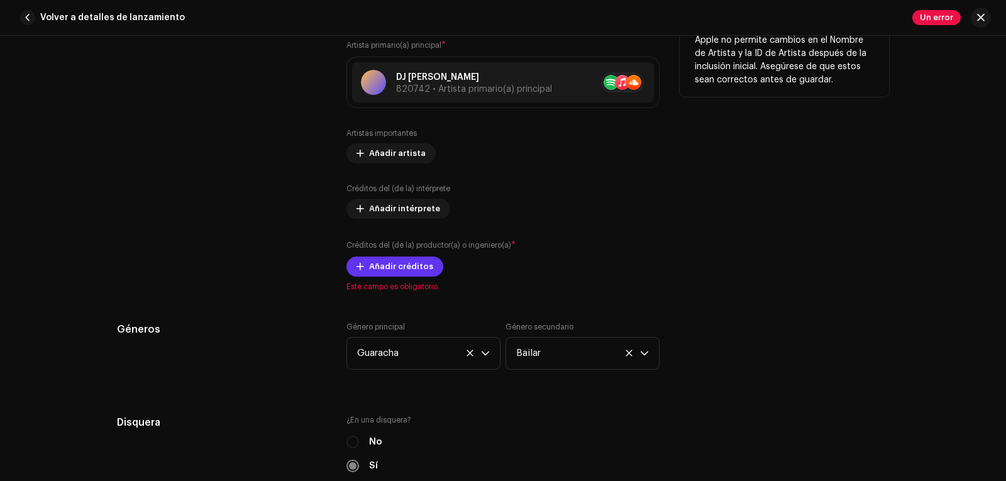
click at [413, 267] on font "Añadir créditos" at bounding box center [401, 266] width 64 height 8
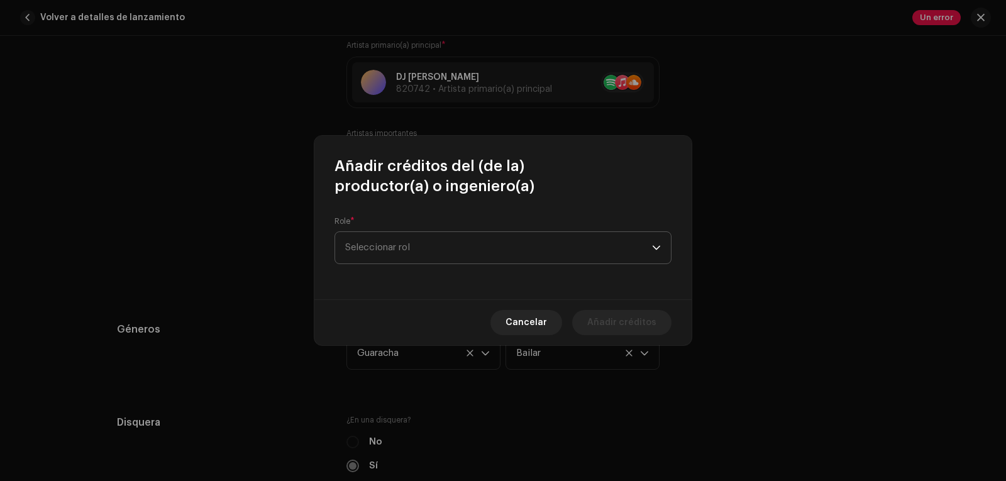
click at [382, 235] on span "Seleccionar rol" at bounding box center [498, 247] width 307 height 31
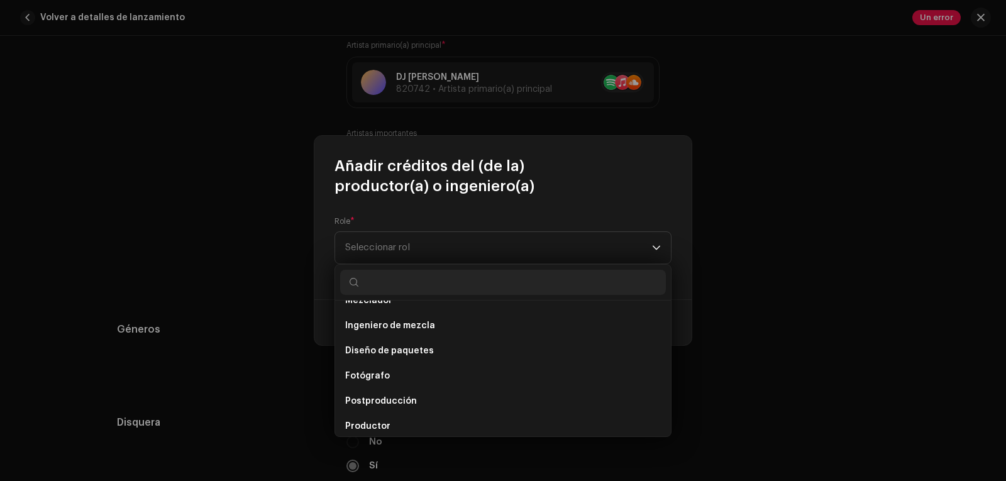
scroll to position [553, 0]
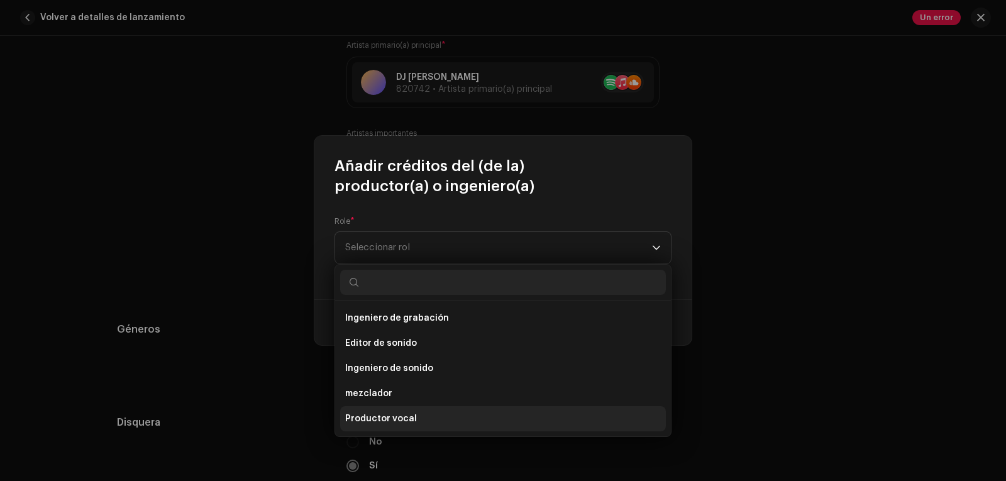
click at [433, 418] on li "Productor vocal" at bounding box center [503, 418] width 326 height 25
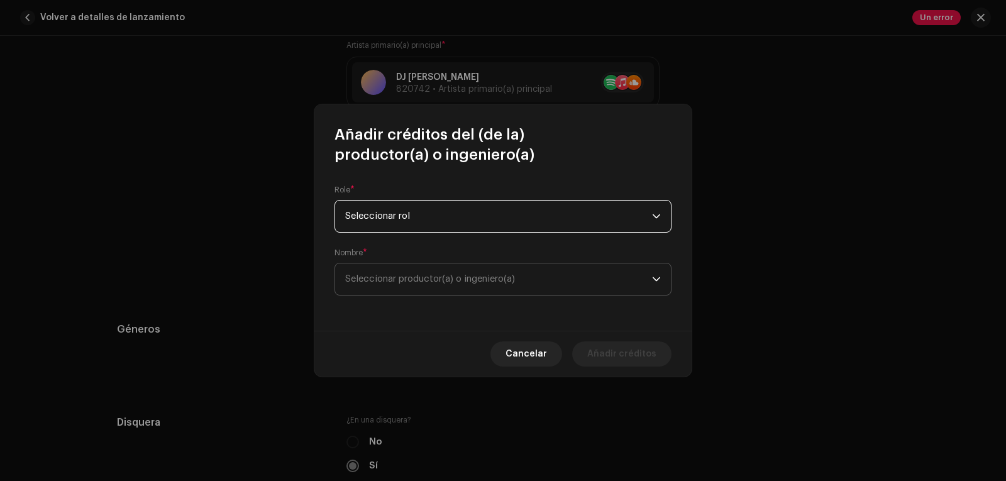
click at [399, 275] on font "Seleccionar productor(a) o ingeniero(a)" at bounding box center [430, 278] width 170 height 9
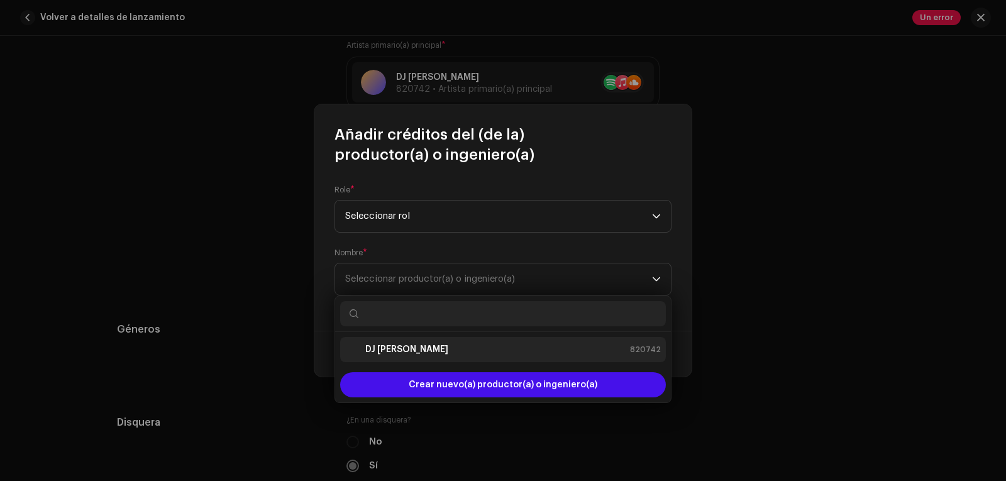
click at [397, 347] on font "DJ [PERSON_NAME]" at bounding box center [406, 349] width 83 height 9
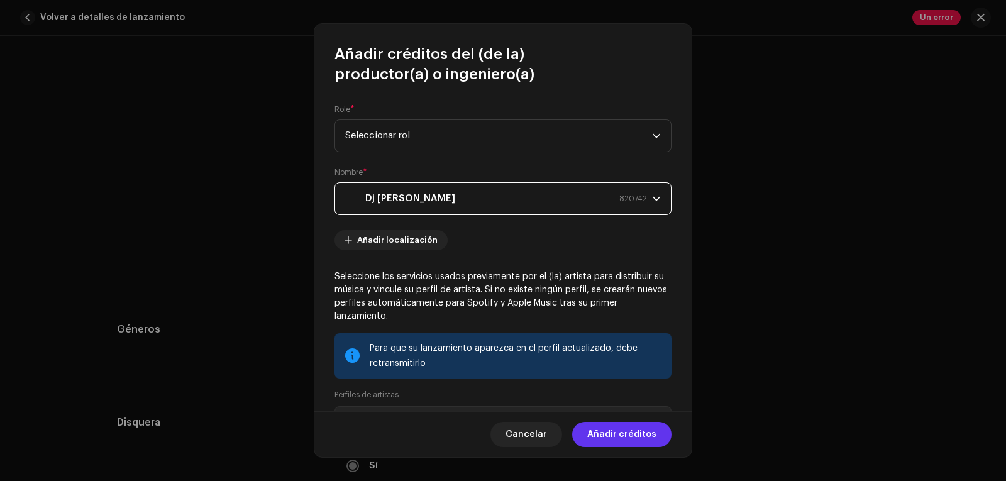
click at [624, 436] on font "Añadir créditos" at bounding box center [621, 434] width 69 height 9
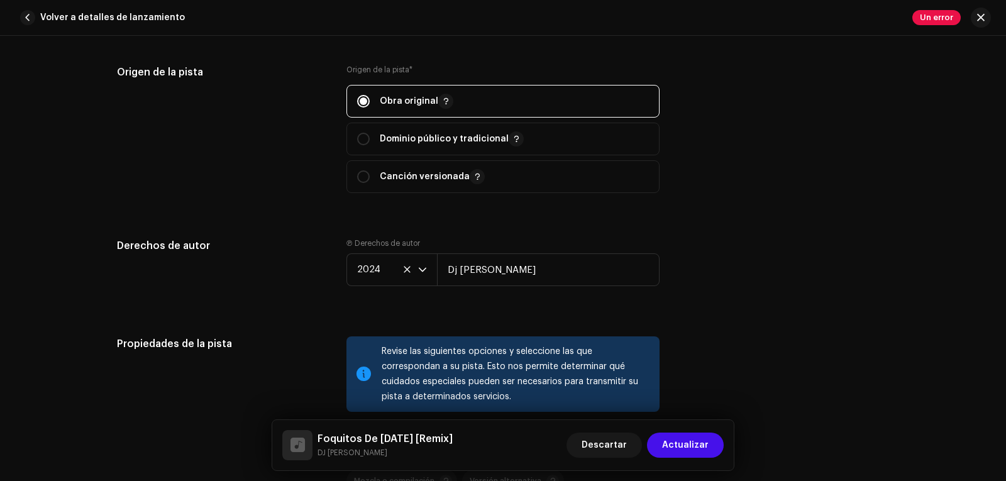
scroll to position [1635, 0]
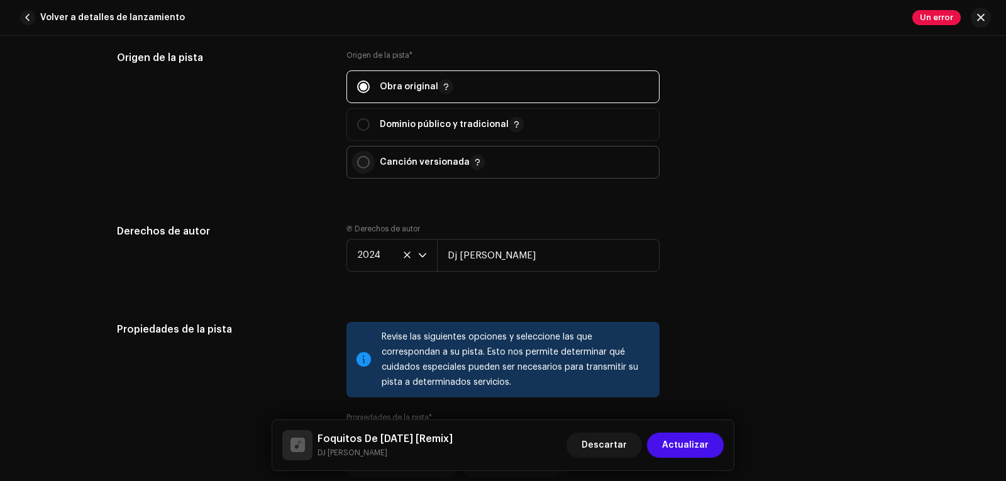
click at [364, 161] on input "radio" at bounding box center [363, 162] width 13 height 13
radio input "true"
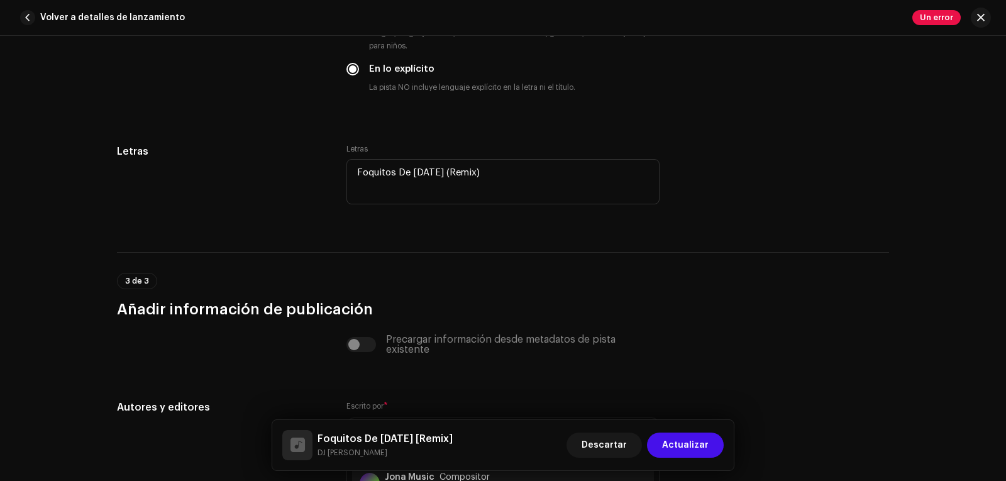
scroll to position [2264, 0]
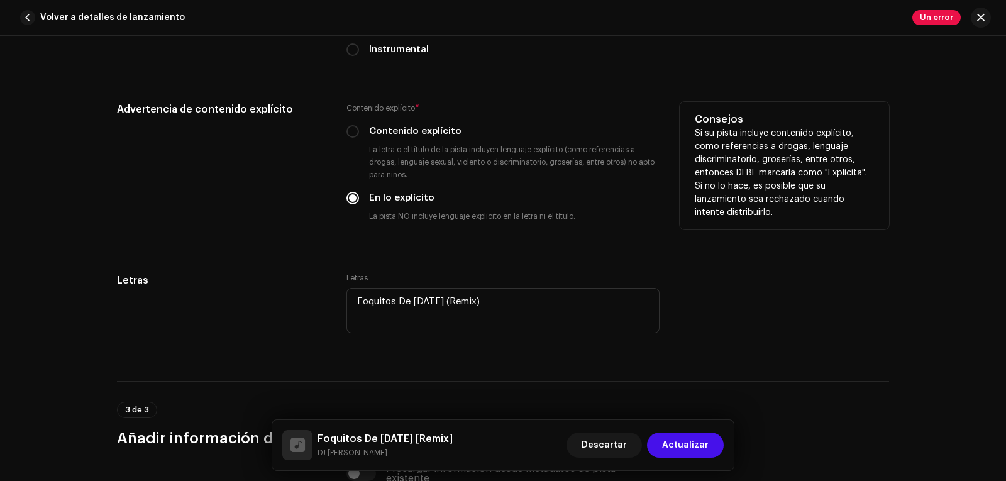
click at [350, 44] on input "Instrumental" at bounding box center [353, 49] width 13 height 13
radio input "true"
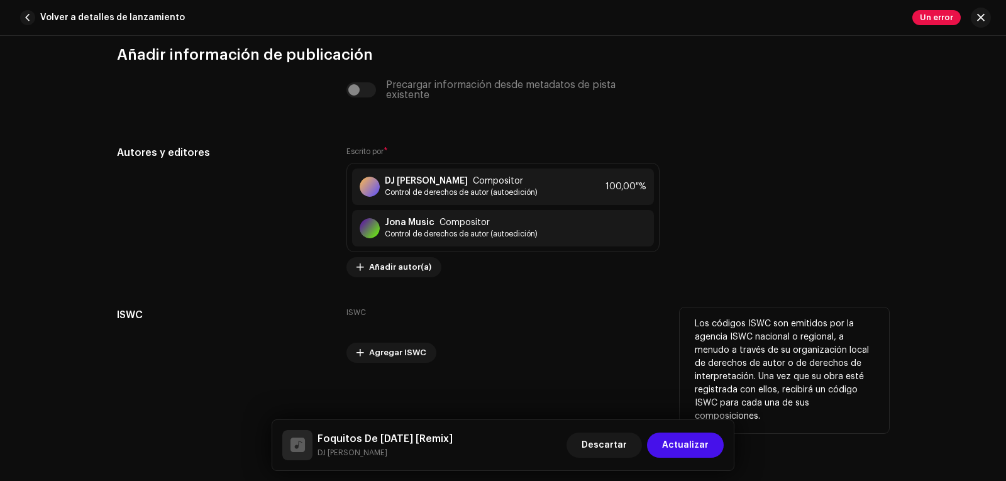
scroll to position [2479, 0]
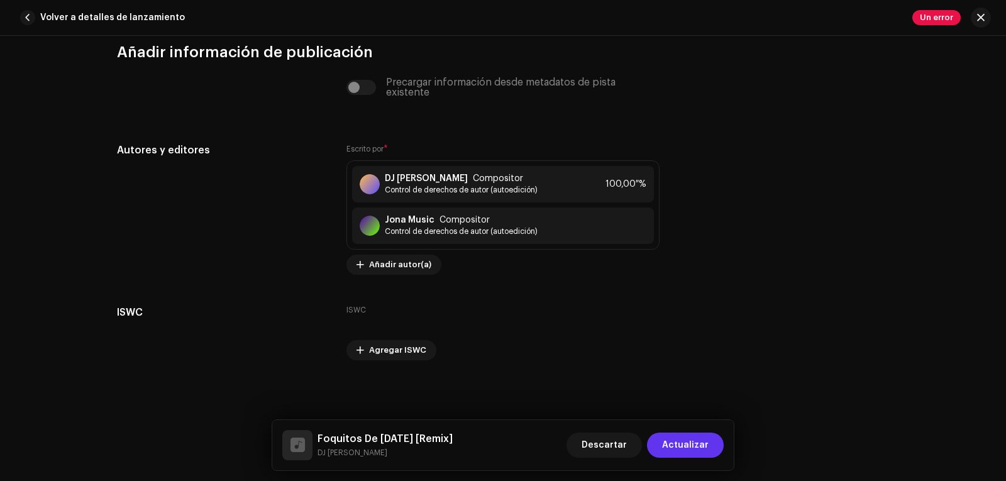
click at [685, 444] on font "Actualizar" at bounding box center [685, 445] width 47 height 9
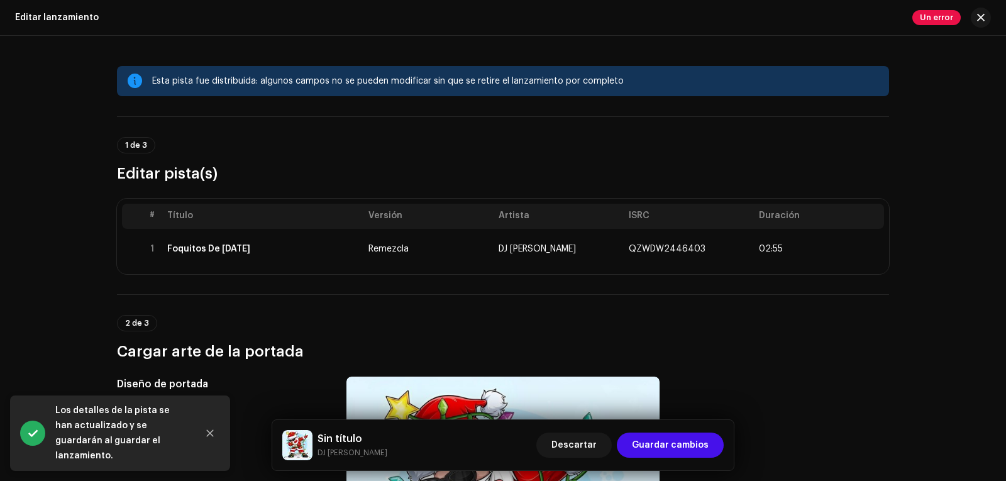
click at [685, 444] on font "Guardar cambios" at bounding box center [670, 445] width 77 height 9
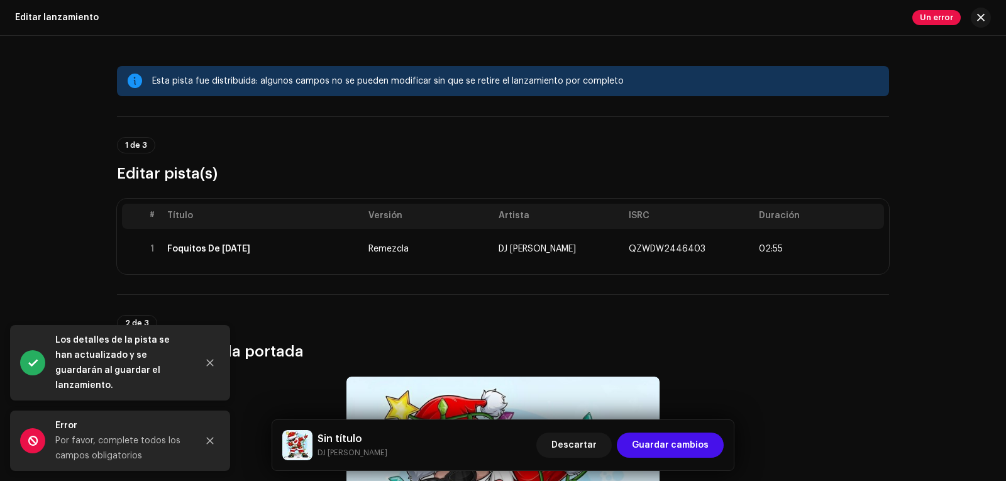
click at [685, 444] on font "Guardar cambios" at bounding box center [670, 445] width 77 height 9
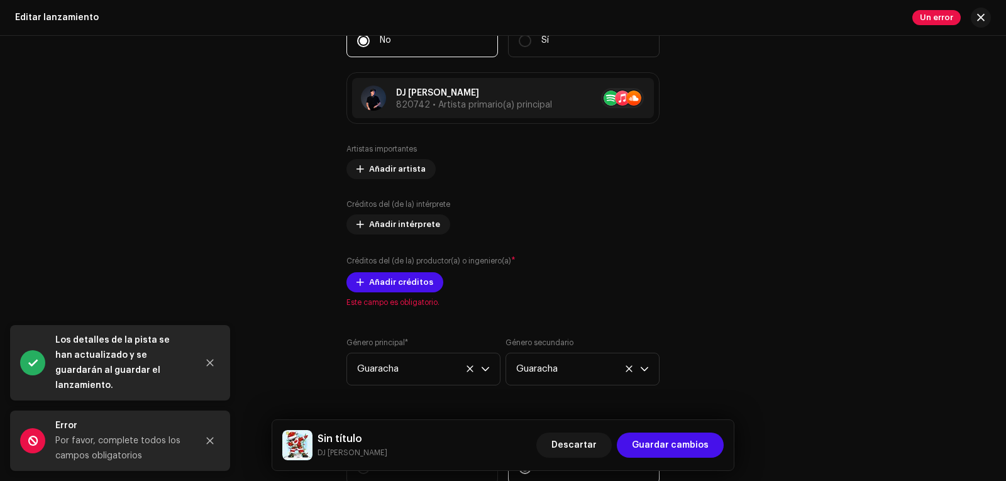
scroll to position [1321, 0]
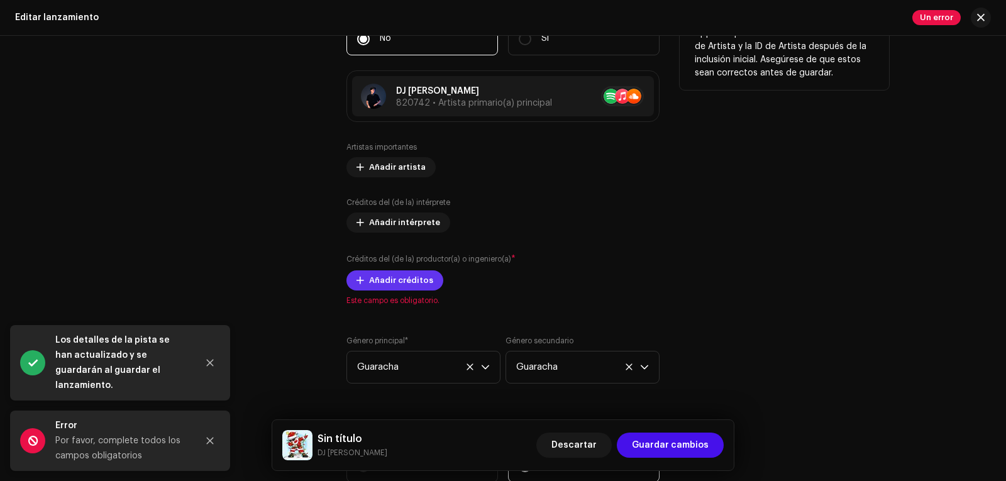
click at [381, 279] on font "Añadir créditos" at bounding box center [401, 280] width 64 height 8
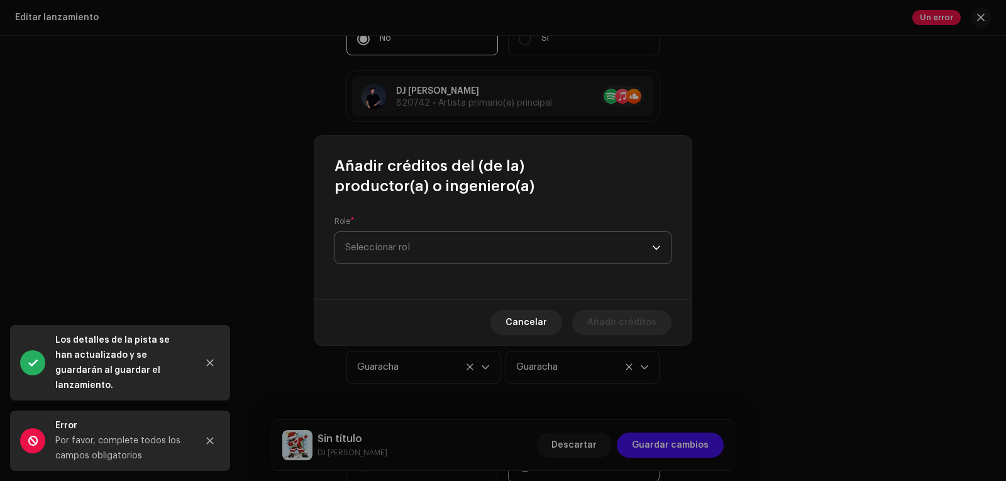
click at [408, 245] on font "Seleccionar rol" at bounding box center [377, 247] width 65 height 9
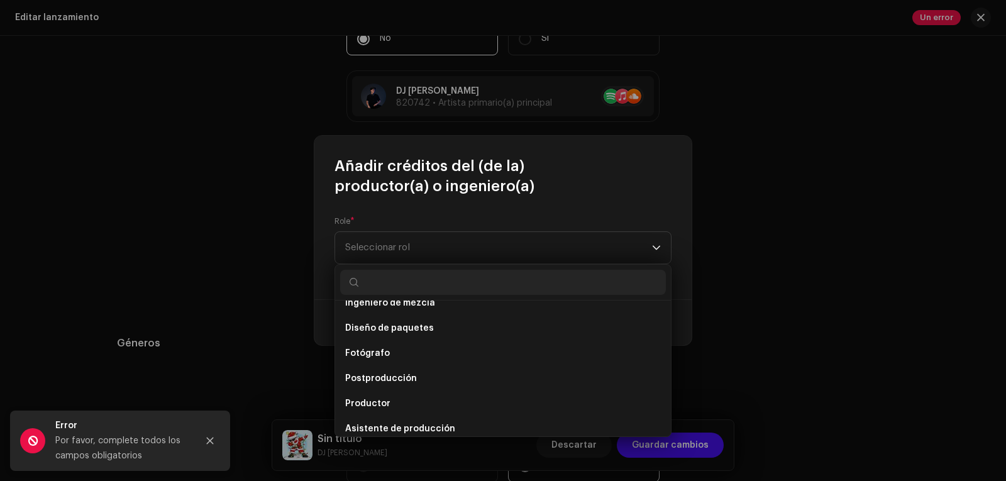
scroll to position [553, 0]
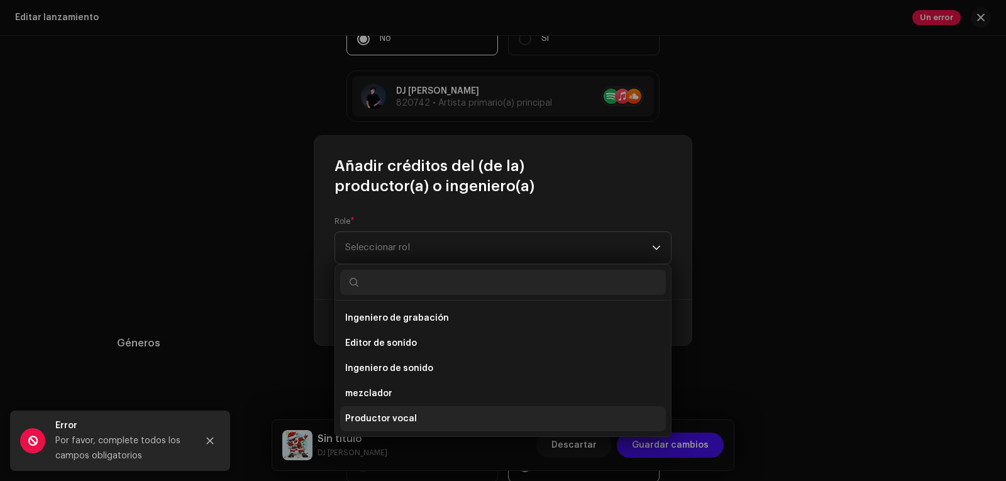
click at [397, 413] on span "Productor vocal" at bounding box center [381, 419] width 72 height 13
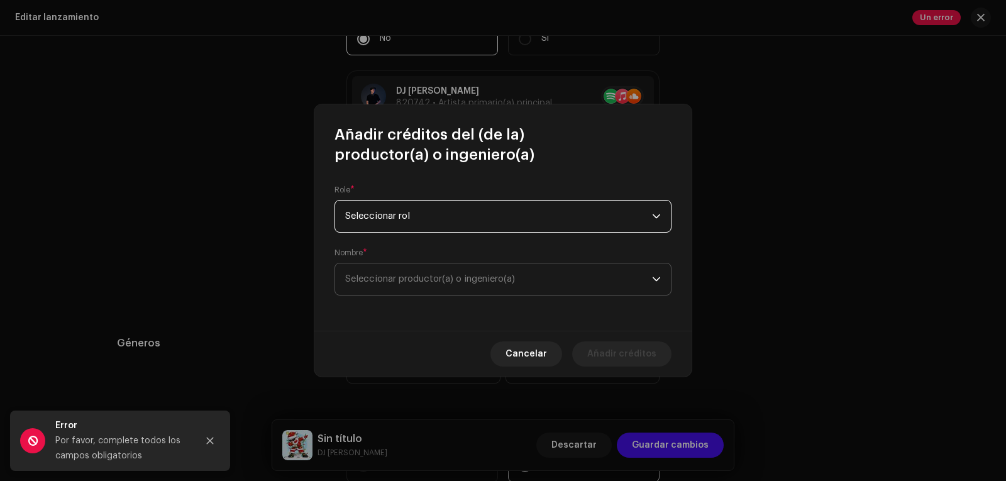
drag, startPoint x: 379, startPoint y: 275, endPoint x: 373, endPoint y: 290, distance: 15.5
click at [378, 275] on font "Seleccionar productor(a) o ingeniero(a)" at bounding box center [430, 278] width 170 height 9
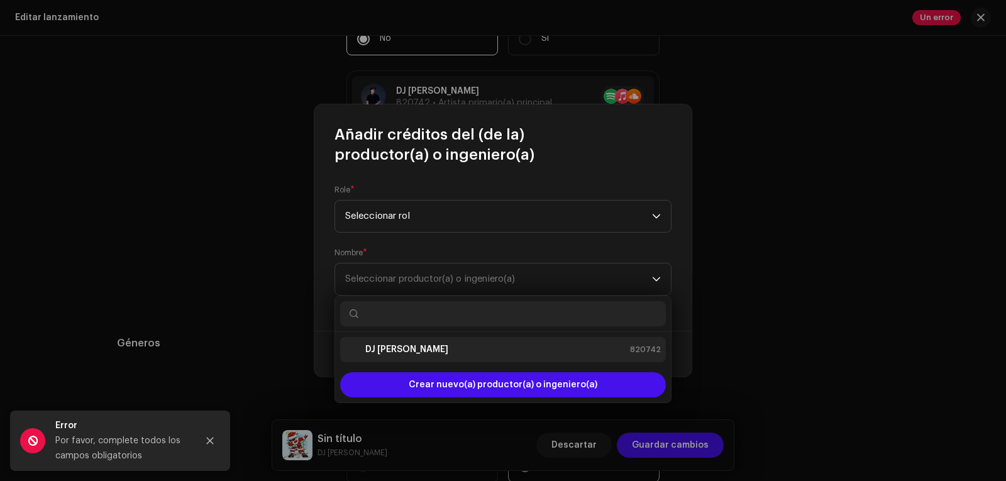
click at [371, 351] on font "DJ [PERSON_NAME]" at bounding box center [406, 349] width 83 height 9
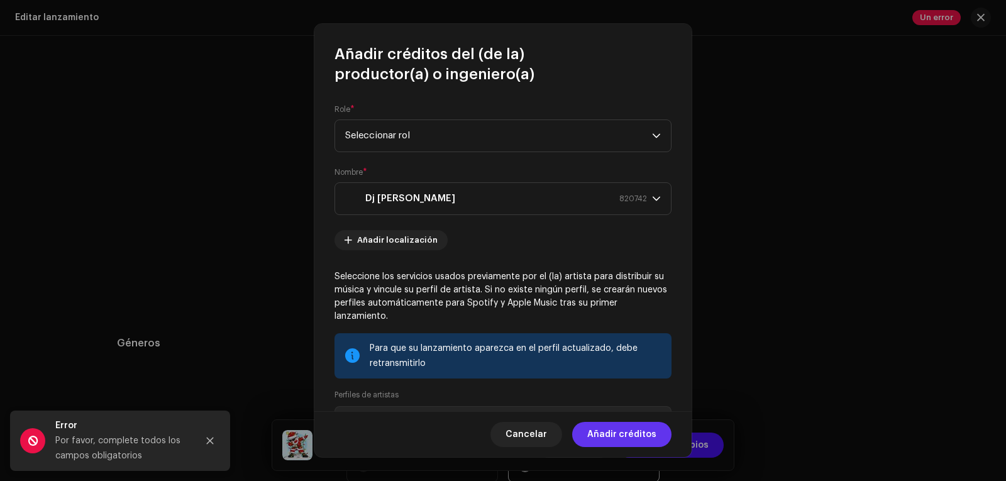
click at [620, 435] on font "Añadir créditos" at bounding box center [621, 434] width 69 height 9
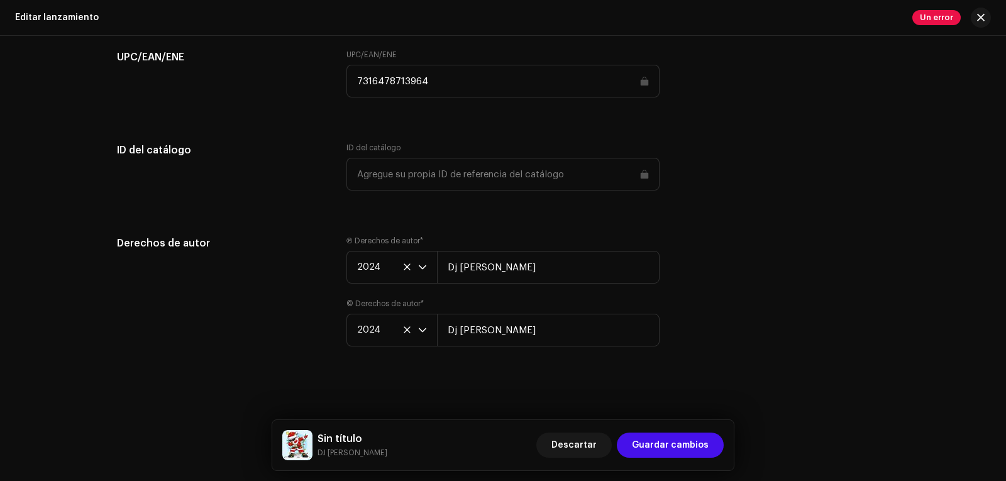
scroll to position [1994, 0]
click at [650, 440] on span "Guardar cambios" at bounding box center [670, 445] width 77 height 25
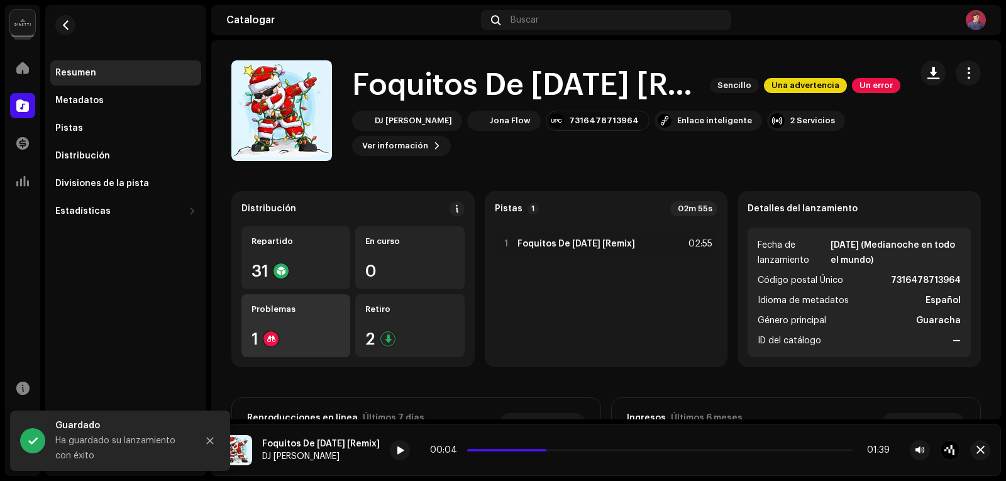
click at [289, 326] on div "Problemas 1" at bounding box center [295, 325] width 109 height 63
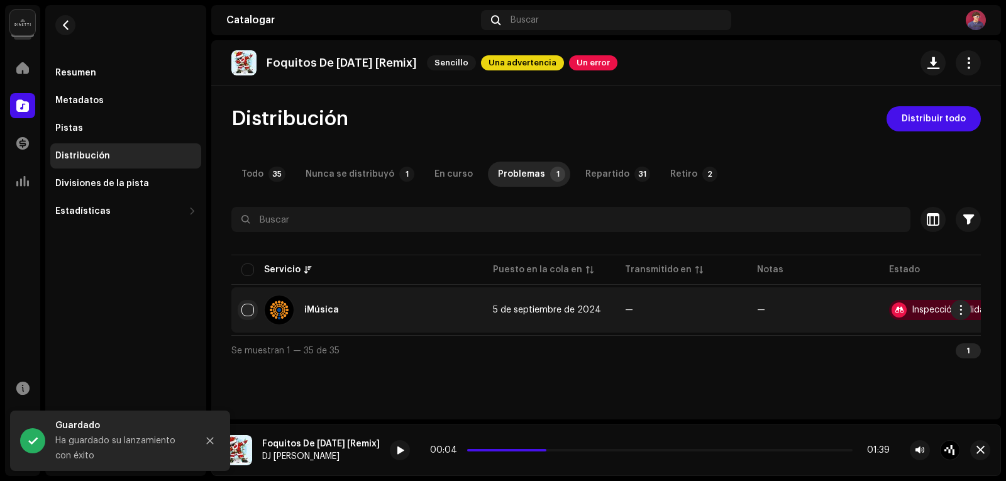
click at [244, 306] on input "checkbox" at bounding box center [247, 310] width 13 height 13
checkbox input "true"
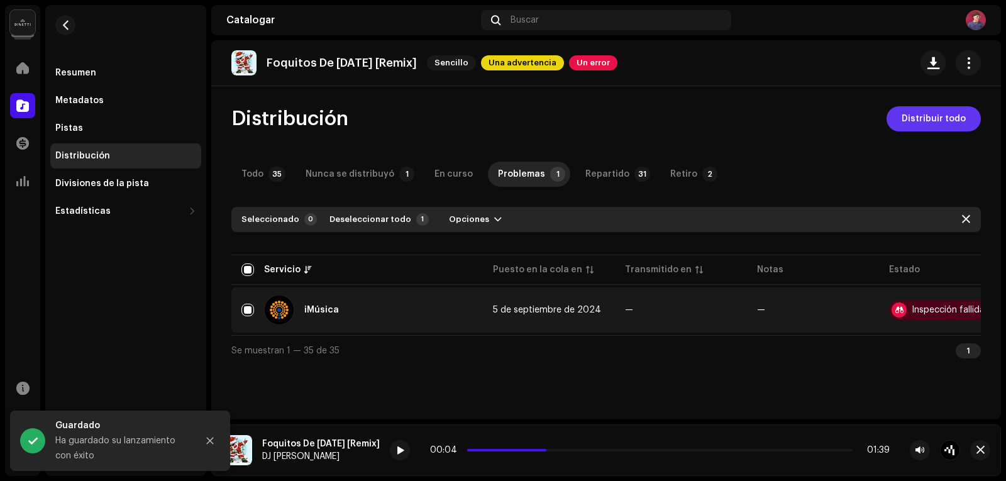
click at [931, 118] on font "Distribuir todo" at bounding box center [934, 118] width 64 height 9
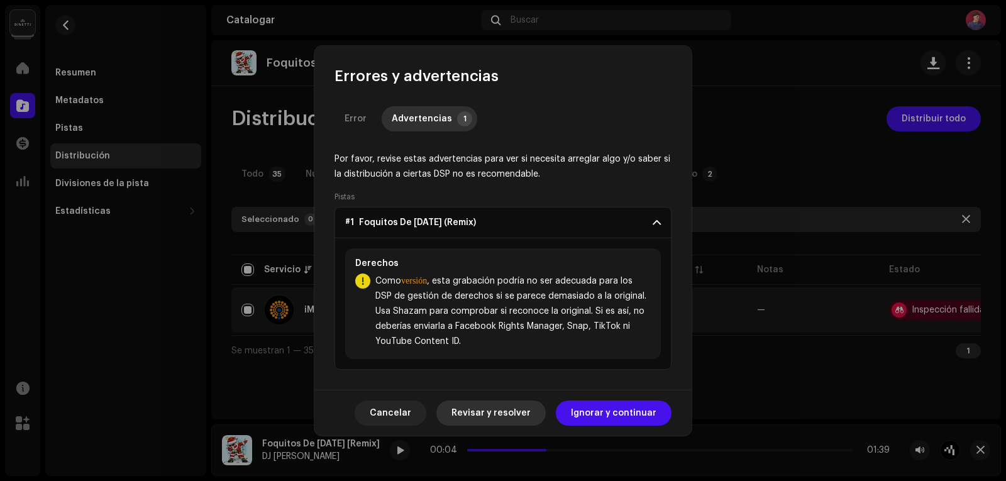
click at [497, 409] on span "Revisar y resolver" at bounding box center [491, 413] width 79 height 25
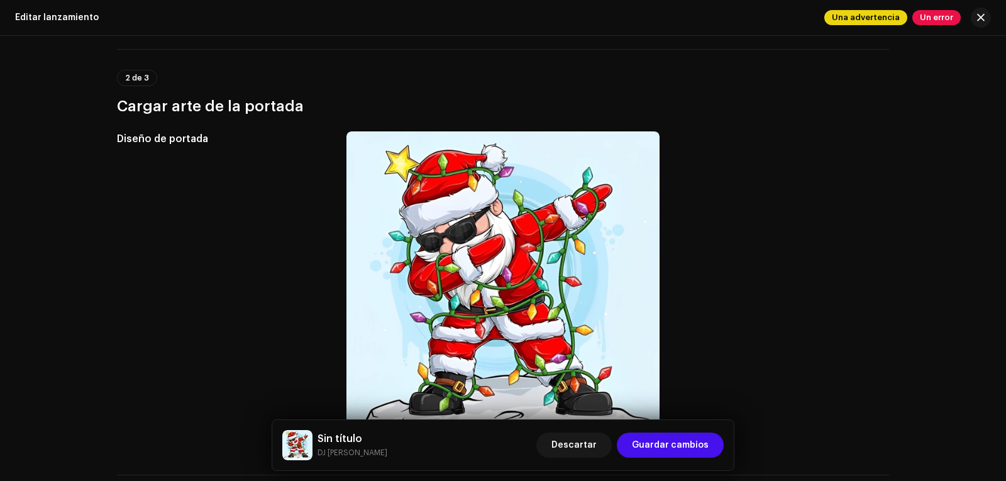
scroll to position [252, 0]
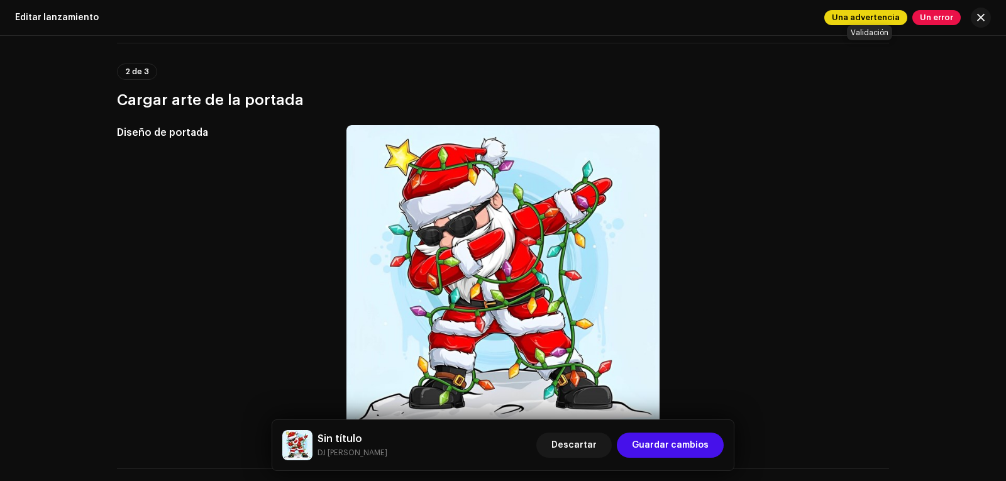
click at [884, 11] on span "Una advertencia" at bounding box center [865, 17] width 83 height 15
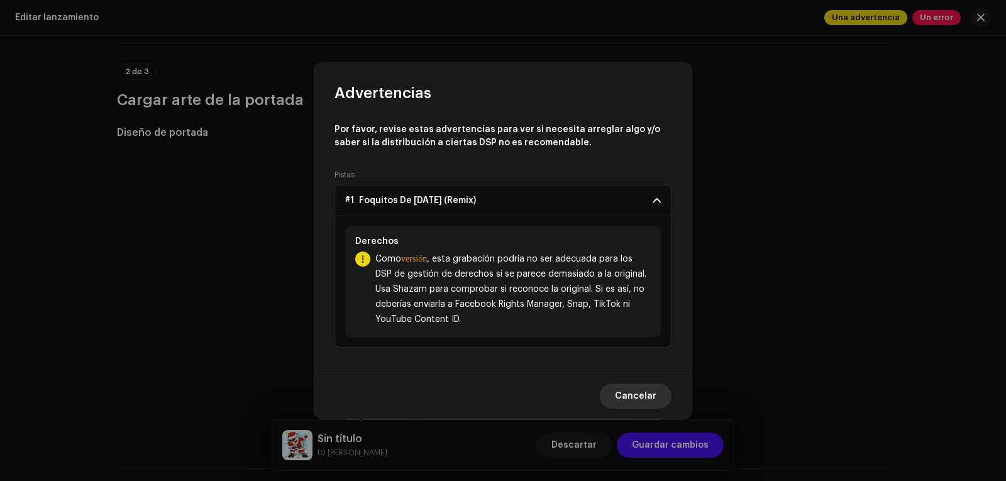
click at [638, 396] on font "Cancelar" at bounding box center [636, 396] width 42 height 9
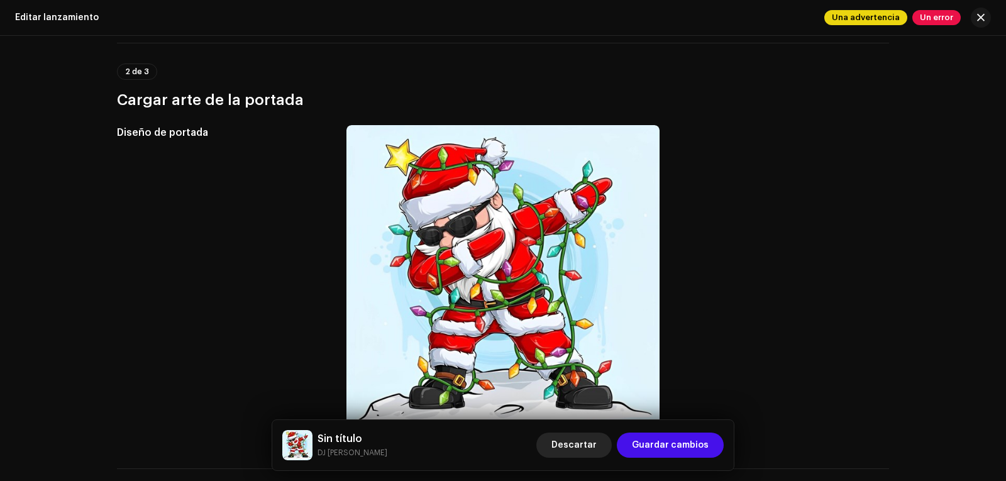
click at [571, 435] on span "Descartar" at bounding box center [574, 445] width 45 height 25
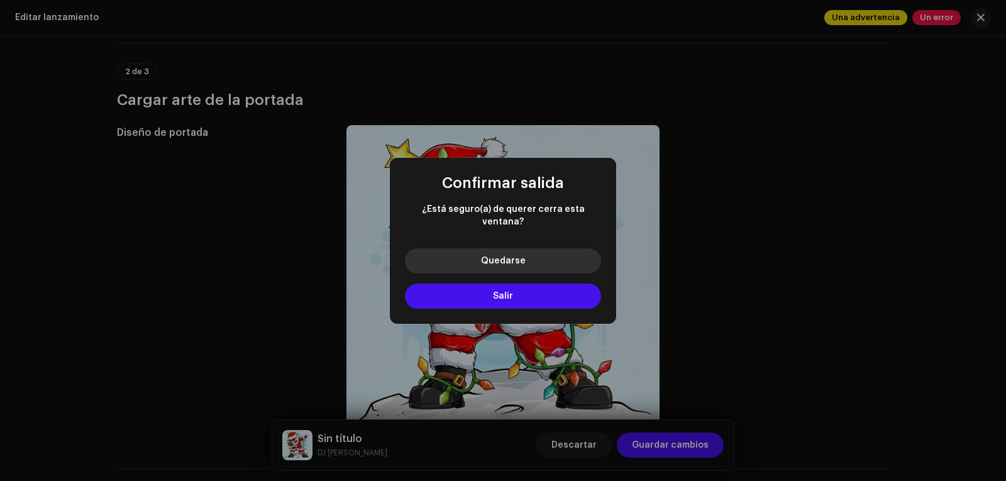
click at [501, 257] on span "Quedarse" at bounding box center [503, 261] width 45 height 9
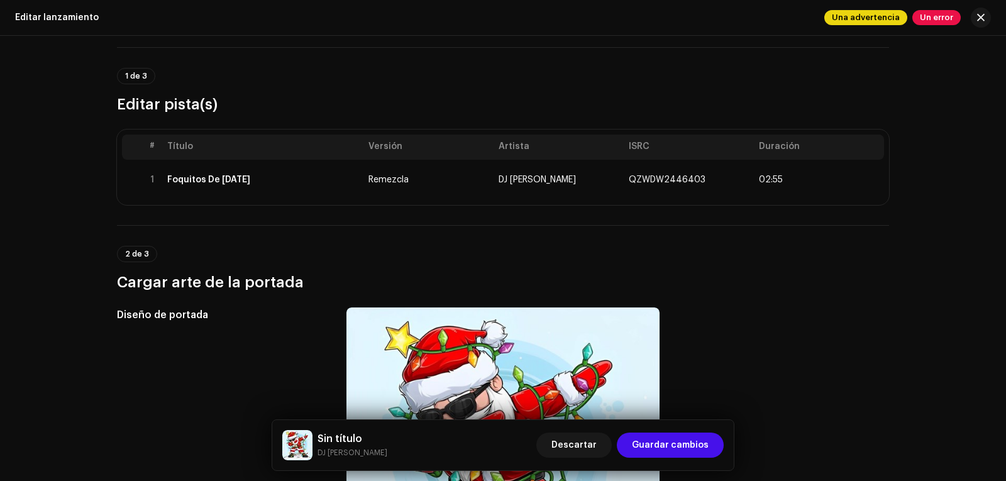
scroll to position [0, 0]
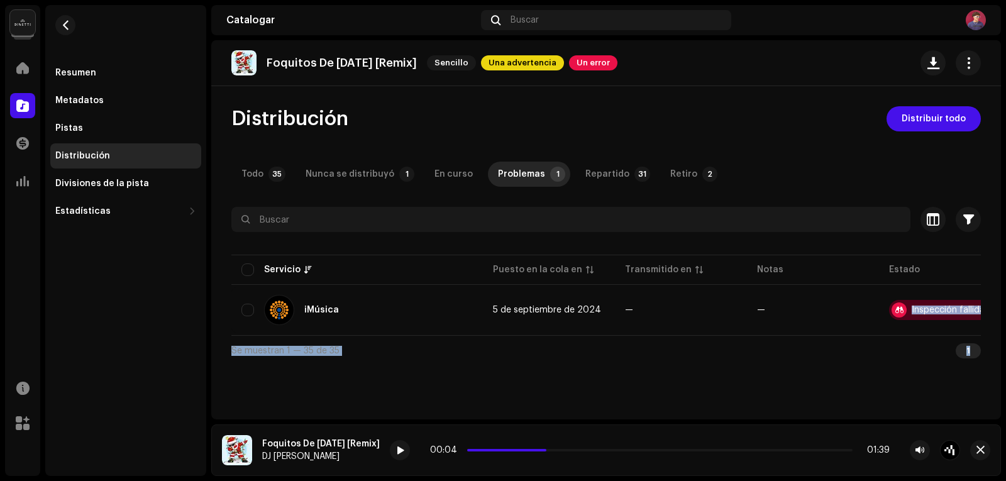
scroll to position [0, 30]
drag, startPoint x: 905, startPoint y: 332, endPoint x: 968, endPoint y: 341, distance: 64.1
click at [977, 342] on div "Seleccionado 0 Seleccionar todo 1 Opciones Filtros Estado Inspección fallida Er…" at bounding box center [606, 286] width 750 height 158
drag, startPoint x: 909, startPoint y: 381, endPoint x: 911, endPoint y: 365, distance: 15.8
click at [909, 379] on div "Foquitos De [DATE] [Remix] Sencillo Una advertencia Un error Distribución Distr…" at bounding box center [606, 229] width 790 height 379
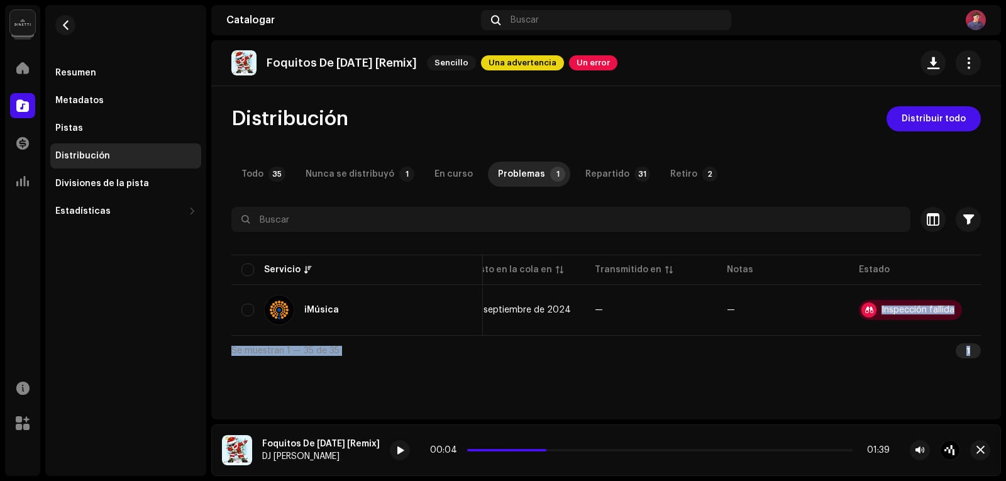
click at [897, 364] on div "Se muestran 1 — 35 de 35 1" at bounding box center [606, 350] width 750 height 30
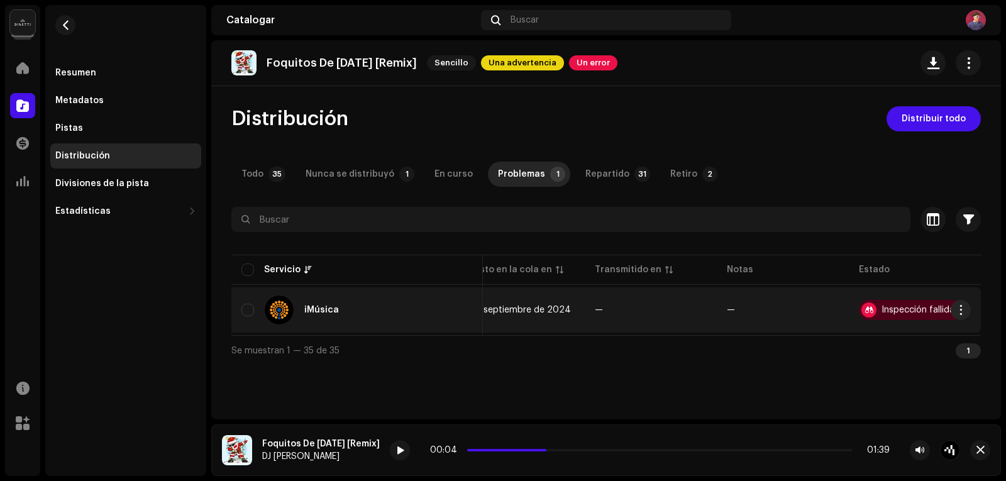
click at [906, 308] on font "Inspección fallida" at bounding box center [918, 310] width 73 height 9
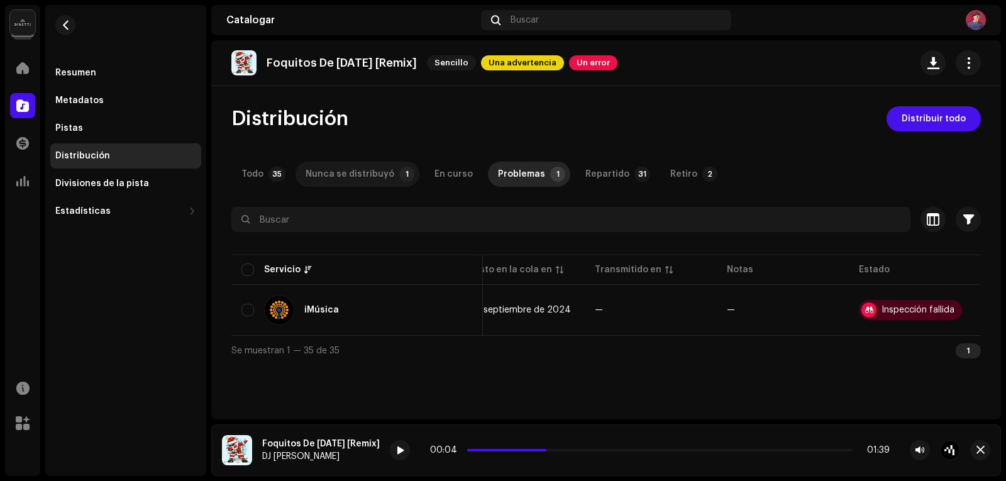
click at [340, 177] on font "Nunca se distribuyó" at bounding box center [350, 174] width 89 height 9
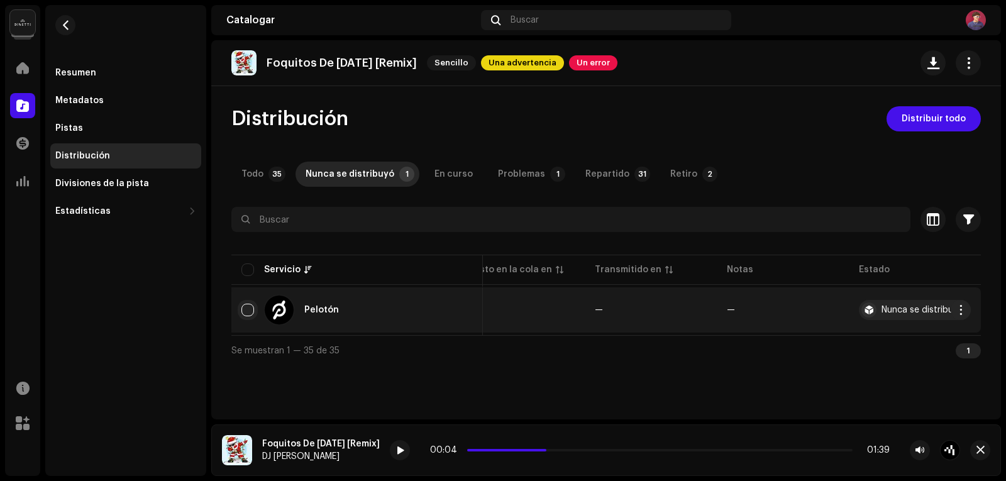
click at [243, 312] on input "checkbox" at bounding box center [247, 310] width 13 height 13
checkbox input "true"
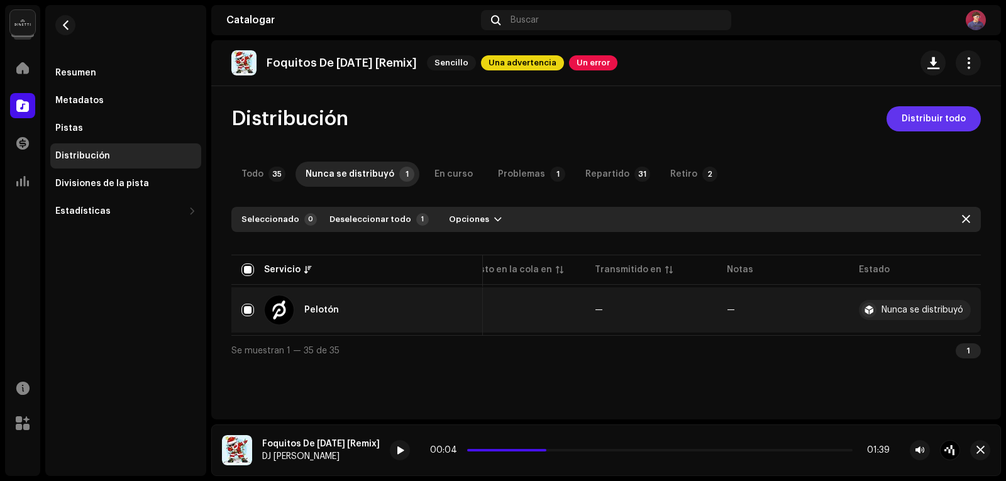
click at [921, 114] on font "Distribuir todo" at bounding box center [934, 118] width 64 height 9
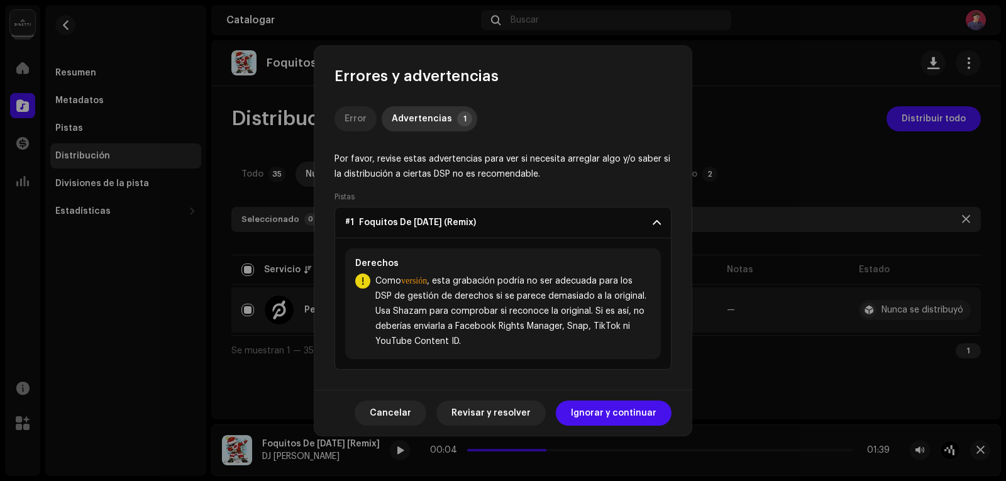
click at [360, 114] on font "Error" at bounding box center [356, 118] width 22 height 9
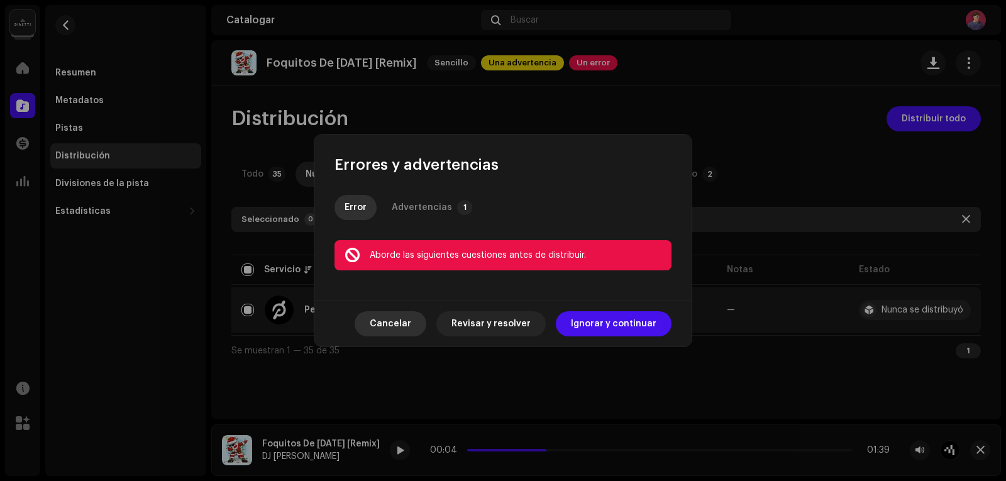
click at [405, 317] on span "Cancelar" at bounding box center [391, 323] width 42 height 25
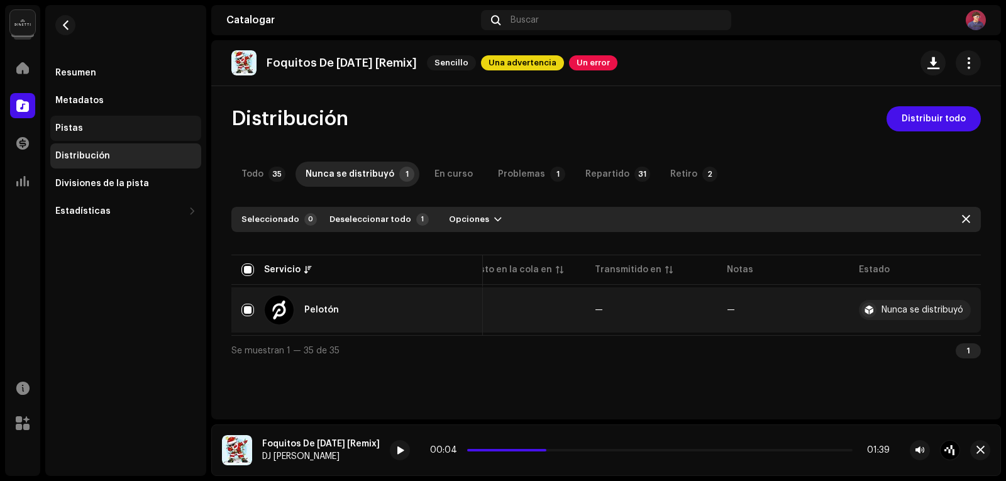
click at [77, 125] on font "Pistas" at bounding box center [69, 128] width 28 height 9
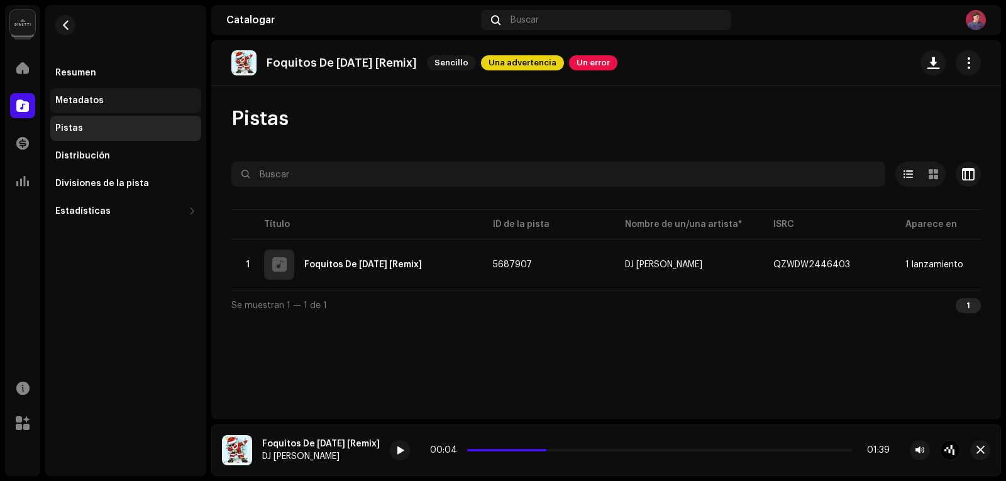
click at [76, 98] on font "Metadatos" at bounding box center [79, 100] width 48 height 9
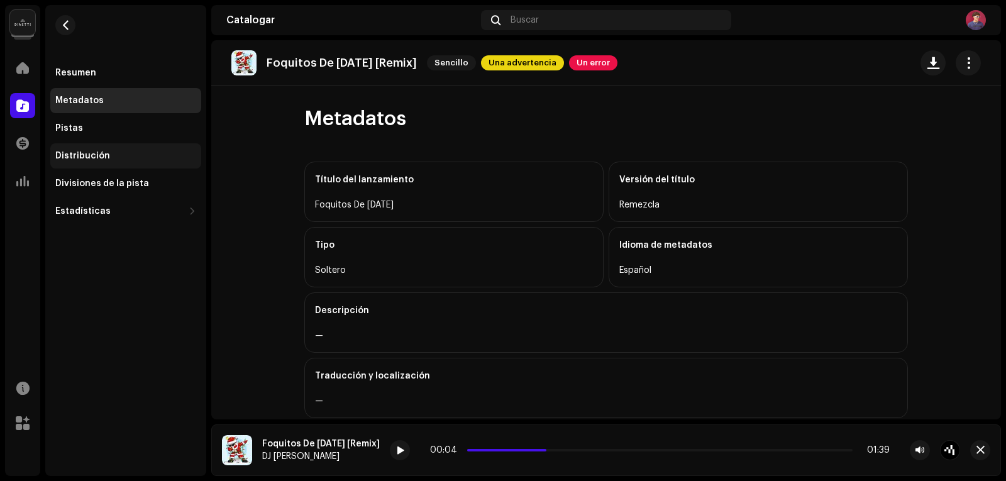
click at [114, 157] on div "Distribución" at bounding box center [125, 156] width 141 height 10
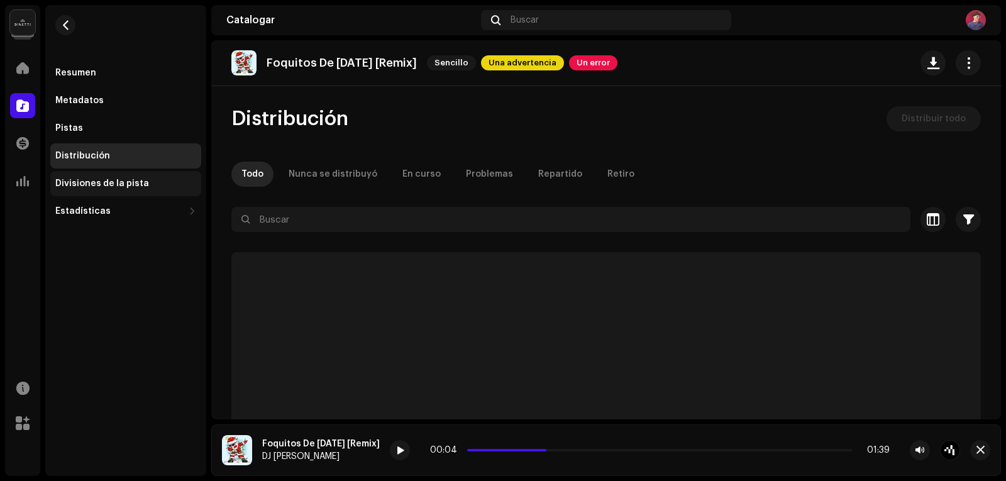
click at [122, 186] on font "Divisiones de la pista" at bounding box center [102, 183] width 94 height 9
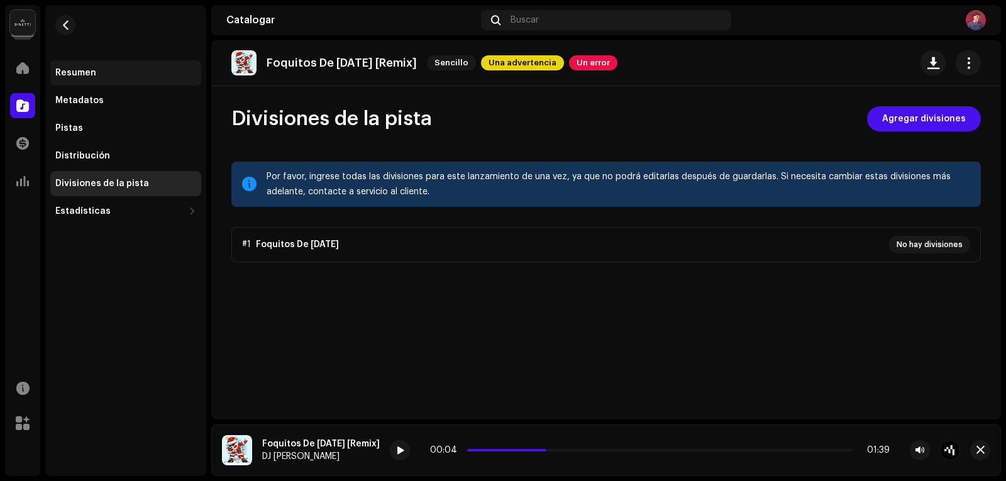
click at [73, 70] on font "Resumen" at bounding box center [75, 73] width 41 height 9
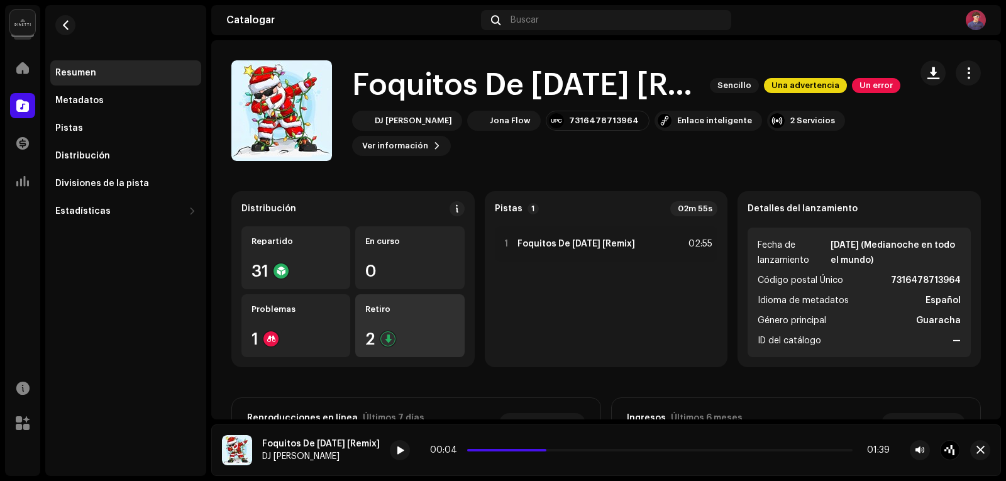
click at [389, 317] on div "Retiro 2" at bounding box center [409, 325] width 109 height 63
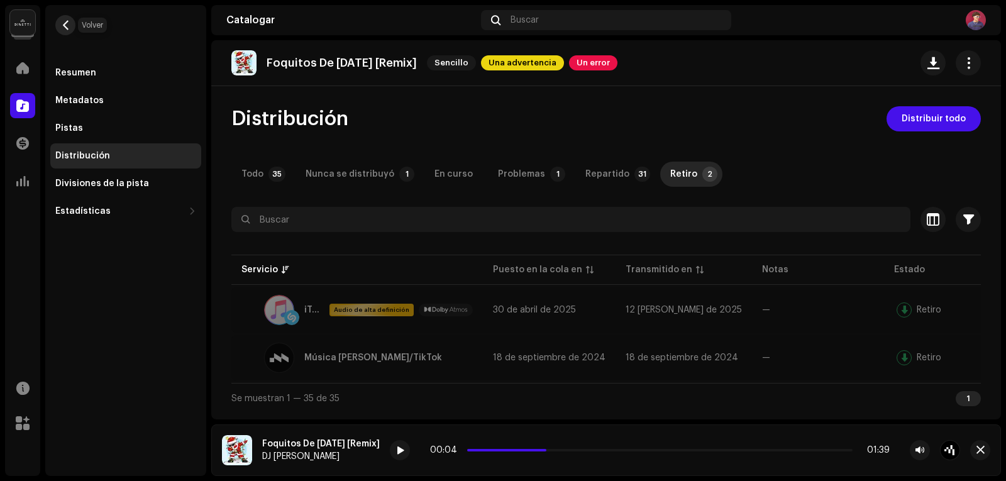
click at [61, 25] on span "button" at bounding box center [65, 25] width 9 height 10
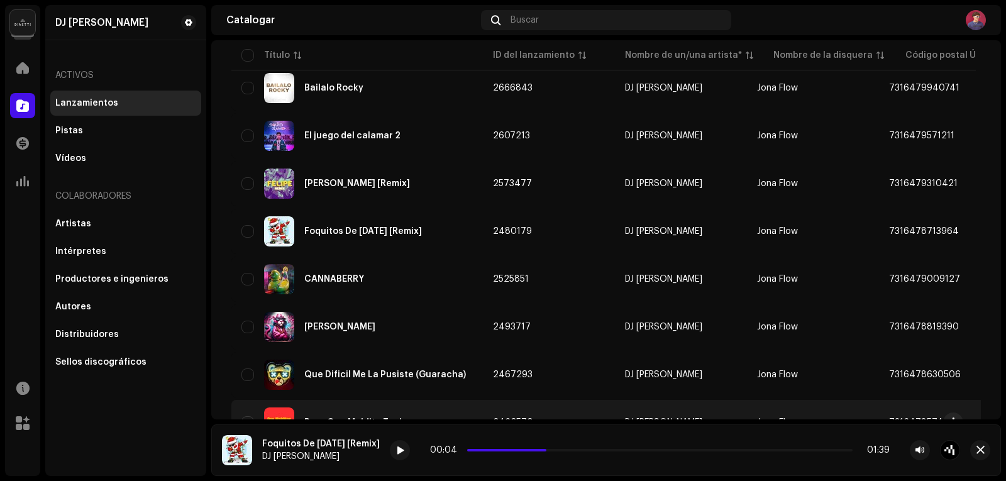
scroll to position [692, 0]
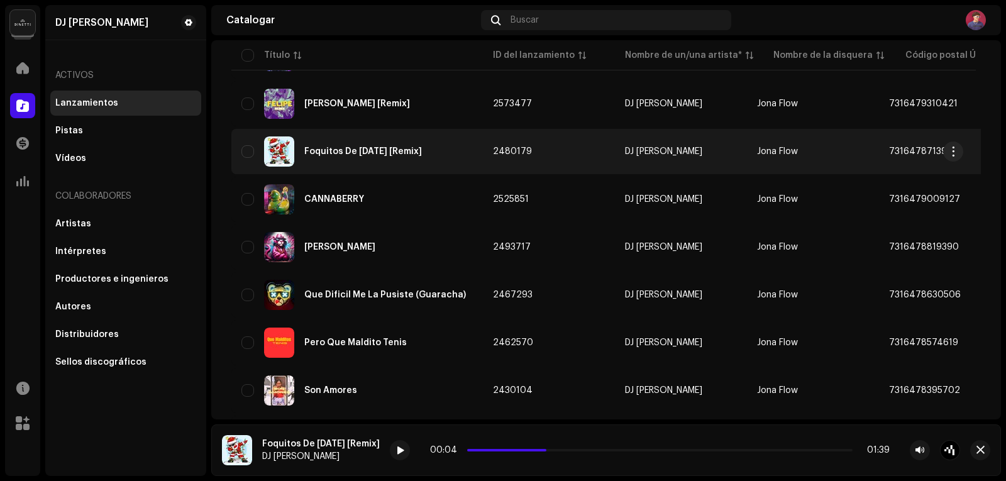
click at [327, 152] on font "Foquitos De [DATE] [Remix]" at bounding box center [363, 151] width 118 height 9
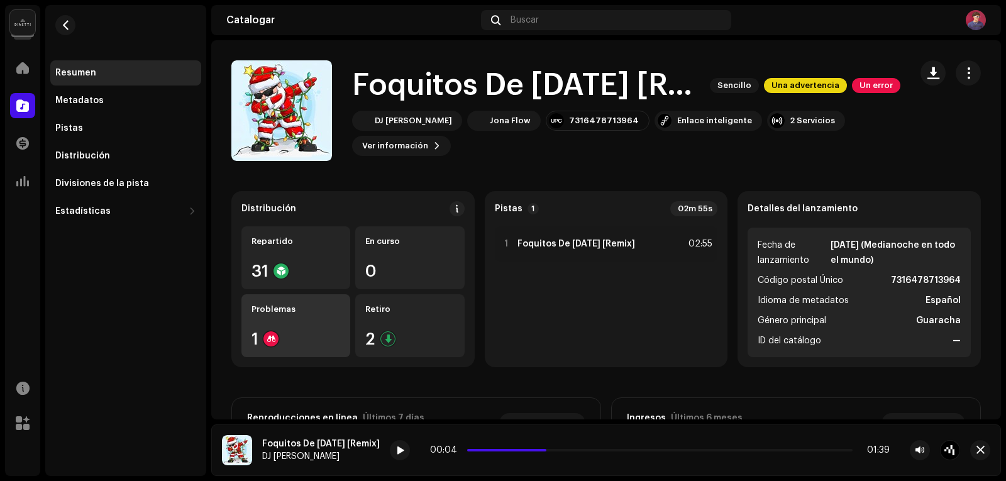
click at [306, 313] on div "Problemas" at bounding box center [296, 309] width 89 height 10
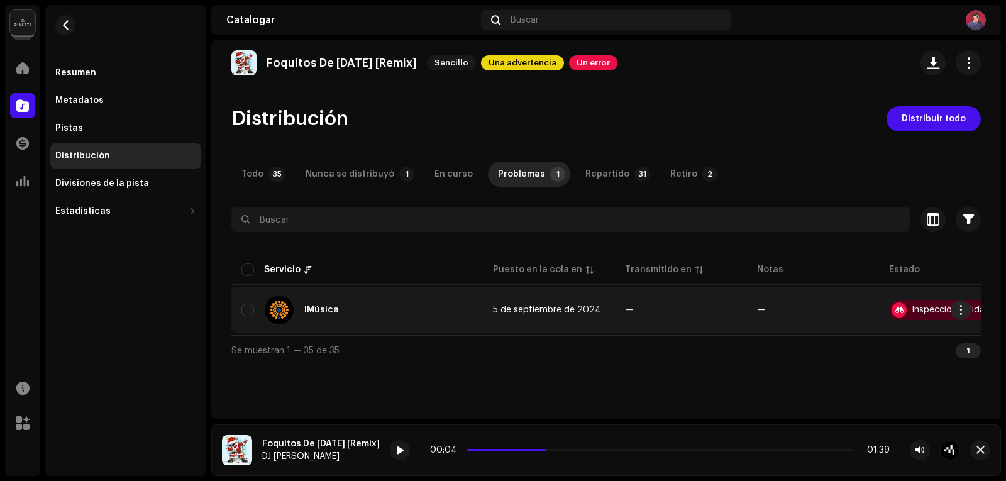
click at [913, 303] on div "Inspección fallida" at bounding box center [940, 310] width 103 height 20
click at [929, 306] on font "Inspección fallida" at bounding box center [948, 310] width 73 height 9
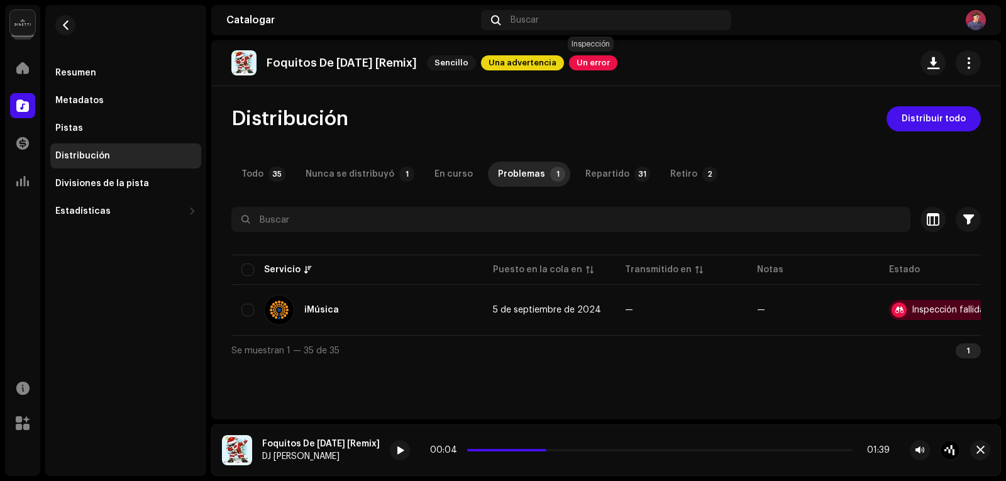
click at [589, 58] on span "Un error" at bounding box center [593, 62] width 48 height 15
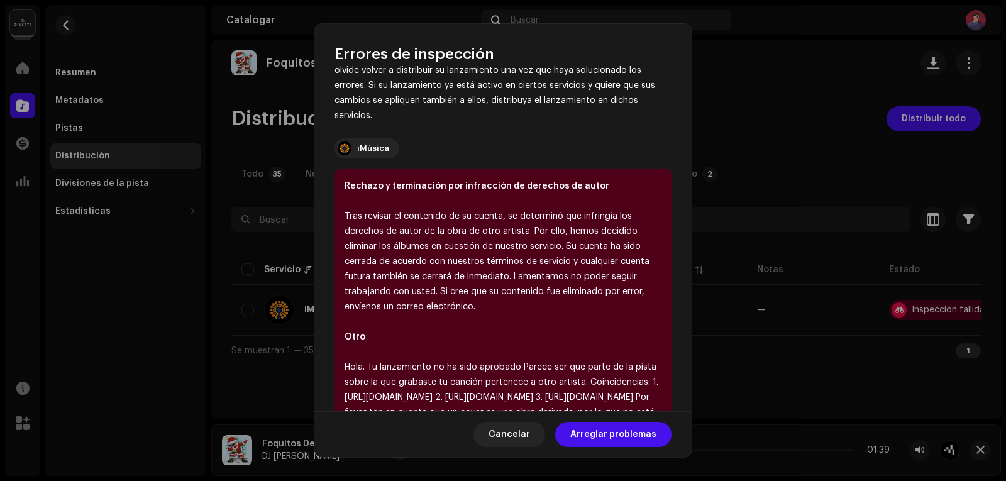
scroll to position [226, 0]
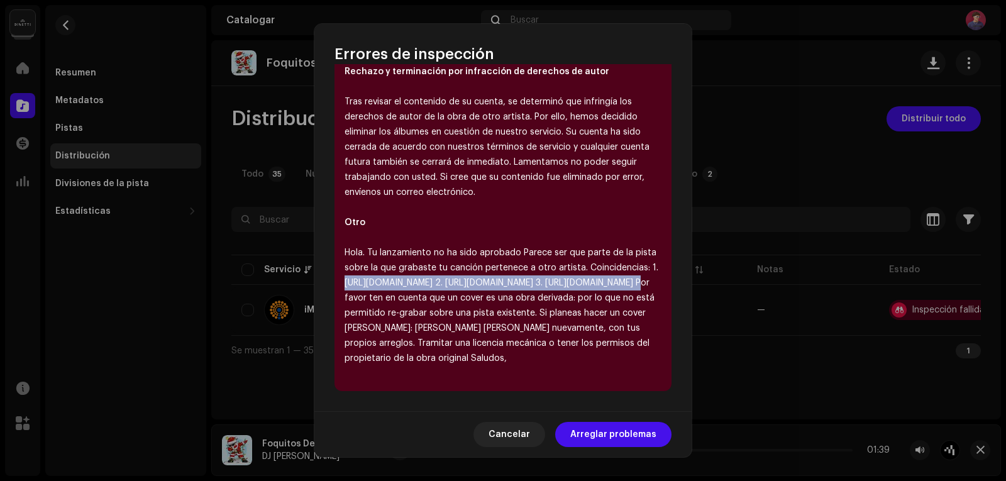
drag, startPoint x: 629, startPoint y: 252, endPoint x: 350, endPoint y: 250, distance: 278.6
click at [348, 250] on div "Hola. Tu lanzamiento no ha sido aprobado Parece ser que parte de la pista sobre…" at bounding box center [503, 305] width 317 height 121
drag, startPoint x: 351, startPoint y: 251, endPoint x: 641, endPoint y: 260, distance: 290.0
click at [641, 260] on div "Hola. Tu lanzamiento no ha sido aprobado Parece ser que parte de la pista sobre…" at bounding box center [503, 305] width 317 height 121
drag, startPoint x: 620, startPoint y: 251, endPoint x: 332, endPoint y: 252, distance: 288.0
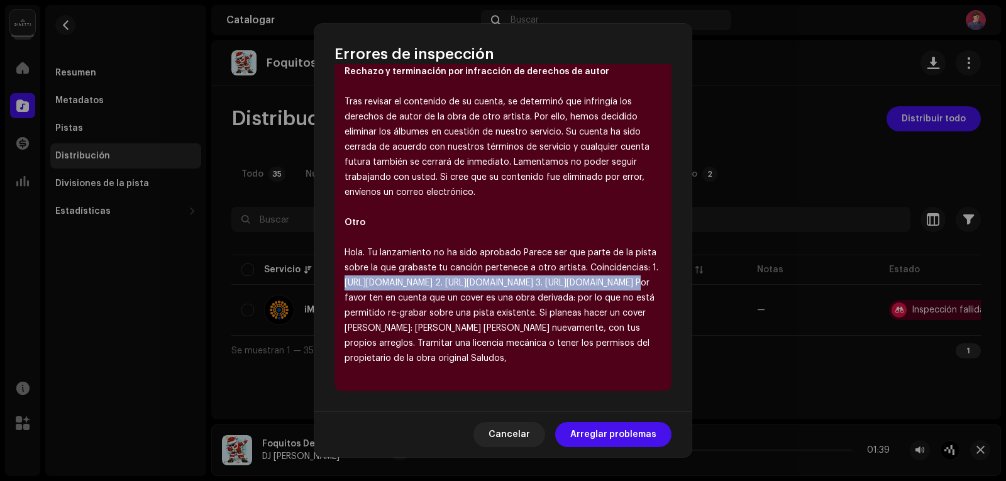
click at [332, 252] on div "Encontramos los siguientes errores al inspeccionar su lanzamiento. IMPORTANTE: …" at bounding box center [502, 237] width 377 height 347
copy font "[URL][DOMAIN_NAME] 2."
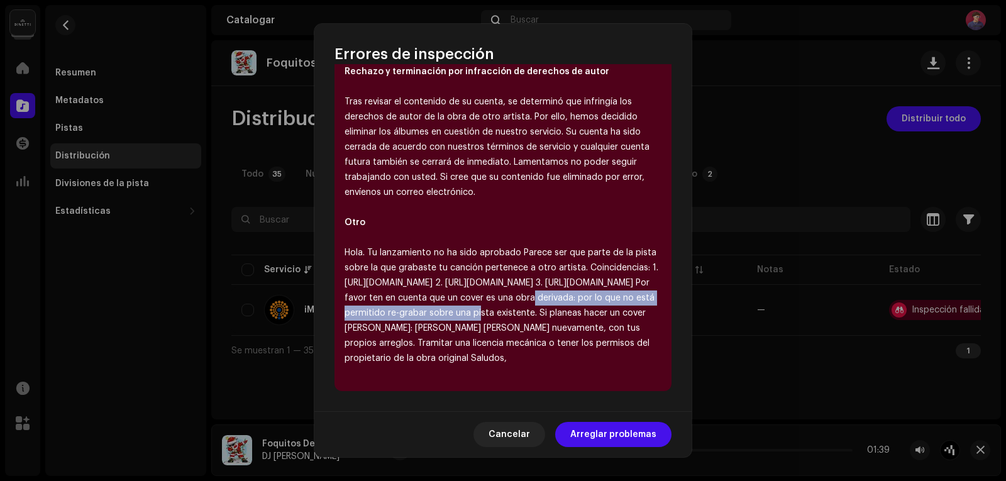
drag, startPoint x: 567, startPoint y: 270, endPoint x: 618, endPoint y: 283, distance: 52.5
click at [618, 283] on div "Hola. Tu lanzamiento no ha sido aprobado Parece ser que parte de la pista sobre…" at bounding box center [503, 305] width 317 height 121
copy font "[URL][DOMAIN_NAME]"
click at [504, 430] on font "Cancelar" at bounding box center [510, 434] width 42 height 9
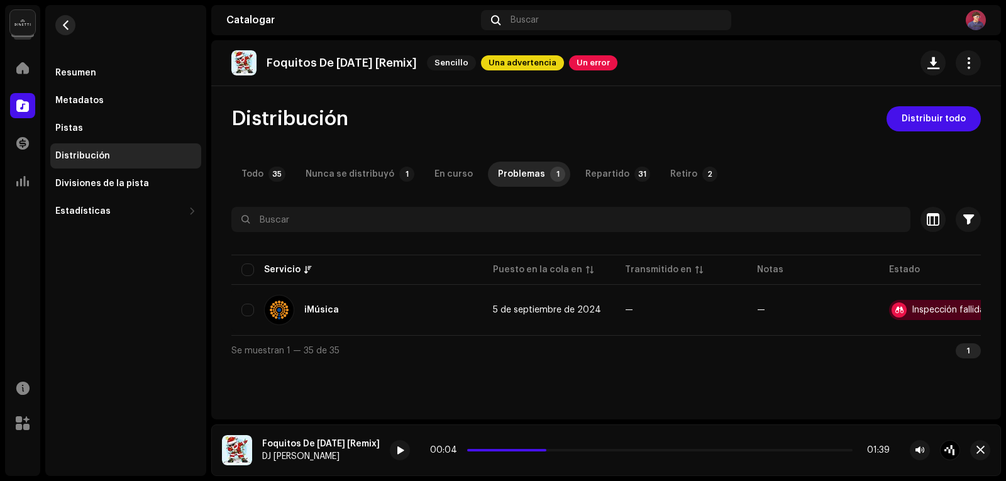
click at [65, 27] on span "button" at bounding box center [65, 25] width 9 height 10
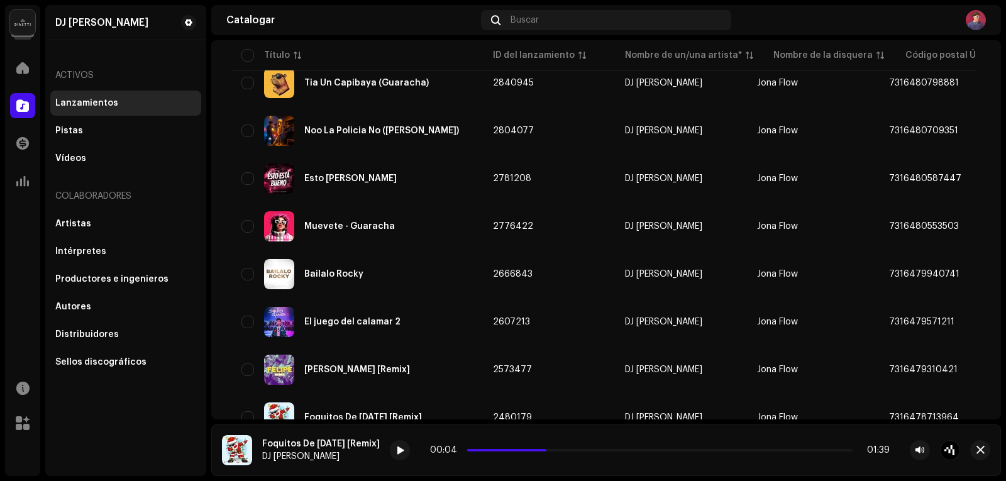
scroll to position [440, 0]
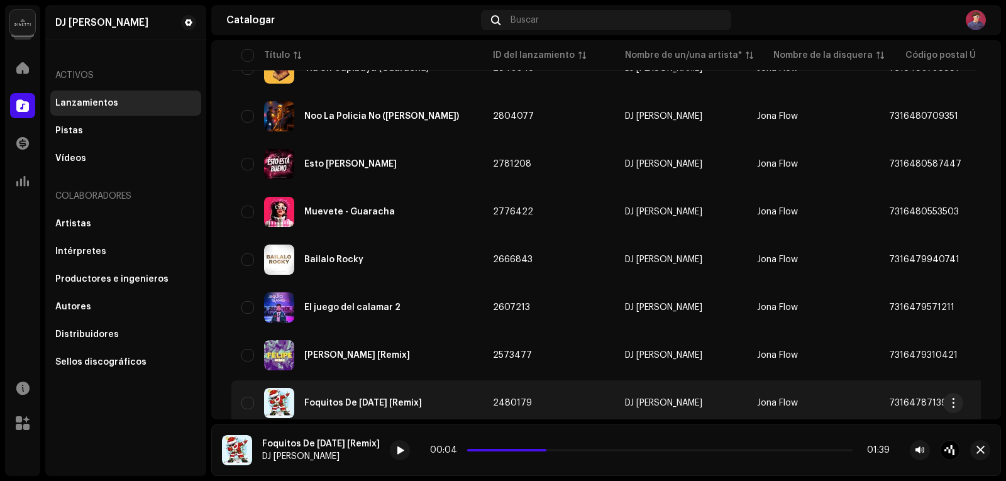
click at [403, 399] on font "Foquitos De [DATE] [Remix]" at bounding box center [363, 403] width 118 height 9
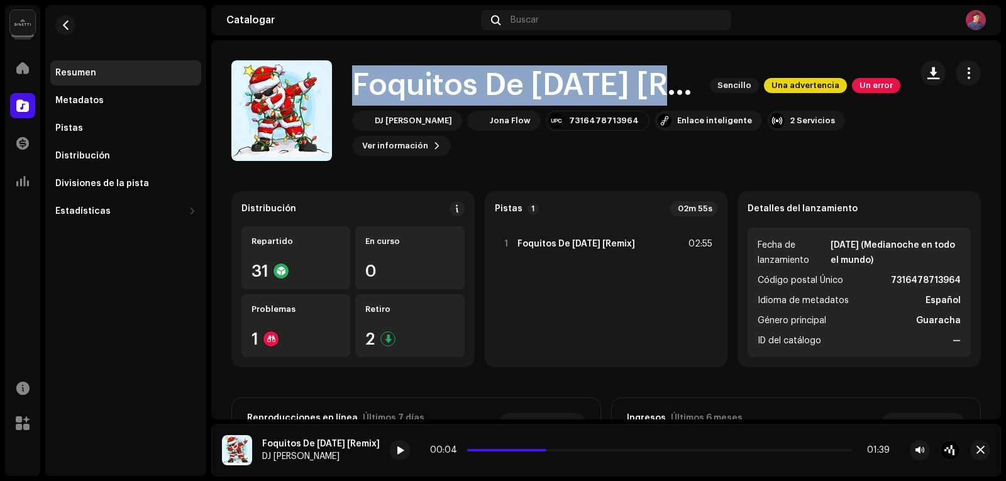
drag, startPoint x: 353, startPoint y: 85, endPoint x: 667, endPoint y: 96, distance: 314.6
click at [677, 89] on font "Foquitos De [DATE] [Remix]" at bounding box center [550, 85] width 397 height 30
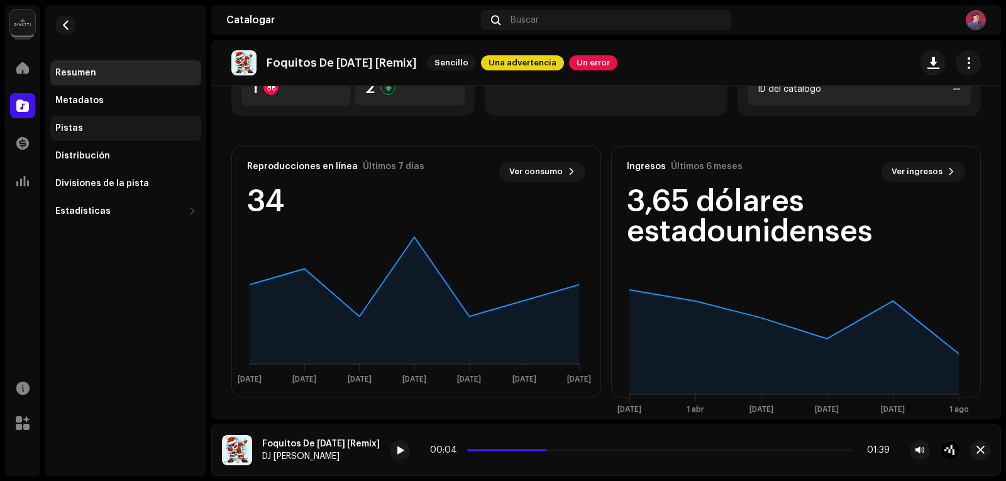
click at [81, 128] on div "Pistas" at bounding box center [125, 128] width 141 height 10
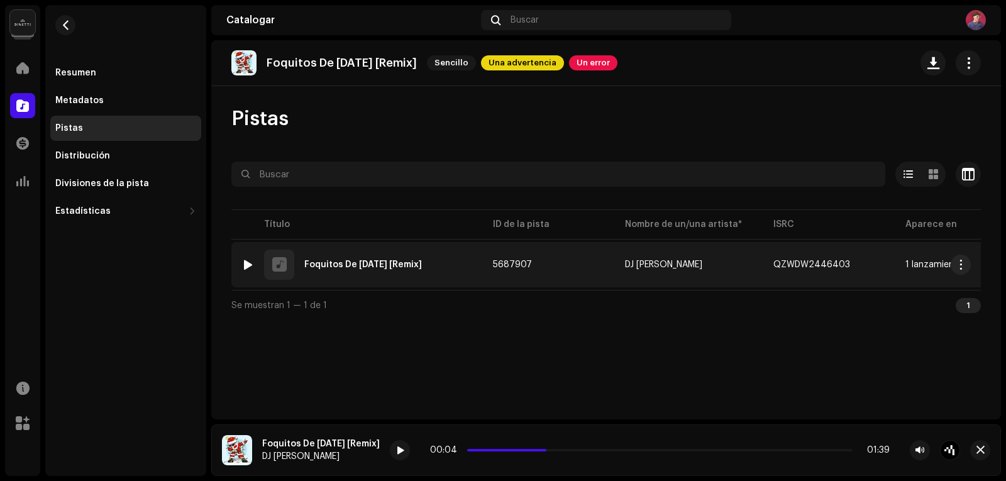
drag, startPoint x: 304, startPoint y: 263, endPoint x: 435, endPoint y: 275, distance: 131.3
click at [435, 275] on div "1 Foquitos De [DATE] [Remix]" at bounding box center [356, 265] width 231 height 30
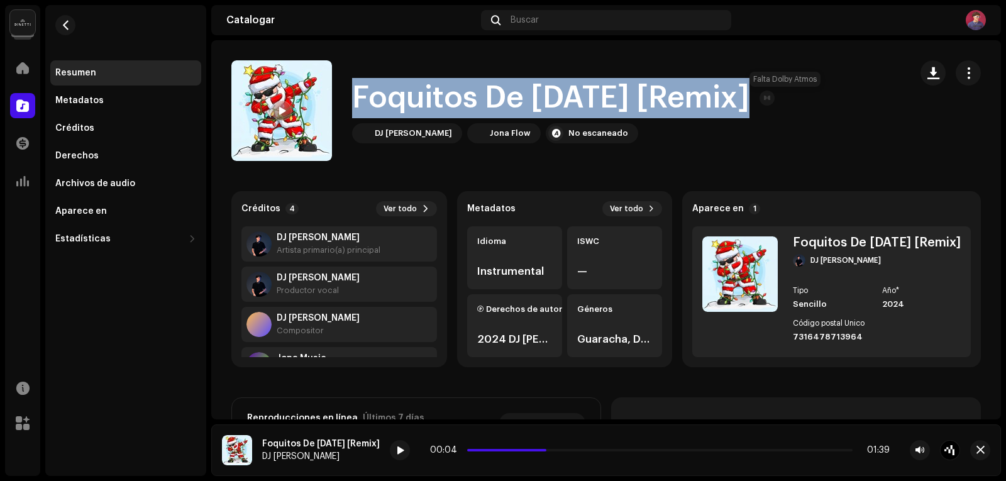
drag, startPoint x: 345, startPoint y: 95, endPoint x: 728, endPoint y: 102, distance: 383.0
click at [786, 102] on div "Foquitos De [DATE] [Remix] DJ [PERSON_NAME] Flow No escaneado" at bounding box center [565, 110] width 669 height 101
copy font "Foquitos De [DATE] [Remix]"
